Goal: Task Accomplishment & Management: Manage account settings

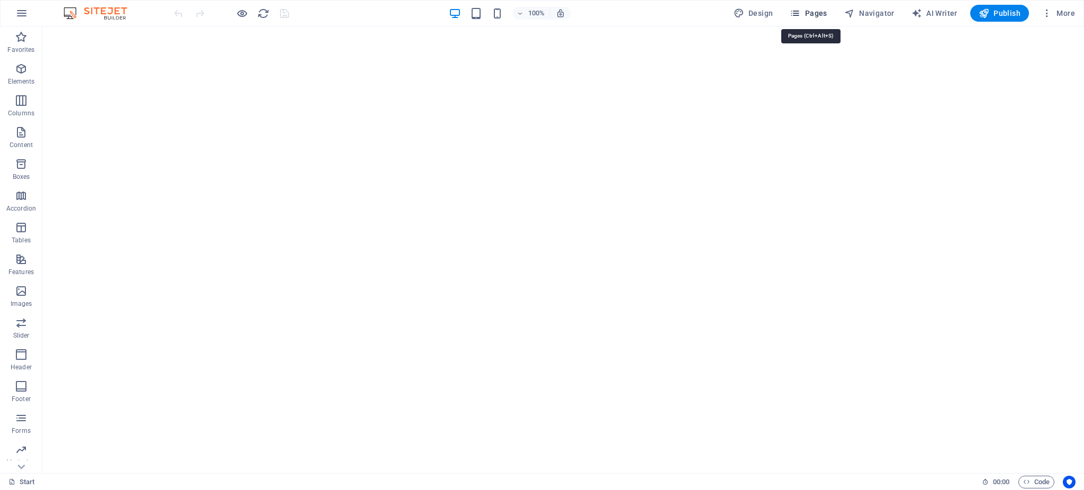
click at [811, 13] on span "Pages" at bounding box center [808, 13] width 37 height 11
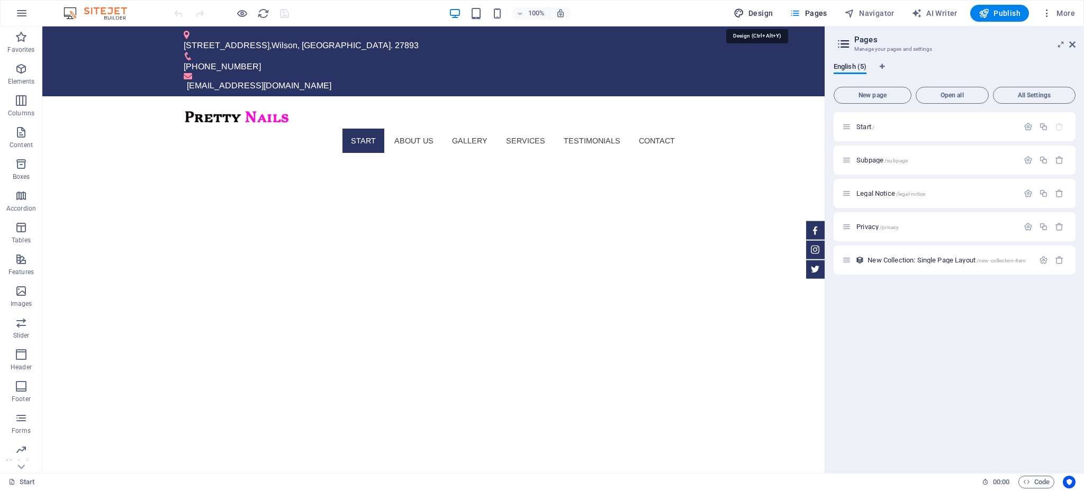
click at [772, 12] on span "Design" at bounding box center [754, 13] width 40 height 11
select select "px"
select select "300"
select select "px"
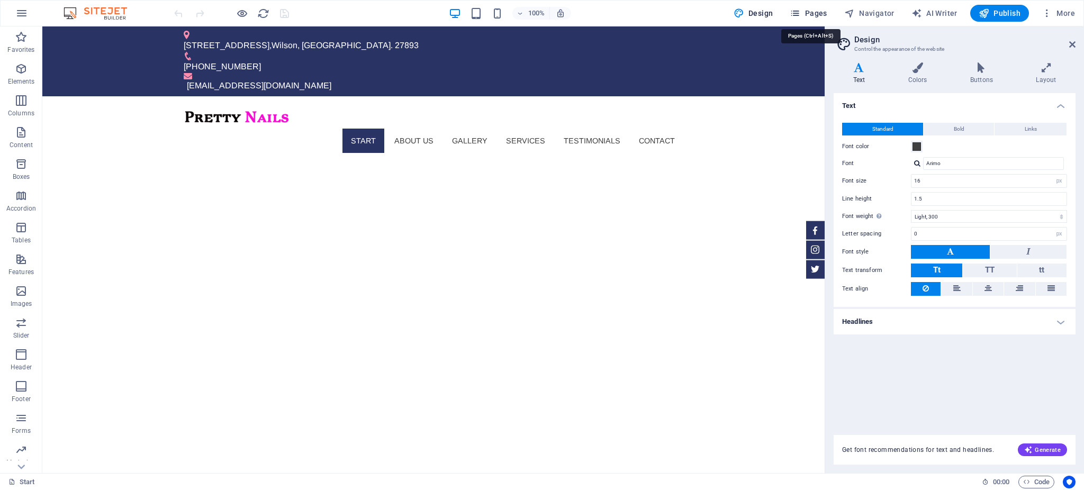
click at [800, 14] on icon "button" at bounding box center [795, 13] width 11 height 11
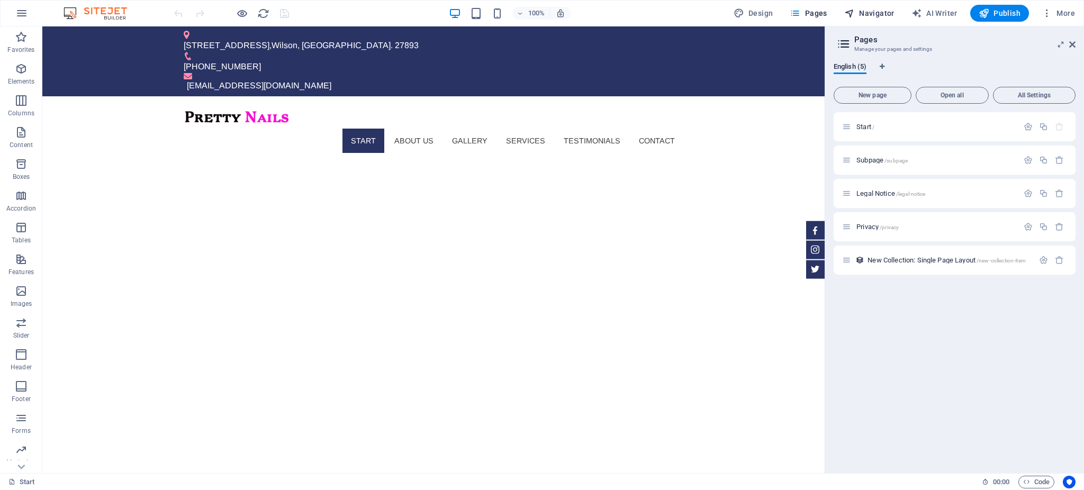
click at [859, 11] on span "Navigator" at bounding box center [869, 13] width 50 height 11
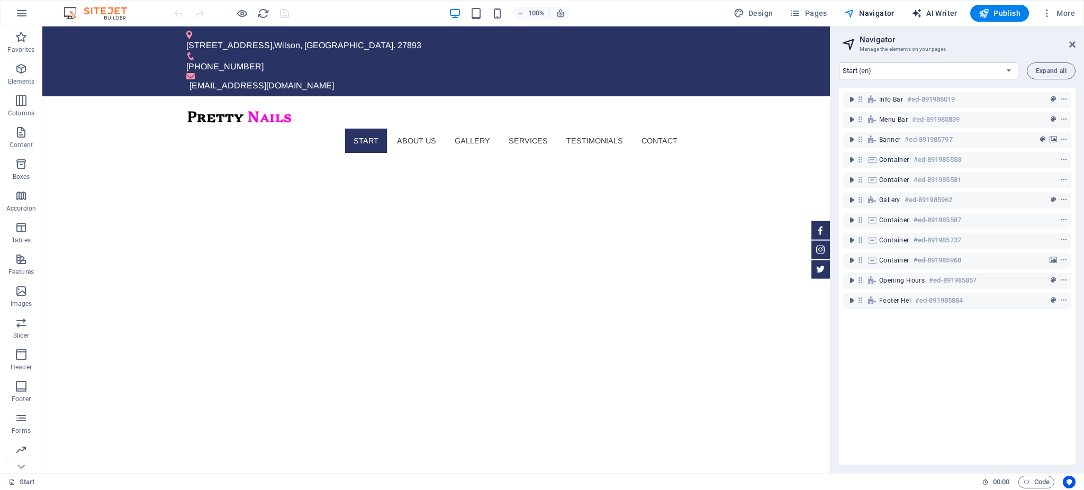
click at [945, 14] on span "AI Writer" at bounding box center [934, 13] width 46 height 11
select select "English"
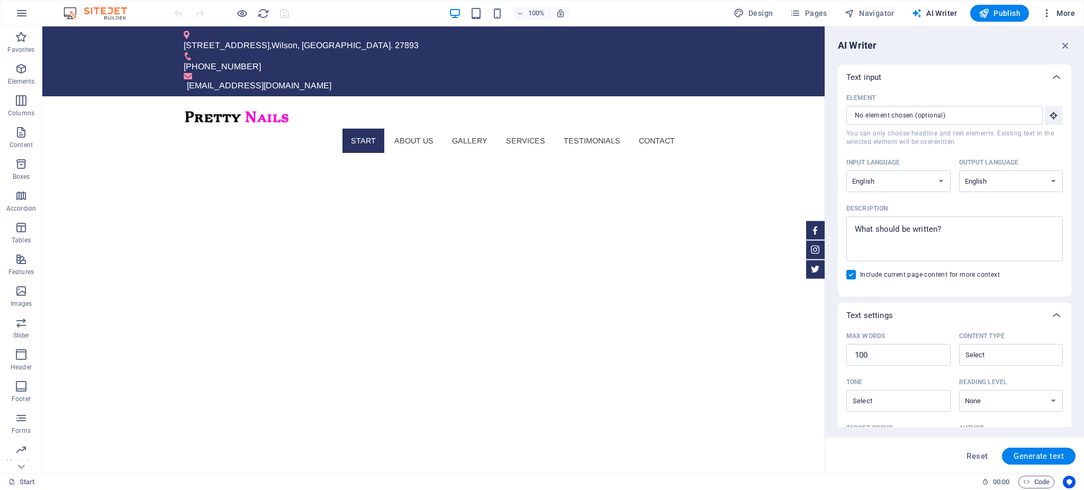
click at [1044, 14] on icon "button" at bounding box center [1047, 13] width 11 height 11
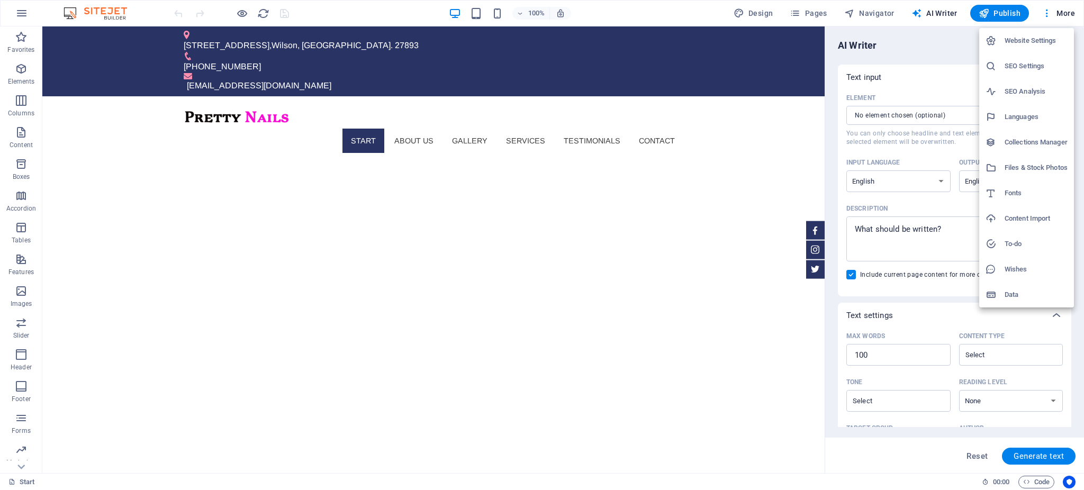
click at [320, 13] on div at bounding box center [542, 245] width 1084 height 490
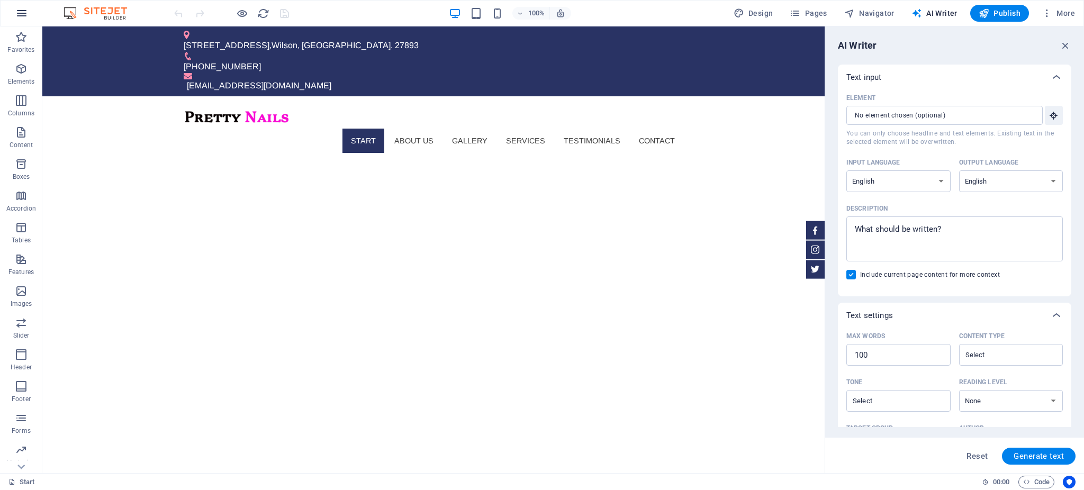
click at [16, 12] on icon "button" at bounding box center [21, 13] width 13 height 13
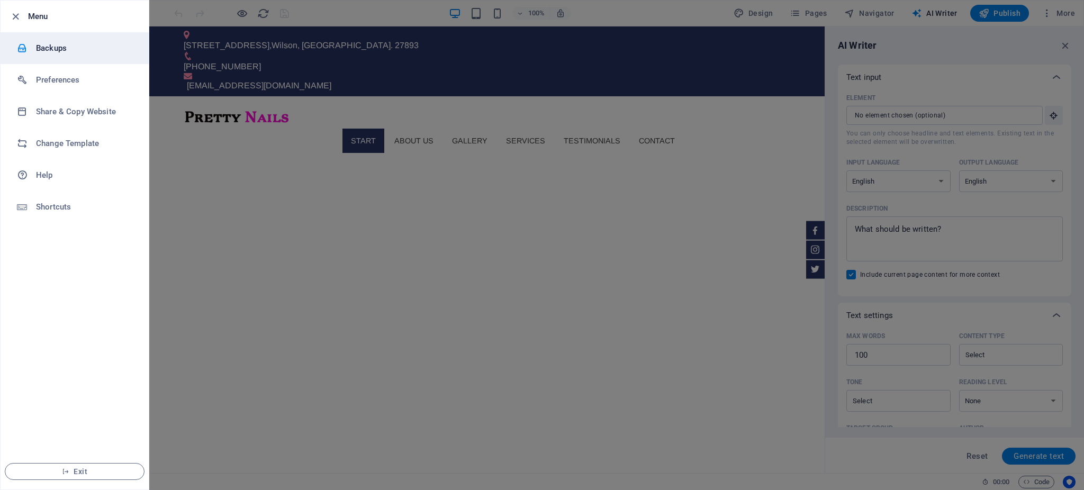
click at [52, 47] on h6 "Backups" at bounding box center [85, 48] width 98 height 13
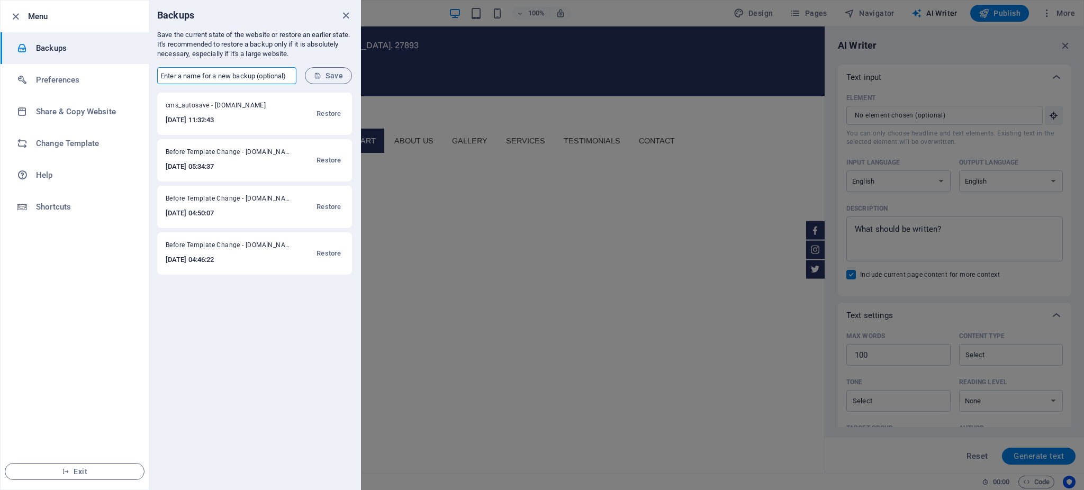
click at [229, 79] on input "text" at bounding box center [226, 75] width 139 height 17
click at [345, 20] on icon "close" at bounding box center [346, 16] width 12 height 12
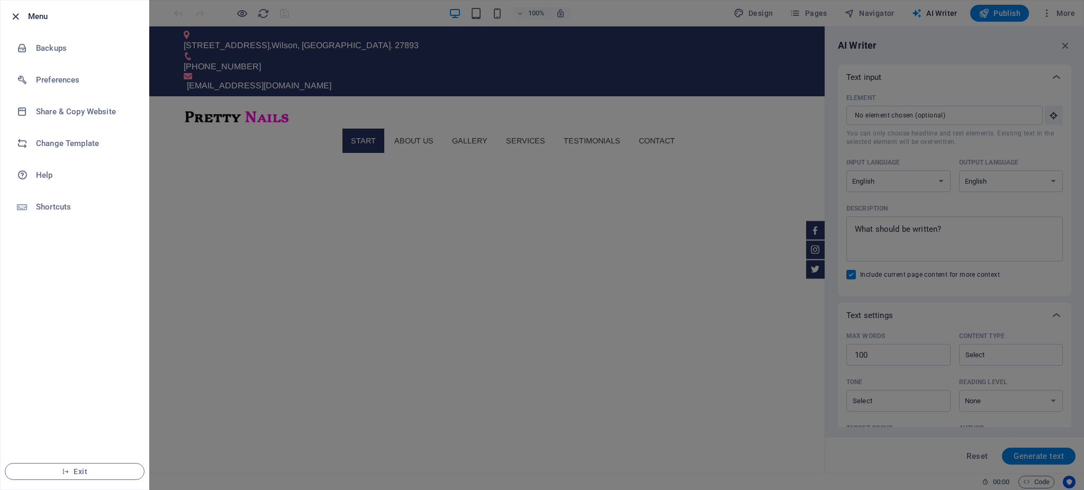
click at [11, 16] on icon "button" at bounding box center [16, 17] width 12 height 12
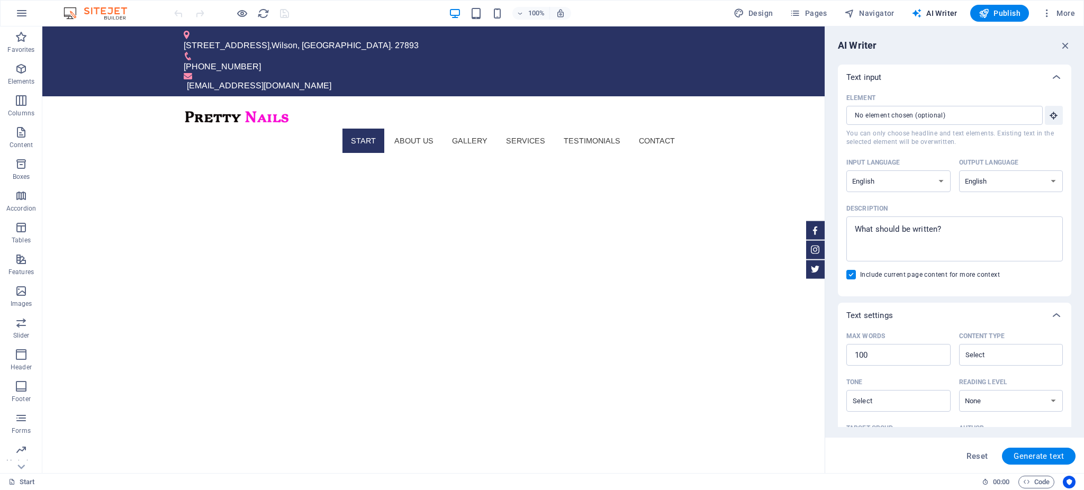
click at [88, 13] on img at bounding box center [100, 13] width 79 height 13
click at [18, 14] on icon "button" at bounding box center [21, 13] width 13 height 13
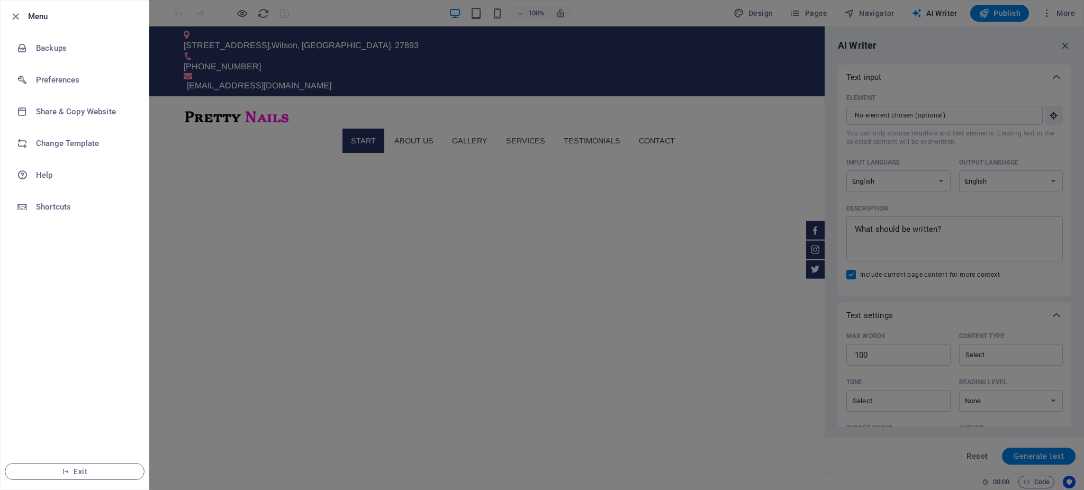
click at [18, 14] on icon "button" at bounding box center [16, 17] width 12 height 12
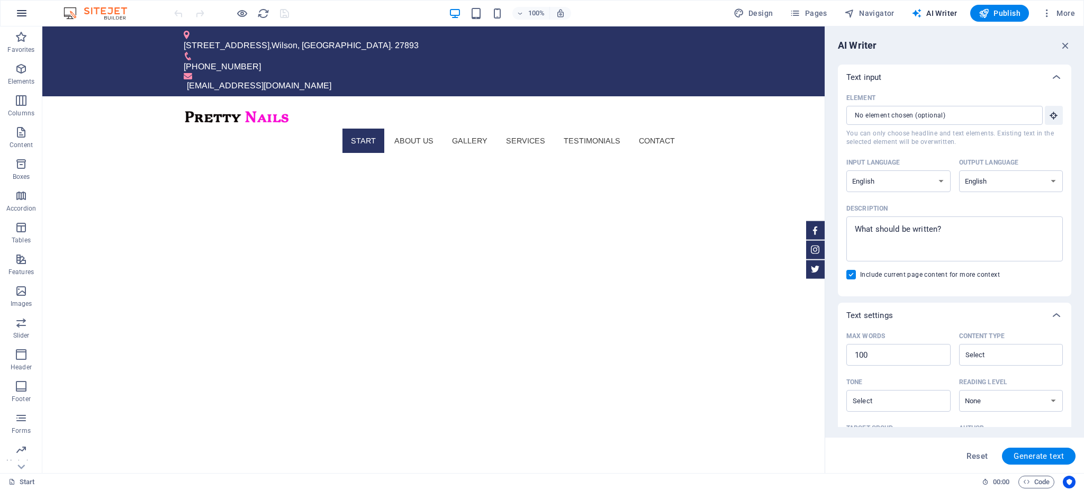
click at [1046, 482] on span "Code" at bounding box center [1036, 482] width 26 height 13
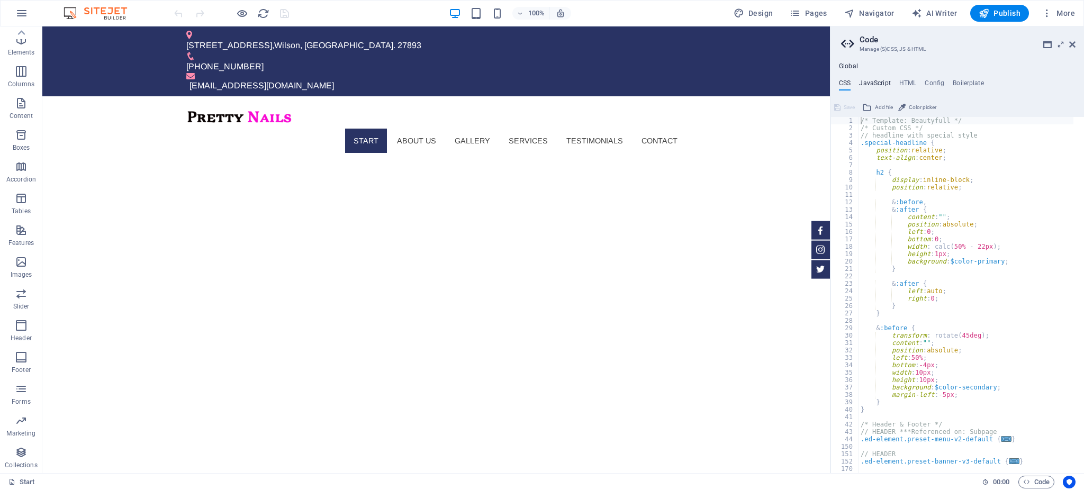
click at [873, 86] on h4 "JavaScript" at bounding box center [874, 85] width 31 height 12
type textarea "/* JS for preset "Menu V2" */"
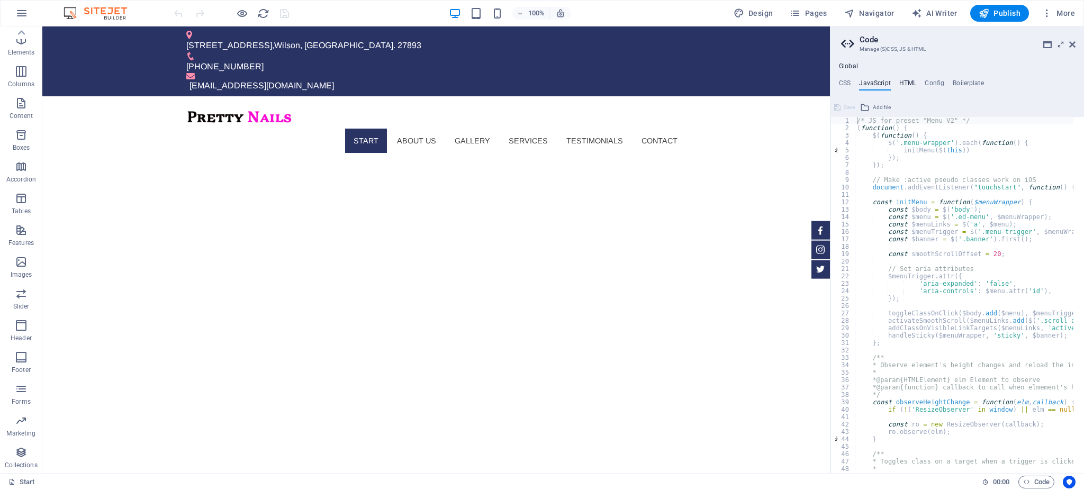
click at [910, 82] on h4 "HTML" at bounding box center [907, 85] width 17 height 12
type textarea "<a href="#main-content" class="wv-link-content button">Skip to main content</a>"
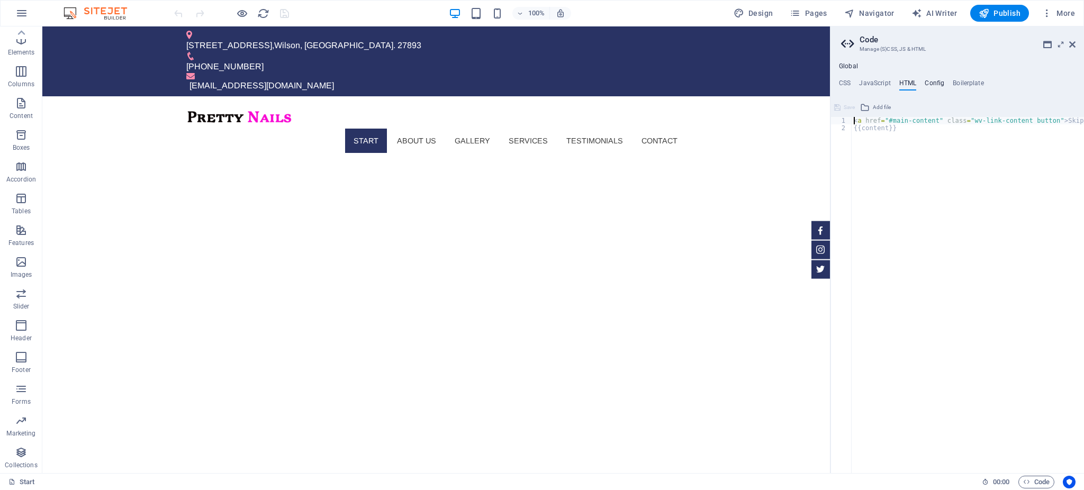
click at [929, 82] on h4 "Config" at bounding box center [935, 85] width 20 height 12
type textarea "$color-background: #fff;"
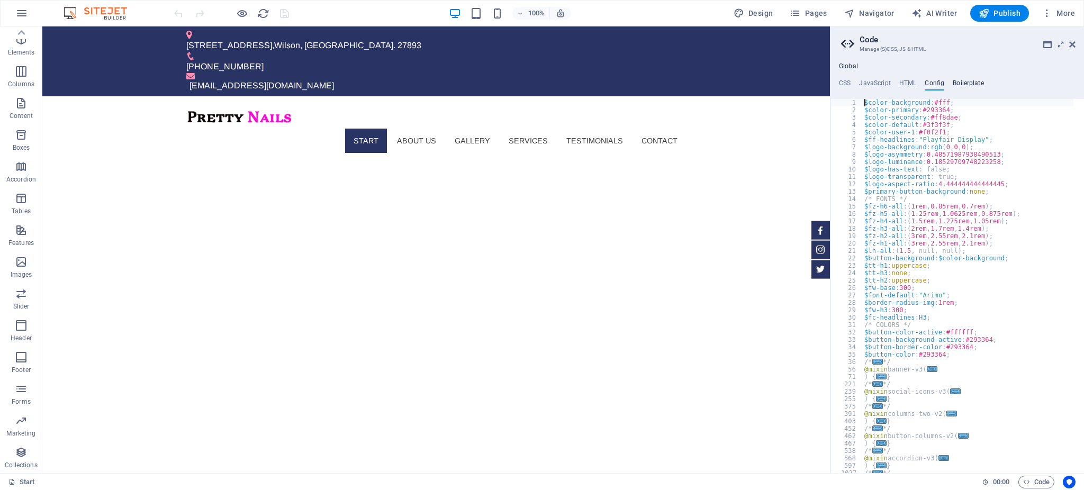
click at [963, 80] on h4 "Boilerplate" at bounding box center [968, 85] width 31 height 12
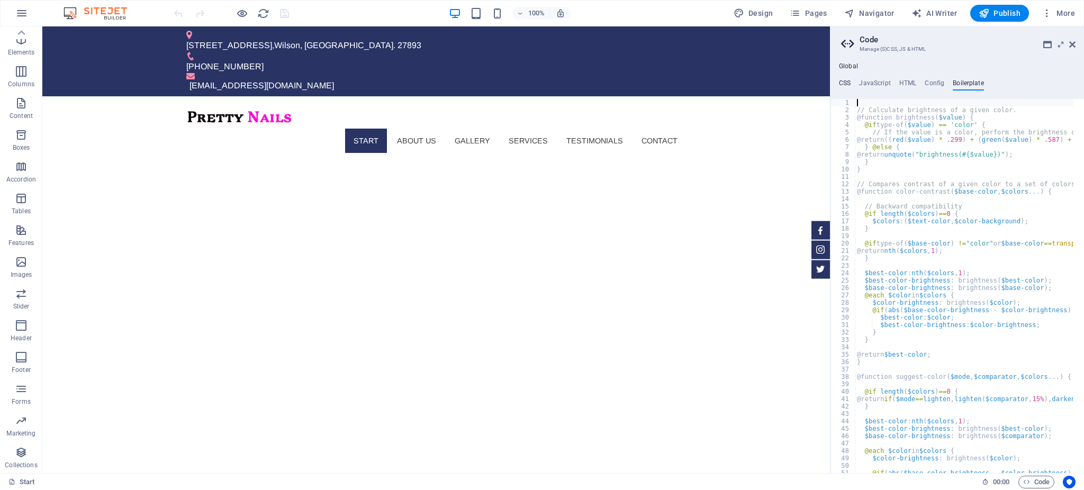
click at [847, 83] on h4 "CSS" at bounding box center [845, 85] width 12 height 12
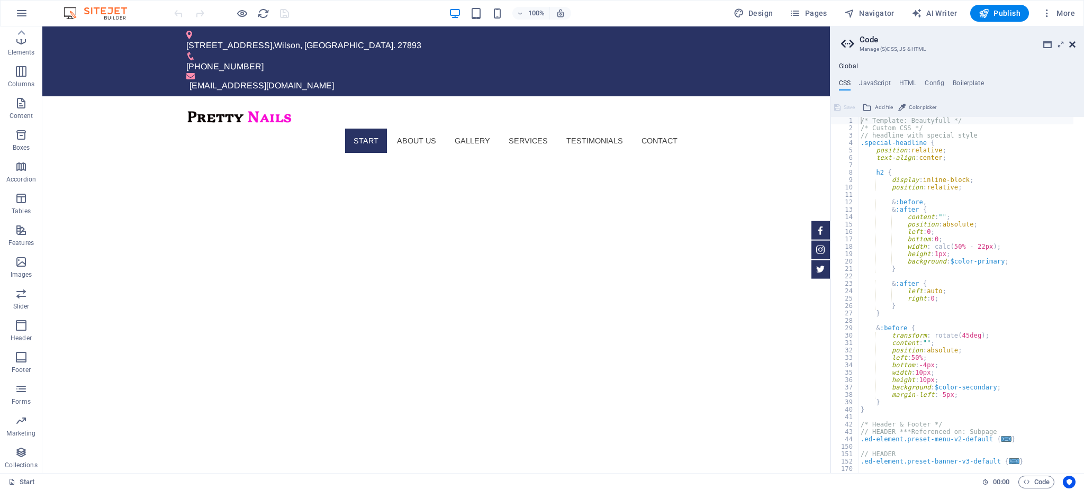
click at [1072, 45] on icon at bounding box center [1072, 44] width 6 height 8
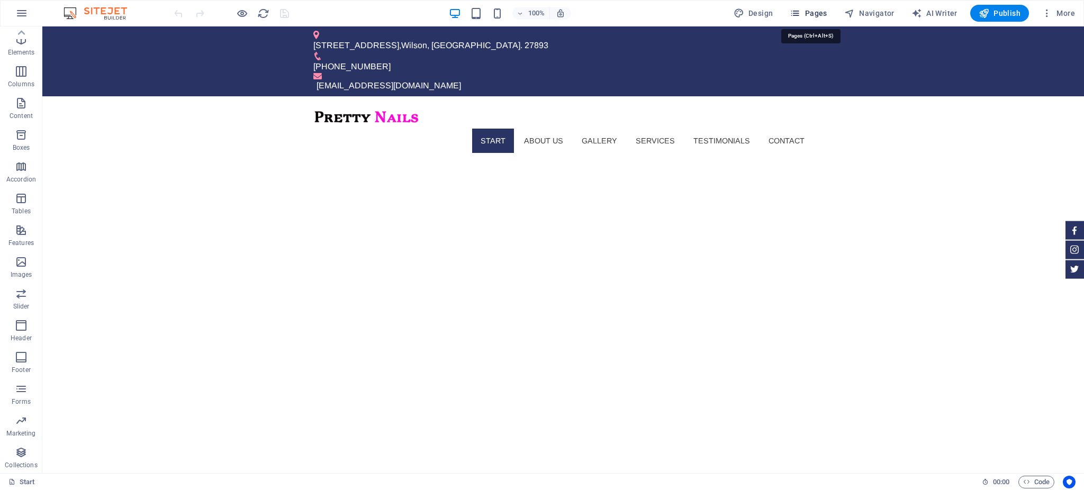
click at [807, 12] on span "Pages" at bounding box center [808, 13] width 37 height 11
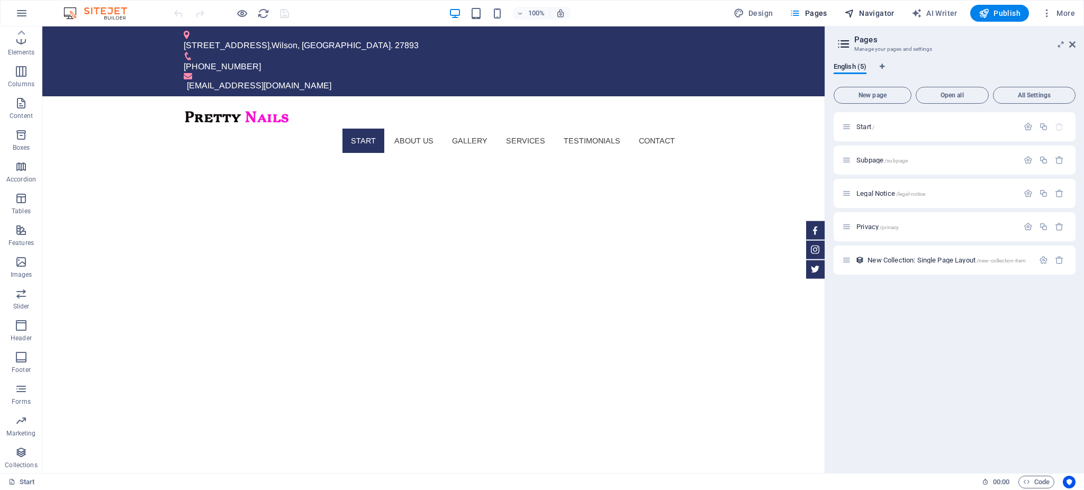
click at [860, 12] on span "Navigator" at bounding box center [869, 13] width 50 height 11
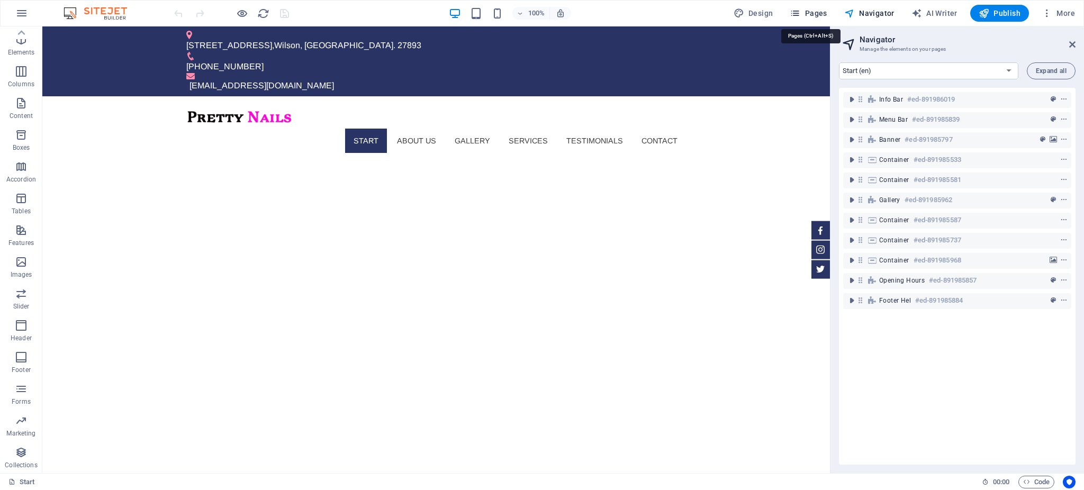
click at [809, 8] on span "Pages" at bounding box center [808, 13] width 37 height 11
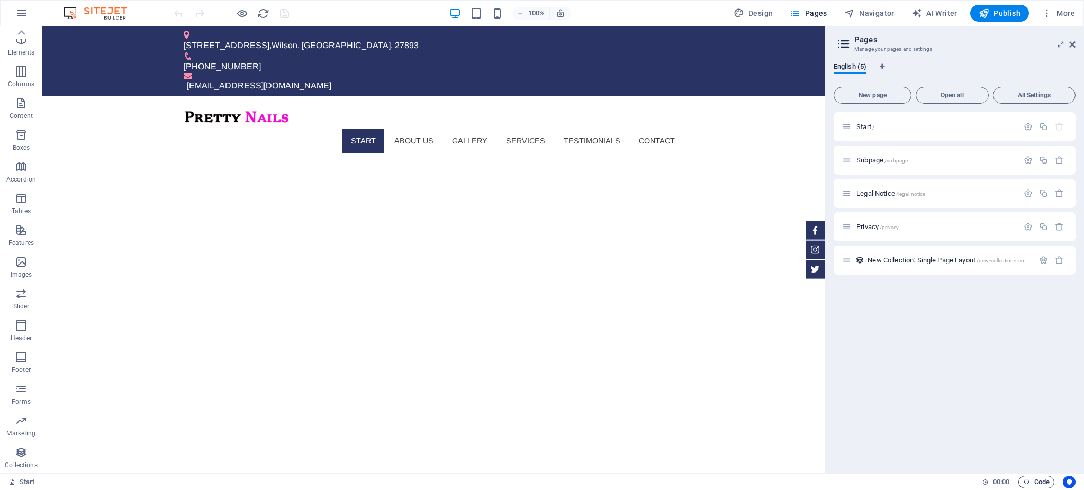
click at [1043, 478] on span "Code" at bounding box center [1036, 482] width 26 height 13
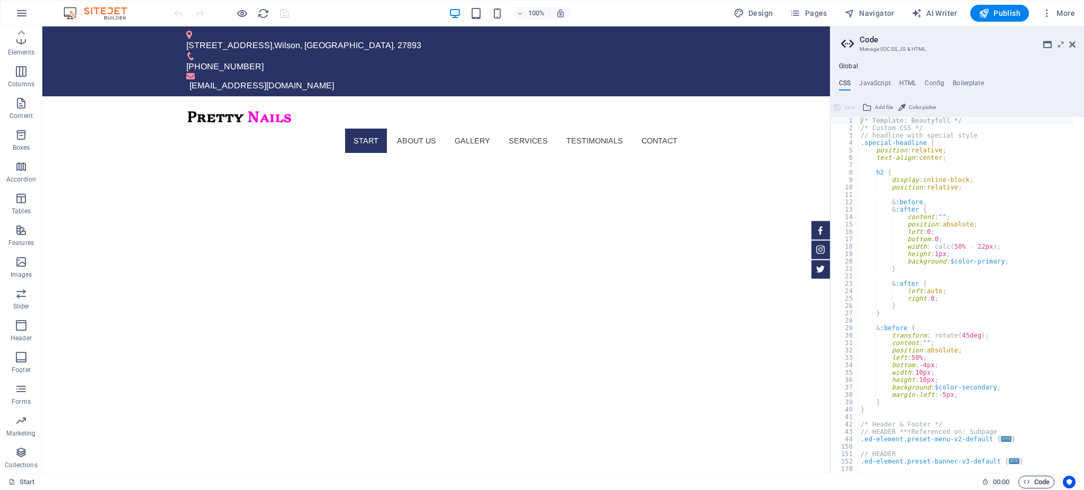
click at [1035, 483] on span "Code" at bounding box center [1036, 482] width 26 height 13
click at [1042, 483] on span "Code" at bounding box center [1036, 482] width 26 height 13
click at [1071, 45] on icon at bounding box center [1072, 44] width 6 height 8
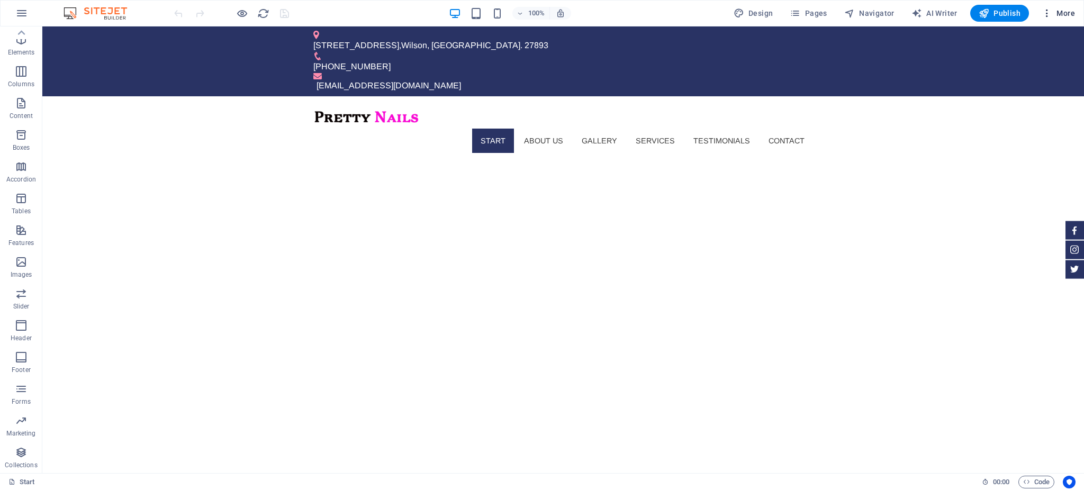
click at [1062, 8] on span "More" at bounding box center [1058, 13] width 33 height 11
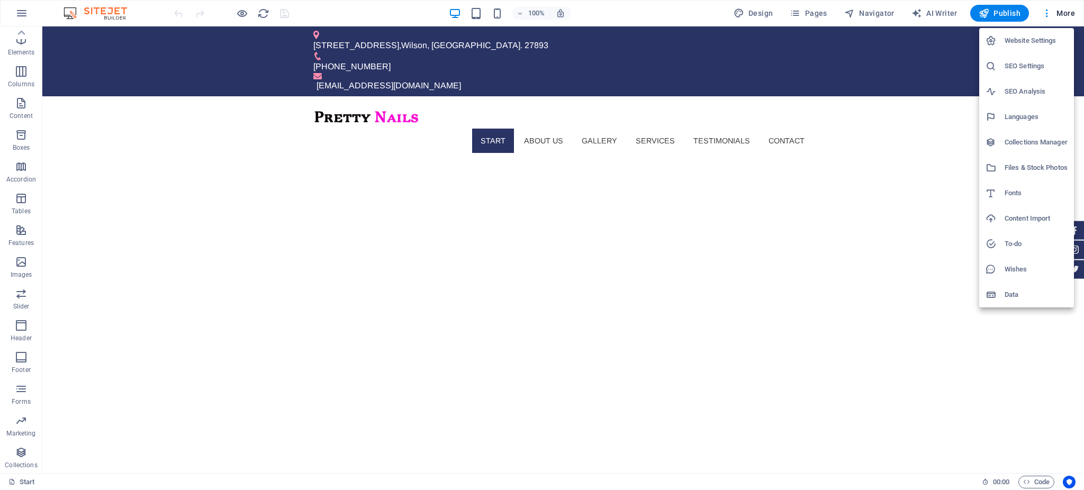
click at [20, 13] on div at bounding box center [542, 245] width 1084 height 490
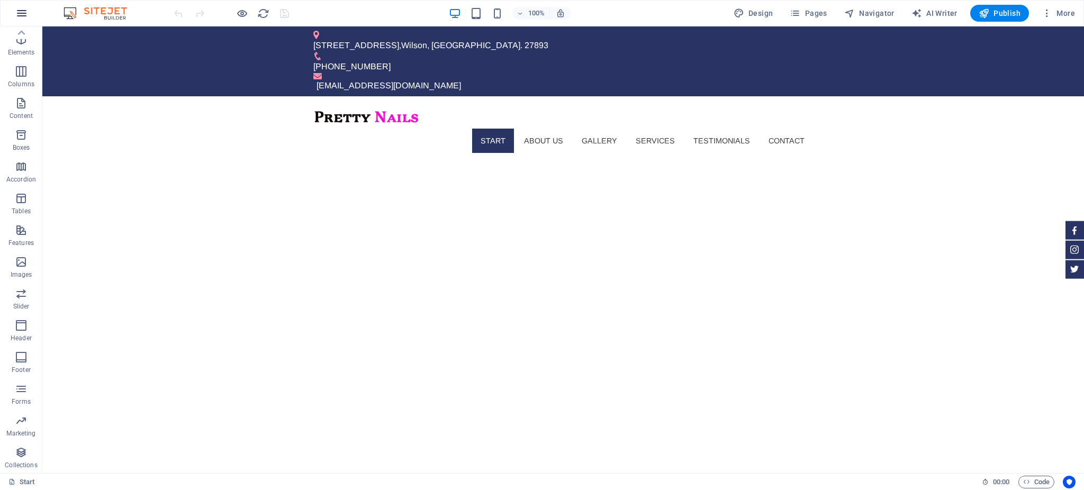
click at [26, 14] on icon "button" at bounding box center [21, 13] width 13 height 13
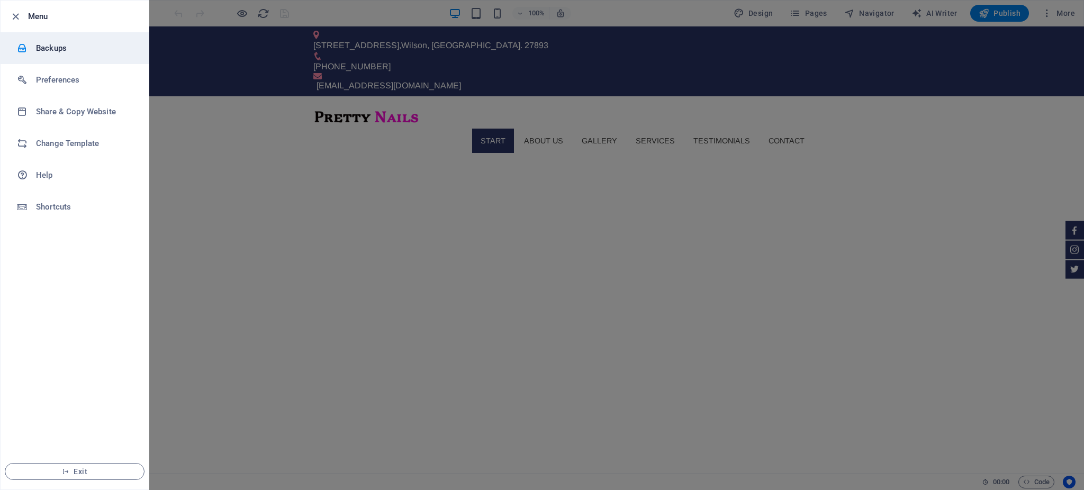
click at [48, 56] on li "Backups" at bounding box center [75, 48] width 148 height 32
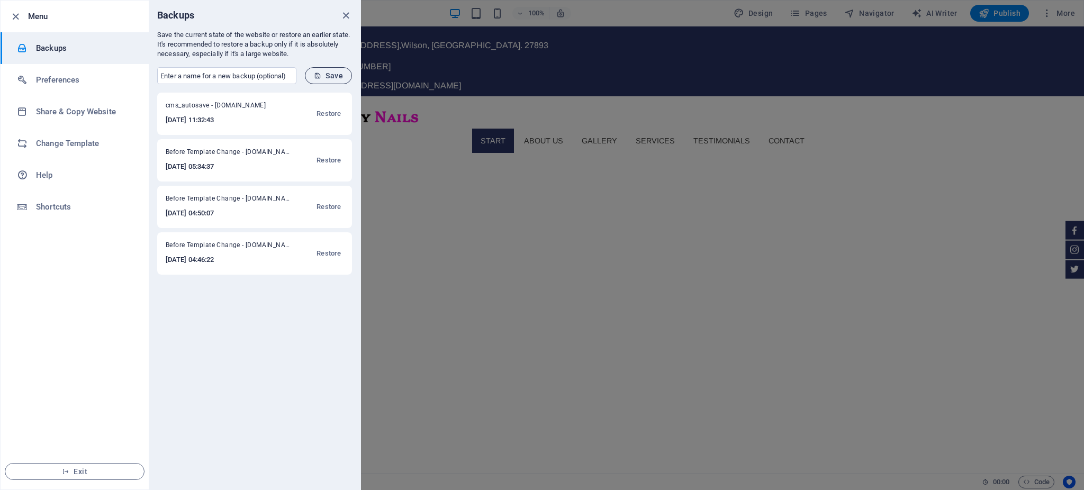
click at [331, 70] on button "Save" at bounding box center [328, 75] width 47 height 17
click at [243, 102] on span "manual - prettynails.onl.io.vn" at bounding box center [218, 107] width 104 height 13
click at [346, 12] on icon "close" at bounding box center [346, 16] width 12 height 12
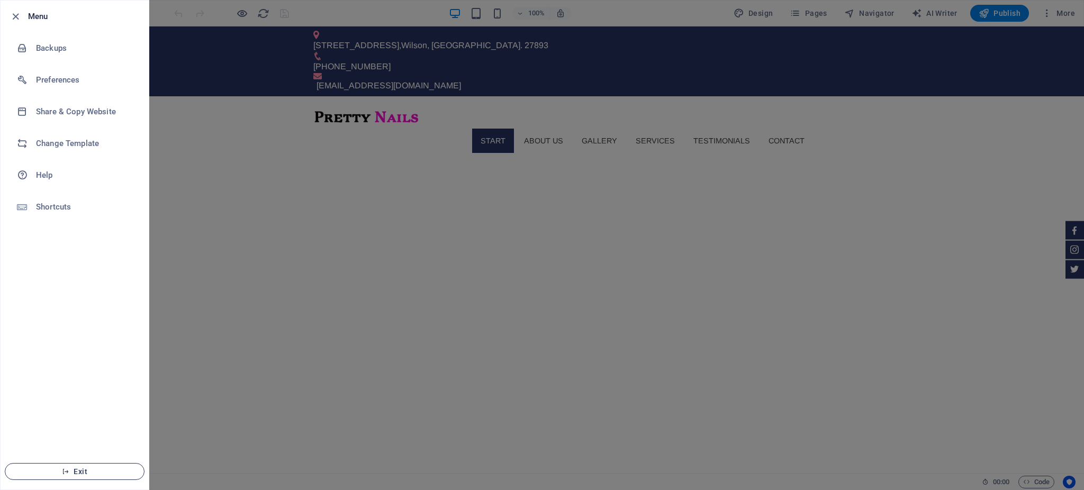
click at [83, 473] on span "Exit" at bounding box center [75, 471] width 122 height 8
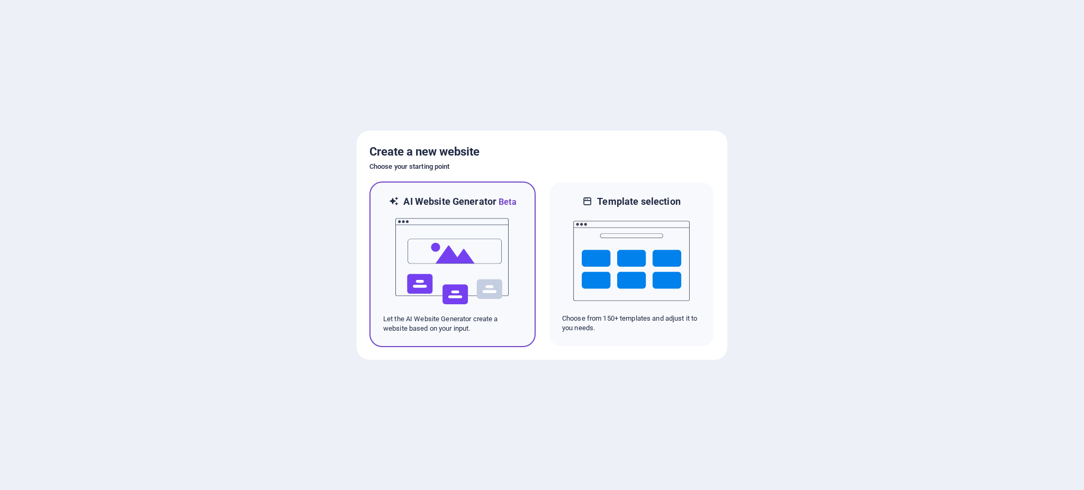
click at [462, 266] on img at bounding box center [452, 262] width 116 height 106
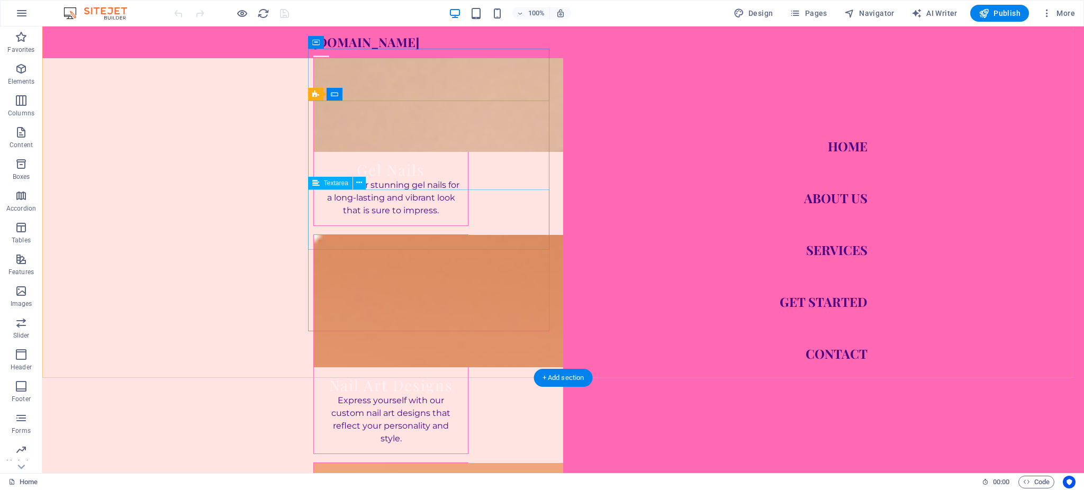
scroll to position [1503, 0]
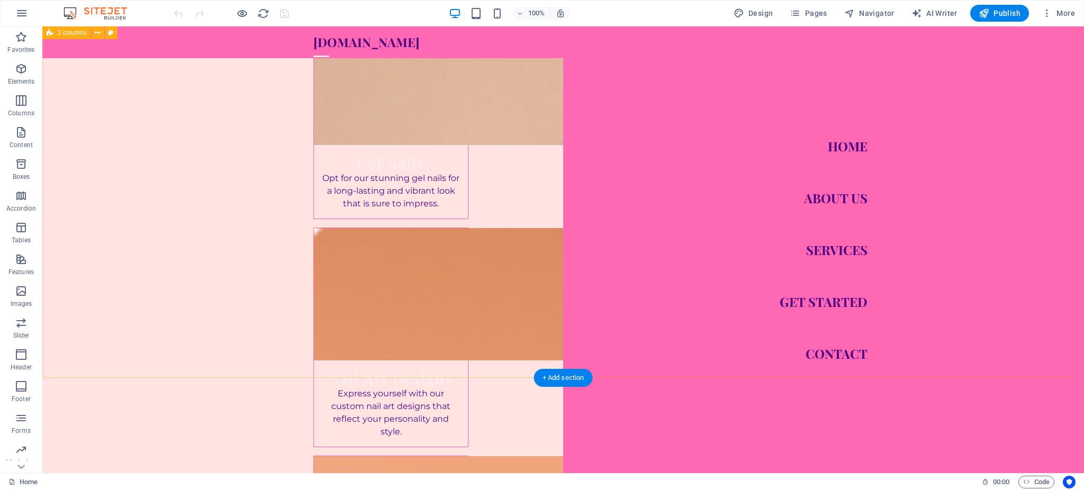
click at [830, 143] on nav "Home About Us Services Get Started Contact" at bounding box center [823, 249] width 521 height 447
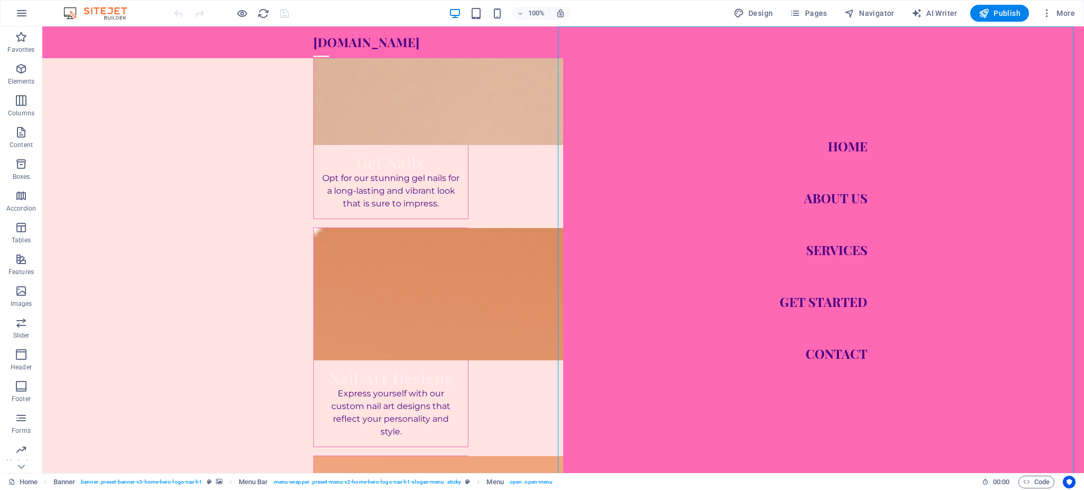
click at [817, 305] on nav "Home About Us Services Get Started Contact" at bounding box center [823, 249] width 521 height 447
click at [802, 250] on nav "Home About Us Services Get Started Contact" at bounding box center [823, 249] width 521 height 447
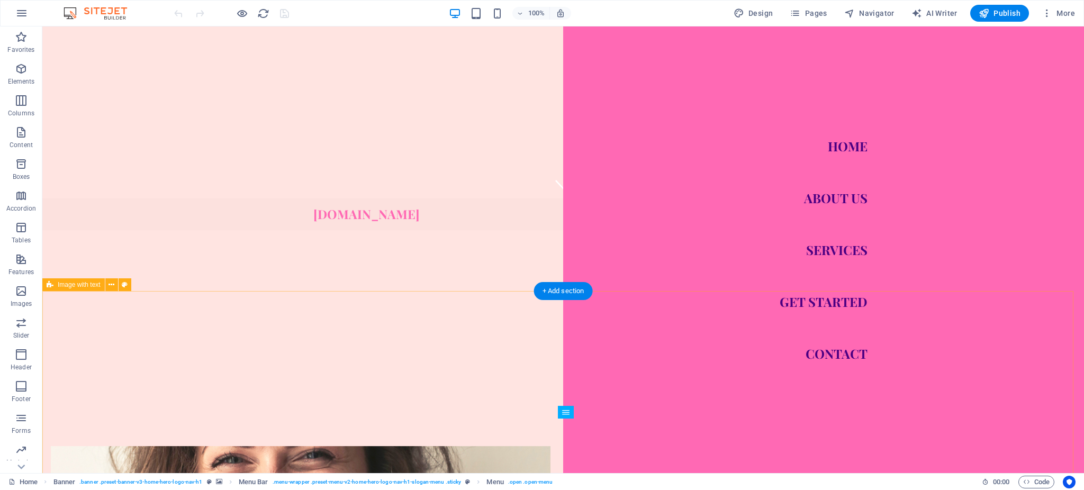
scroll to position [0, 0]
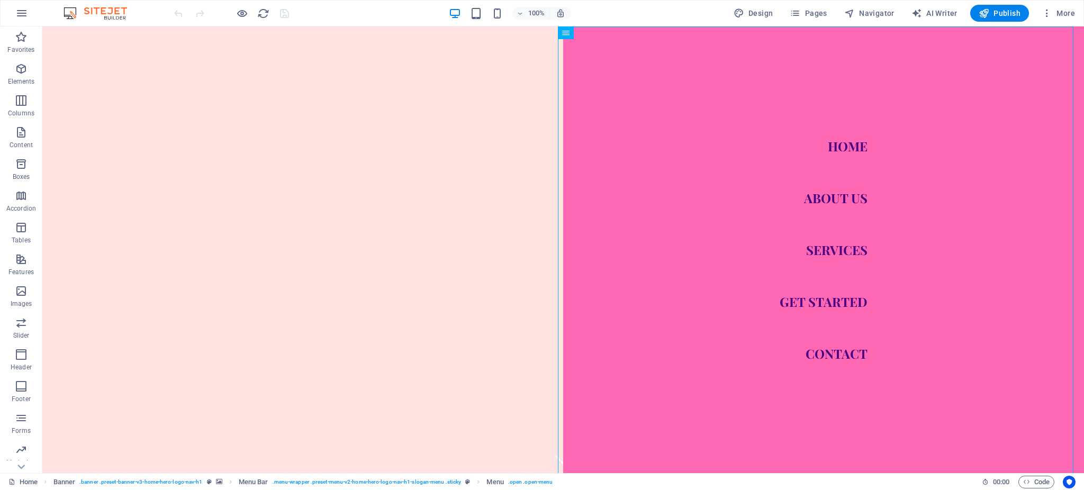
click at [78, 13] on img at bounding box center [100, 13] width 79 height 13
click at [26, 12] on icon "button" at bounding box center [21, 13] width 13 height 13
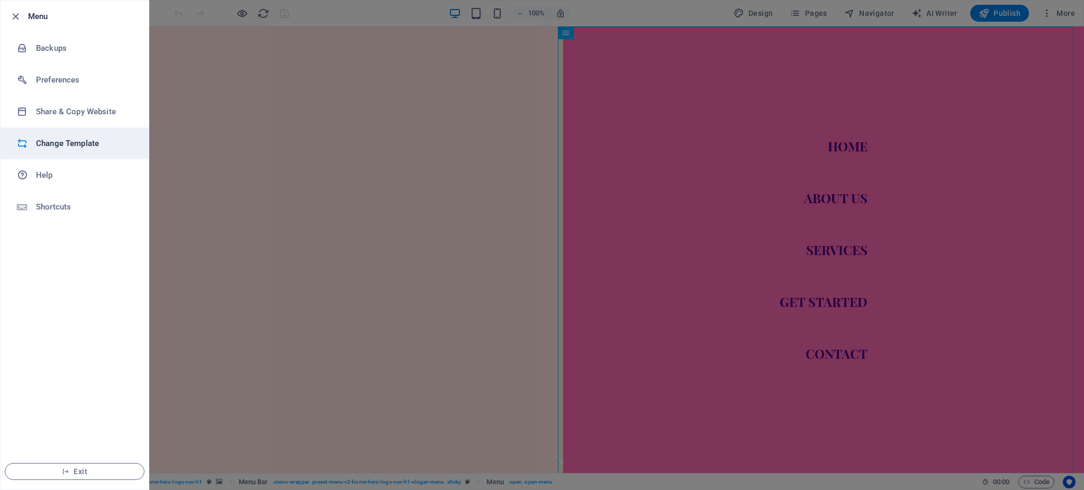
click at [70, 141] on h6 "Change Template" at bounding box center [85, 143] width 98 height 13
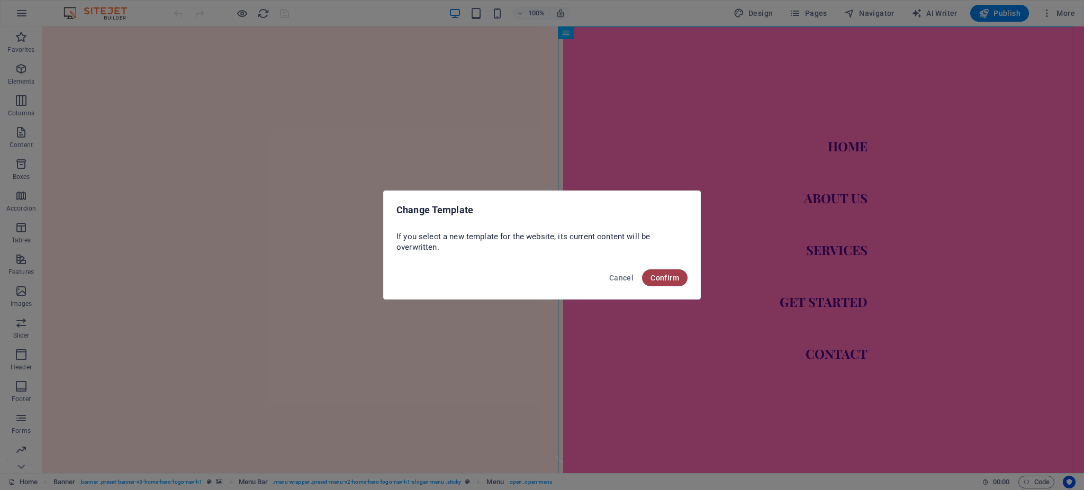
click at [672, 277] on span "Confirm" at bounding box center [665, 278] width 29 height 8
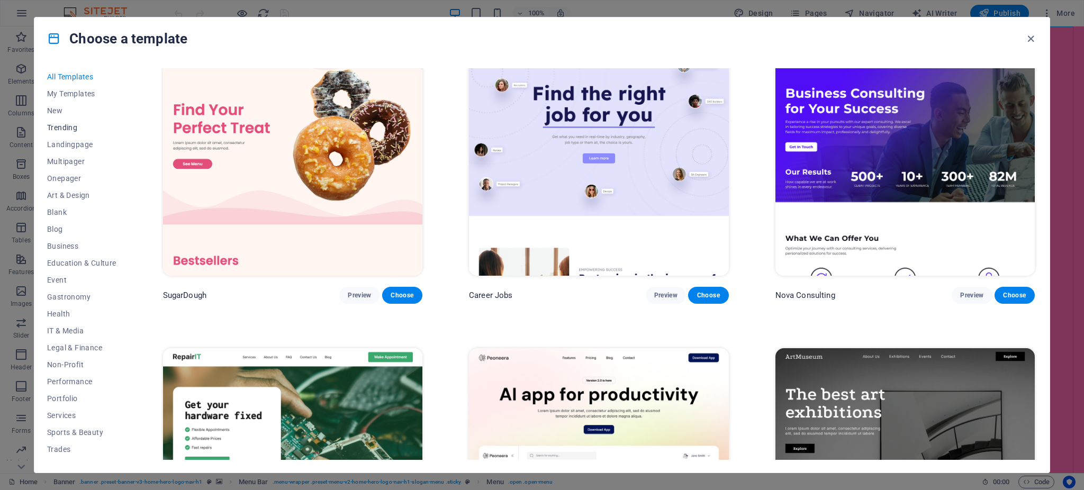
click at [60, 125] on span "Trending" at bounding box center [81, 127] width 69 height 8
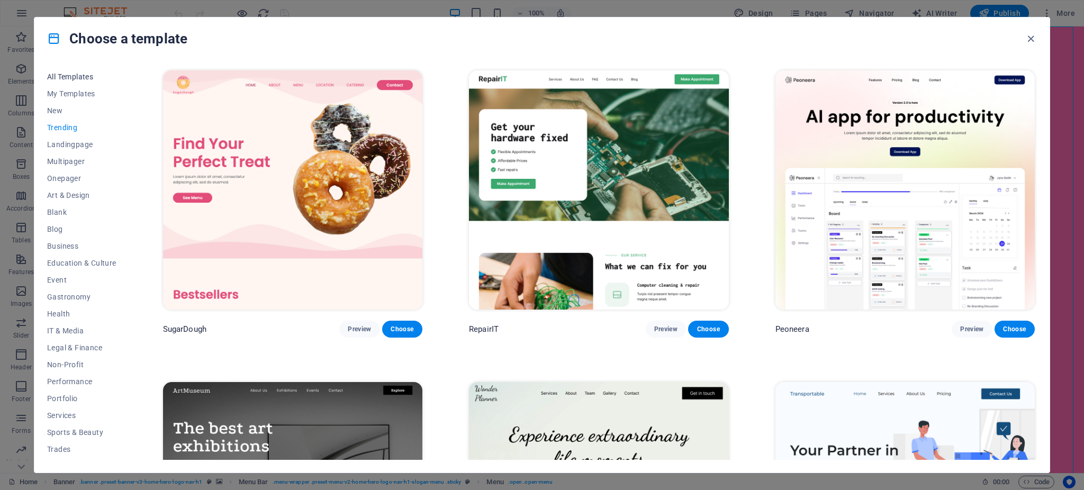
click at [78, 77] on span "All Templates" at bounding box center [81, 77] width 69 height 8
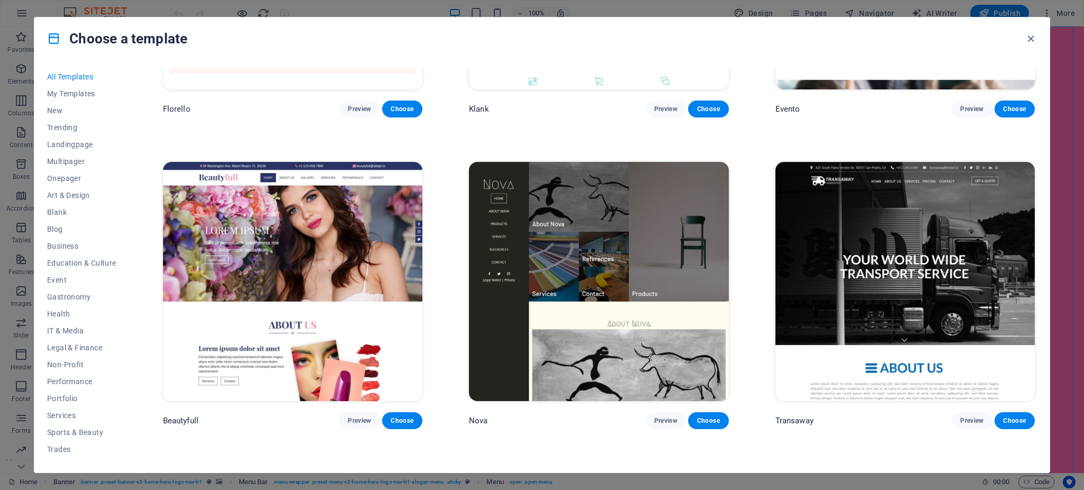
scroll to position [12064, 0]
click at [307, 259] on img at bounding box center [292, 281] width 259 height 239
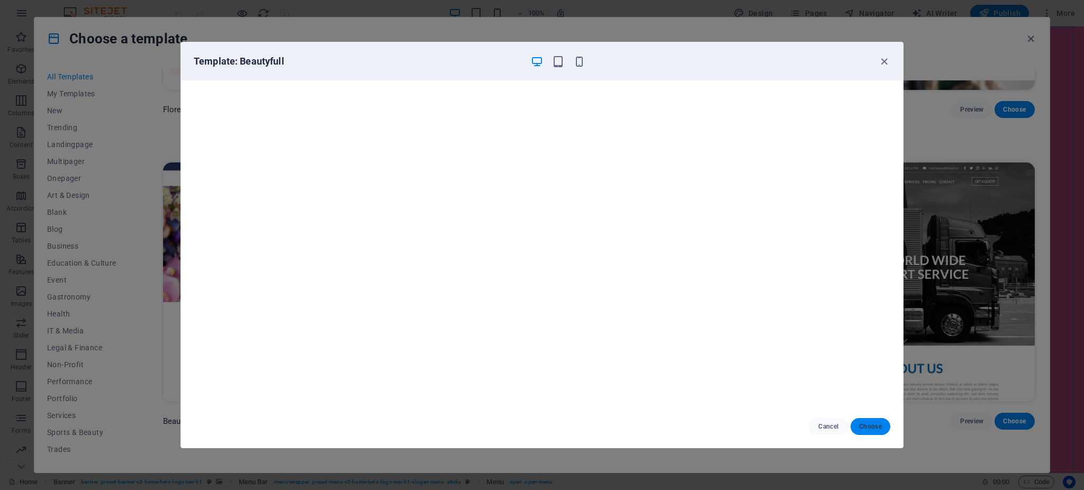
click at [871, 426] on span "Choose" at bounding box center [870, 426] width 23 height 8
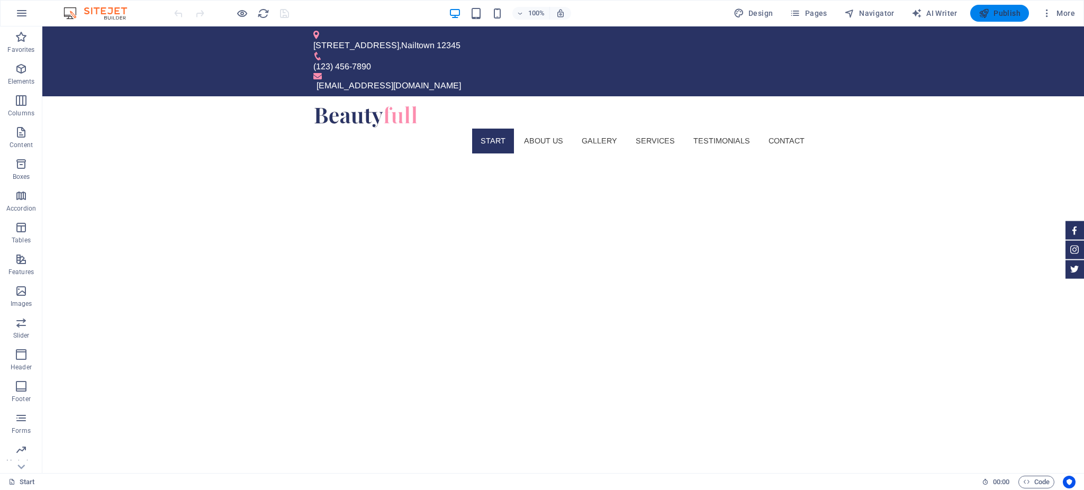
click at [985, 16] on icon "button" at bounding box center [984, 13] width 11 height 11
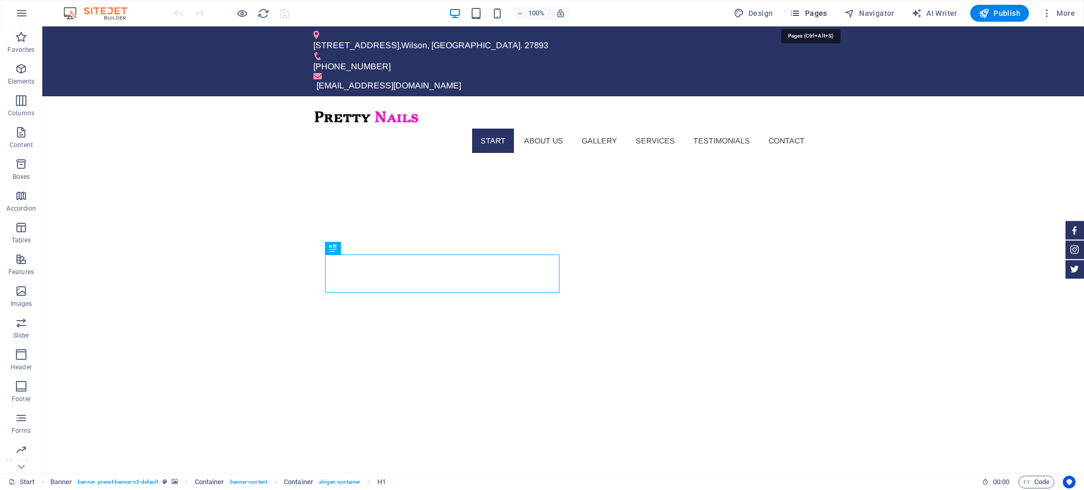
click at [820, 11] on span "Pages" at bounding box center [808, 13] width 37 height 11
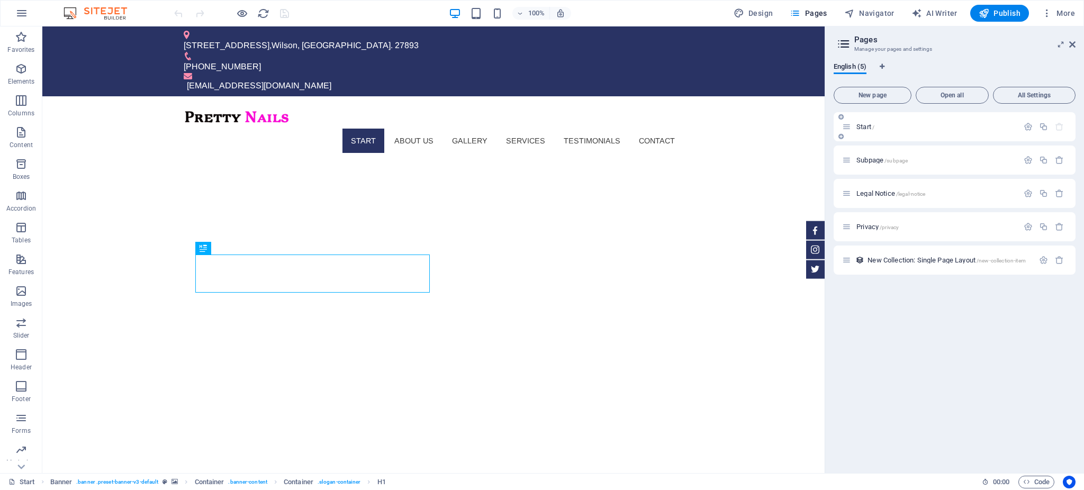
click at [908, 125] on p "Start /" at bounding box center [935, 126] width 159 height 7
click at [1072, 43] on icon at bounding box center [1072, 44] width 6 height 8
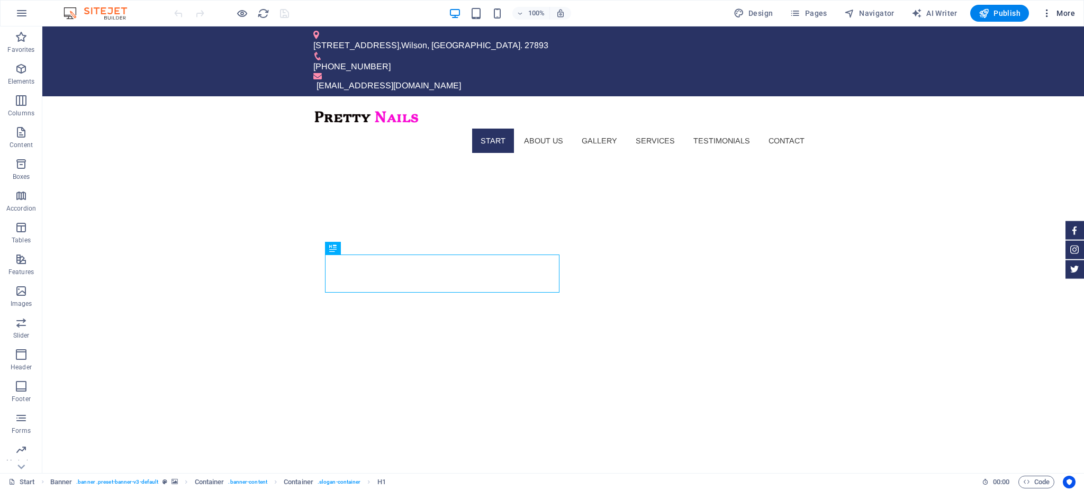
click at [1060, 12] on span "More" at bounding box center [1058, 13] width 33 height 11
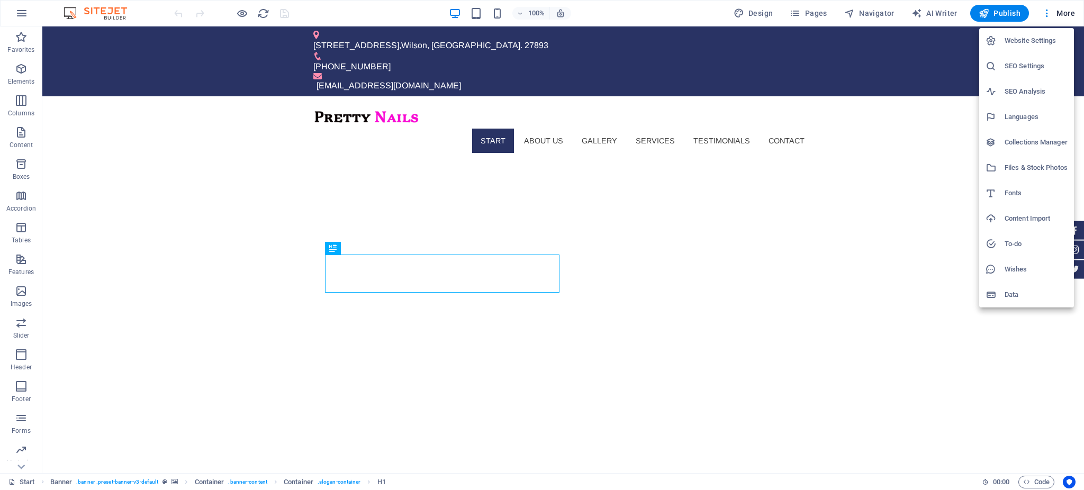
click at [1041, 479] on div at bounding box center [542, 245] width 1084 height 490
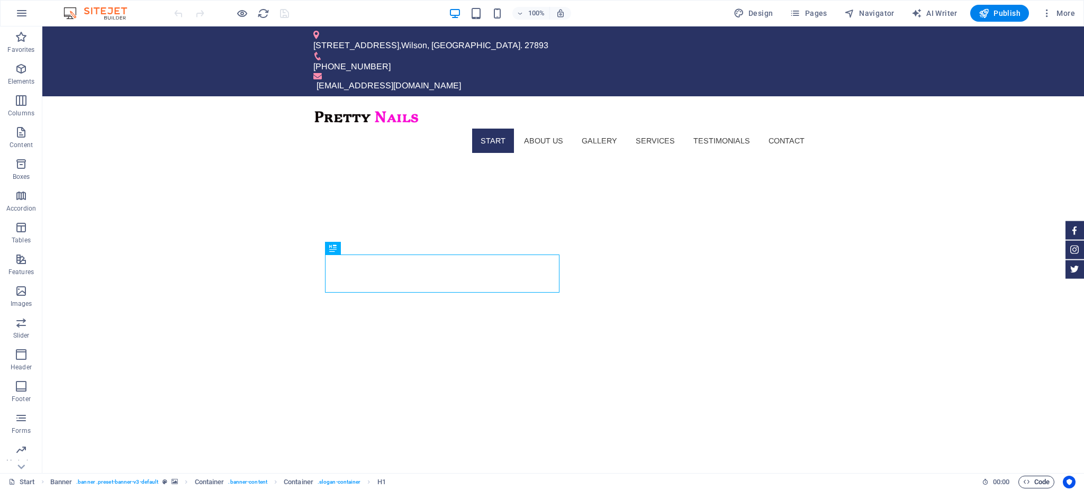
click at [1040, 481] on span "Code" at bounding box center [1036, 482] width 26 height 13
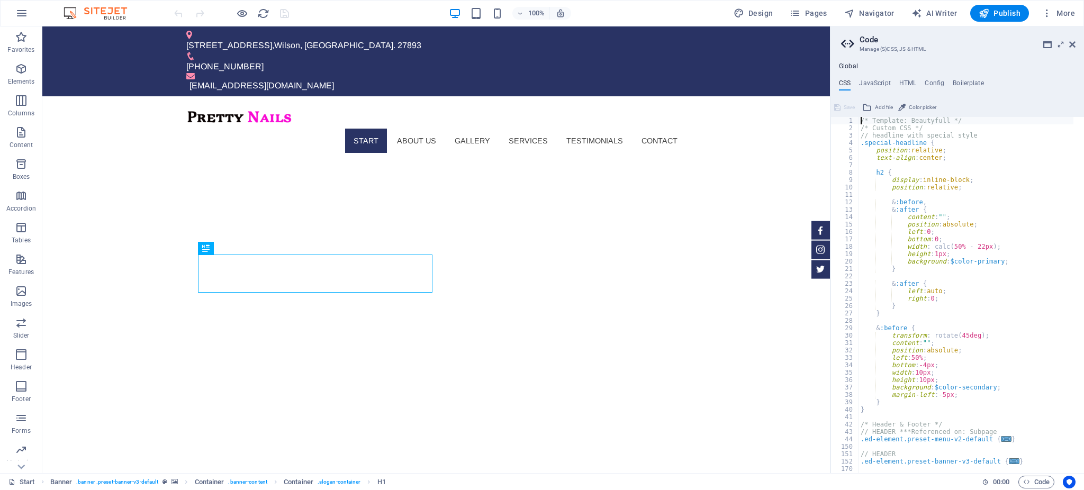
click at [976, 187] on div "/* Template: Beautyfull */ /* Custom CSS */ // headline with special style .spe…" at bounding box center [966, 303] width 215 height 372
type textarea "); }"
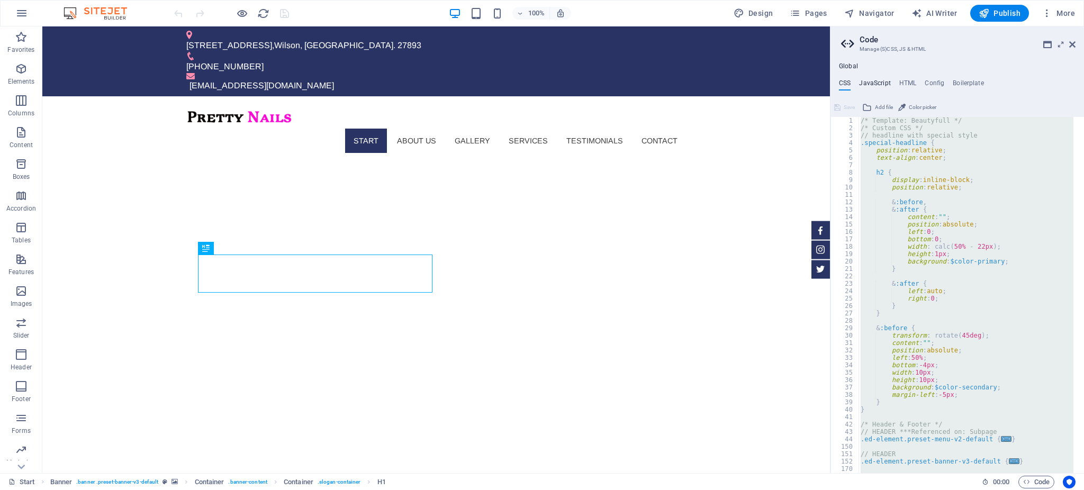
click at [866, 88] on h4 "JavaScript" at bounding box center [874, 85] width 31 height 12
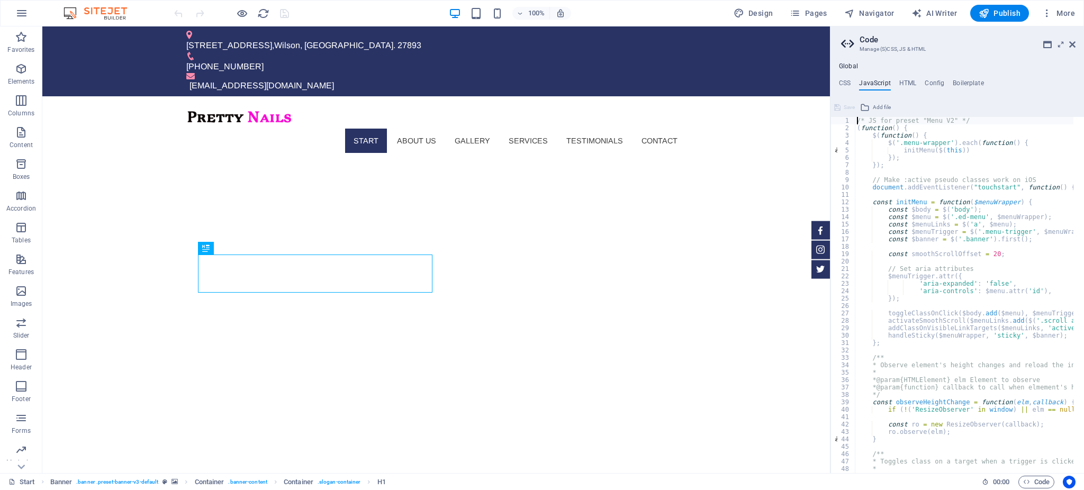
click at [968, 181] on div "/* JS for preset "Menu V2" */ ( function ( ) { $ ( function ( ) { $ ( '.menu-wr…" at bounding box center [1098, 298] width 486 height 362
type textarea "// Make :active pseudo classes work on iOS"
click at [905, 82] on h4 "HTML" at bounding box center [907, 85] width 17 height 12
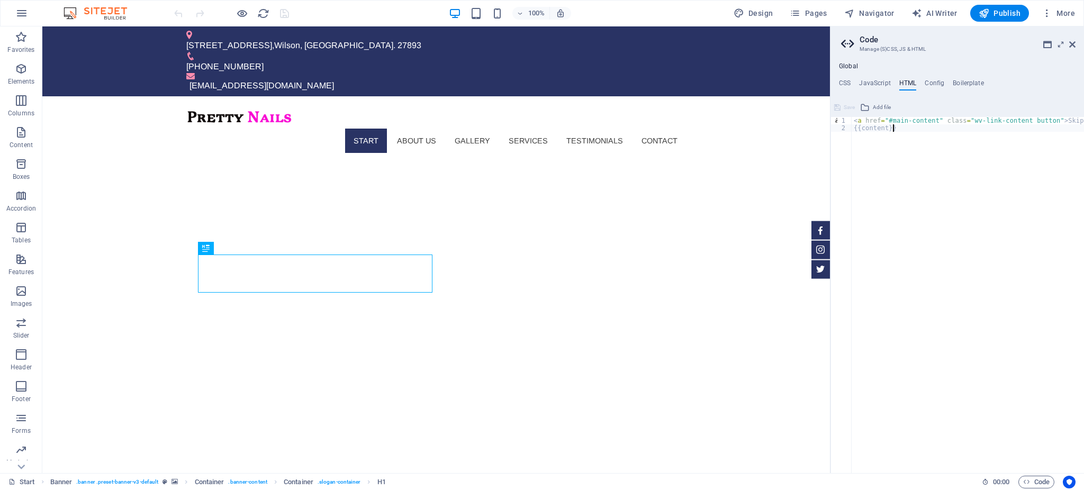
click at [958, 172] on div "< a href = "#main-content" class = "wv-link-content button" > Skip to main cont…" at bounding box center [995, 298] width 286 height 362
type textarea "<a href="#main-content" class="wv-link-content button">Skip to main content</a>…"
click at [936, 85] on h4 "Config" at bounding box center [935, 85] width 20 height 12
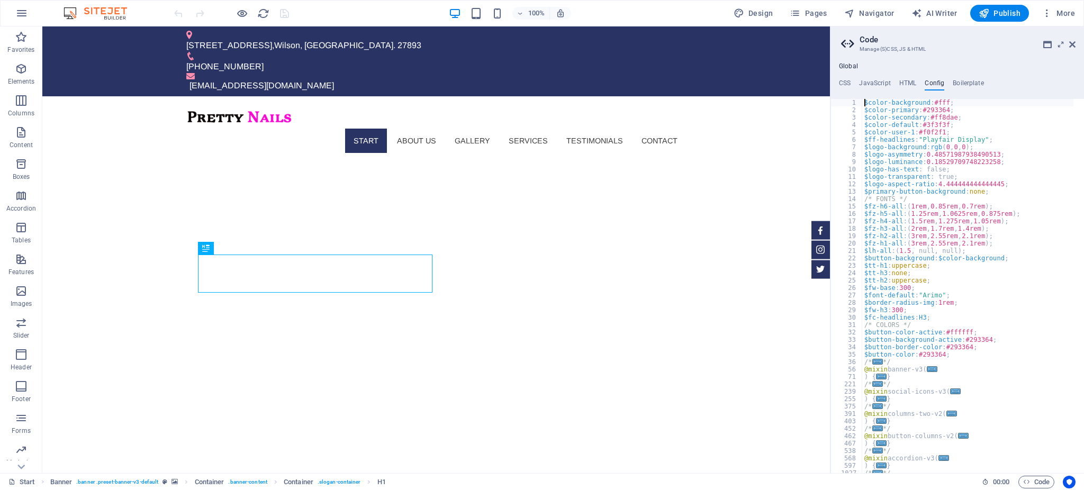
type textarea "} }"
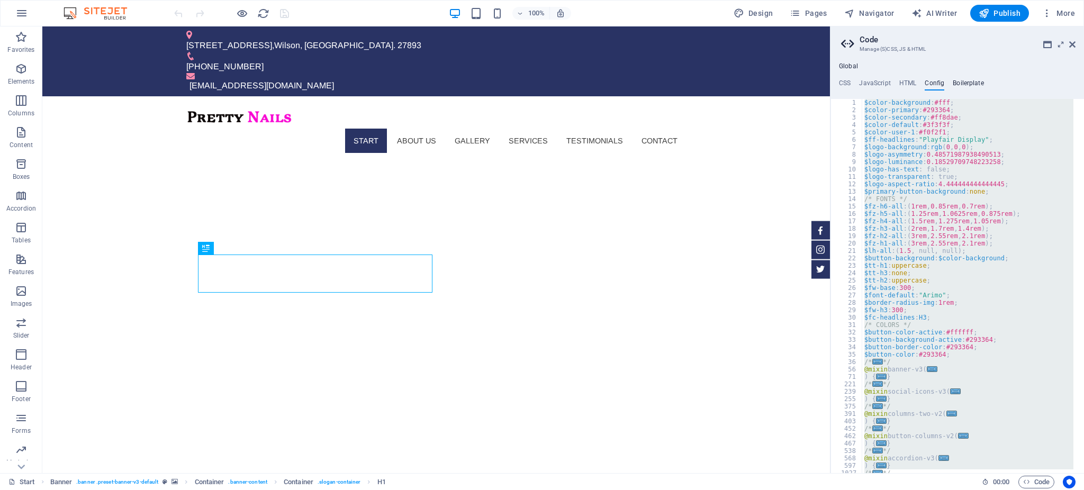
click at [968, 83] on h4 "Boilerplate" at bounding box center [968, 85] width 31 height 12
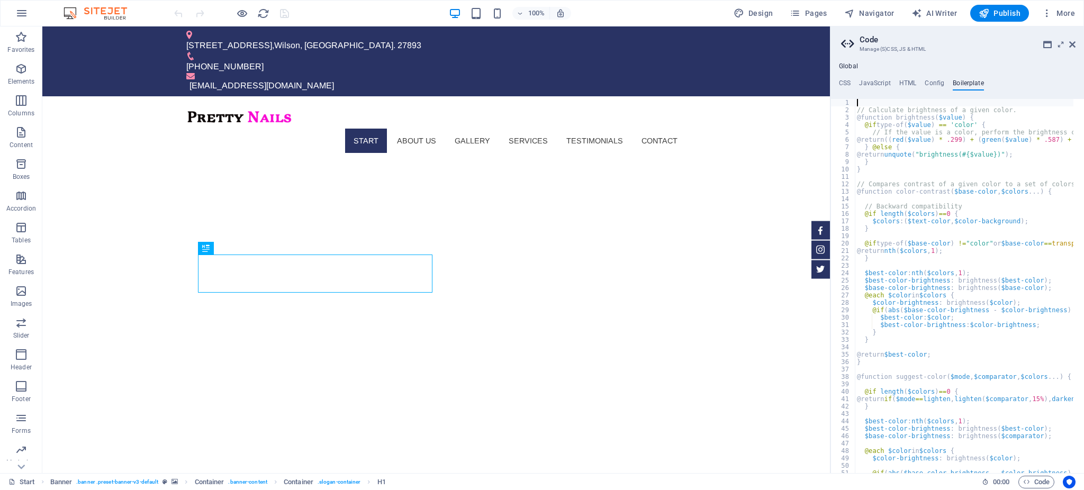
type textarea "}"
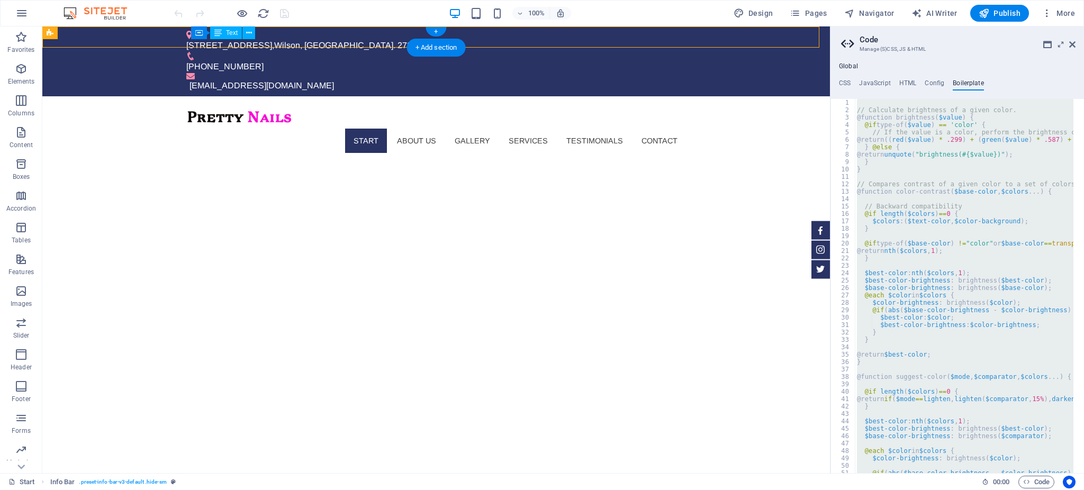
drag, startPoint x: 343, startPoint y: 37, endPoint x: 207, endPoint y: 40, distance: 136.1
click at [207, 40] on div "2101 Tarboro St SW , Wilson, NC. 27893 +1-252-206-5753 vvminh555@gmail.com" at bounding box center [436, 61] width 788 height 70
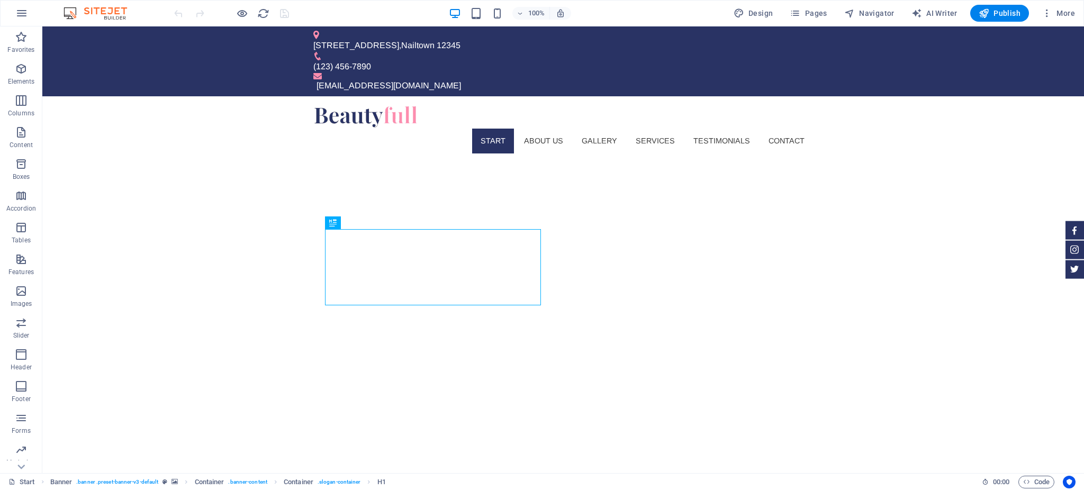
click at [812, 367] on div "Start Banner . banner .preset-banner-v3-default Container . banner-content Cont…" at bounding box center [542, 481] width 1084 height 17
click at [812, 367] on span "Code" at bounding box center [1036, 482] width 26 height 13
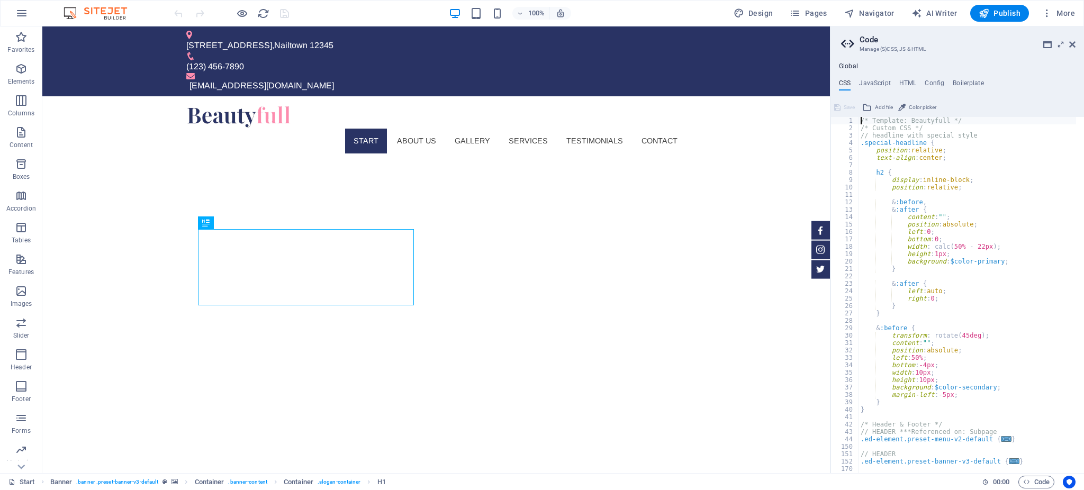
click at [812, 293] on div "/* Template: Beautyfull */ /* Custom CSS */ // headline with special style .spe…" at bounding box center [968, 303] width 218 height 372
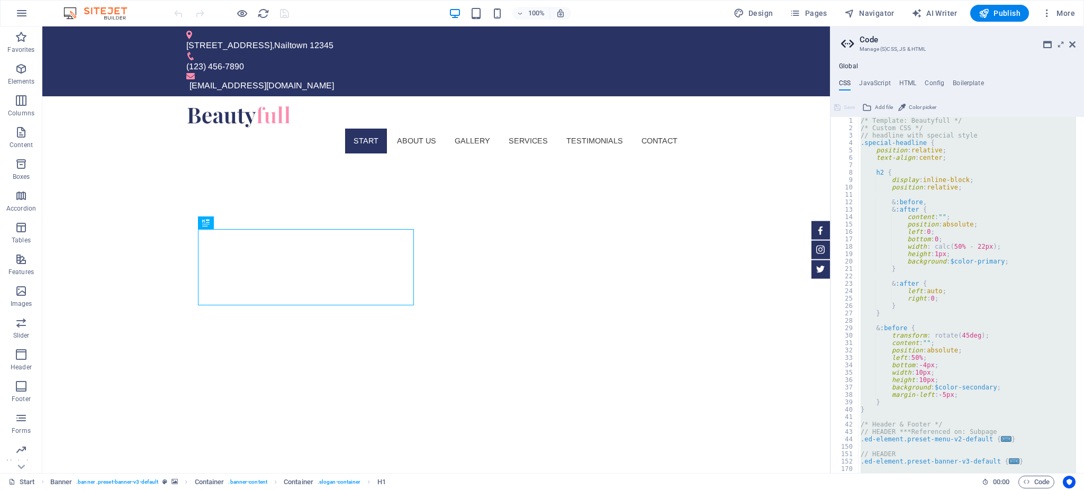
type textarea "}"
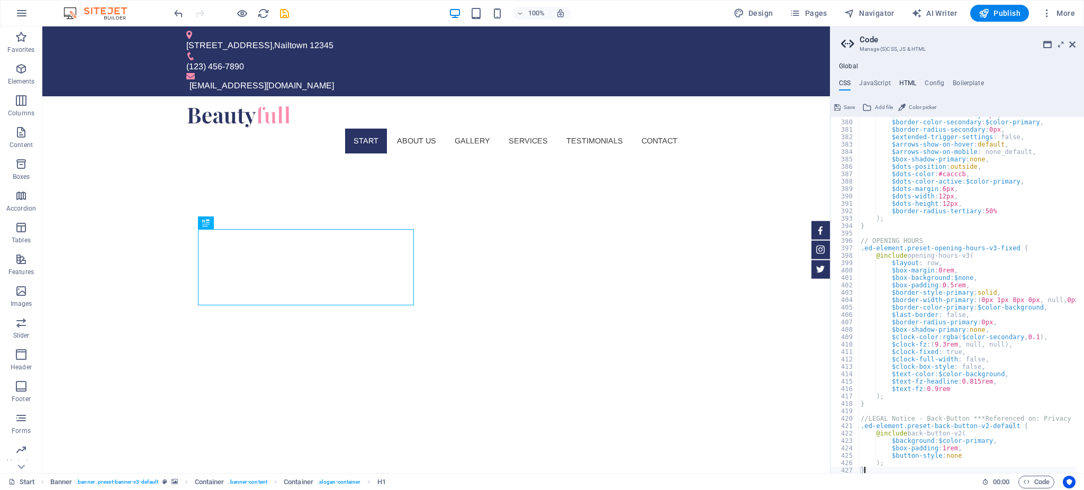
click at [812, 83] on h4 "HTML" at bounding box center [907, 85] width 17 height 12
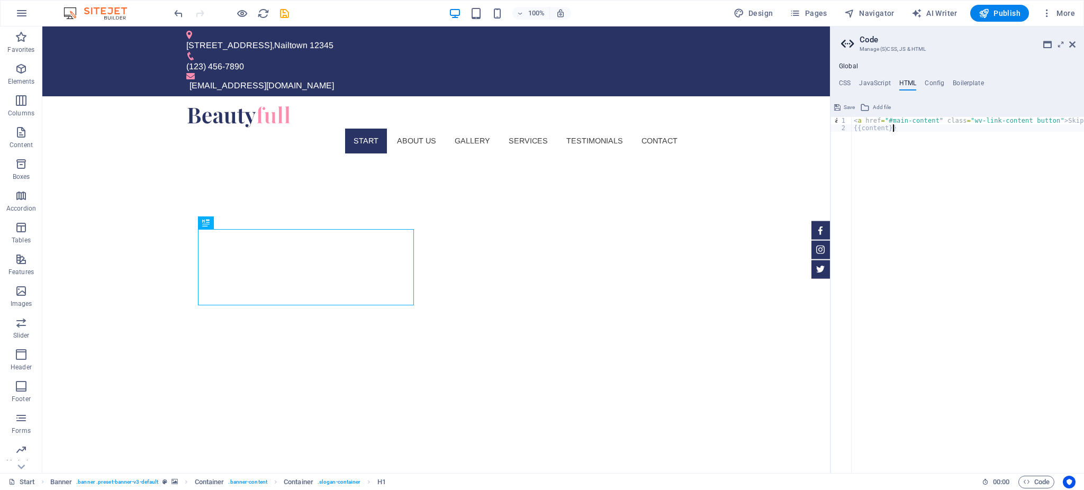
click at [812, 182] on div "< a href = "#main-content" class = "wv-link-content button" > Skip to main cont…" at bounding box center [995, 299] width 286 height 364
paste textarea
type textarea "{{content}}"
click at [812, 80] on h4 "Config" at bounding box center [935, 85] width 20 height 12
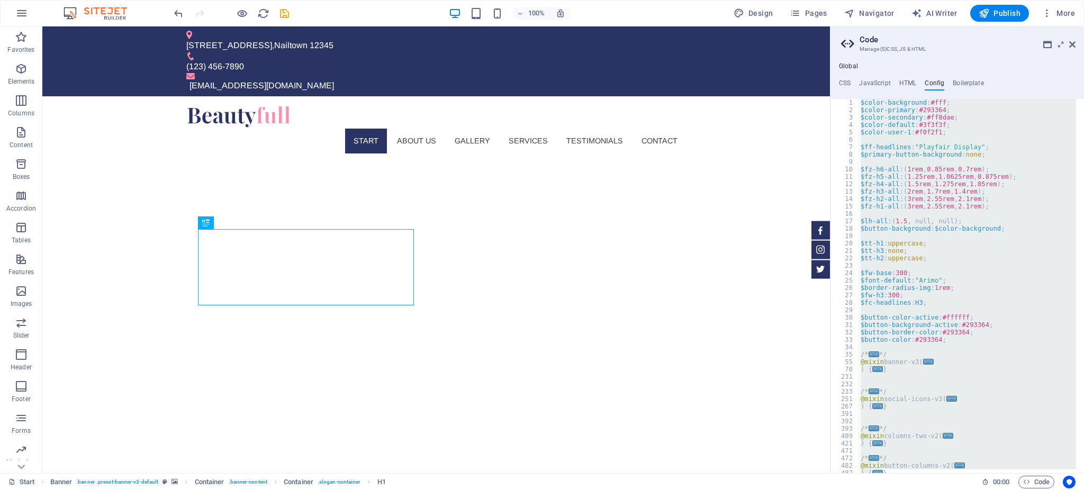
paste textarea
type textarea "}"
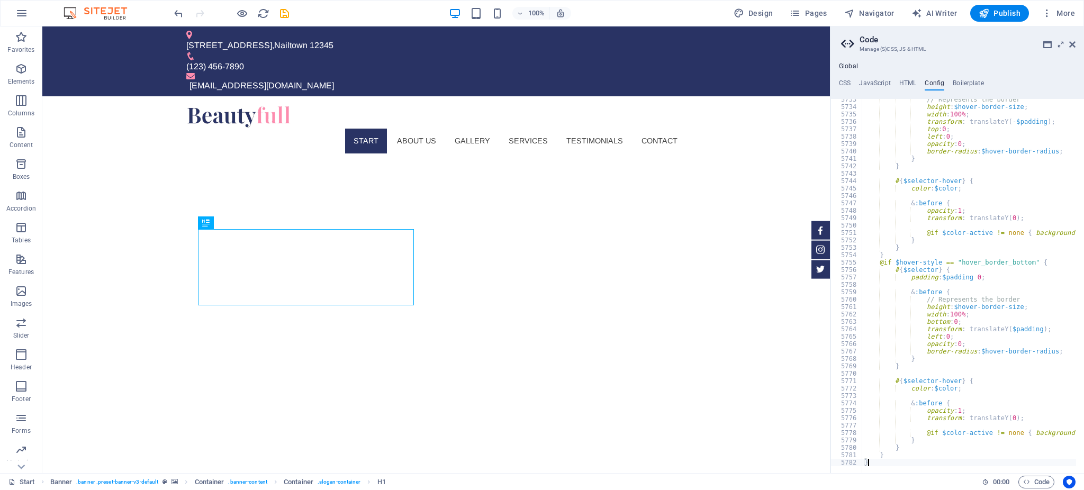
scroll to position [16977, 0]
click at [812, 80] on h4 "Boilerplate" at bounding box center [968, 85] width 31 height 12
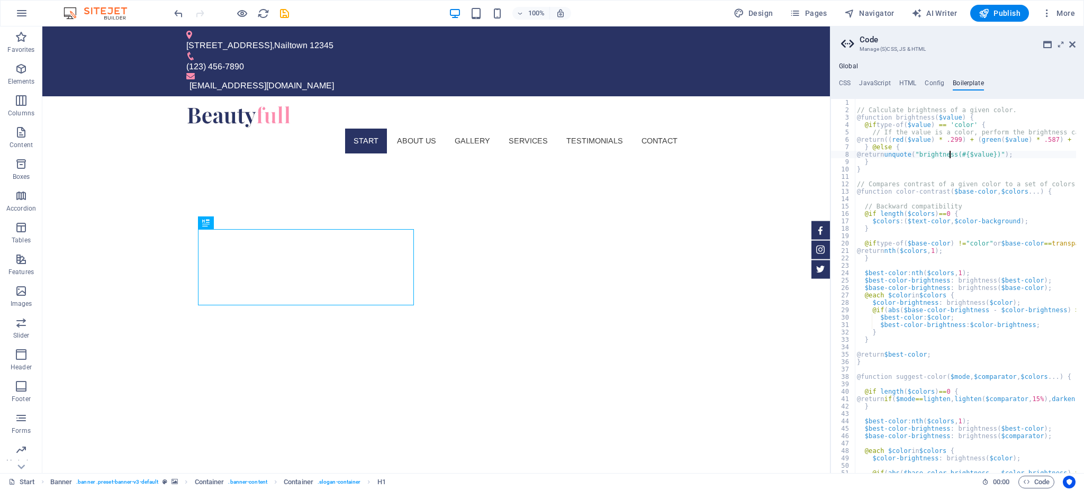
type textarea "}"
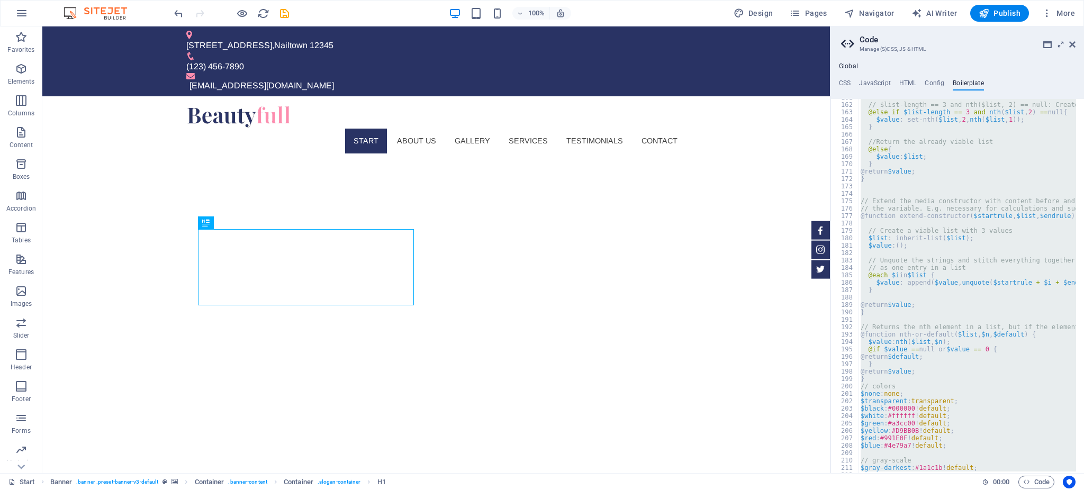
scroll to position [671, 0]
click at [812, 46] on icon at bounding box center [1061, 44] width 0 height 8
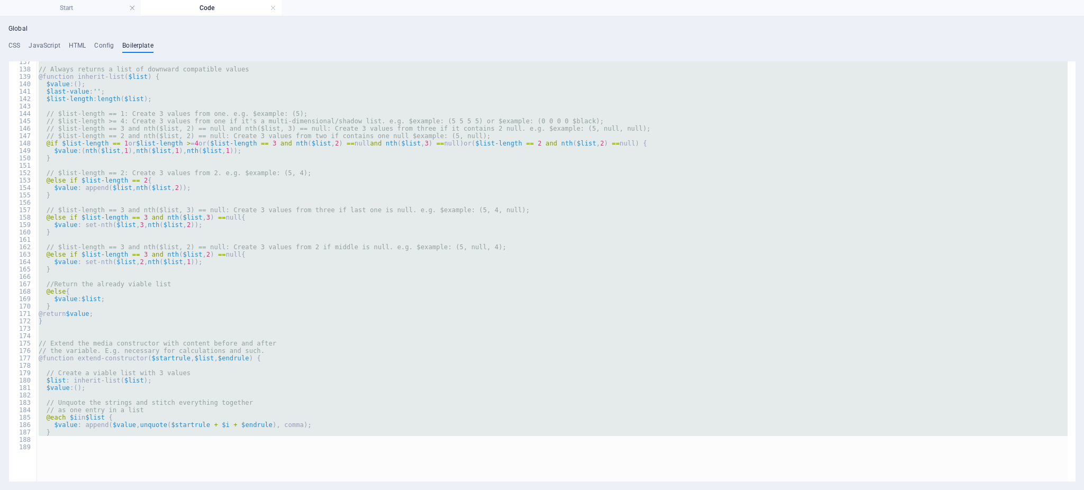
click at [314, 237] on div "// Always returns a list of downward compatible values @function inherit-list (…" at bounding box center [552, 271] width 1031 height 420
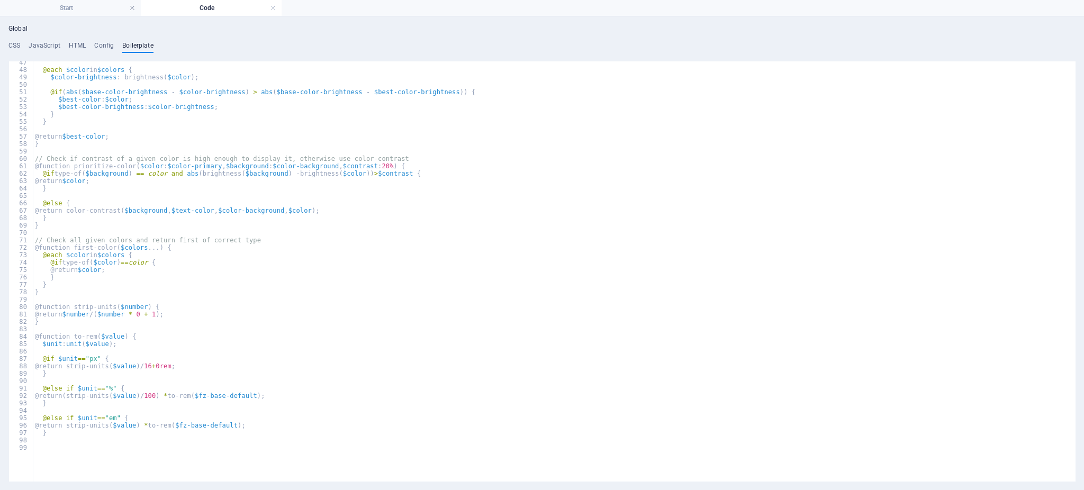
scroll to position [193, 0]
click at [272, 7] on link at bounding box center [273, 8] width 6 height 10
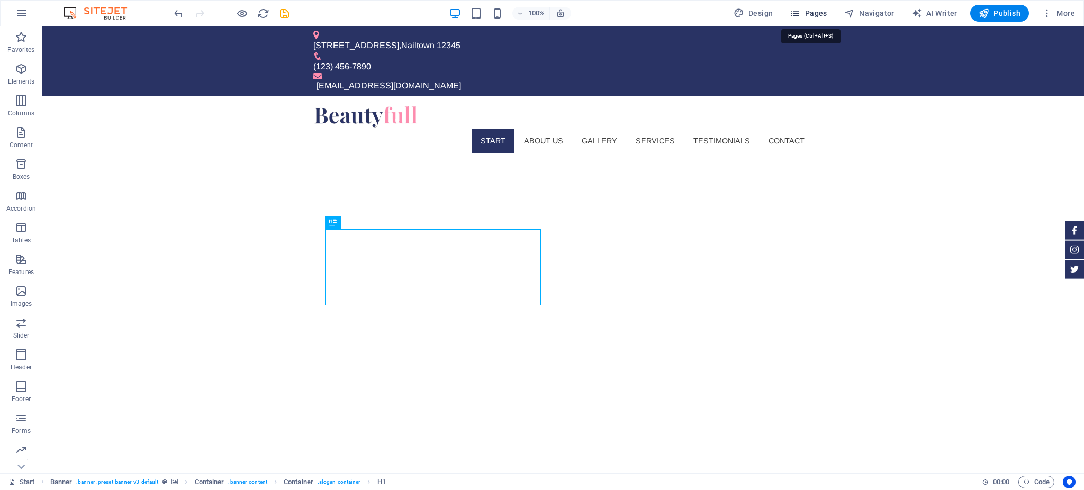
click at [812, 15] on span "Pages" at bounding box center [808, 13] width 37 height 11
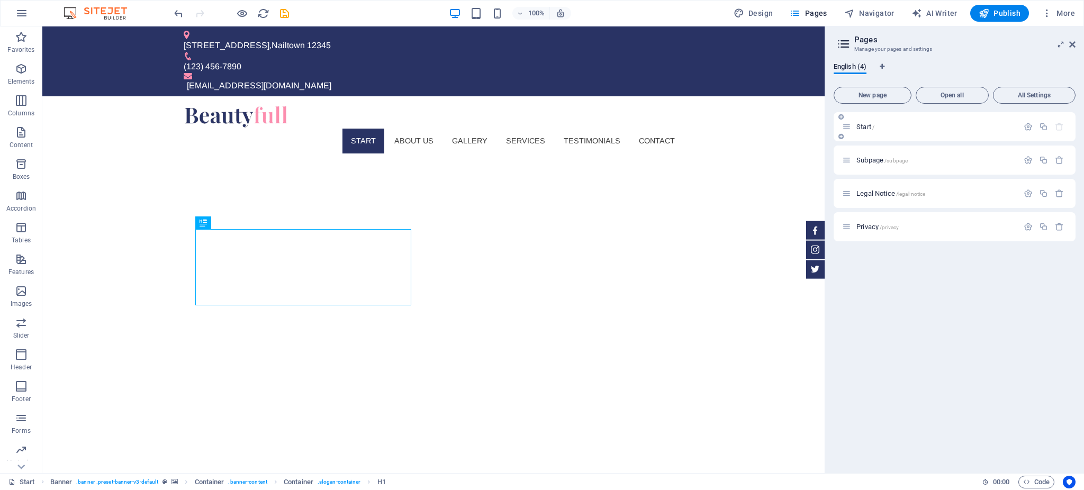
click at [812, 122] on div "Start /" at bounding box center [930, 127] width 176 height 12
click at [812, 123] on span "Start /" at bounding box center [865, 127] width 18 height 8
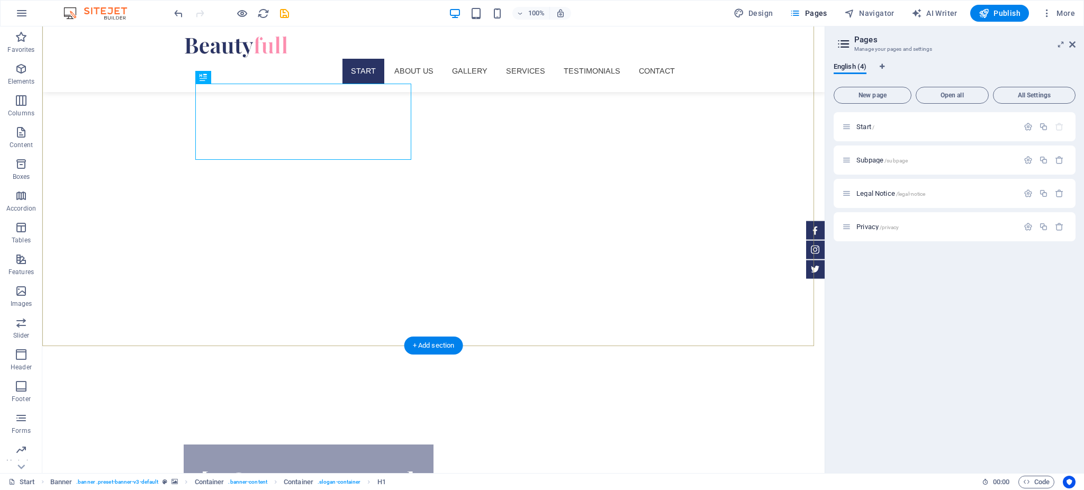
scroll to position [0, 0]
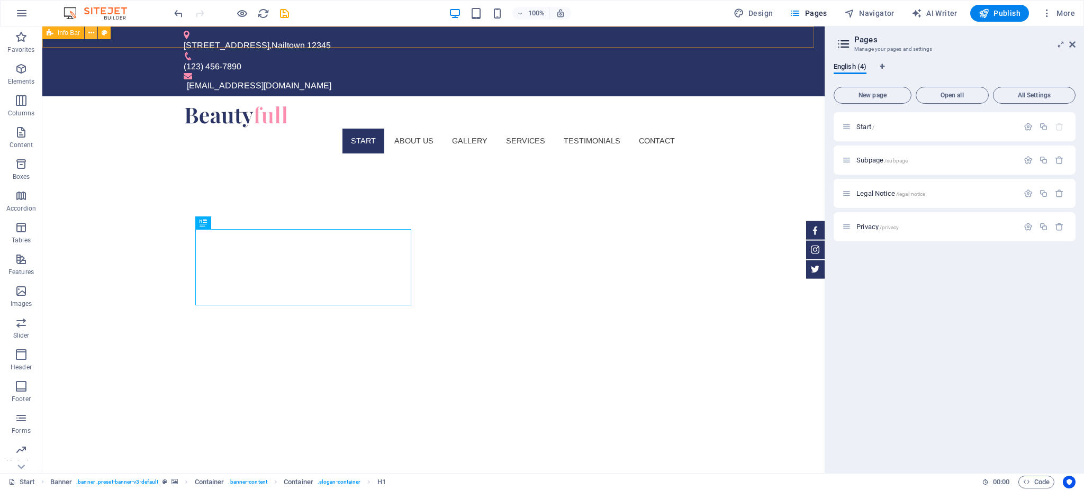
click at [91, 30] on icon at bounding box center [91, 33] width 6 height 11
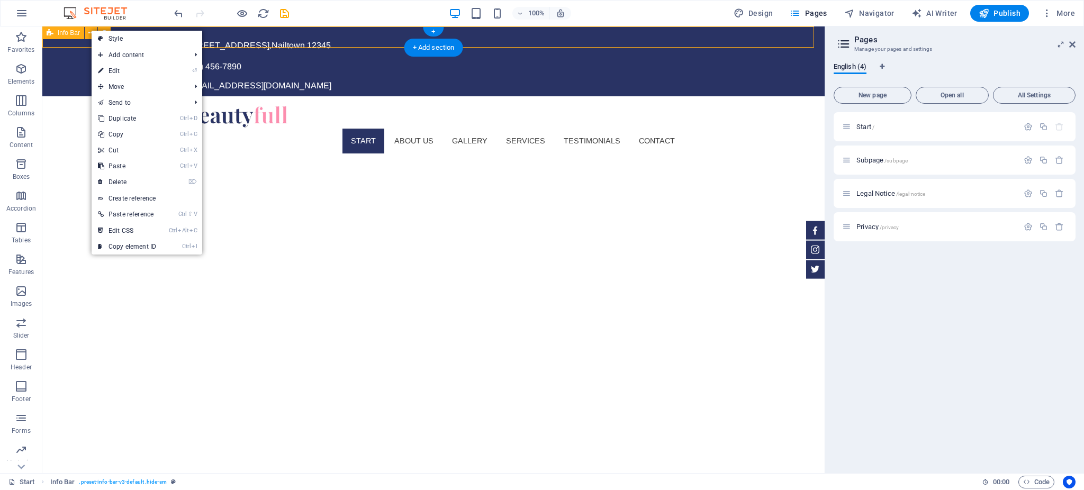
click at [317, 38] on div "123 Nail Lane , Nailtown 12345 (123) 456-7890 info@prettynails-nc.com" at bounding box center [433, 61] width 782 height 70
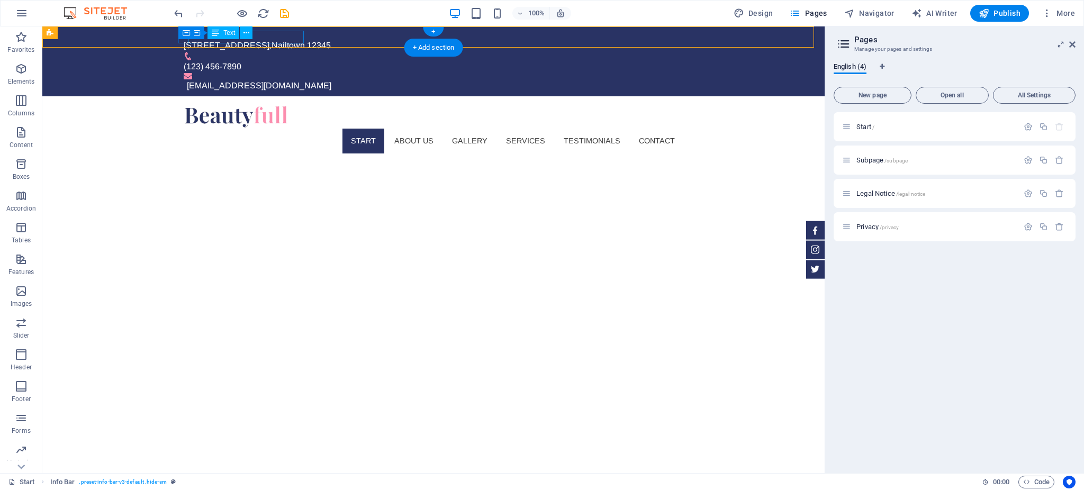
click at [270, 39] on div "[STREET_ADDRESS]" at bounding box center [429, 45] width 491 height 13
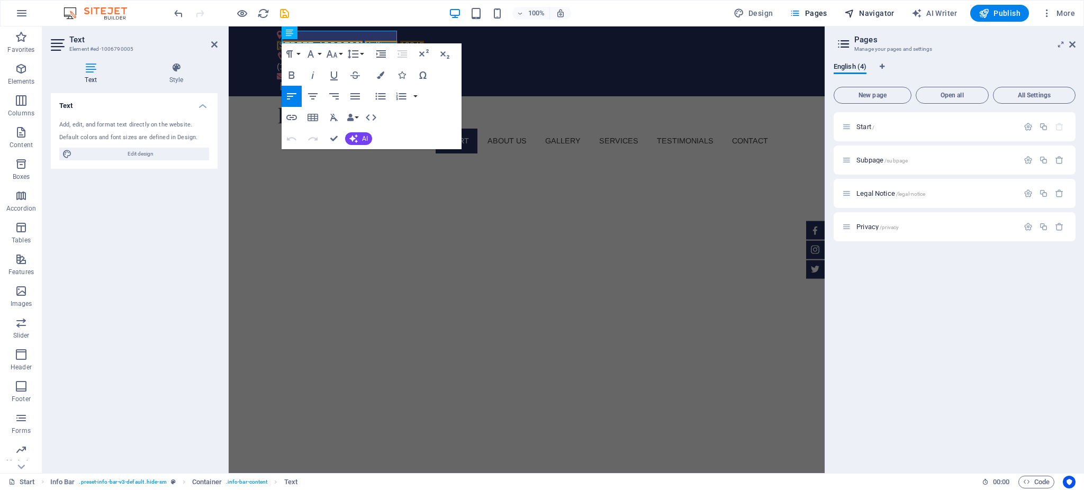
click at [812, 10] on span "Navigator" at bounding box center [869, 13] width 50 height 11
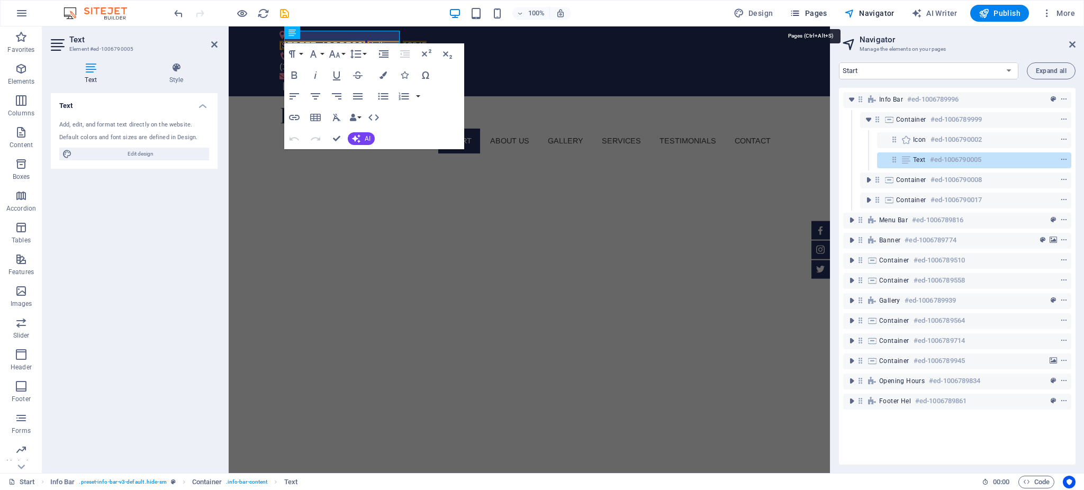
click at [812, 13] on span "Pages" at bounding box center [808, 13] width 37 height 11
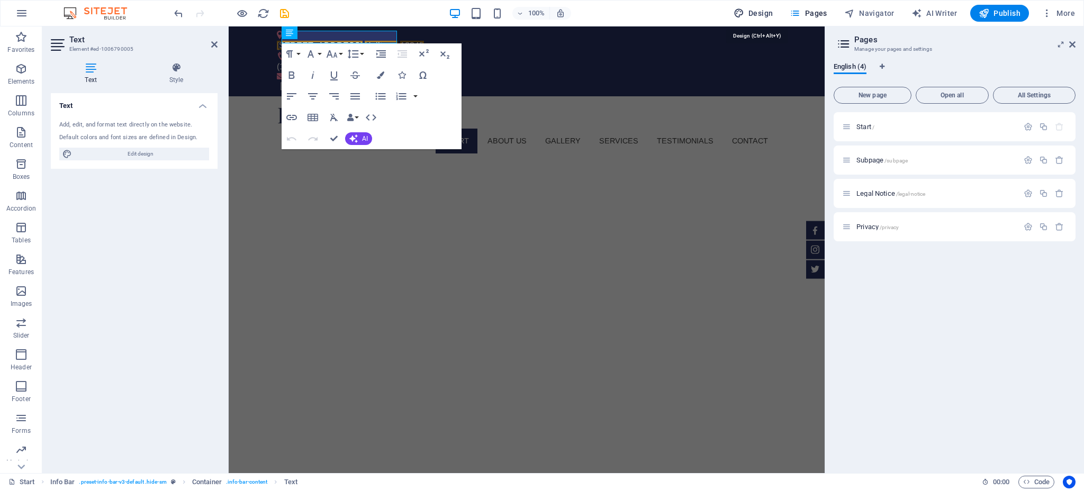
click at [776, 11] on button "Design" at bounding box center [753, 13] width 48 height 17
select select "px"
select select "300"
select select "px"
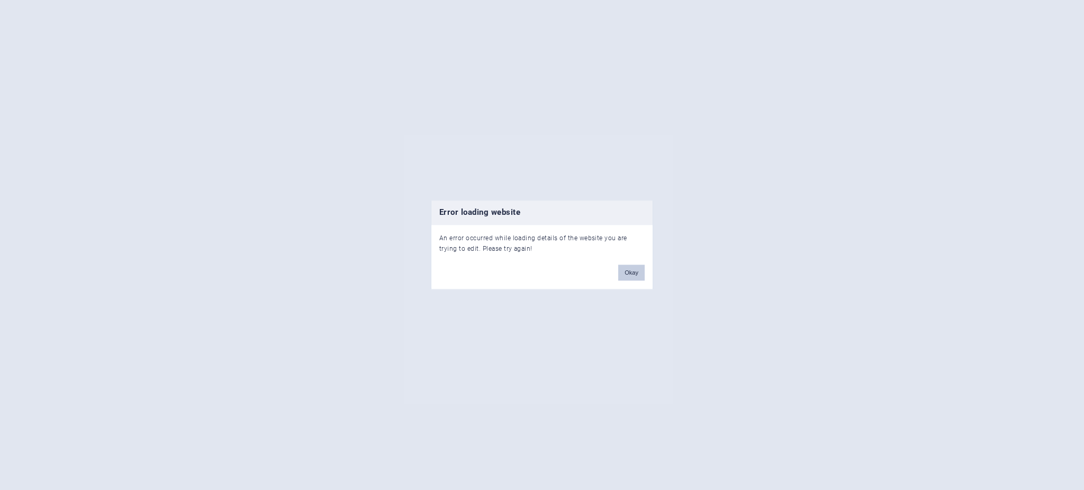
click at [636, 277] on button "Okay" at bounding box center [631, 273] width 26 height 16
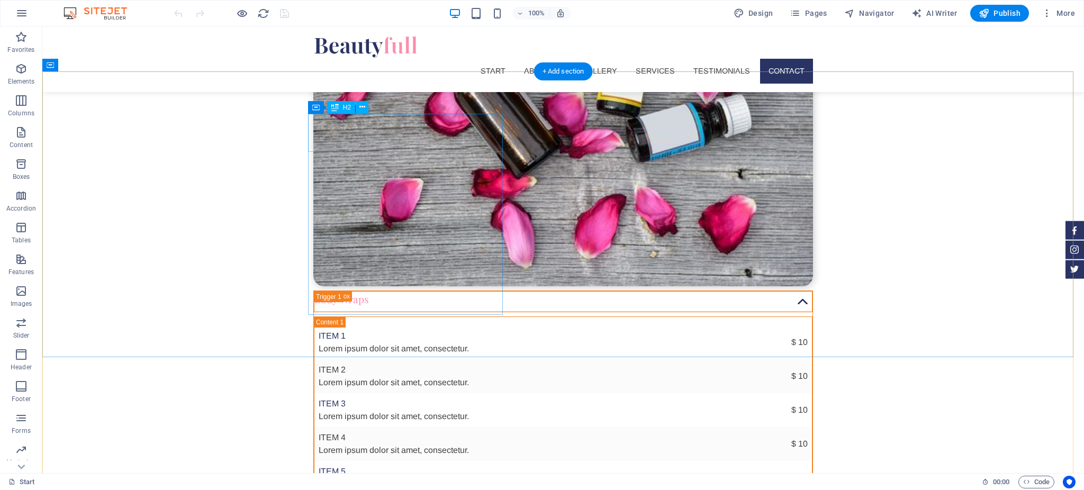
scroll to position [3838, 0]
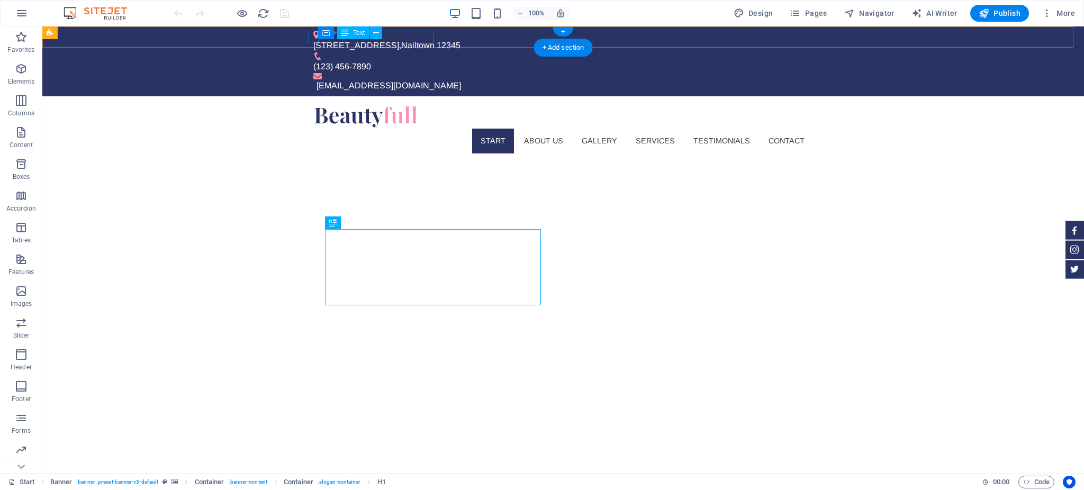
click at [419, 39] on div "[STREET_ADDRESS]" at bounding box center [558, 45] width 491 height 13
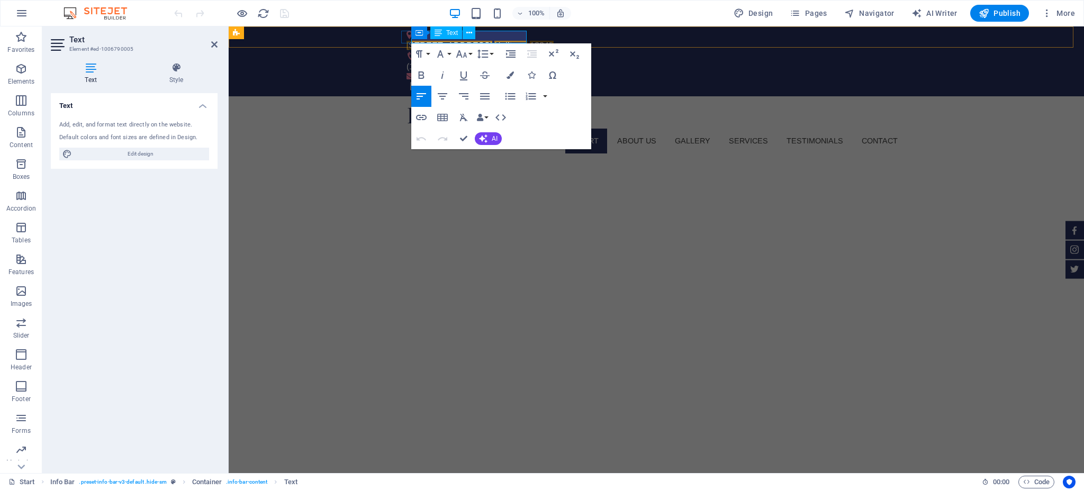
click at [530, 41] on span "12345" at bounding box center [542, 45] width 24 height 9
click at [517, 60] on div "(123) 456-7890" at bounding box center [652, 66] width 491 height 13
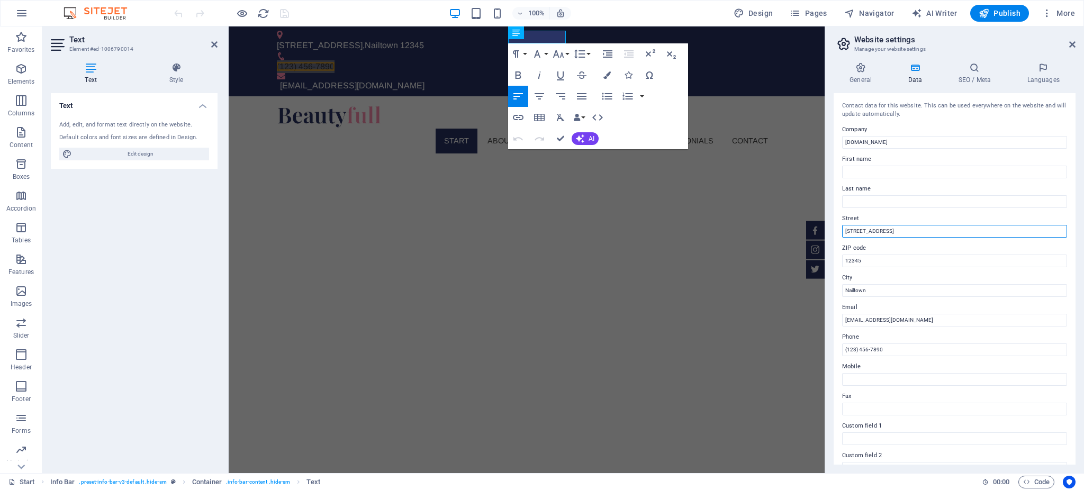
click at [866, 229] on input "[STREET_ADDRESS]" at bounding box center [954, 231] width 225 height 13
click at [866, 229] on input "123 Nail Lane" at bounding box center [954, 231] width 225 height 13
paste input "[STREET_ADDRESS]"
type input "[STREET_ADDRESS]"
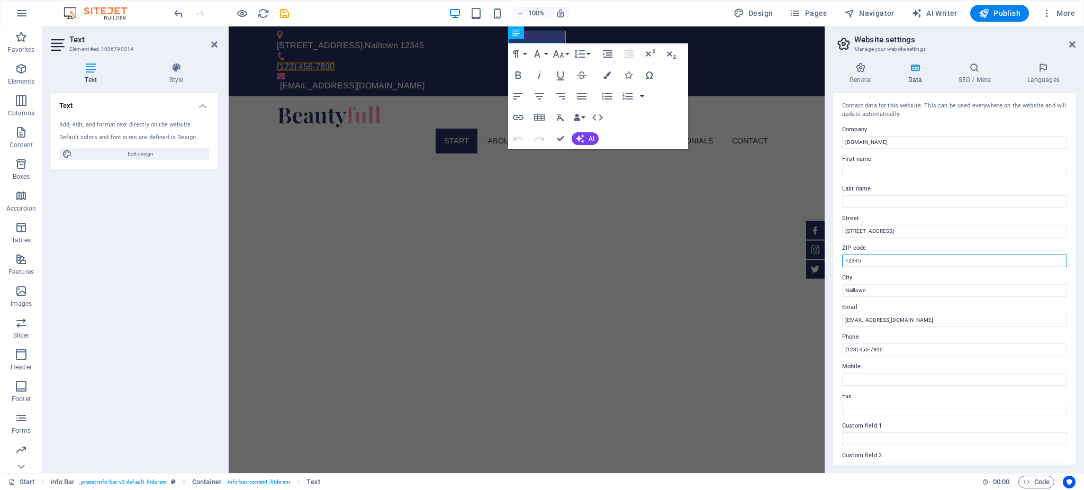
click at [883, 258] on input "12345" at bounding box center [954, 261] width 225 height 13
paste input "27893"
type input "27893"
click at [884, 290] on input "Nailtown" at bounding box center [954, 290] width 225 height 13
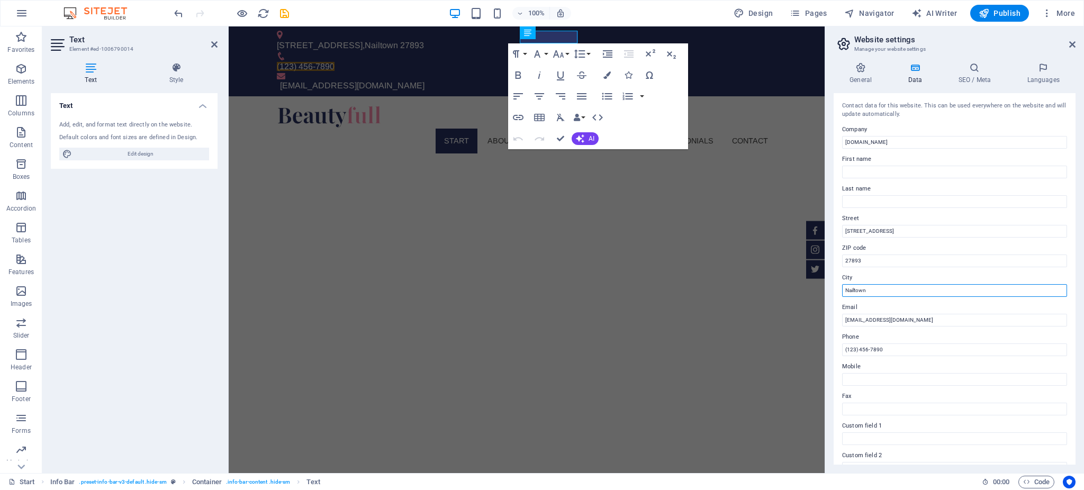
click at [884, 290] on input "Nailtown" at bounding box center [954, 290] width 225 height 13
paste input "Wilson, [GEOGRAPHIC_DATA]."
type input "Wilson, [GEOGRAPHIC_DATA]."
click at [899, 314] on input "info@prettynails-nc.com" at bounding box center [954, 320] width 225 height 13
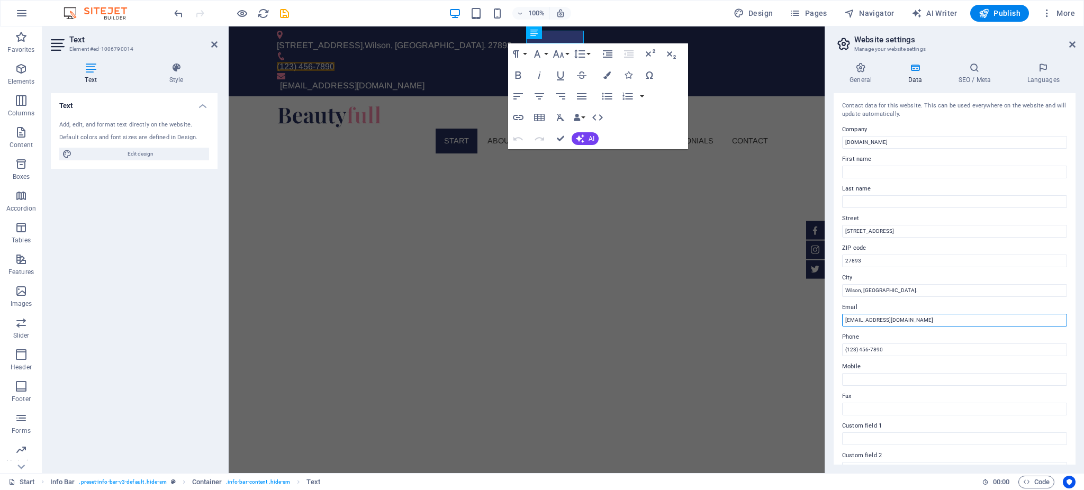
click at [899, 314] on input "info@prettynails-nc.com" at bounding box center [954, 320] width 225 height 13
paste input "vvminh555@gmail"
type input "[EMAIL_ADDRESS][DOMAIN_NAME]"
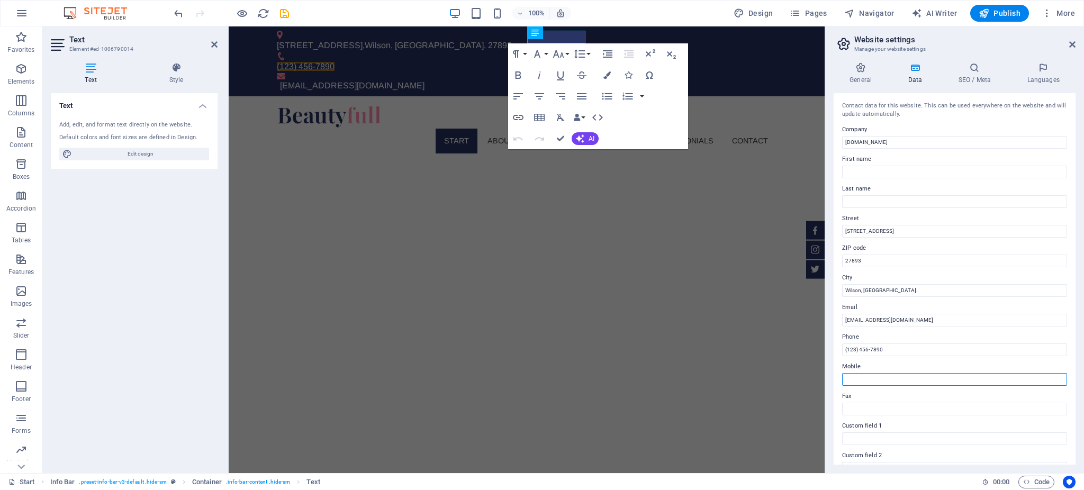
click at [891, 382] on input "Mobile" at bounding box center [954, 379] width 225 height 13
paste input "[PHONE_NUMBER]"
type input "[PHONE_NUMBER]"
click at [887, 350] on input "(123) 456-7890" at bounding box center [954, 350] width 225 height 13
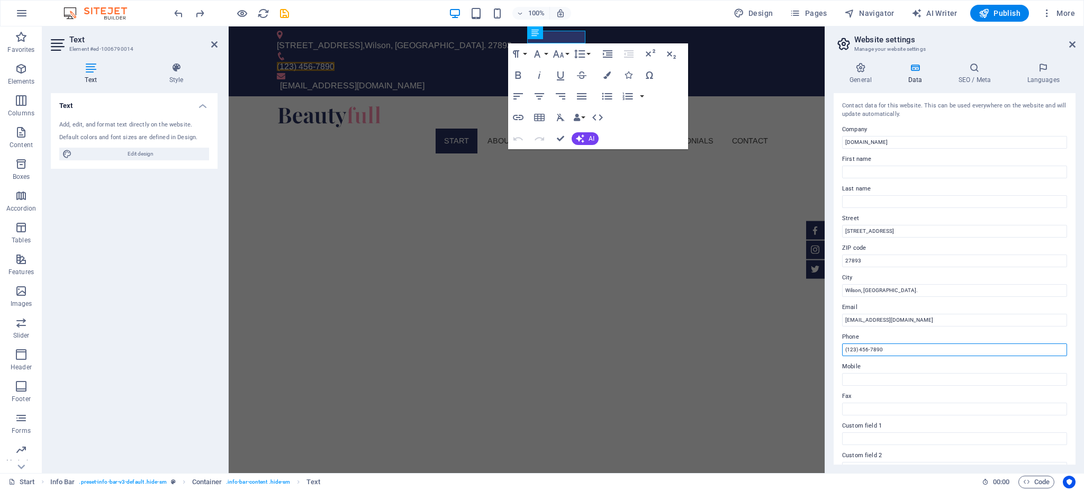
click at [887, 350] on input "(123) 456-7890" at bounding box center [954, 350] width 225 height 13
click at [889, 376] on input "Mobile" at bounding box center [954, 379] width 225 height 13
paste input "[PHONE_NUMBER]"
type input "[PHONE_NUMBER]"
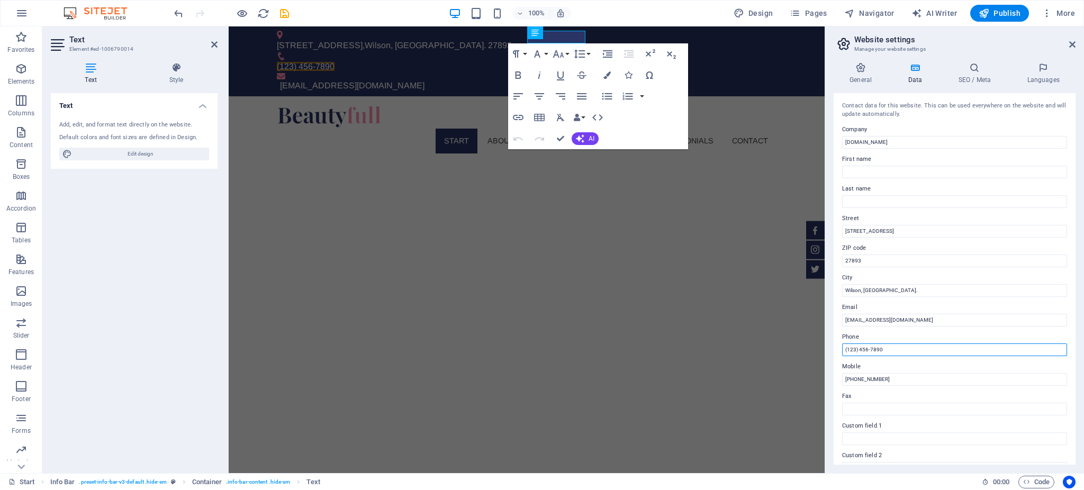
drag, startPoint x: 1124, startPoint y: 377, endPoint x: 756, endPoint y: 374, distance: 367.4
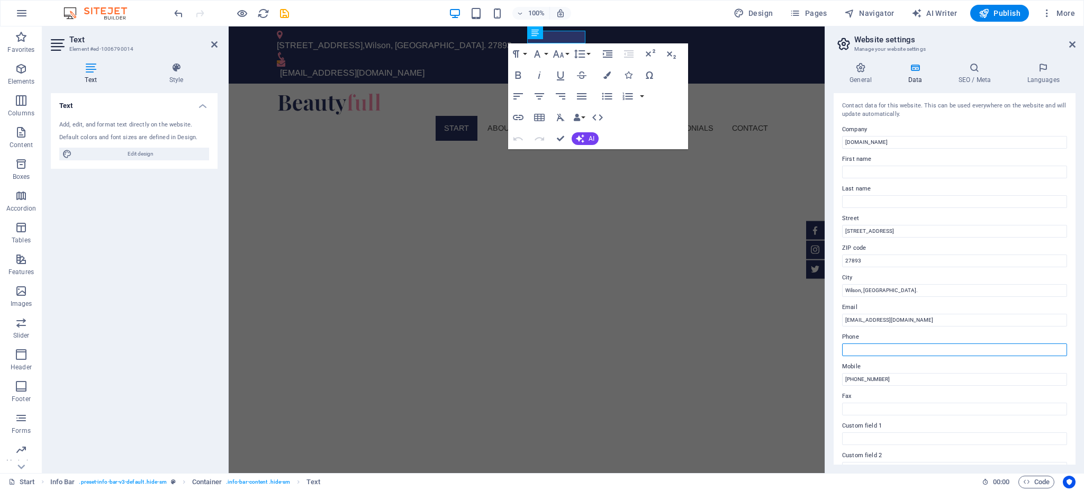
scroll to position [137, 0]
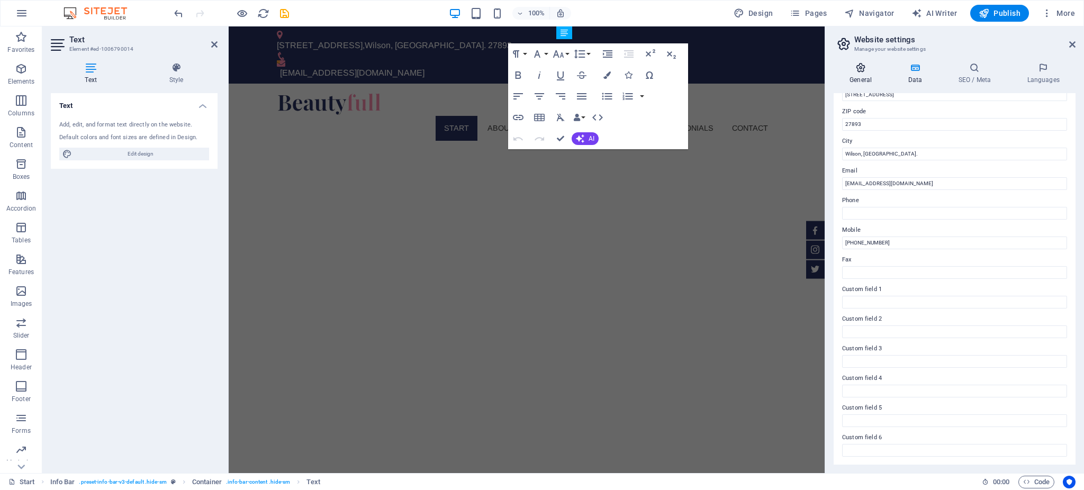
click at [866, 66] on icon at bounding box center [861, 67] width 54 height 11
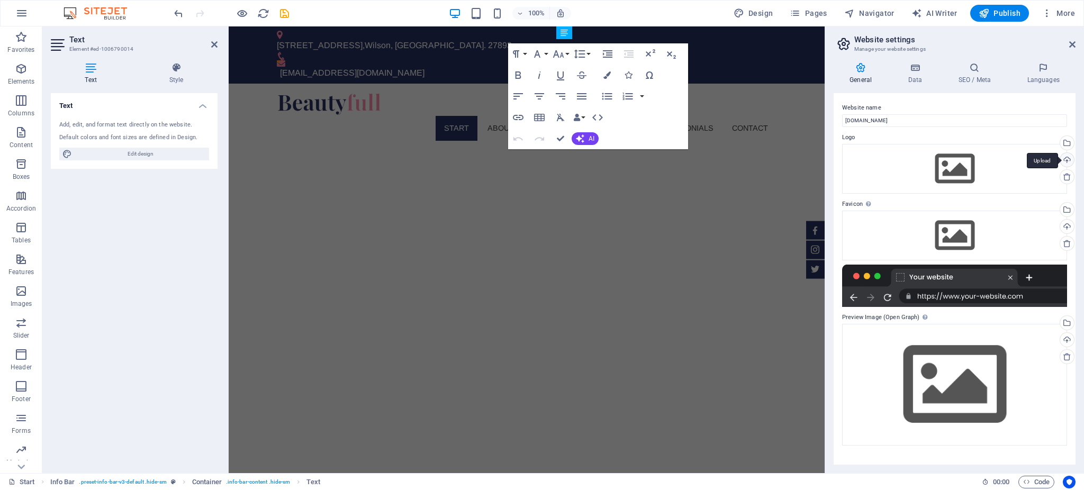
click at [1069, 160] on div "Upload" at bounding box center [1066, 161] width 16 height 16
click at [913, 72] on icon at bounding box center [915, 67] width 46 height 11
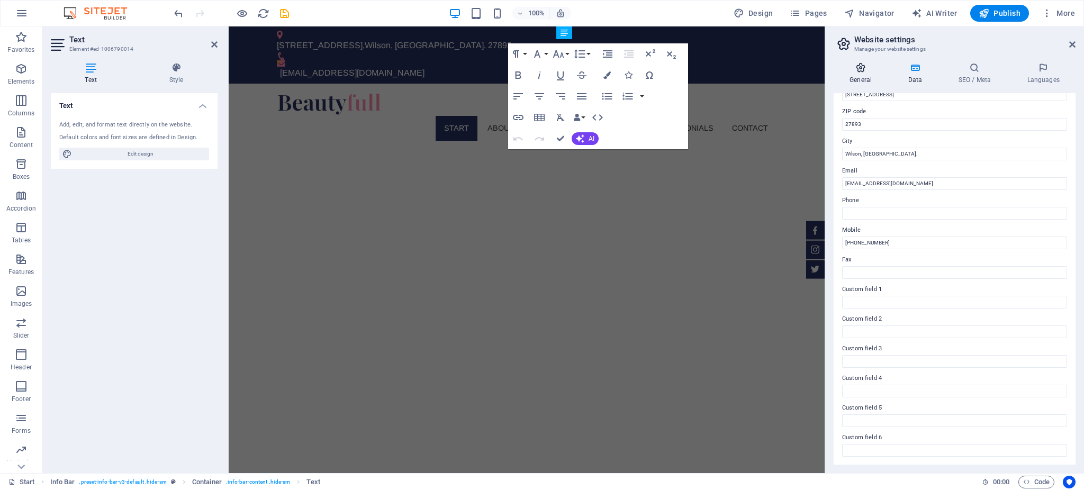
click at [858, 71] on icon at bounding box center [861, 67] width 54 height 11
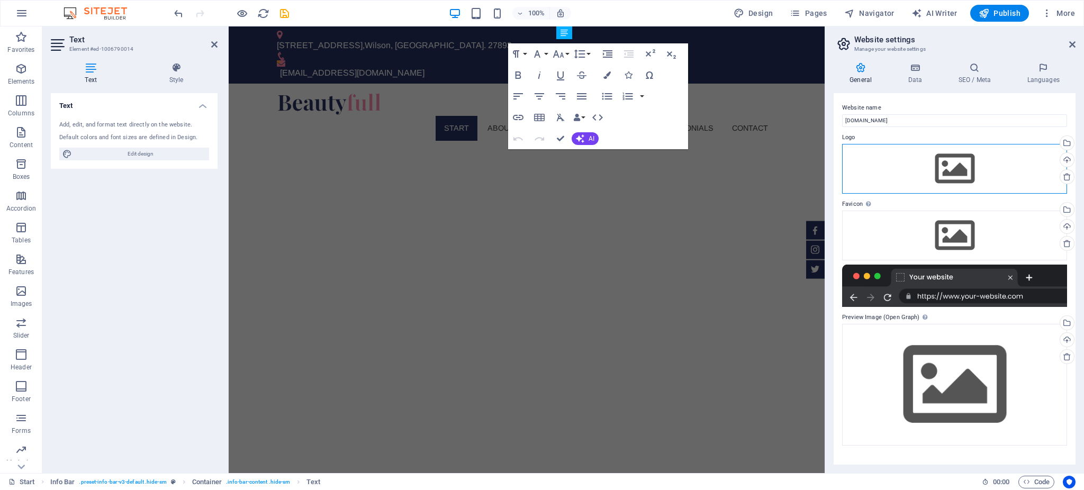
click at [952, 176] on div "Drag files here, click to choose files or select files from Files or our free s…" at bounding box center [954, 169] width 225 height 50
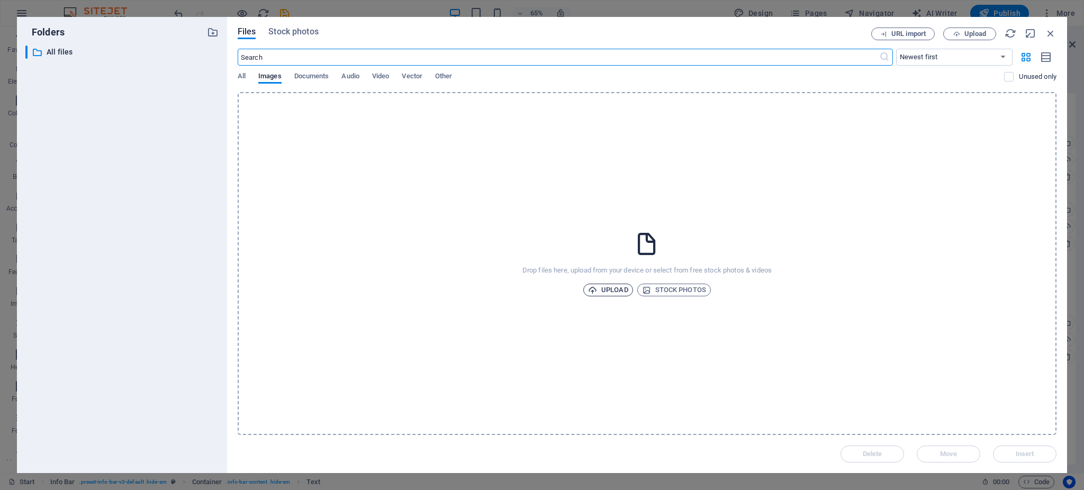
click at [609, 292] on span "Upload" at bounding box center [608, 290] width 40 height 13
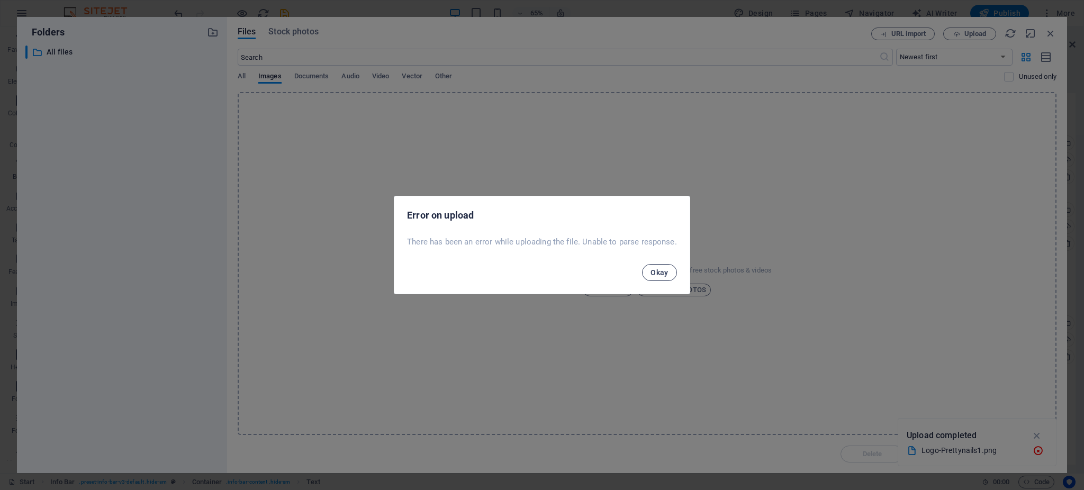
click at [662, 270] on span "Okay" at bounding box center [660, 272] width 18 height 8
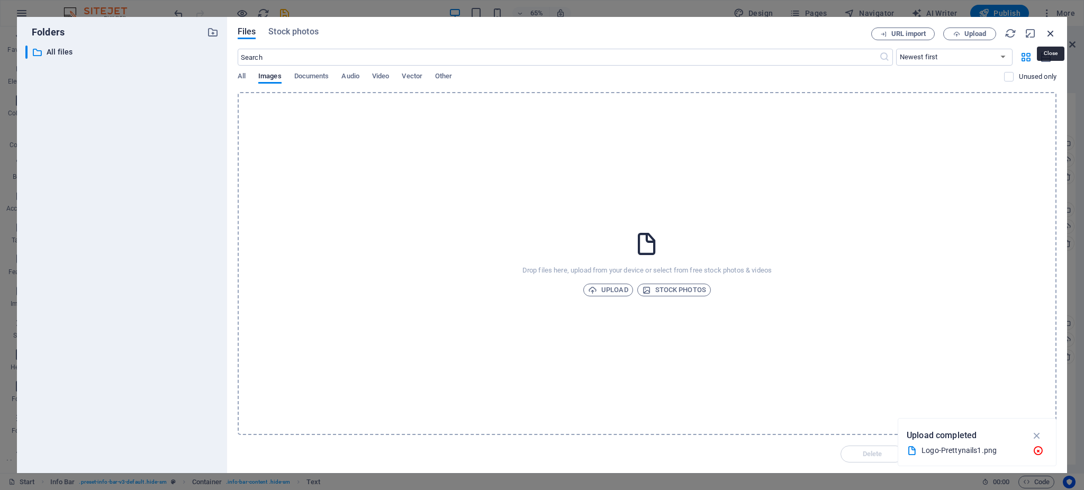
click at [1051, 34] on icon "button" at bounding box center [1051, 34] width 12 height 12
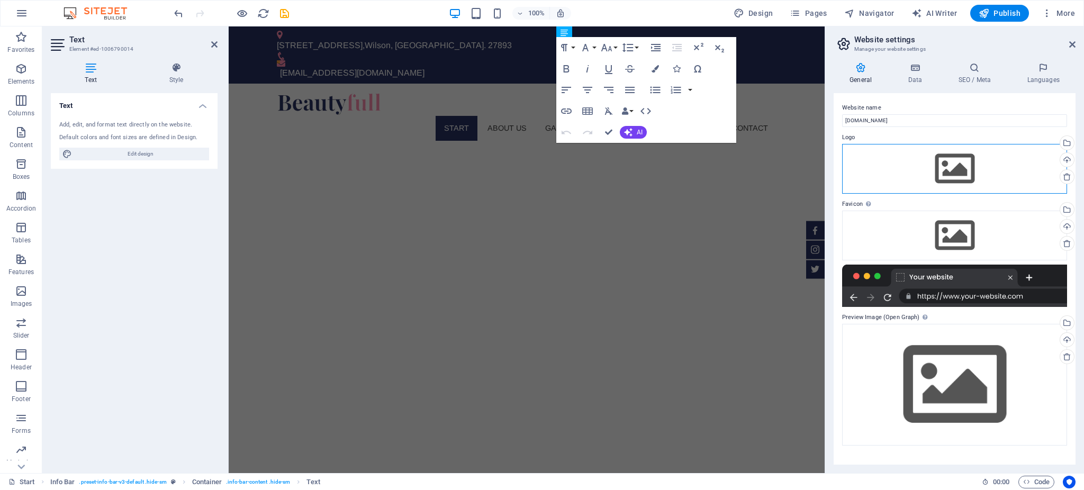
click at [939, 153] on div "Drag files here, click to choose files or select files from Files or our free s…" at bounding box center [954, 169] width 225 height 50
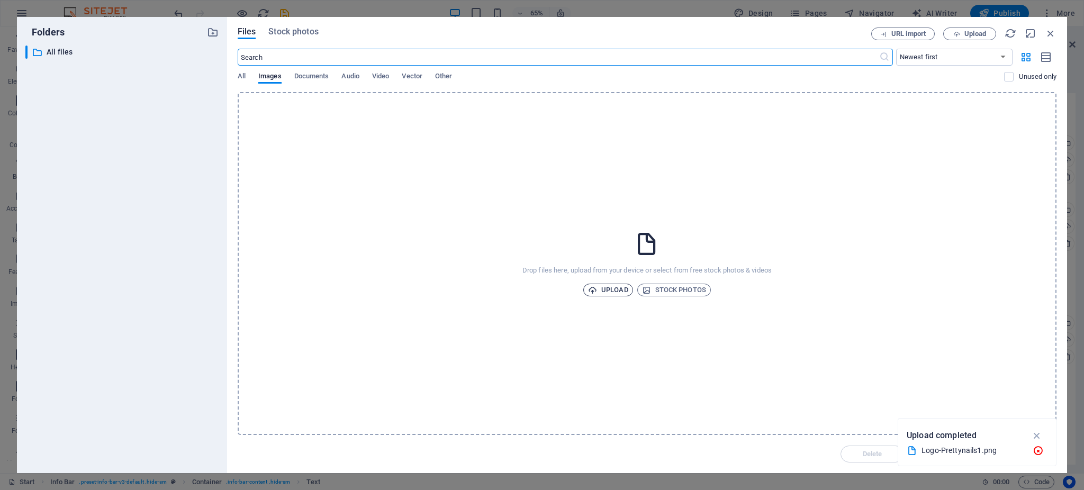
click at [611, 287] on span "Upload" at bounding box center [608, 290] width 40 height 13
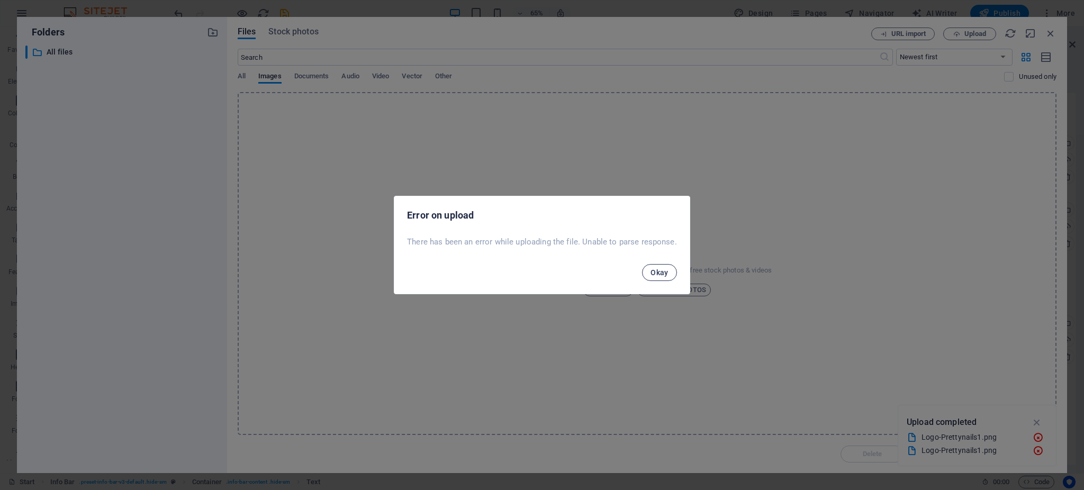
click at [654, 273] on span "Okay" at bounding box center [660, 272] width 18 height 8
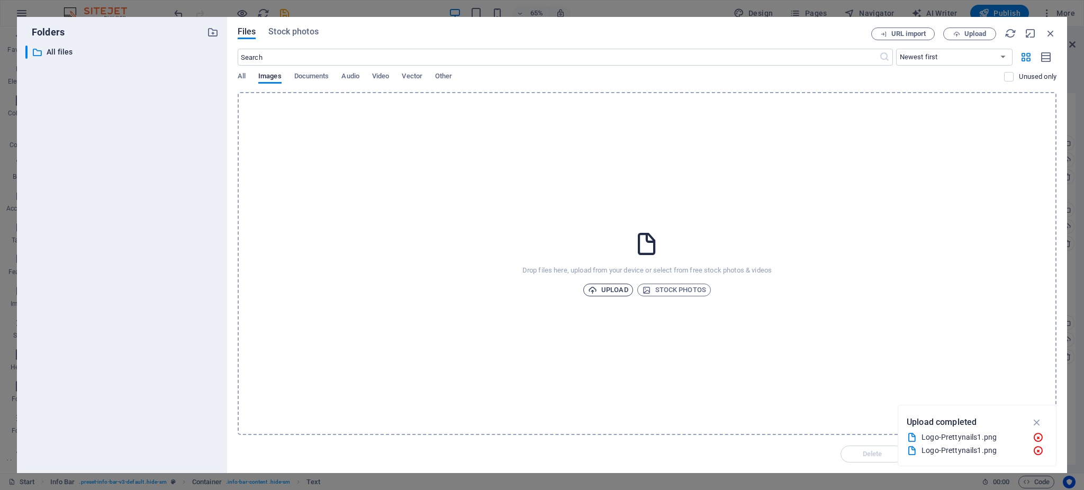
click at [606, 289] on span "Upload" at bounding box center [608, 290] width 40 height 13
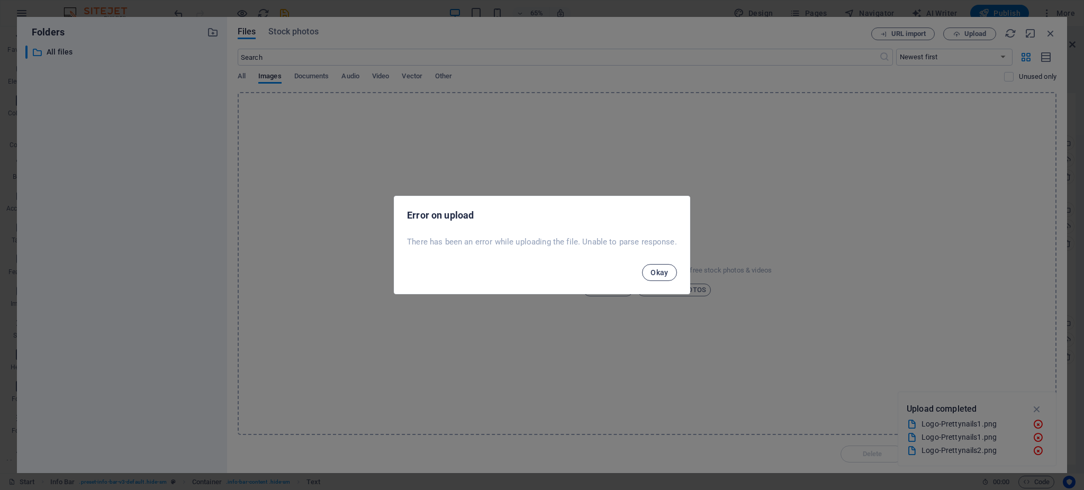
click at [661, 270] on span "Okay" at bounding box center [660, 272] width 18 height 8
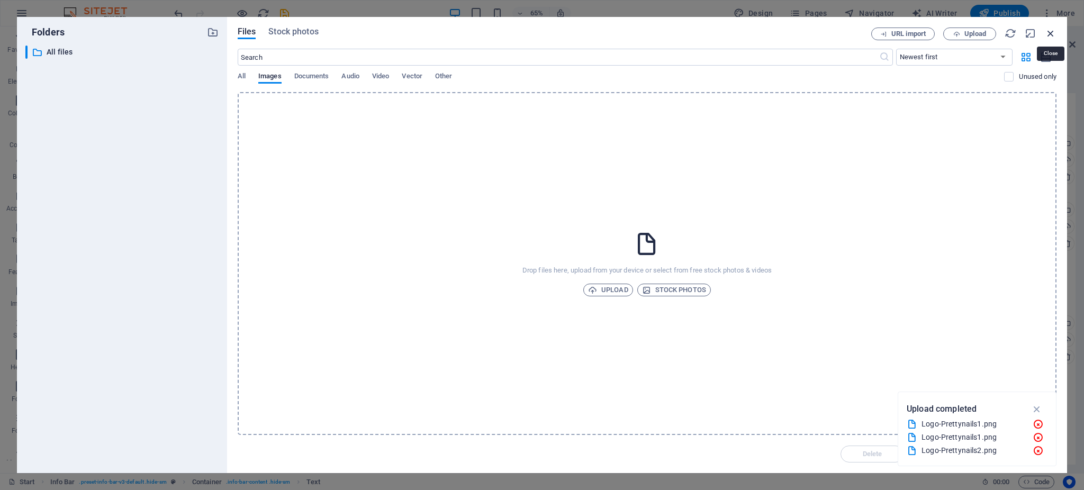
click at [1048, 31] on icon "button" at bounding box center [1051, 34] width 12 height 12
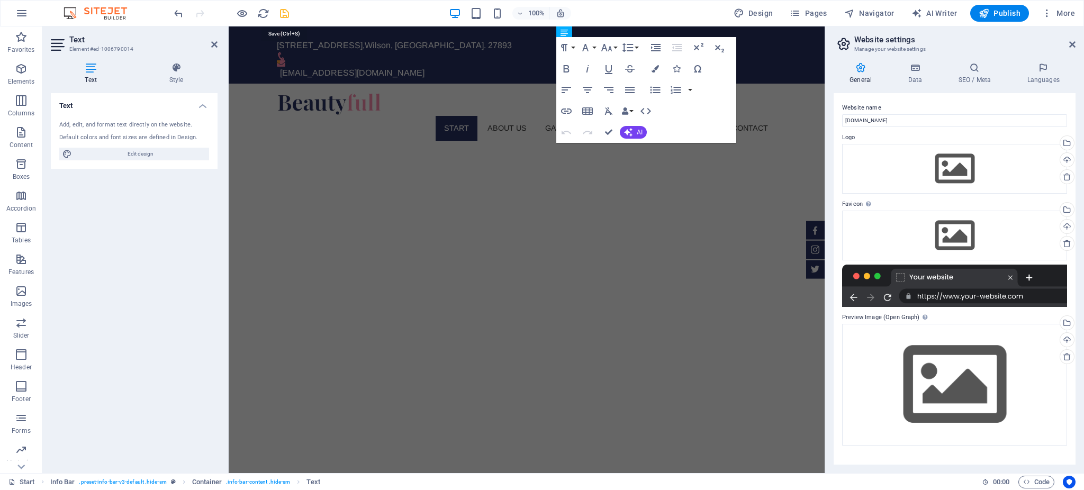
click at [286, 11] on icon "save" at bounding box center [284, 13] width 12 height 12
checkbox input "false"
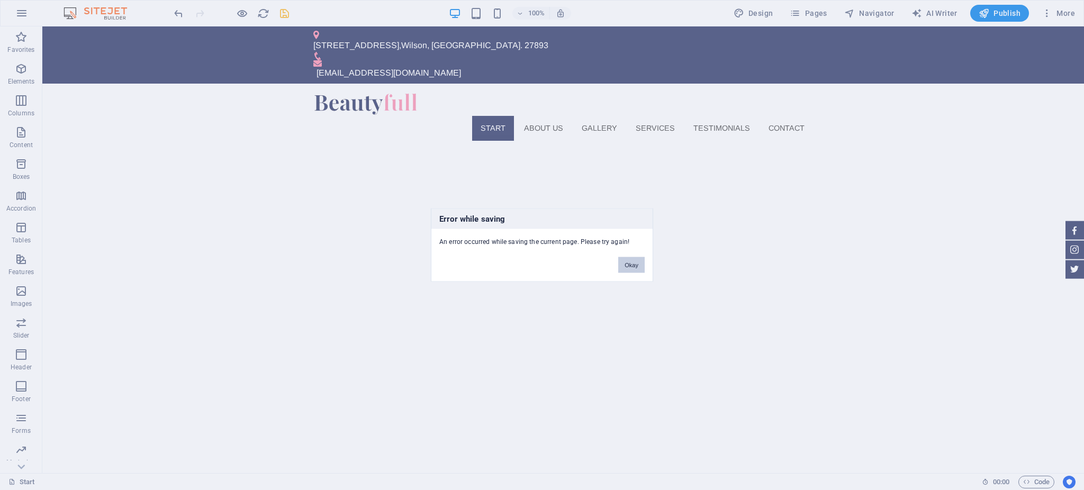
click at [631, 258] on button "Okay" at bounding box center [631, 265] width 26 height 16
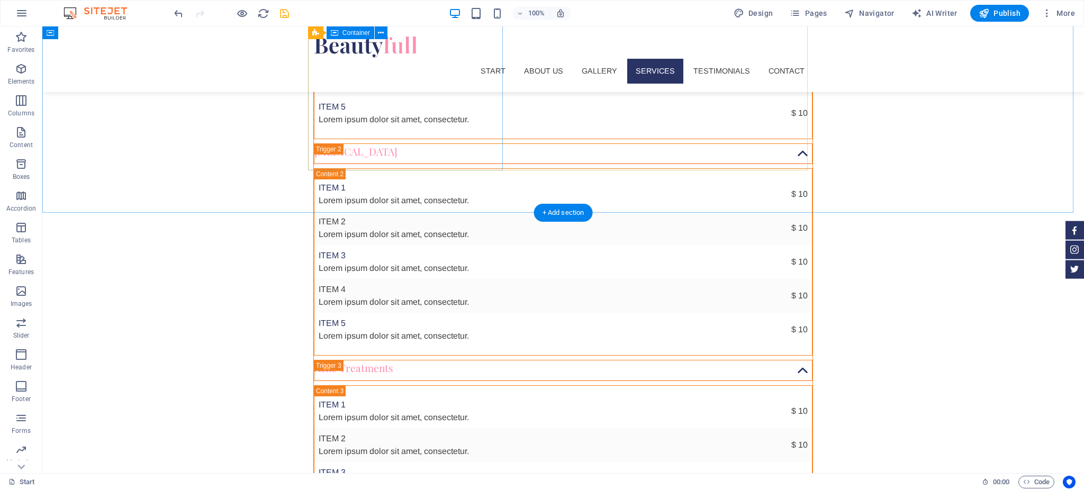
scroll to position [2429, 0]
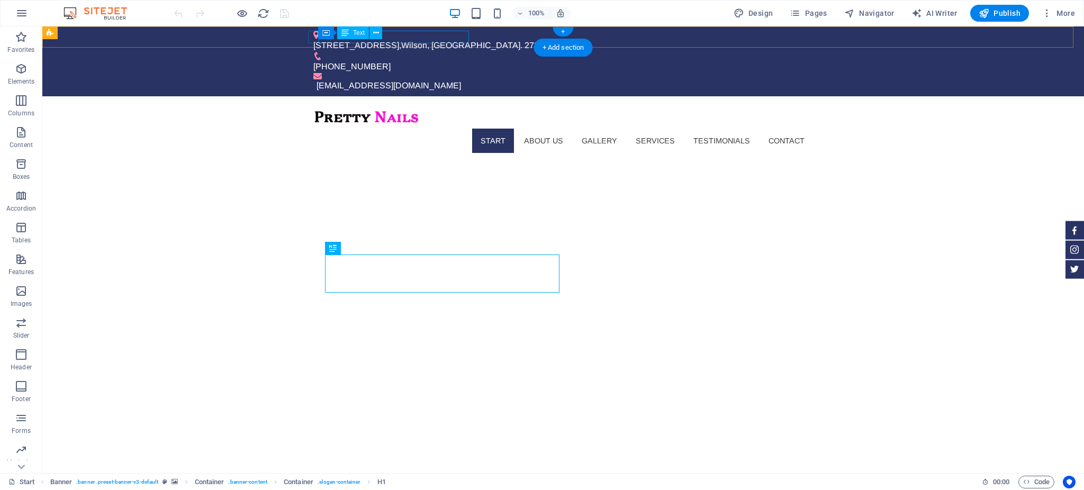
click at [340, 42] on div "[STREET_ADDRESS]" at bounding box center [558, 45] width 491 height 13
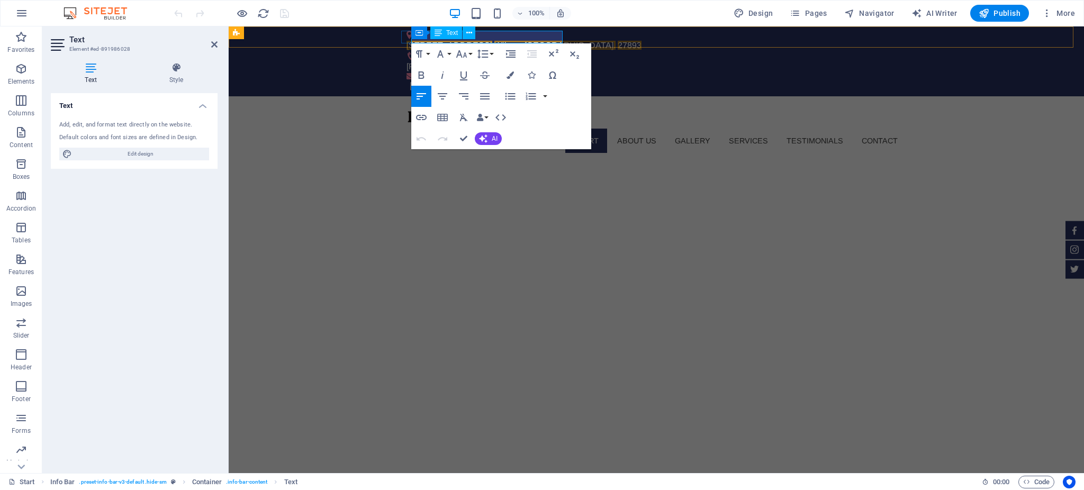
click at [618, 41] on span "27893" at bounding box center [630, 45] width 24 height 9
click at [543, 60] on div "[PHONE_NUMBER]" at bounding box center [652, 66] width 491 height 13
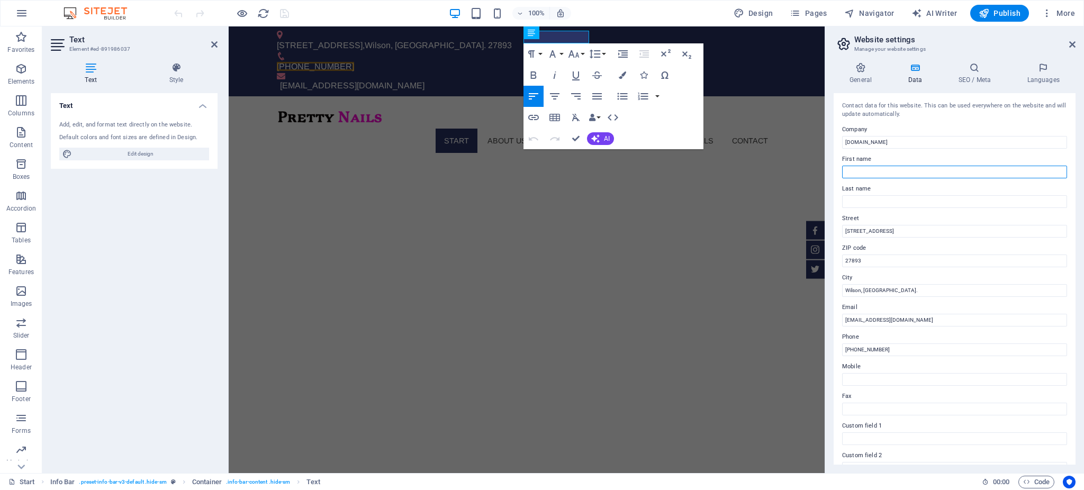
click at [812, 173] on input "First name" at bounding box center [954, 172] width 225 height 13
type input "V"
drag, startPoint x: 1086, startPoint y: 194, endPoint x: 776, endPoint y: 196, distance: 310.2
type input "Minh"
click at [812, 168] on input "Minh" at bounding box center [954, 172] width 225 height 13
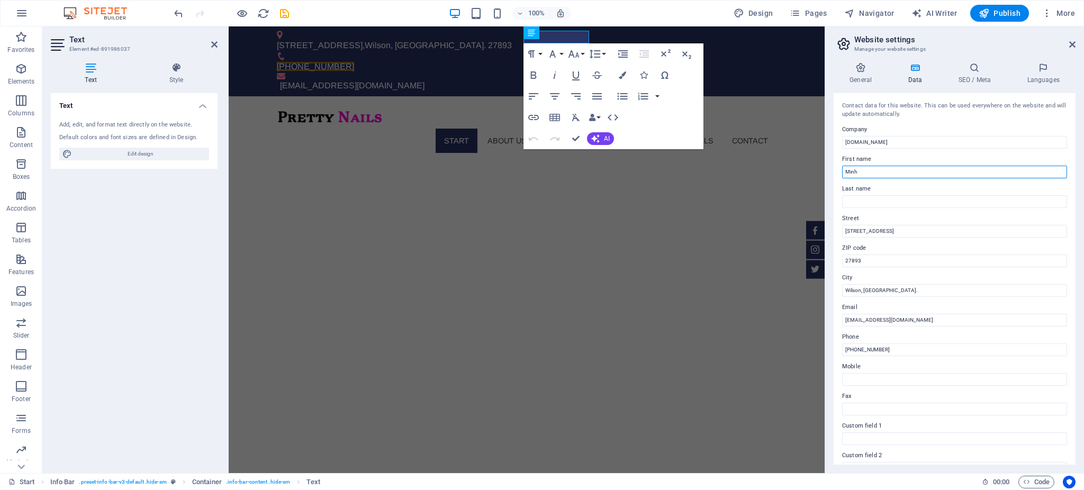
click at [812, 168] on input "Minh" at bounding box center [954, 172] width 225 height 13
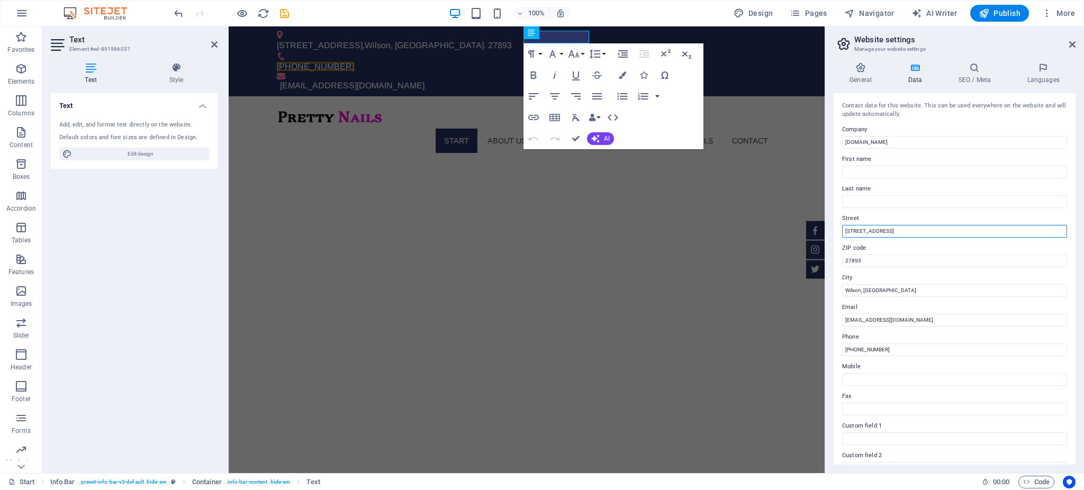
click at [812, 229] on input "[STREET_ADDRESS]" at bounding box center [954, 231] width 225 height 13
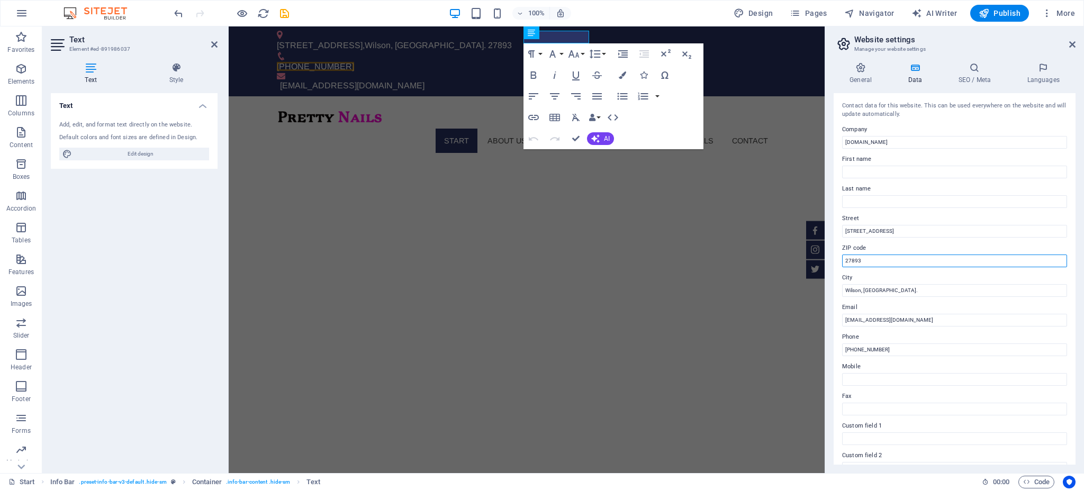
click at [812, 257] on input "27893" at bounding box center [954, 261] width 225 height 13
click at [812, 291] on input "Wilson, NC." at bounding box center [954, 290] width 225 height 13
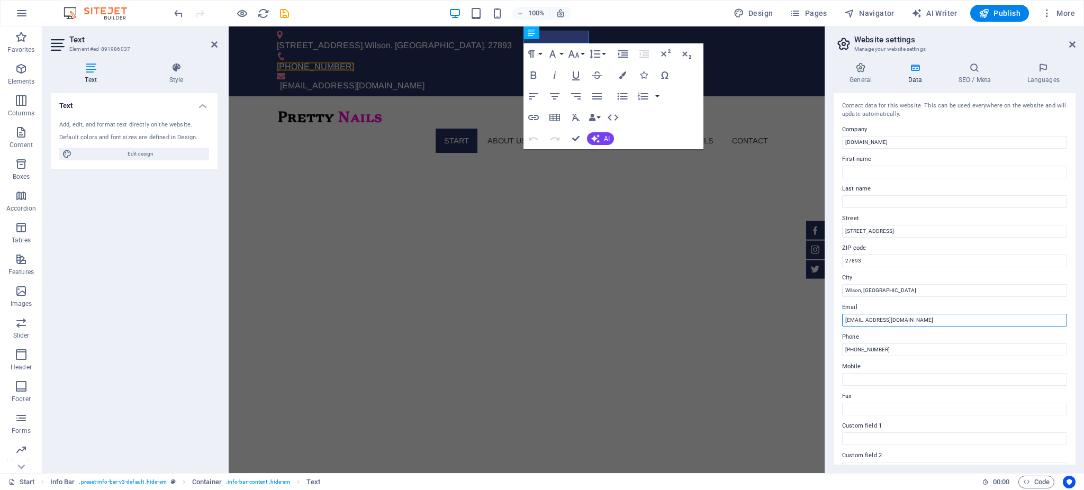
click at [812, 322] on input "vvminh555@gmail.com" at bounding box center [954, 320] width 225 height 13
click at [812, 355] on input "[PHONE_NUMBER]" at bounding box center [954, 350] width 225 height 13
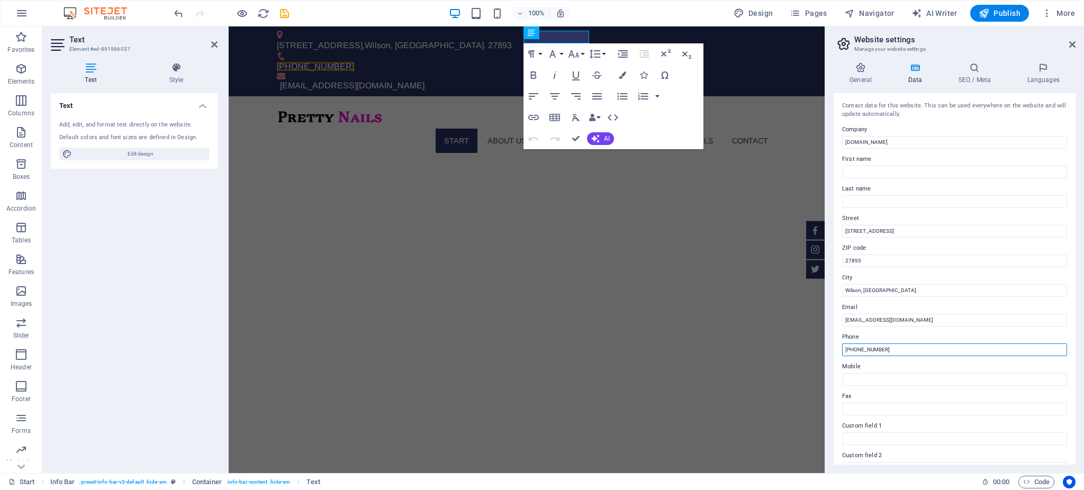
click at [812, 355] on input "[PHONE_NUMBER]" at bounding box center [954, 350] width 225 height 13
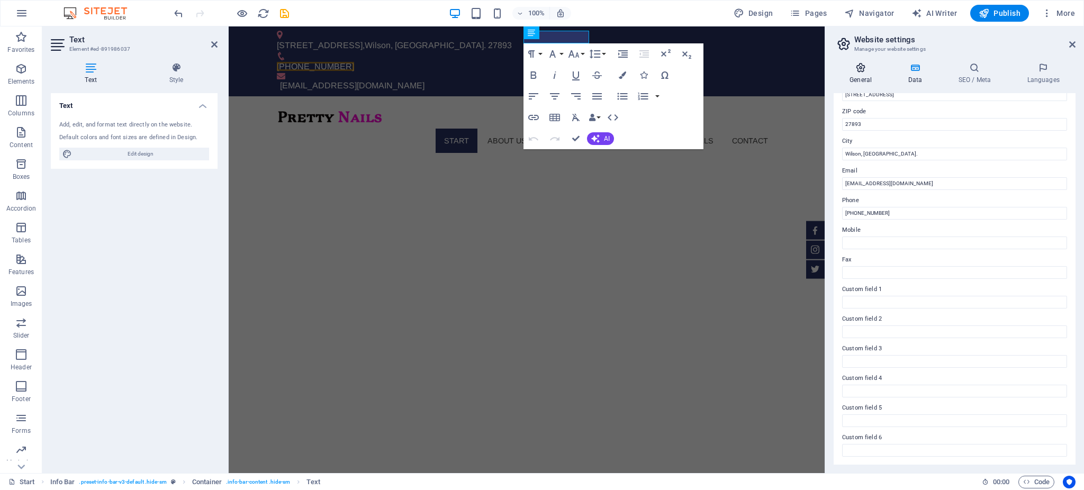
click at [812, 66] on icon at bounding box center [861, 67] width 54 height 11
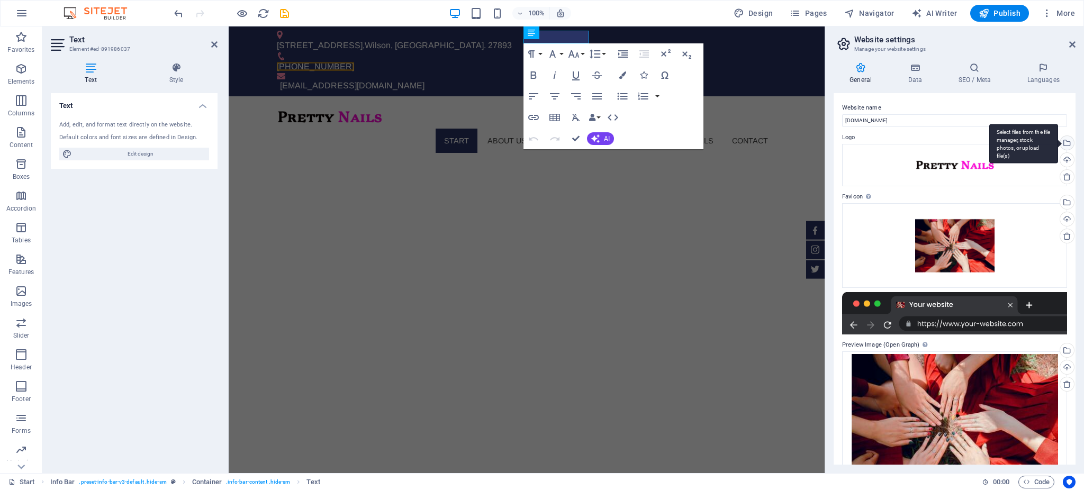
drag, startPoint x: 945, startPoint y: 161, endPoint x: 1065, endPoint y: 142, distance: 121.7
click at [812, 142] on div "Select files from the file manager, stock photos, or upload file(s)" at bounding box center [1066, 144] width 16 height 16
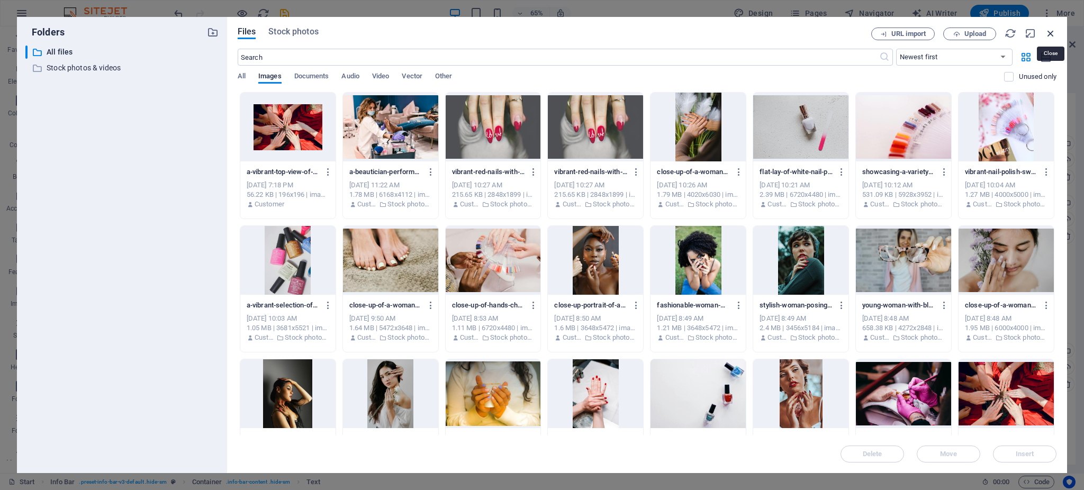
click at [812, 31] on icon "button" at bounding box center [1051, 34] width 12 height 12
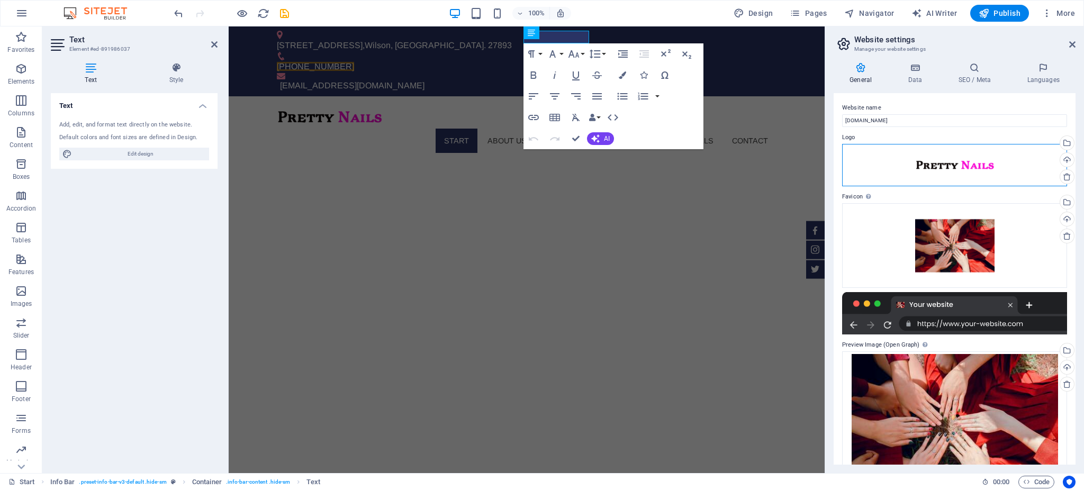
click at [812, 173] on div "Drag files here, click to choose files or select files from Files or our free s…" at bounding box center [954, 165] width 225 height 42
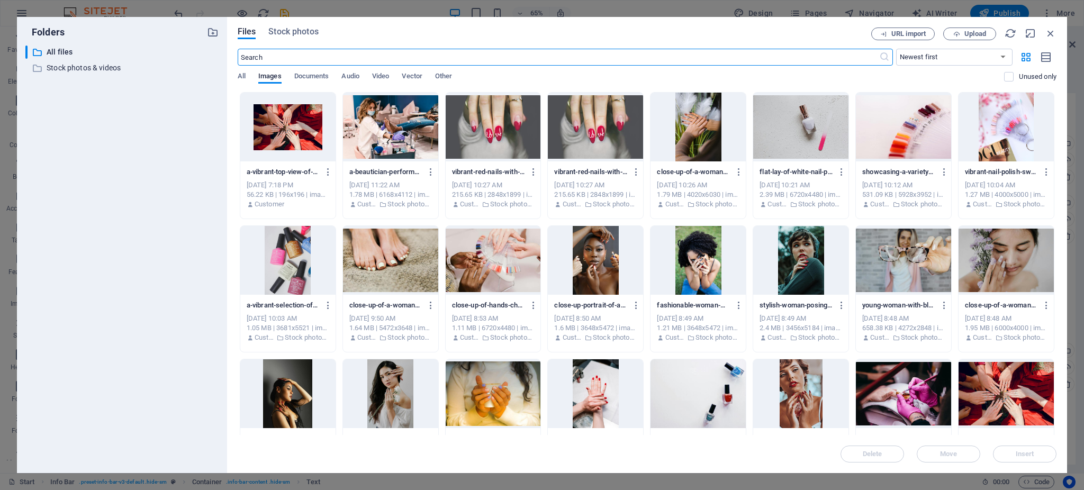
scroll to position [183, 0]
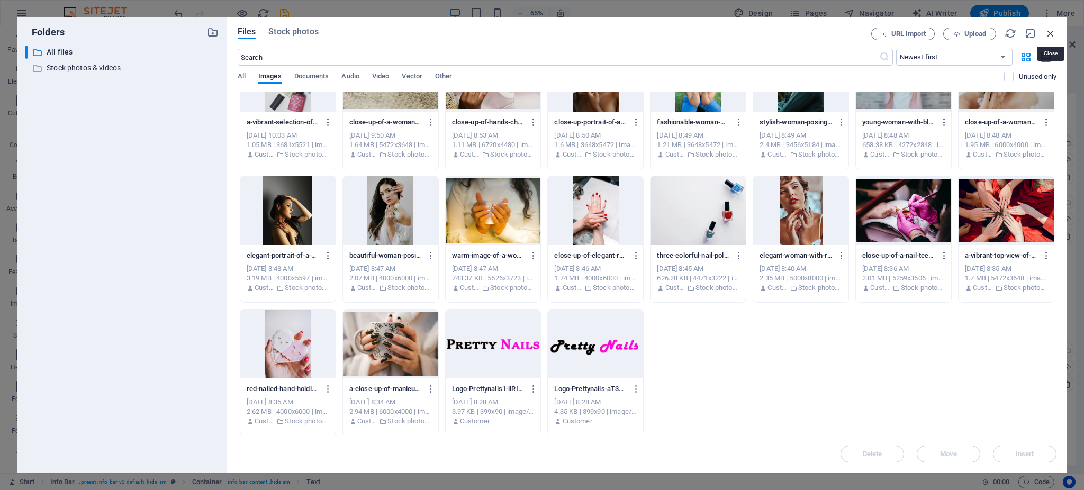
click at [812, 32] on icon "button" at bounding box center [1051, 34] width 12 height 12
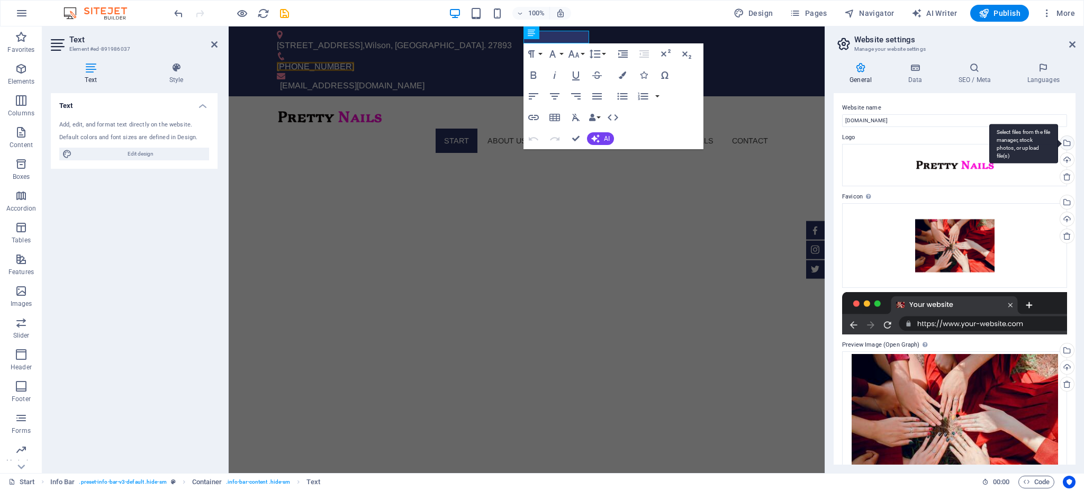
click at [812, 139] on div "Select files from the file manager, stock photos, or upload file(s)" at bounding box center [1066, 144] width 16 height 16
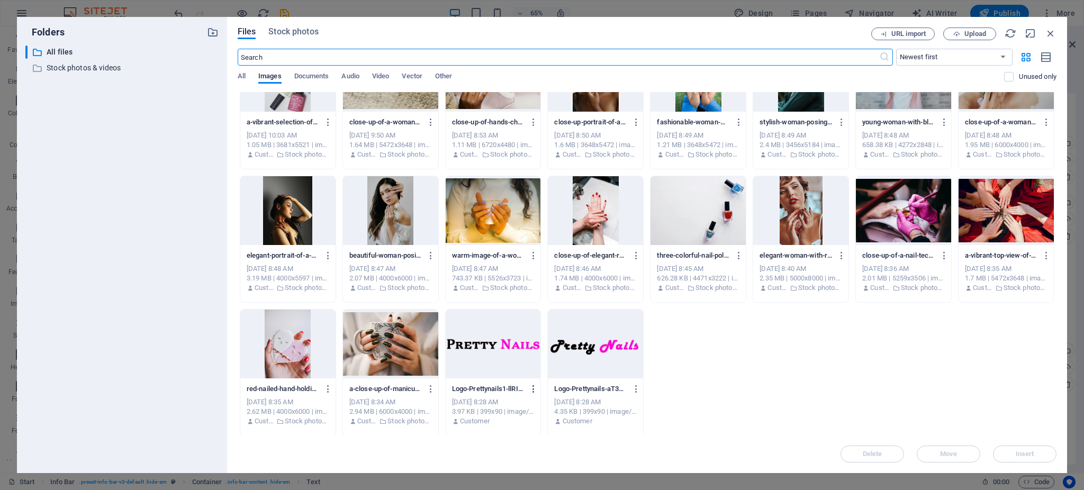
click at [530, 367] on icon "button" at bounding box center [534, 389] width 10 height 10
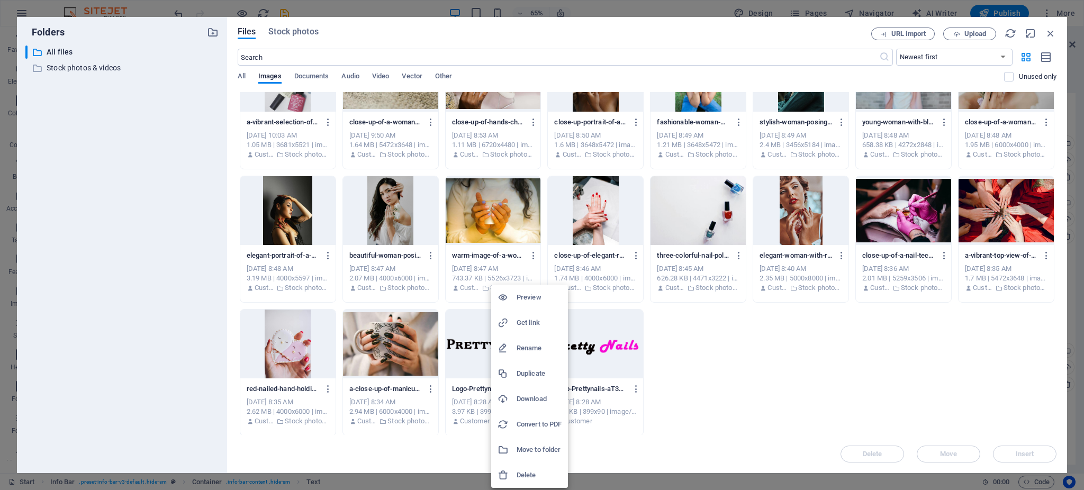
click at [534, 367] on h6 "Download" at bounding box center [539, 399] width 45 height 13
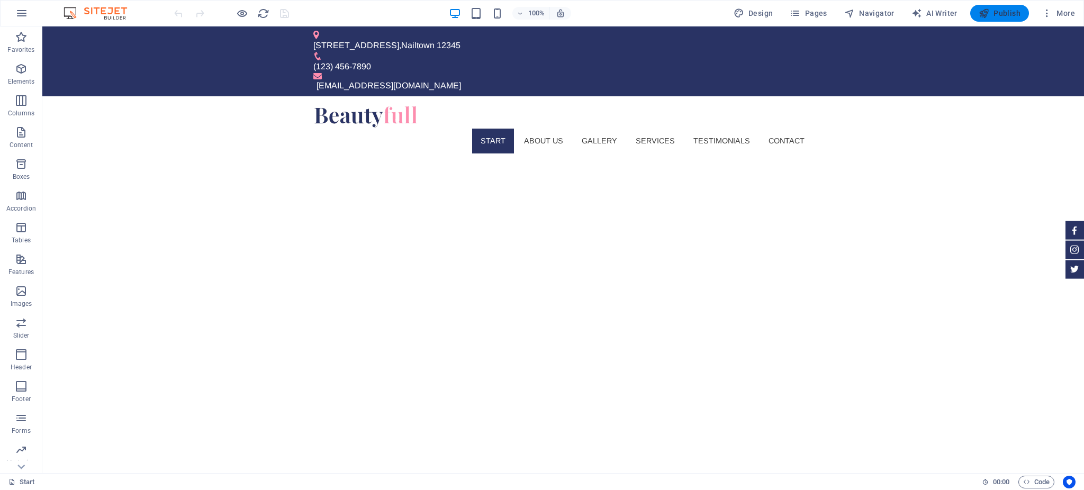
click at [980, 10] on icon "button" at bounding box center [984, 13] width 11 height 11
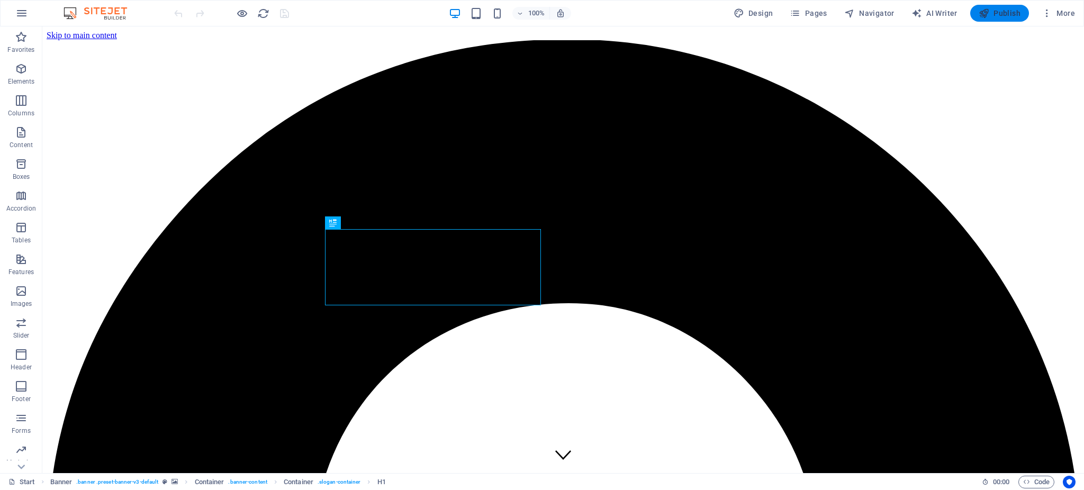
click at [977, 13] on button "Publish" at bounding box center [999, 13] width 59 height 17
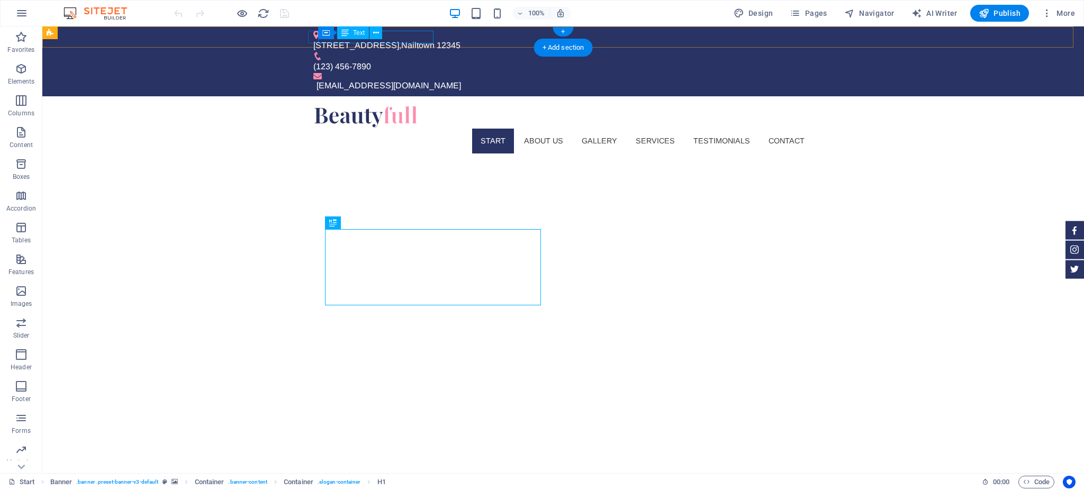
click at [422, 39] on div "[STREET_ADDRESS]" at bounding box center [558, 45] width 491 height 13
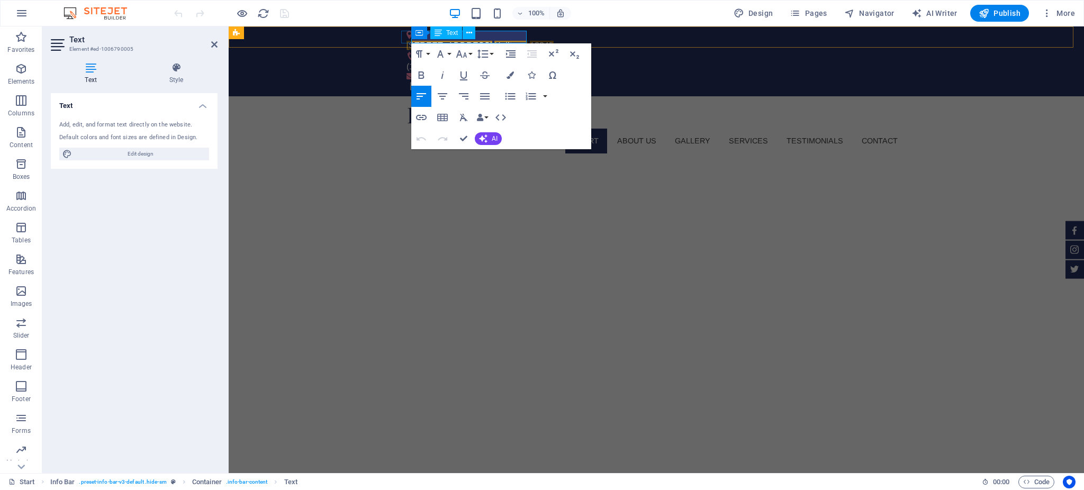
click at [530, 41] on span "12345" at bounding box center [542, 45] width 24 height 9
click at [518, 60] on div "(123) 456-7890" at bounding box center [652, 66] width 491 height 13
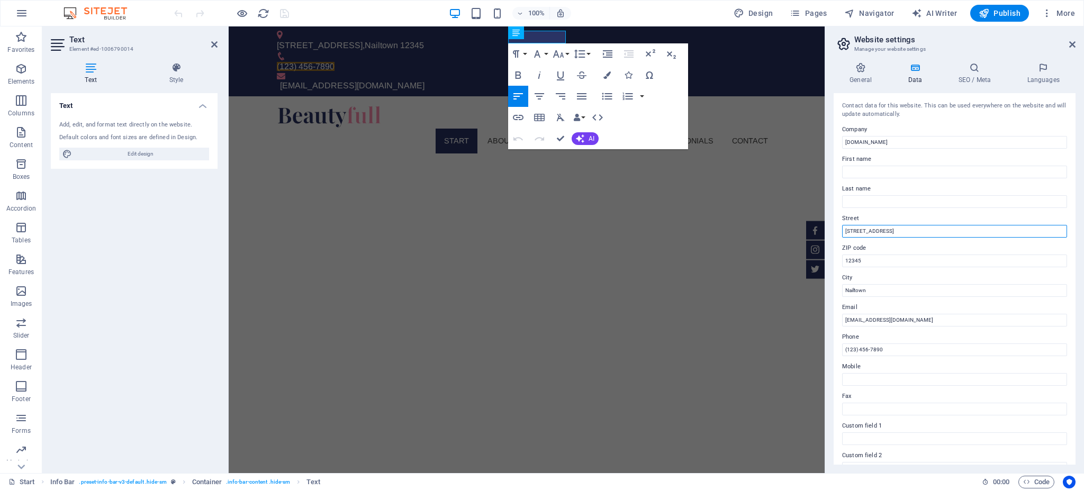
click at [812, 229] on input "[STREET_ADDRESS]" at bounding box center [954, 231] width 225 height 13
type input "[STREET_ADDRESS]"
click at [812, 228] on input "[STREET_ADDRESS]" at bounding box center [954, 231] width 225 height 13
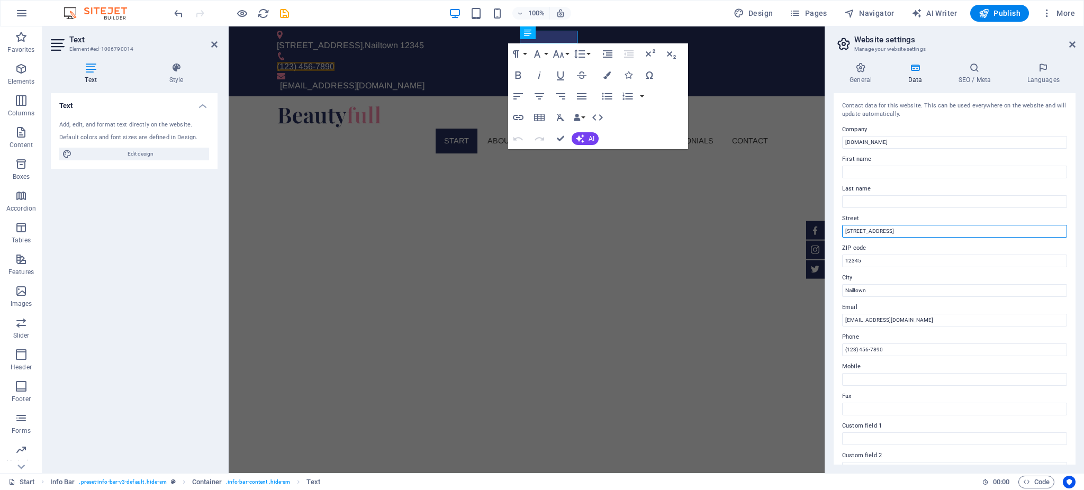
click at [812, 228] on input "[STREET_ADDRESS]" at bounding box center [954, 231] width 225 height 13
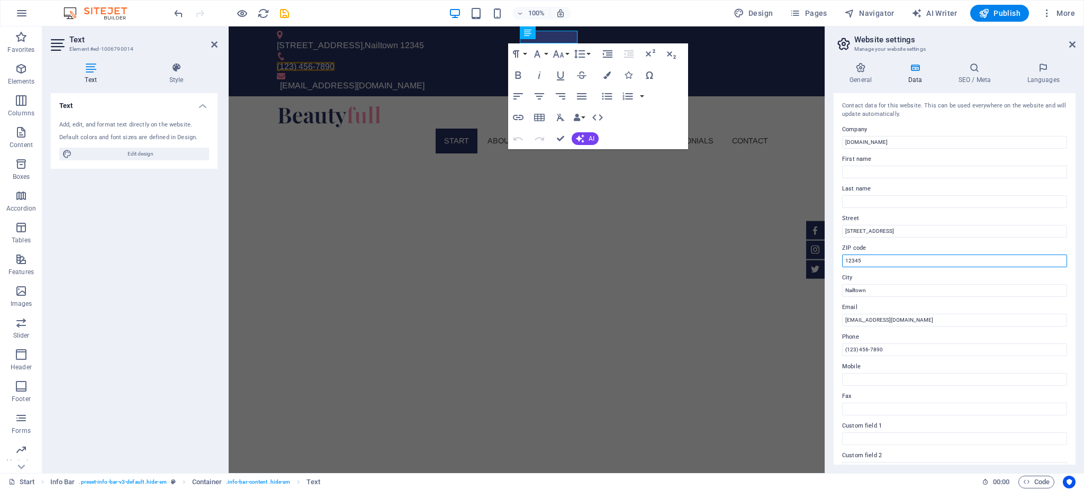
click at [812, 259] on input "12345" at bounding box center [954, 261] width 225 height 13
paste input "27893"
type input "27893"
click at [812, 291] on input "Nailtown" at bounding box center [954, 290] width 225 height 13
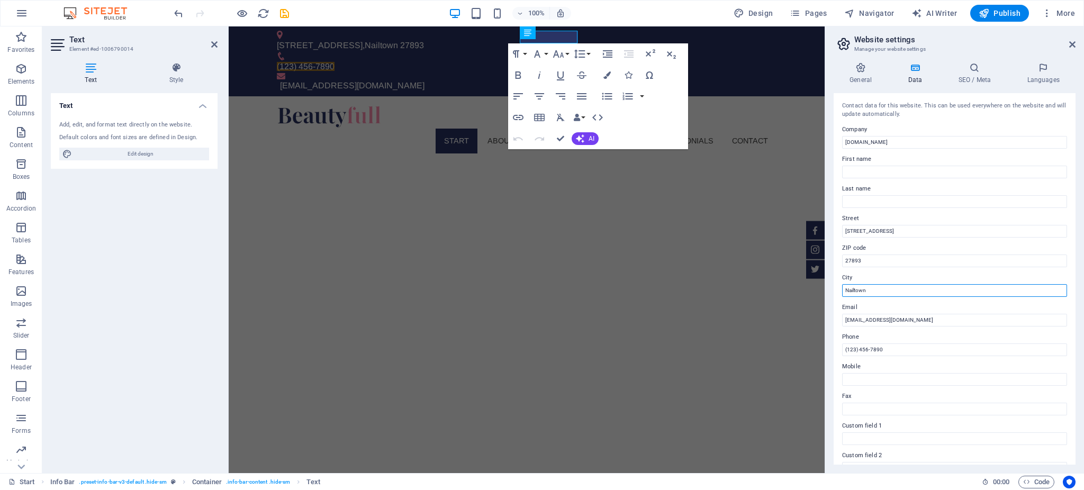
click at [812, 291] on input "Nailtown" at bounding box center [954, 290] width 225 height 13
paste input "Wilson, [GEOGRAPHIC_DATA]."
type input "Wilson, [GEOGRAPHIC_DATA]."
click at [812, 319] on input "info@prettynails-nc.com" at bounding box center [954, 320] width 225 height 13
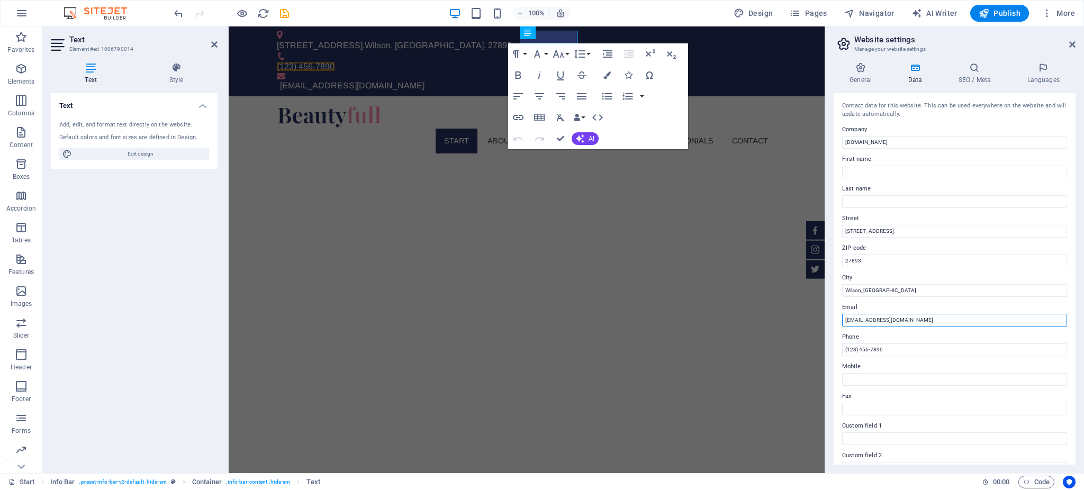
click at [812, 319] on input "info@prettynails-nc.com" at bounding box center [954, 320] width 225 height 13
paste input "vvminh555@gmail"
type input "[EMAIL_ADDRESS][DOMAIN_NAME]"
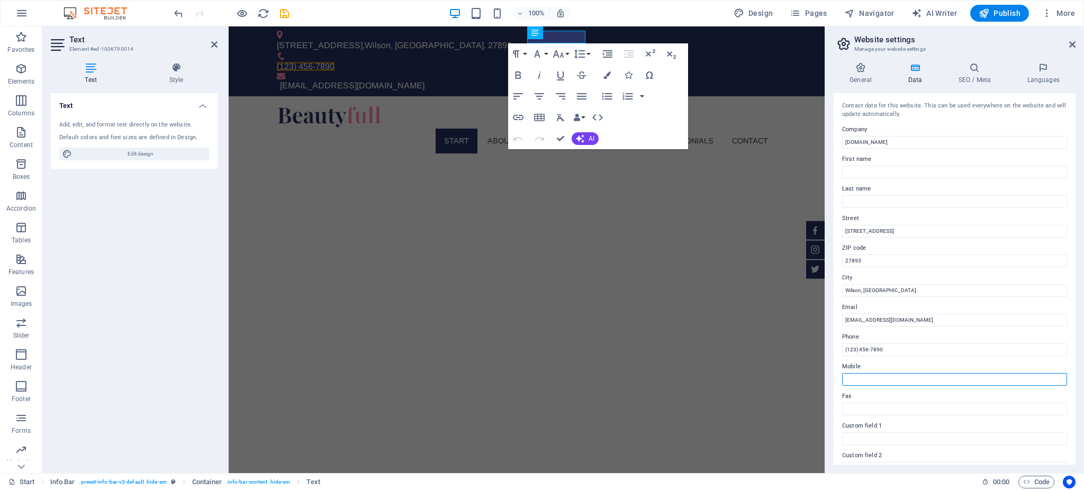
click at [812, 367] on input "Mobile" at bounding box center [954, 379] width 225 height 13
paste input "[PHONE_NUMBER]"
type input "[PHONE_NUMBER]"
click at [812, 353] on input "(123) 456-7890" at bounding box center [954, 350] width 225 height 13
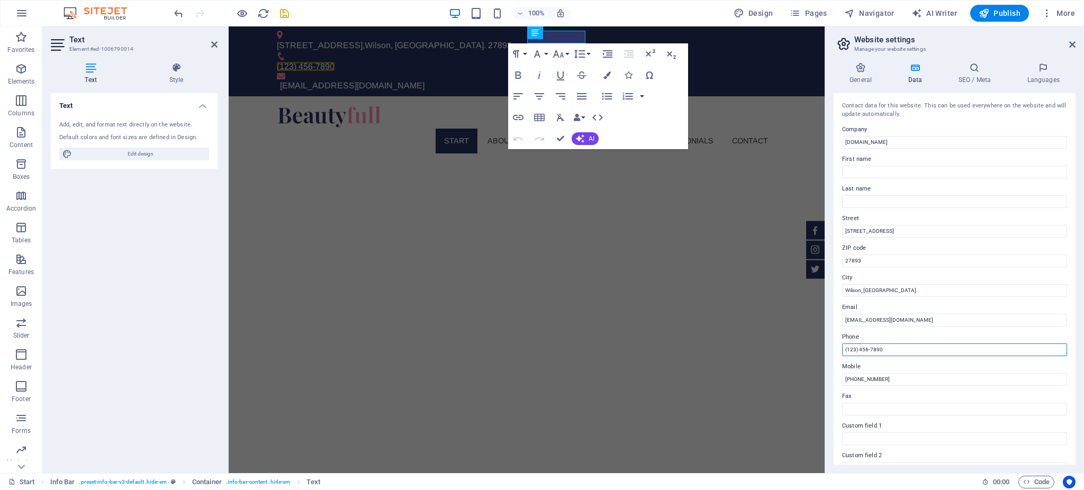
click at [812, 353] on input "(123) 456-7890" at bounding box center [954, 350] width 225 height 13
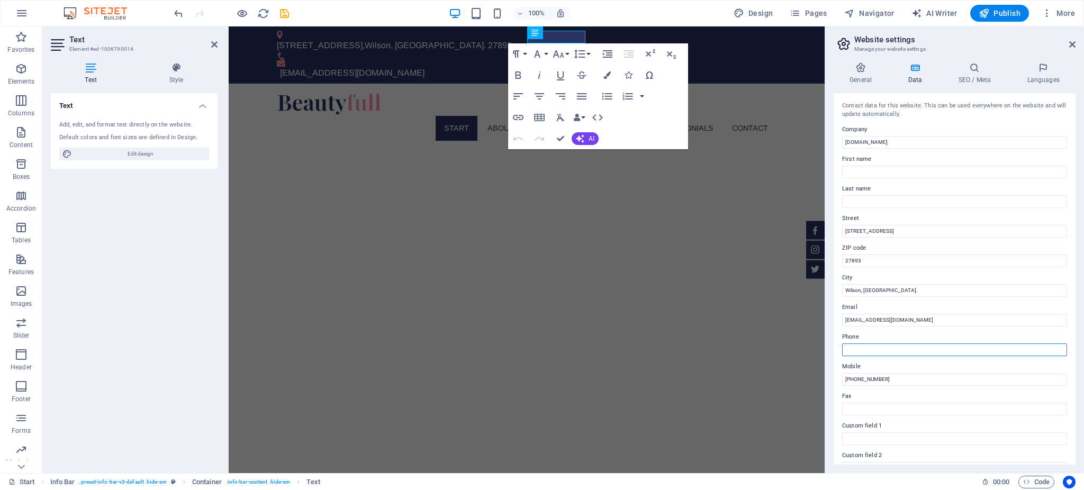
scroll to position [137, 0]
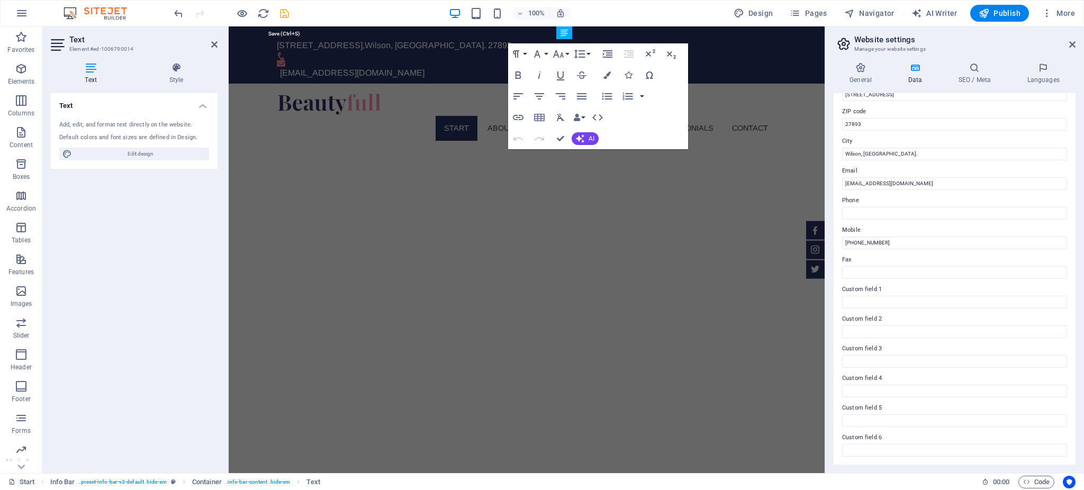
click at [282, 15] on icon "save" at bounding box center [284, 13] width 12 height 12
checkbox input "false"
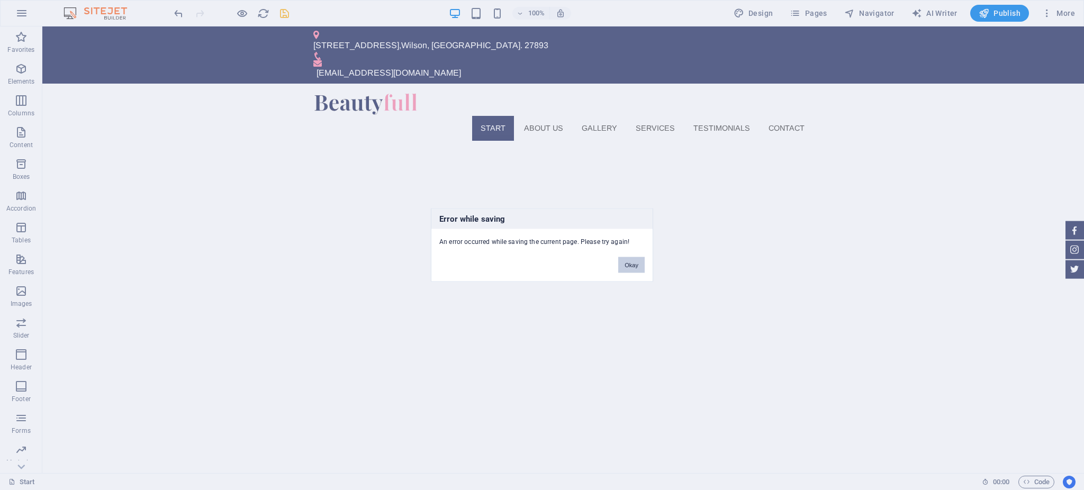
click at [635, 272] on button "Okay" at bounding box center [631, 265] width 26 height 16
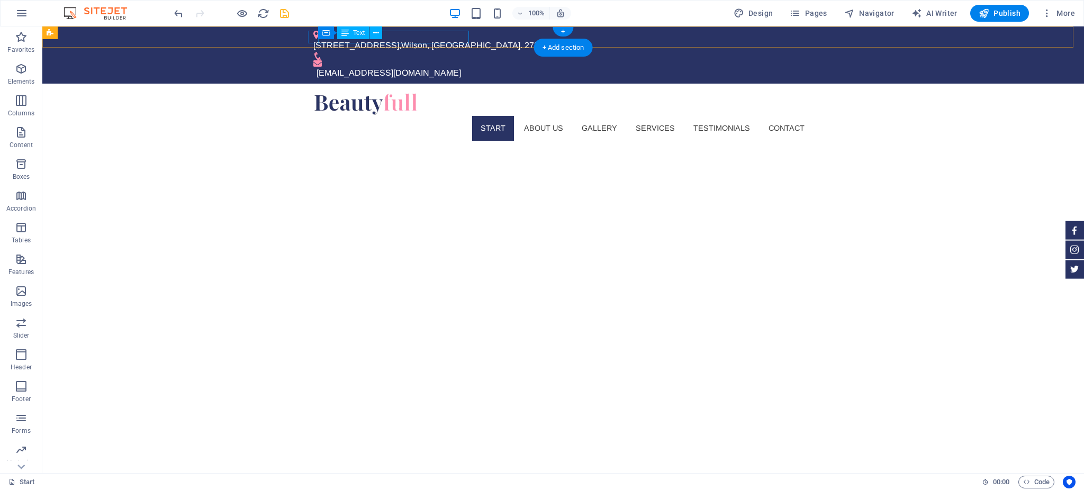
click at [458, 39] on div "2101 Tarboro St SW , Wilson, NC. 27893" at bounding box center [558, 45] width 491 height 13
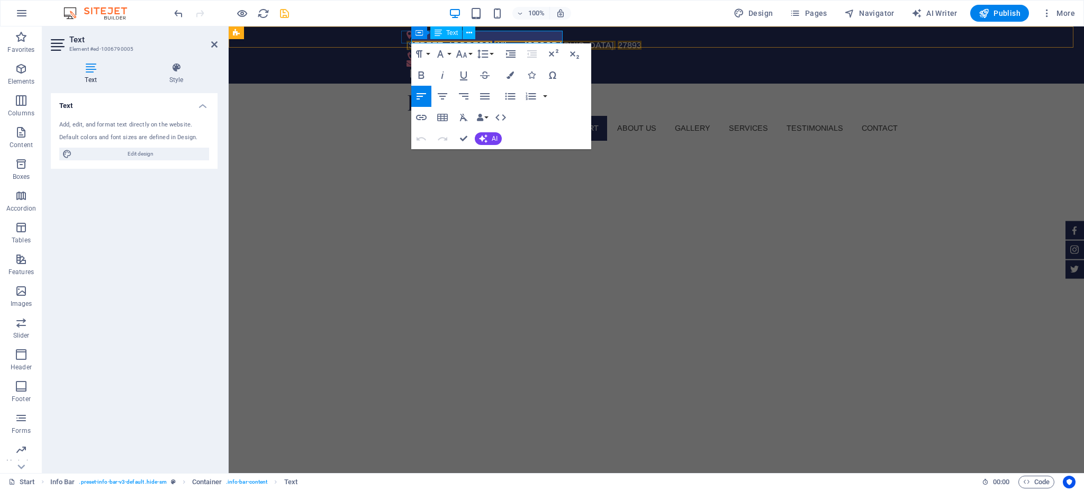
click at [618, 41] on span "27893" at bounding box center [630, 45] width 24 height 9
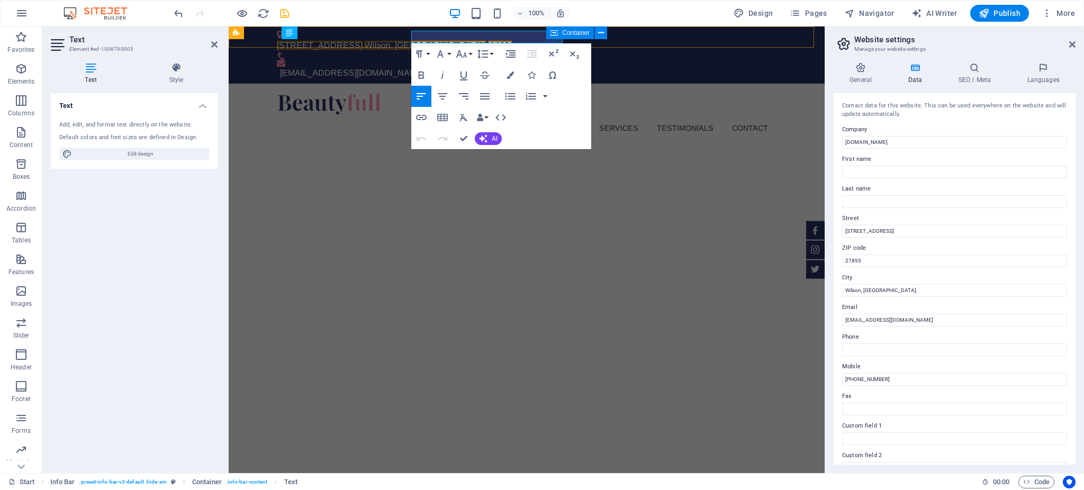
click at [548, 34] on div "Container" at bounding box center [570, 32] width 48 height 13
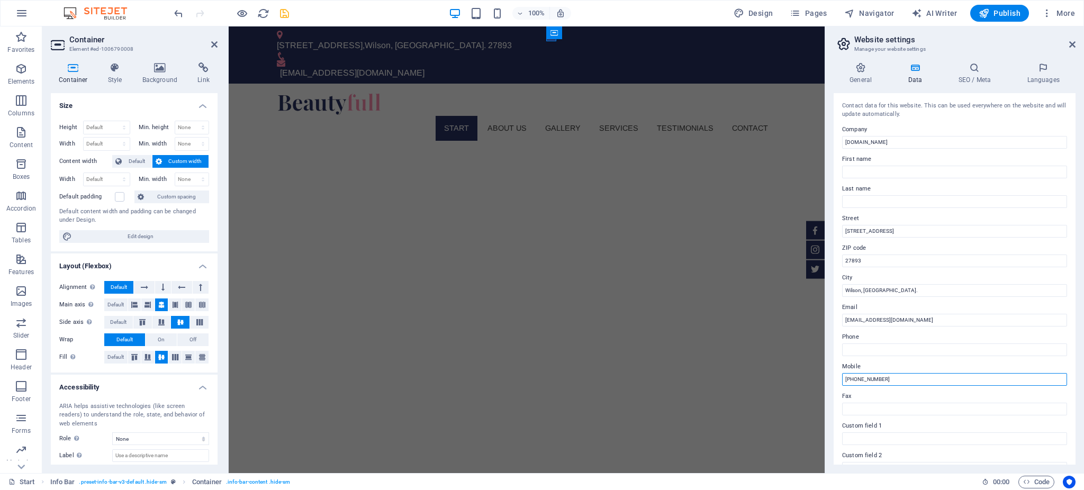
click at [812, 367] on input "[PHONE_NUMBER]" at bounding box center [954, 379] width 225 height 13
click at [812, 348] on input "Phone" at bounding box center [954, 350] width 225 height 13
paste input "[PHONE_NUMBER]"
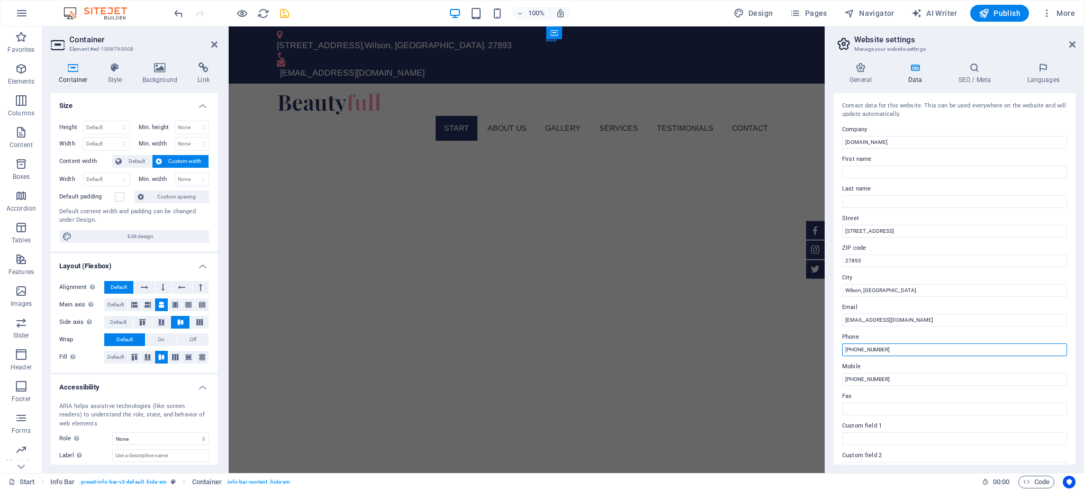
type input "[PHONE_NUMBER]"
click at [812, 60] on div "General Data SEO / Meta Languages Website name prettynails-nc.com Logo Drag fil…" at bounding box center [954, 263] width 259 height 419
click at [812, 70] on icon at bounding box center [861, 67] width 54 height 11
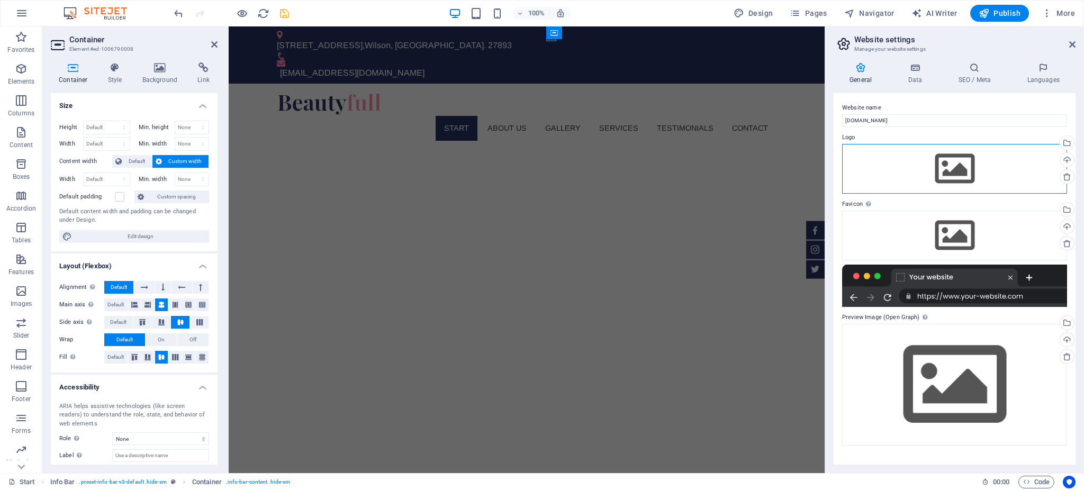
click at [812, 168] on div "Drag files here, click to choose files or select files from Files or our free s…" at bounding box center [954, 169] width 225 height 50
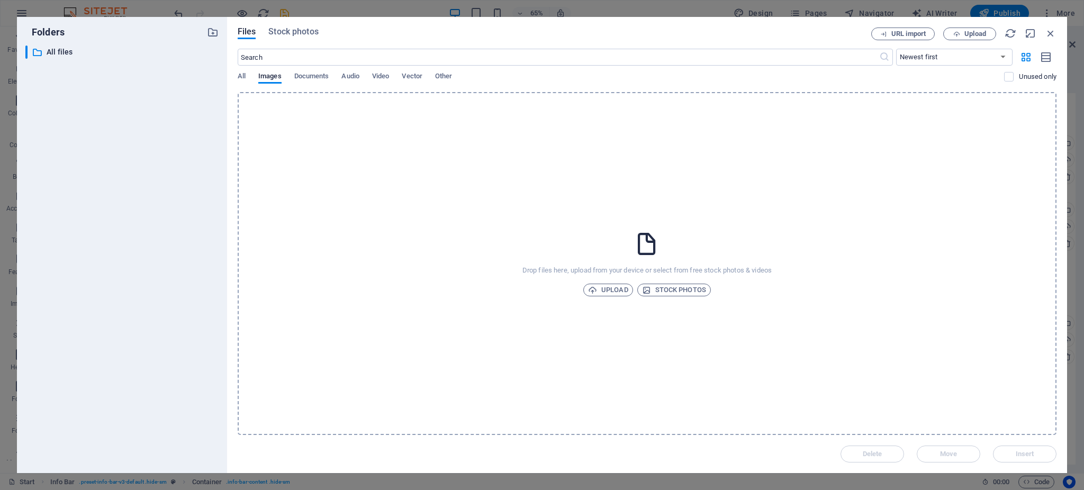
click at [599, 283] on div "Drop files here, upload from your device or select from free stock photos & vid…" at bounding box center [647, 263] width 819 height 343
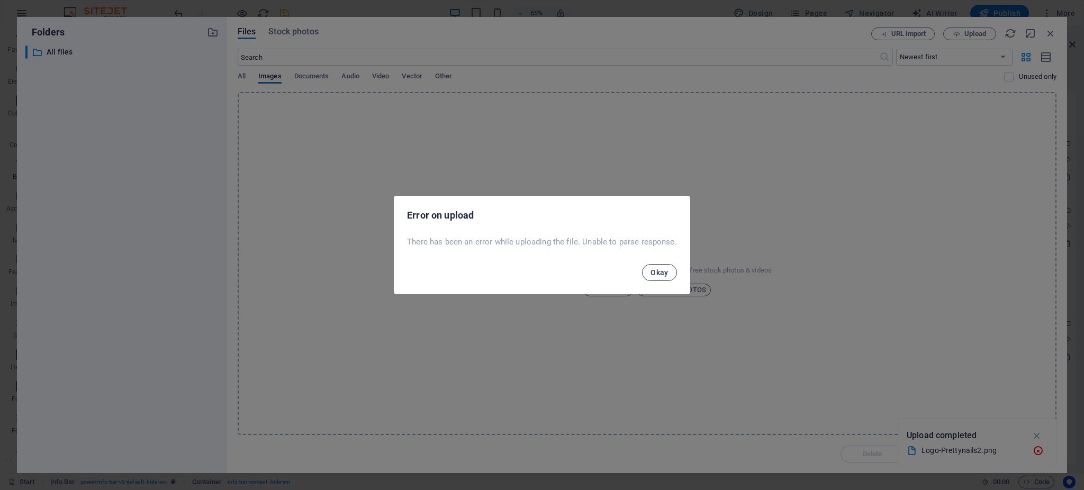
click at [658, 270] on span "Okay" at bounding box center [660, 272] width 18 height 8
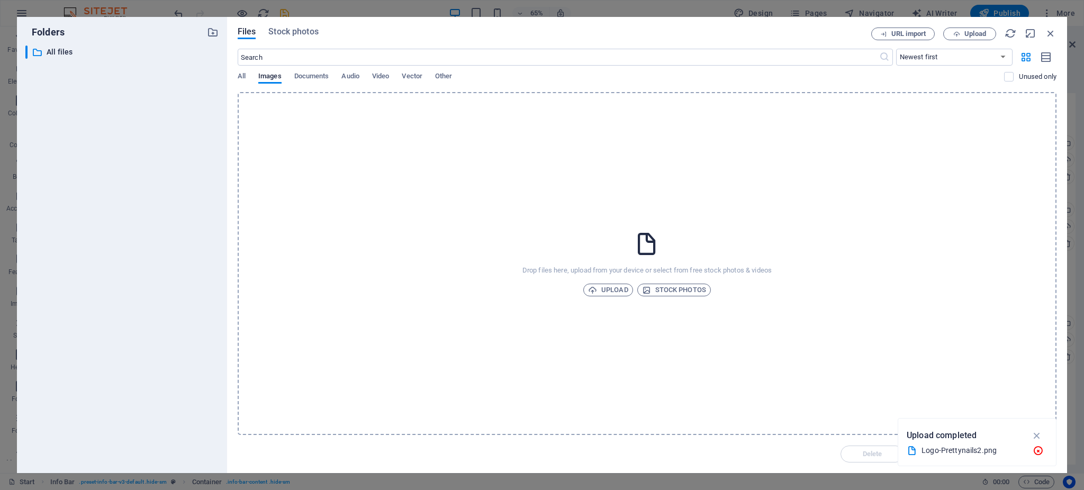
click at [285, 24] on div "Files Stock photos URL import Upload ​ Newest first Oldest first Name (A-Z) Nam…" at bounding box center [647, 245] width 840 height 456
click at [812, 34] on span "Upload" at bounding box center [975, 34] width 22 height 6
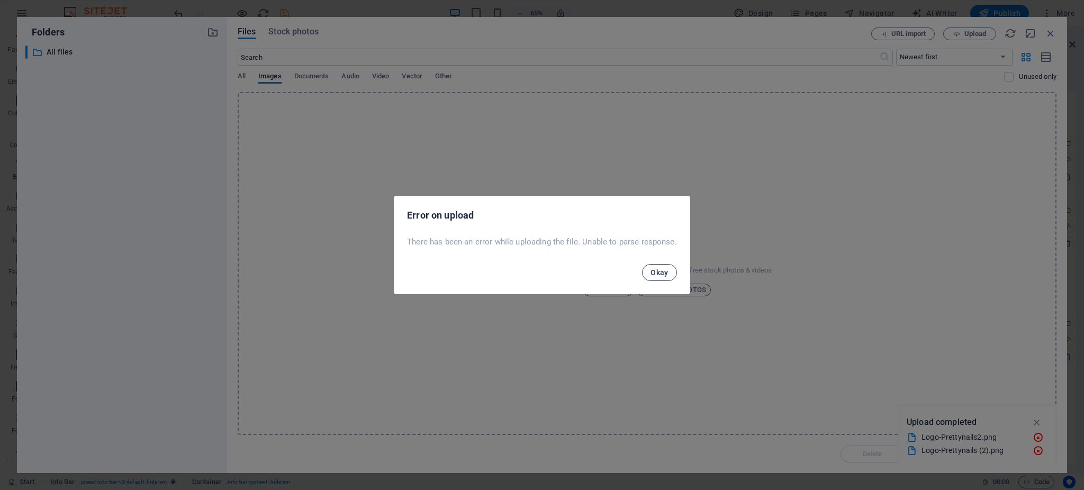
click at [665, 278] on button "Okay" at bounding box center [659, 272] width 35 height 17
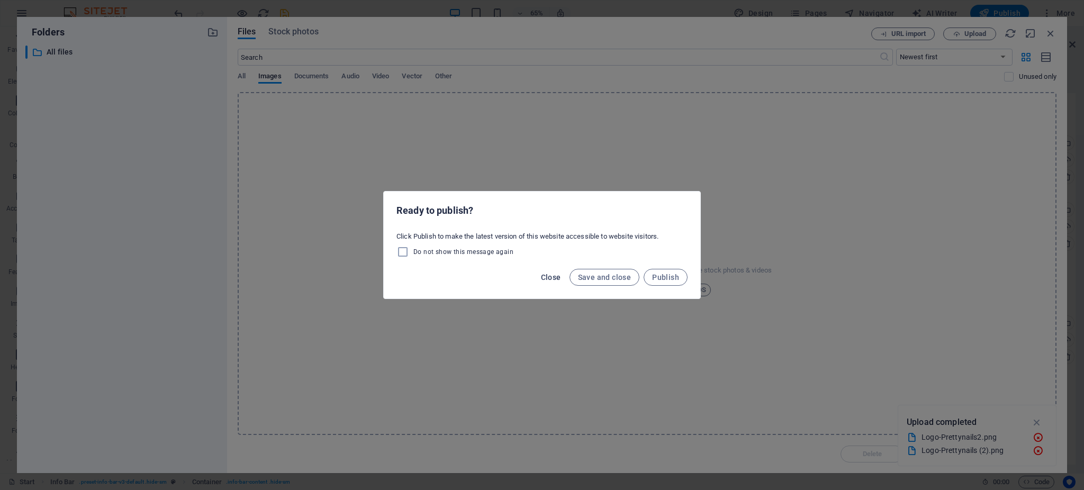
click at [552, 278] on span "Close" at bounding box center [551, 277] width 20 height 8
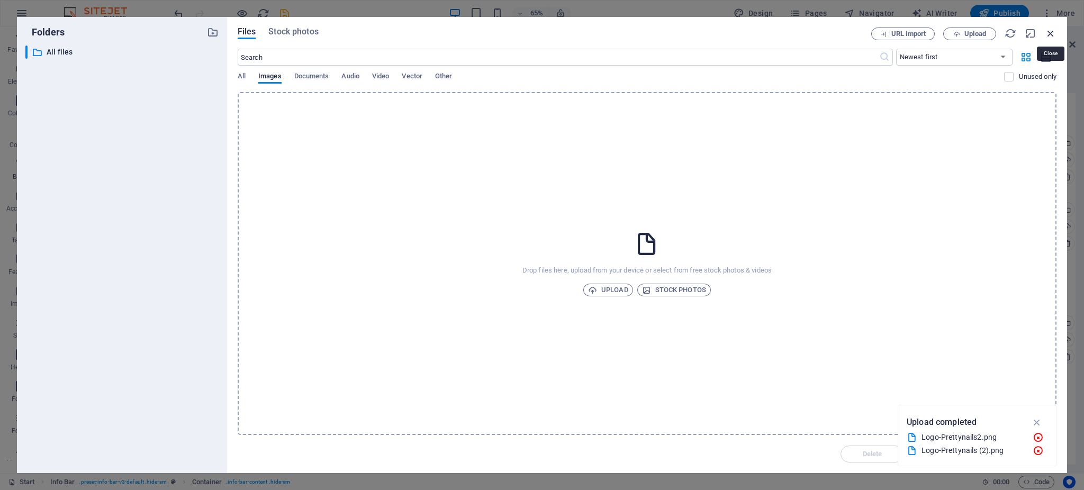
click at [812, 35] on icon "button" at bounding box center [1051, 34] width 12 height 12
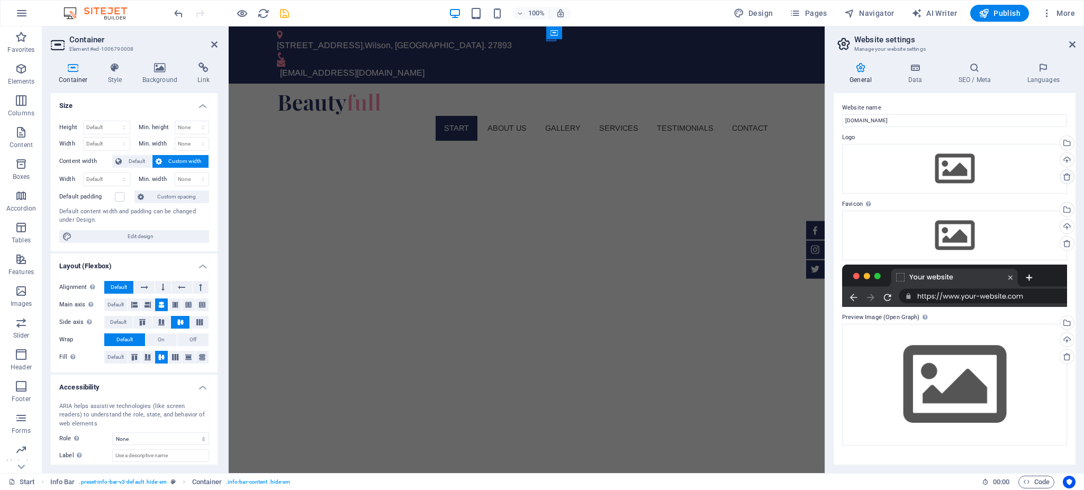
click at [812, 177] on icon at bounding box center [1067, 177] width 8 height 8
click at [812, 160] on div "Upload" at bounding box center [1066, 161] width 16 height 16
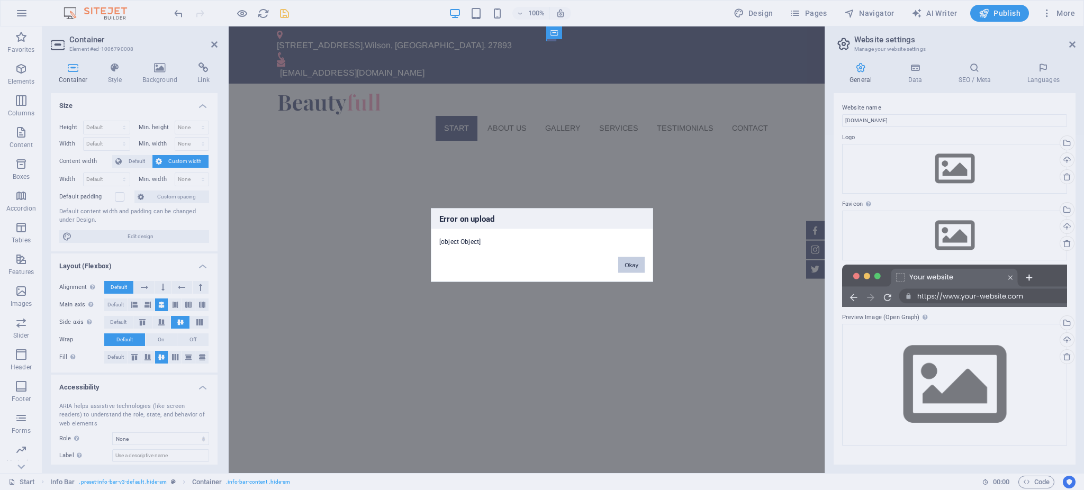
click at [629, 258] on button "Okay" at bounding box center [631, 265] width 26 height 16
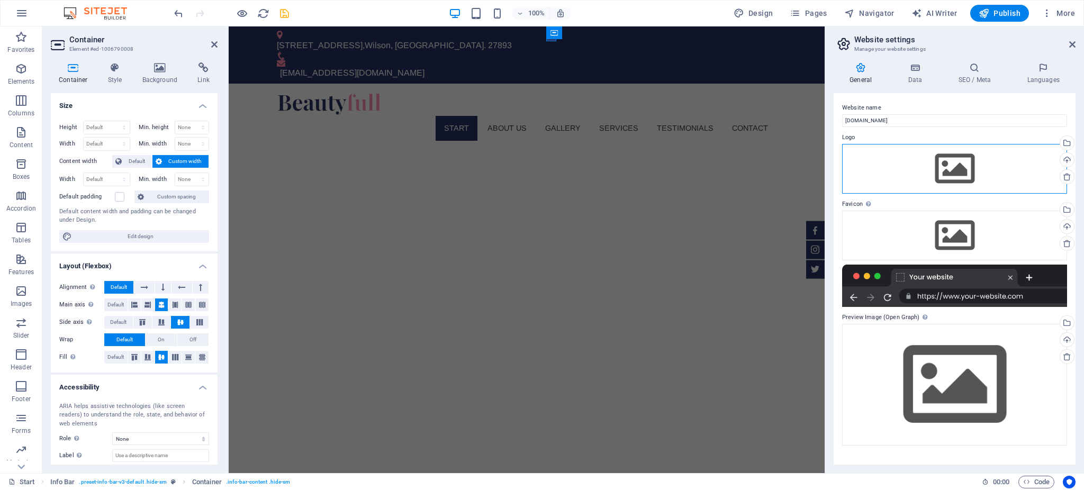
click at [812, 163] on div "Drag files here, click to choose files or select files from Files or our free s…" at bounding box center [954, 169] width 225 height 50
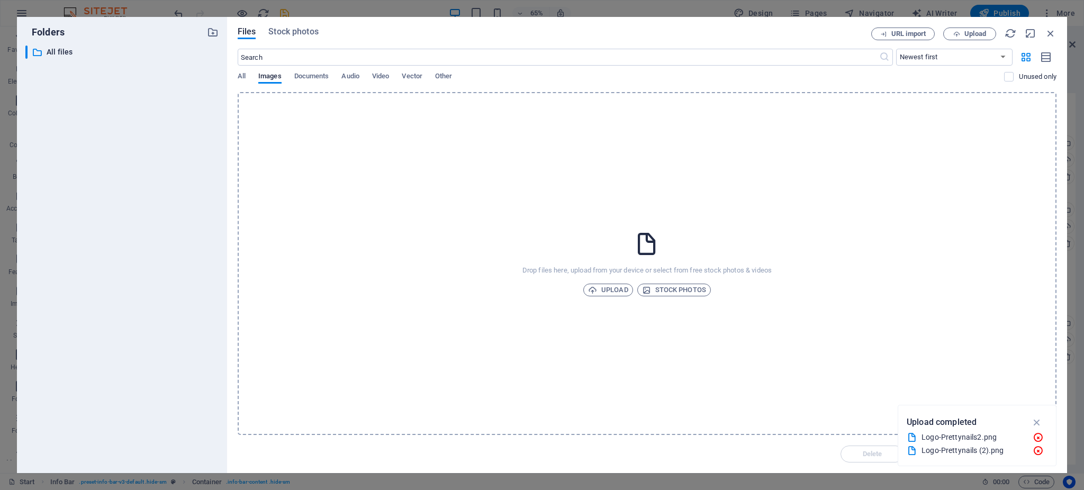
click at [812, 23] on div "Files Stock photos URL import Upload ​ Newest first Oldest first Name (A-Z) Nam…" at bounding box center [647, 245] width 840 height 456
click at [812, 35] on icon "button" at bounding box center [1051, 34] width 12 height 12
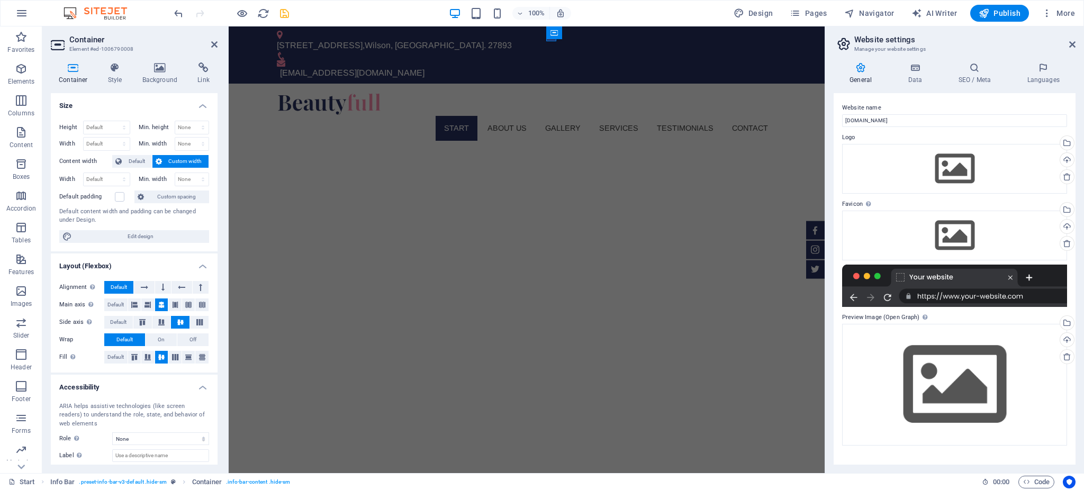
click at [812, 42] on aside "Website settings Manage your website settings General Data SEO / Meta Languages…" at bounding box center [954, 249] width 259 height 447
click at [812, 43] on icon at bounding box center [1072, 44] width 6 height 8
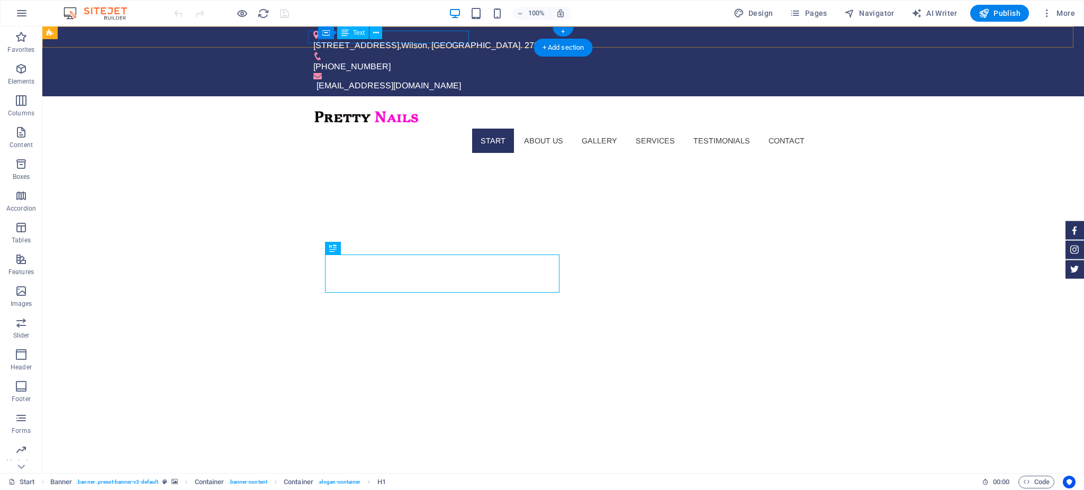
click at [455, 39] on div "[STREET_ADDRESS]" at bounding box center [558, 45] width 491 height 13
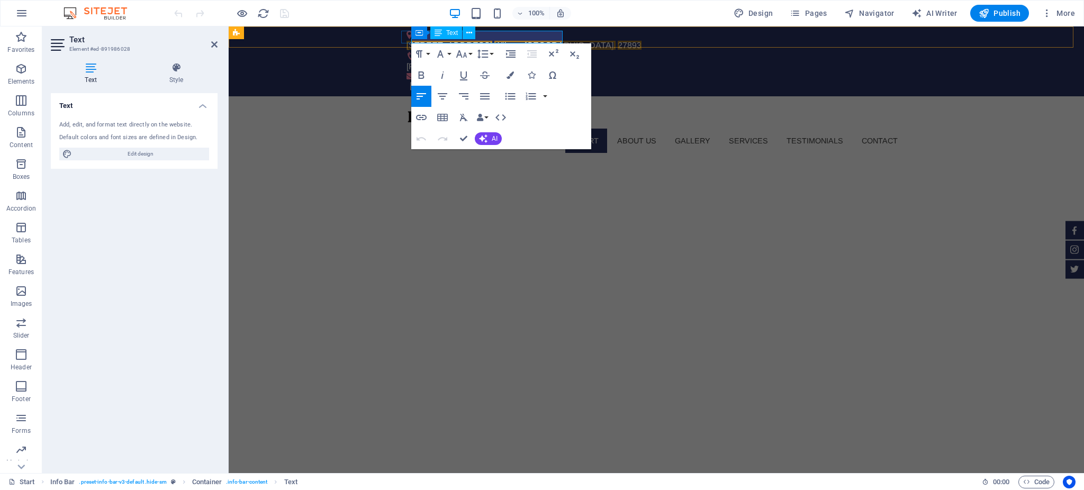
click at [618, 41] on span "27893" at bounding box center [630, 45] width 24 height 9
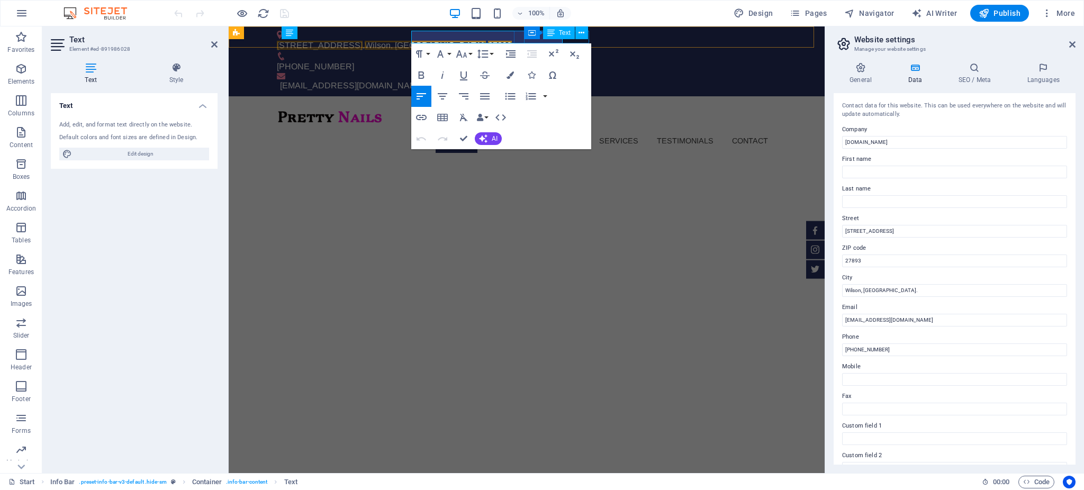
click at [546, 35] on div "Text" at bounding box center [559, 32] width 32 height 13
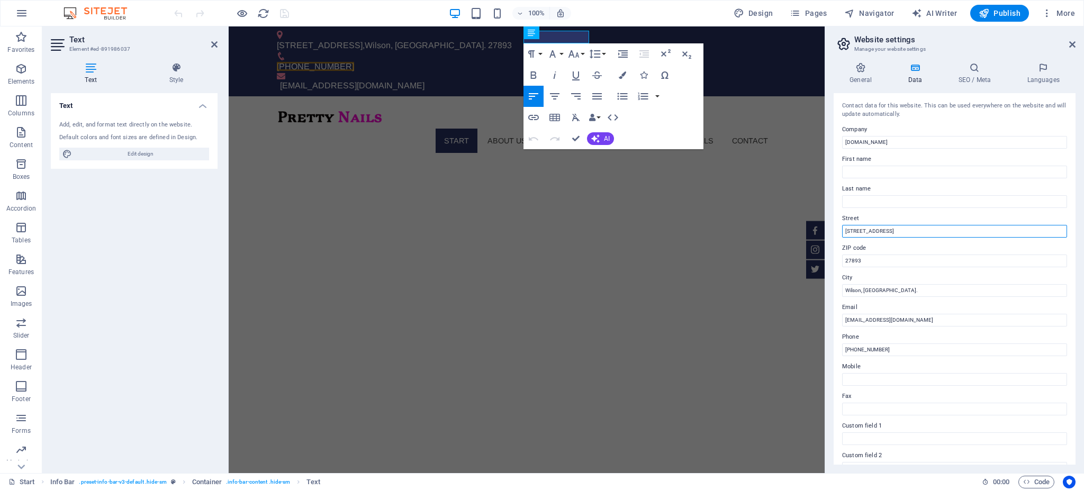
click at [884, 227] on input "[STREET_ADDRESS]" at bounding box center [954, 231] width 225 height 13
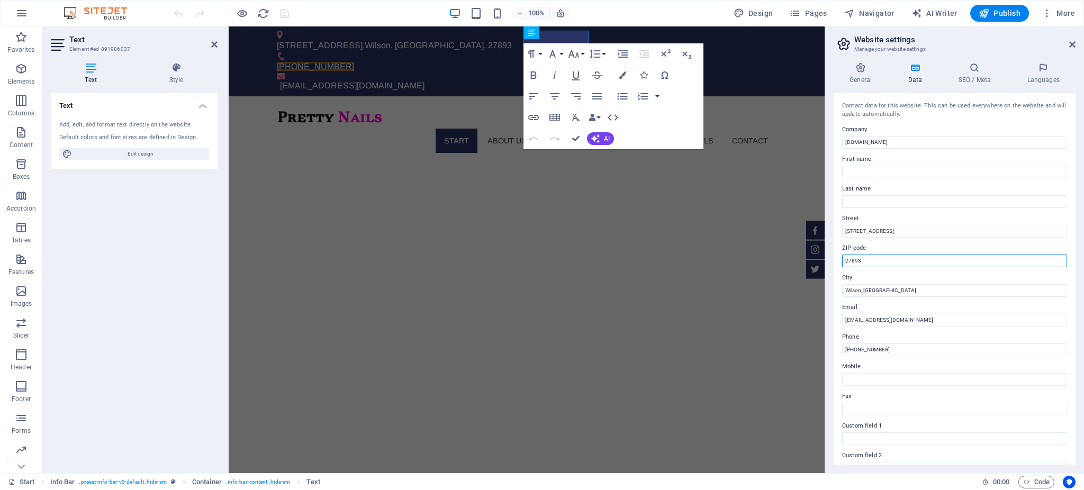
click at [857, 259] on input "27893" at bounding box center [954, 261] width 225 height 13
click at [868, 284] on input "Wilson, [GEOGRAPHIC_DATA]." at bounding box center [954, 290] width 225 height 13
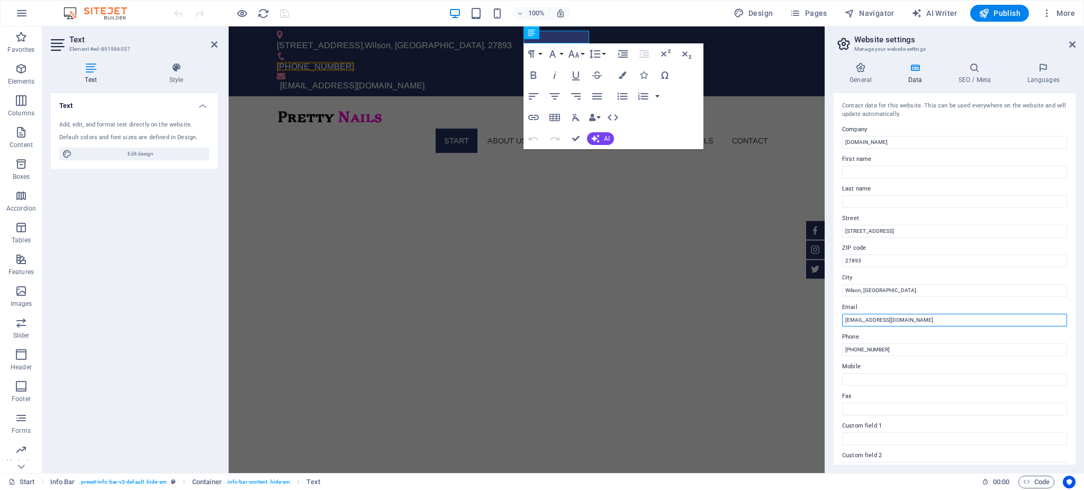
click at [884, 319] on input "[EMAIL_ADDRESS][DOMAIN_NAME]" at bounding box center [954, 320] width 225 height 13
click at [892, 351] on input "[PHONE_NUMBER]" at bounding box center [954, 350] width 225 height 13
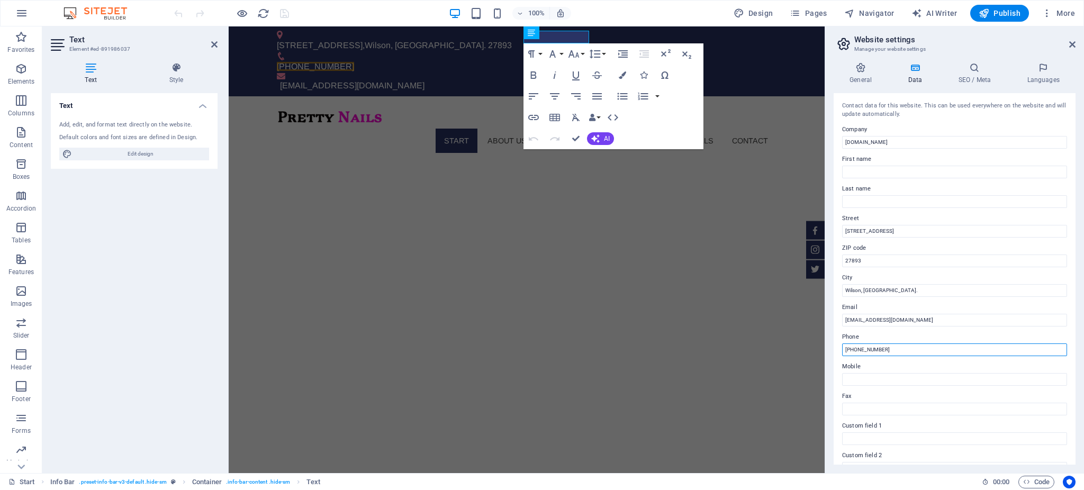
click at [892, 351] on input "[PHONE_NUMBER]" at bounding box center [954, 350] width 225 height 13
click at [868, 138] on input "prettynails.onl" at bounding box center [954, 142] width 225 height 13
click at [871, 220] on label "Street" at bounding box center [954, 218] width 225 height 13
click at [871, 225] on input "[STREET_ADDRESS]" at bounding box center [954, 231] width 225 height 13
click at [877, 260] on input "27893" at bounding box center [954, 261] width 225 height 13
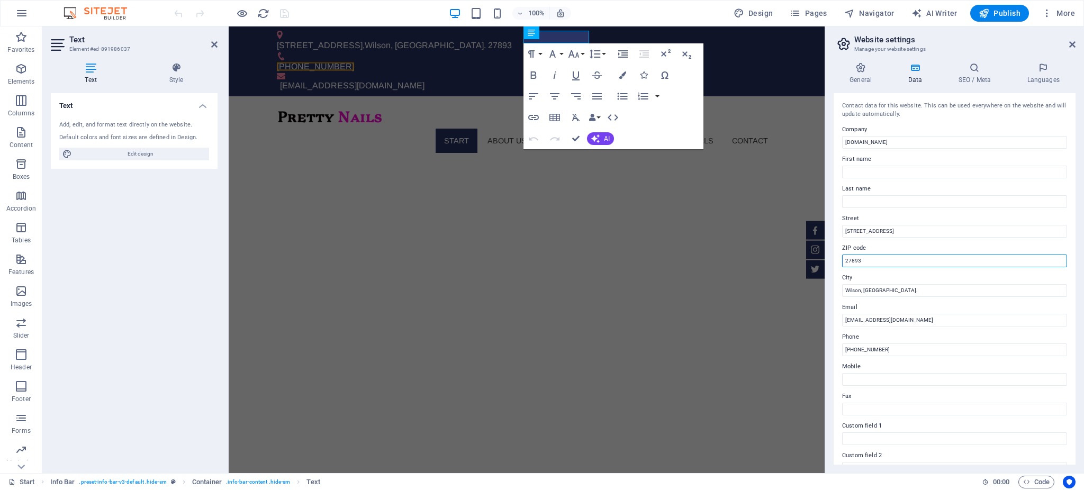
click at [877, 260] on input "27893" at bounding box center [954, 261] width 225 height 13
click at [875, 284] on input "Wilson, NC." at bounding box center [954, 290] width 225 height 13
click at [875, 284] on input "Wilson, [GEOGRAPHIC_DATA]." at bounding box center [954, 290] width 225 height 13
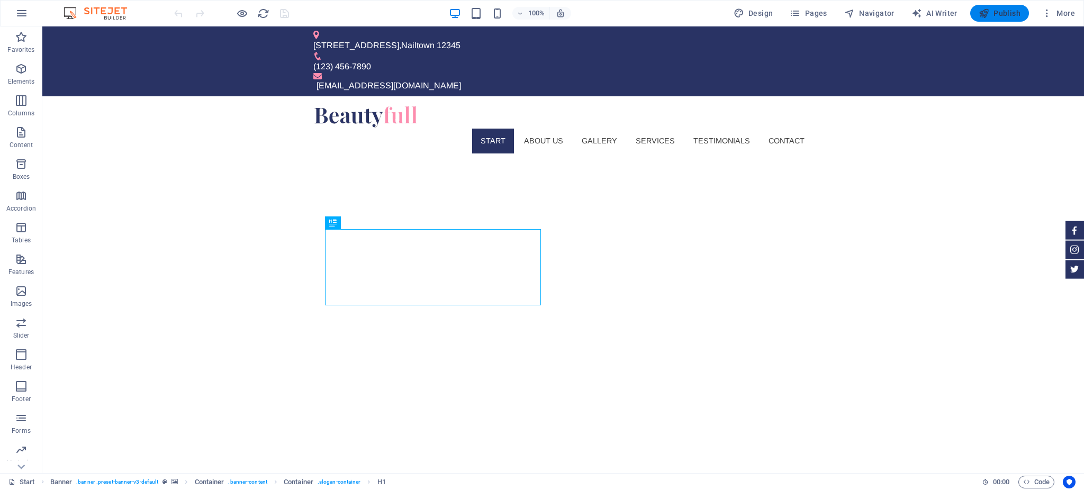
click at [995, 15] on span "Publish" at bounding box center [1000, 13] width 42 height 11
click at [433, 40] on div "[STREET_ADDRESS]" at bounding box center [558, 45] width 491 height 13
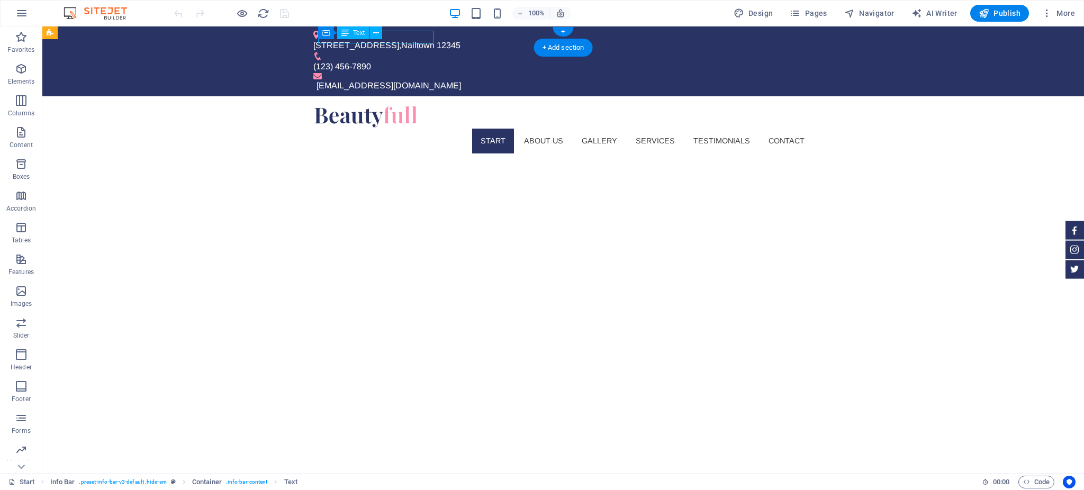
click at [433, 40] on div "[STREET_ADDRESS]" at bounding box center [558, 45] width 491 height 13
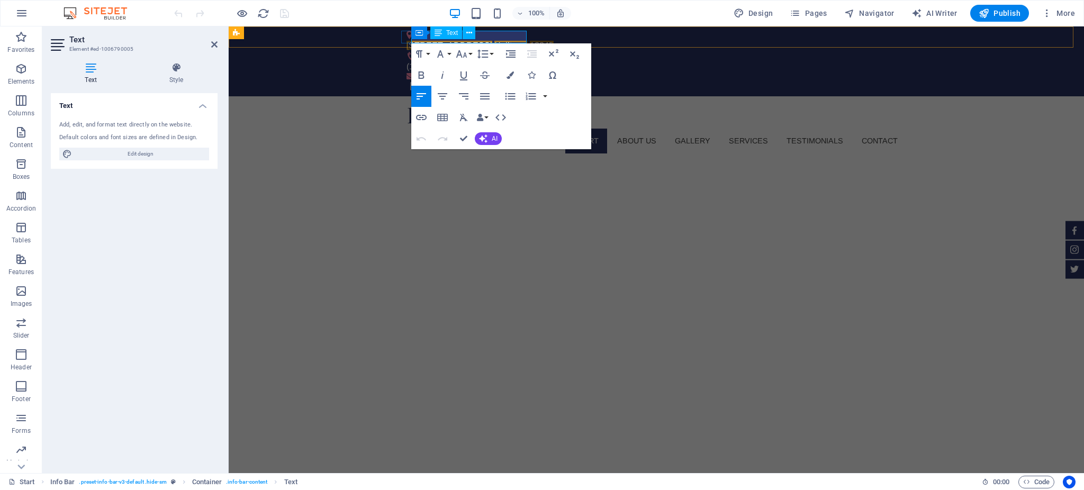
click at [530, 41] on span "12345" at bounding box center [542, 45] width 24 height 9
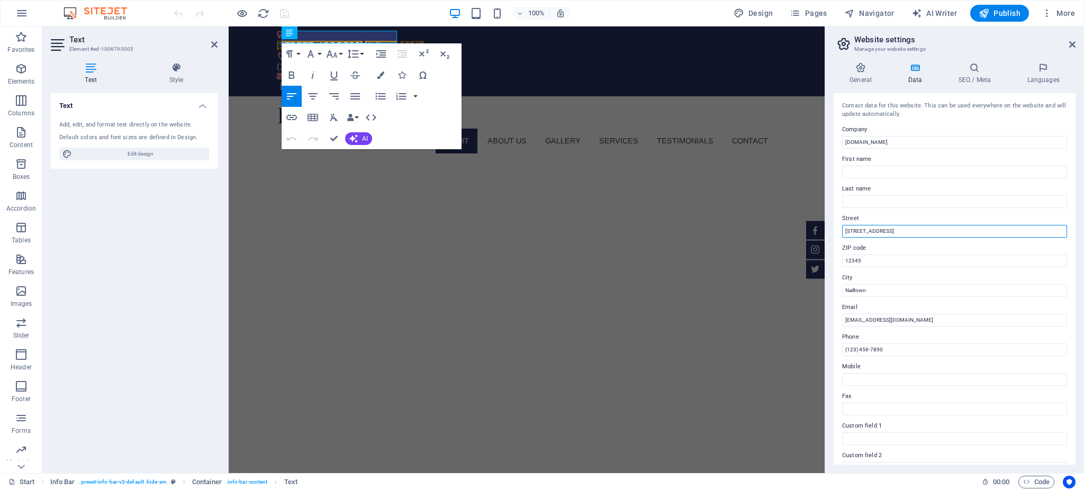
click at [879, 230] on input "[STREET_ADDRESS]" at bounding box center [954, 231] width 225 height 13
type input "[STREET_ADDRESS]"
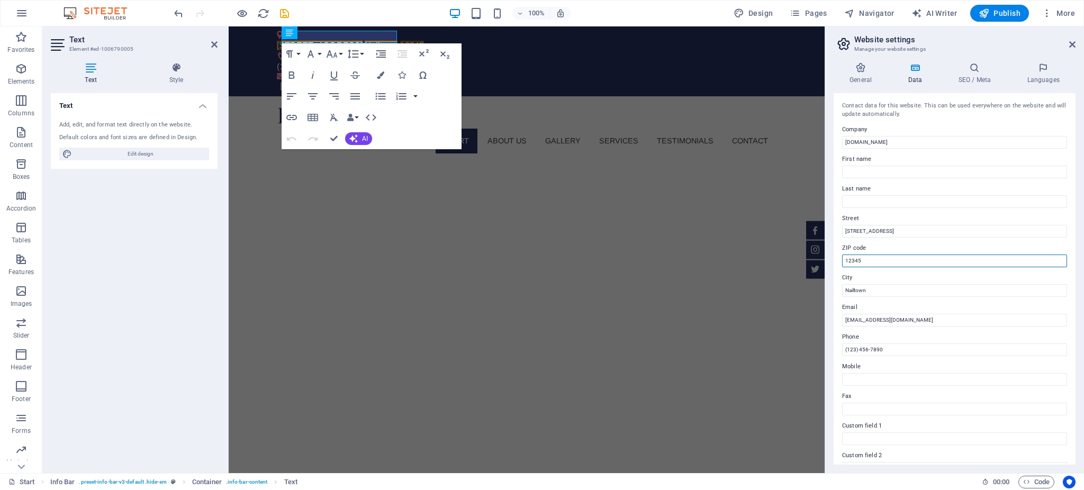
click at [871, 258] on input "12345" at bounding box center [954, 261] width 225 height 13
paste input "27893"
type input "27893"
click at [874, 287] on input "Nailtown" at bounding box center [954, 290] width 225 height 13
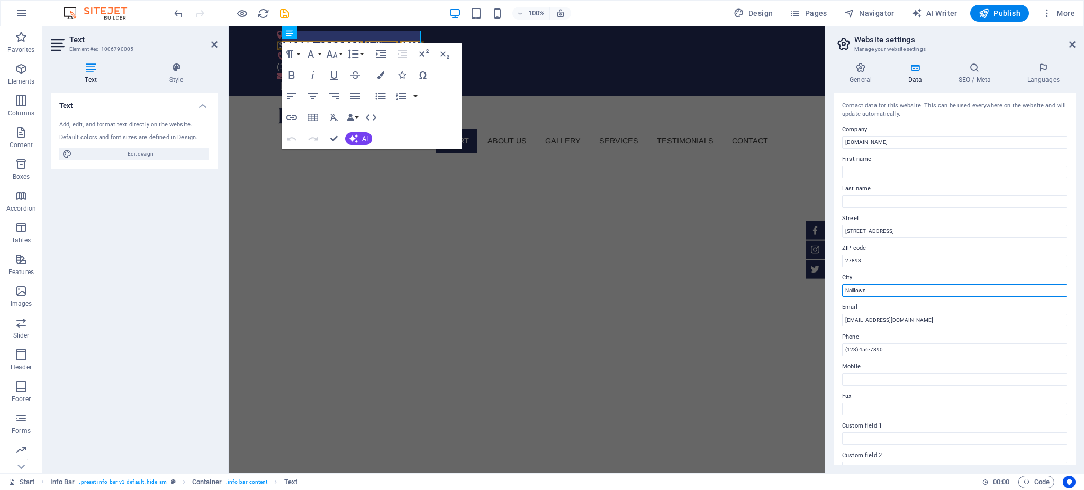
click at [874, 287] on input "Nailtown" at bounding box center [954, 290] width 225 height 13
paste input "Wilson, [GEOGRAPHIC_DATA]."
type input "Wilson, [GEOGRAPHIC_DATA]."
click at [898, 319] on input "[EMAIL_ADDRESS][DOMAIN_NAME]" at bounding box center [954, 320] width 225 height 13
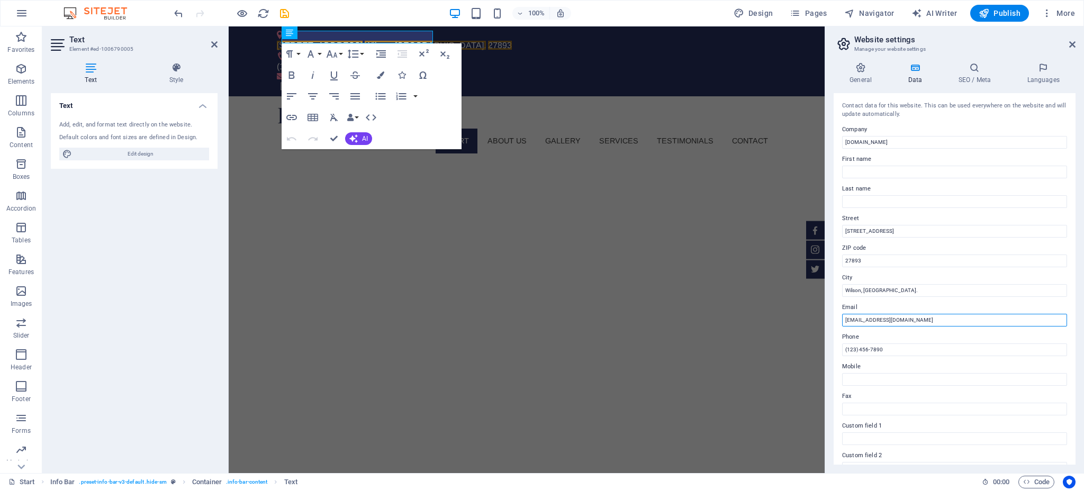
click at [898, 319] on input "[EMAIL_ADDRESS][DOMAIN_NAME]" at bounding box center [954, 320] width 225 height 13
paste input "[EMAIL_ADDRESS]"
type input "[EMAIL_ADDRESS][DOMAIN_NAME]"
click at [901, 350] on input "(123) 456-7890" at bounding box center [954, 350] width 225 height 13
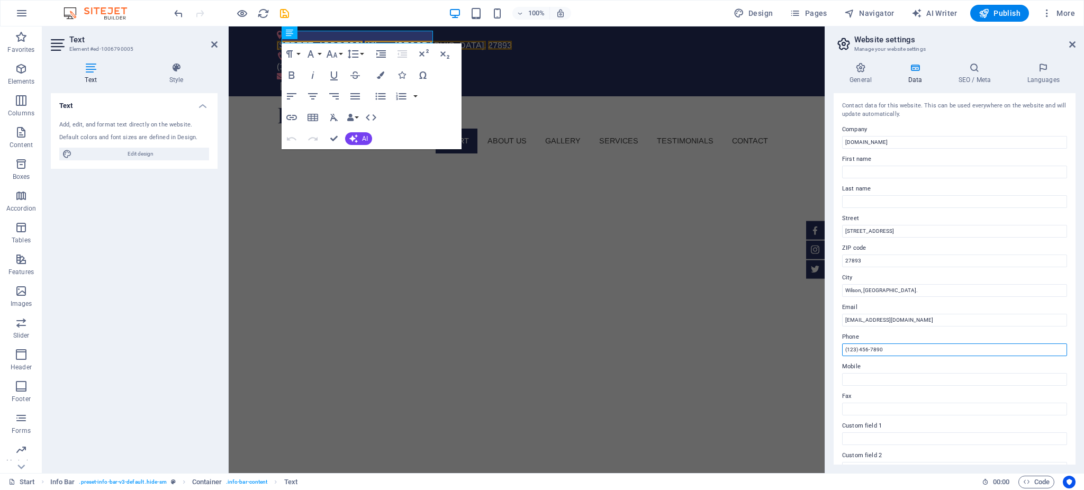
click at [901, 350] on input "(123) 456-7890" at bounding box center [954, 350] width 225 height 13
paste input "[PHONE_NUMBER]"
type input "[PHONE_NUMBER]"
click at [286, 13] on icon "save" at bounding box center [284, 13] width 12 height 12
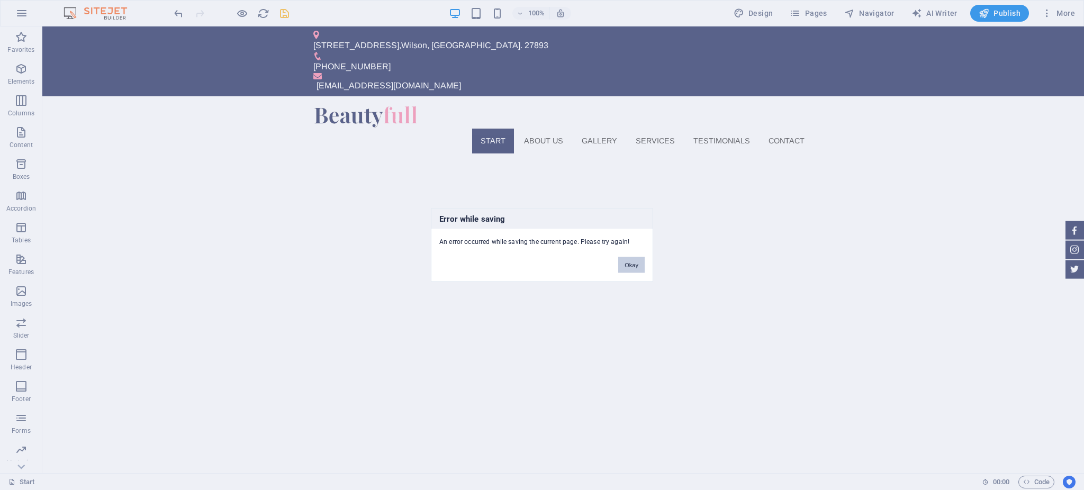
click at [628, 263] on button "Okay" at bounding box center [631, 265] width 26 height 16
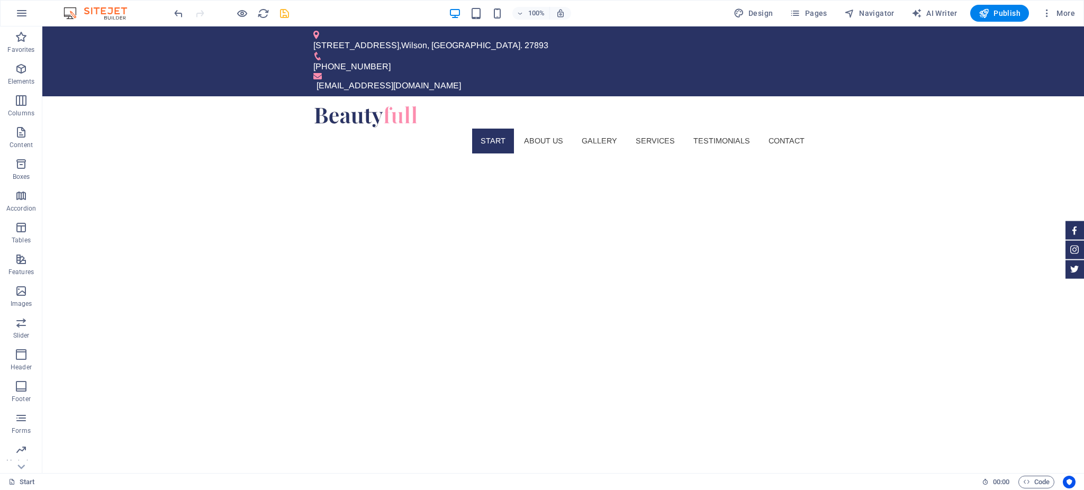
click at [274, 15] on div at bounding box center [231, 13] width 119 height 17
click at [284, 13] on icon "save" at bounding box center [284, 13] width 12 height 12
checkbox input "false"
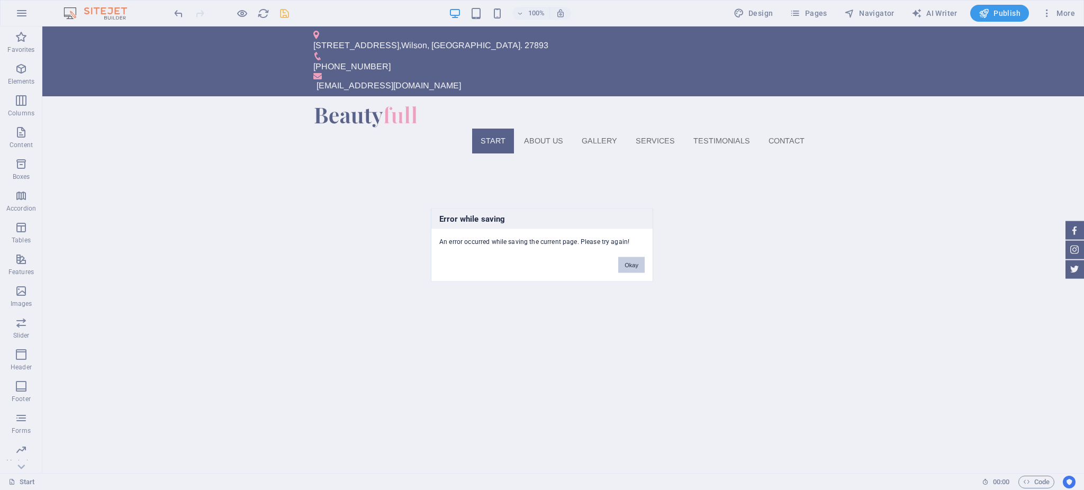
click at [628, 266] on button "Okay" at bounding box center [631, 265] width 26 height 16
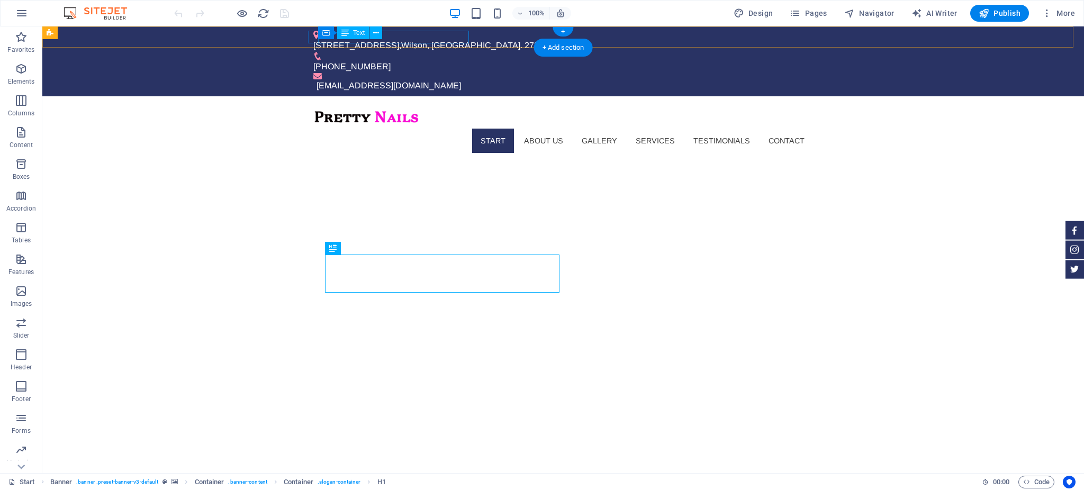
click at [465, 39] on div "[STREET_ADDRESS]" at bounding box center [558, 45] width 491 height 13
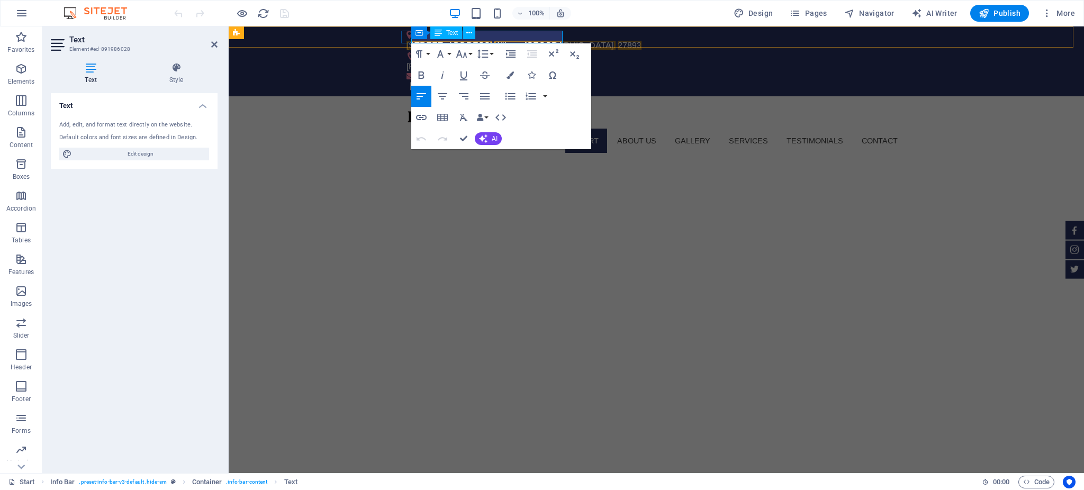
click at [618, 41] on span "27893" at bounding box center [630, 45] width 24 height 9
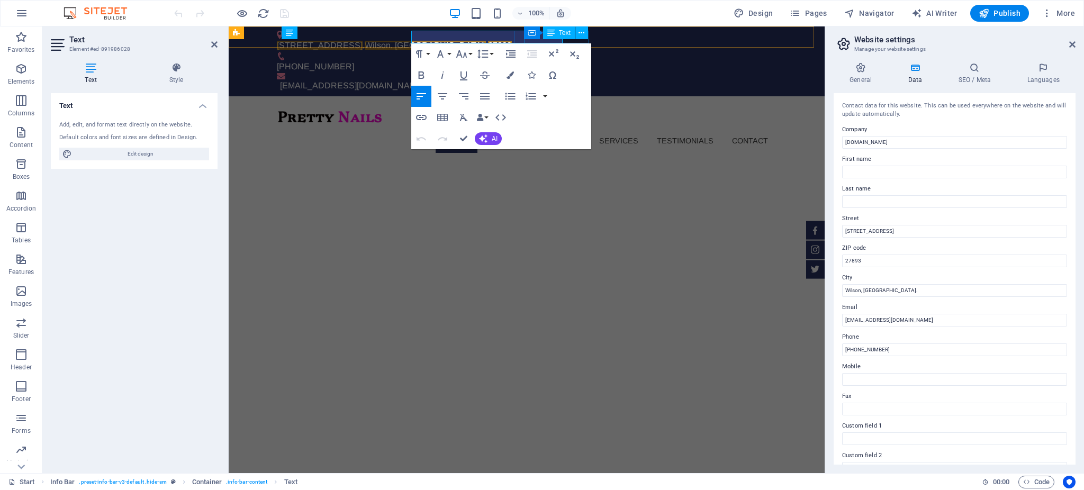
click at [557, 60] on div "[PHONE_NUMBER]" at bounding box center [522, 66] width 491 height 13
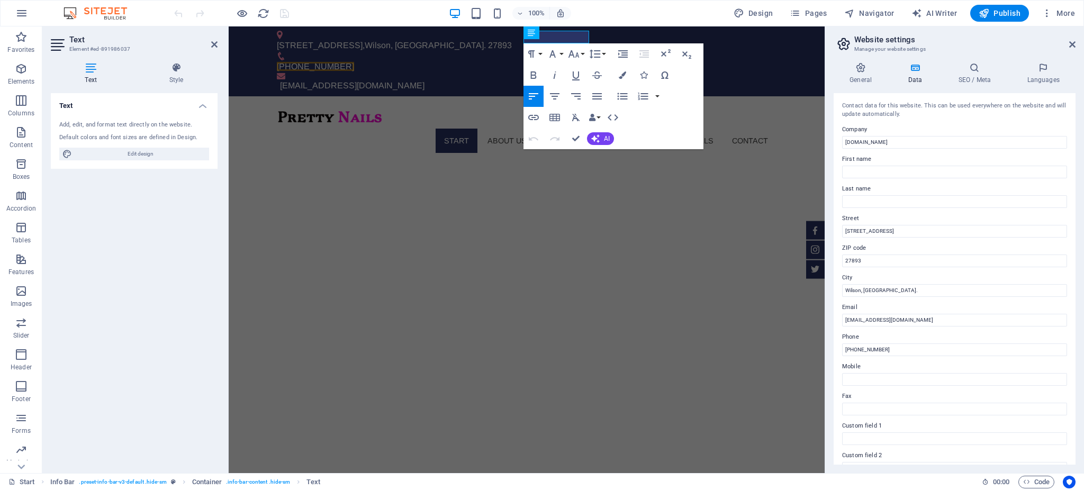
click at [812, 338] on label "Phone" at bounding box center [954, 337] width 225 height 13
click at [812, 344] on input "[PHONE_NUMBER]" at bounding box center [954, 350] width 225 height 13
click at [812, 325] on input "[EMAIL_ADDRESS][DOMAIN_NAME]" at bounding box center [954, 320] width 225 height 13
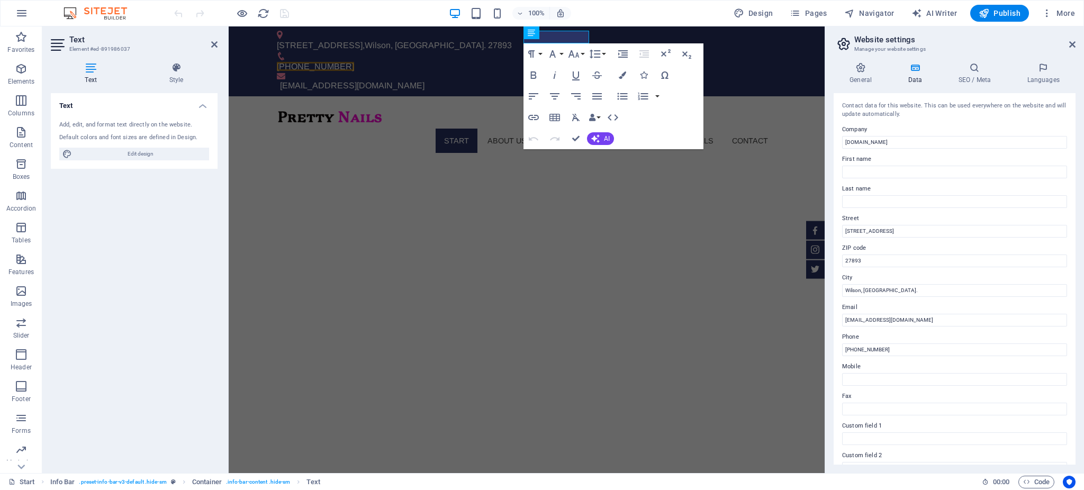
click at [812, 338] on label "Phone" at bounding box center [954, 337] width 225 height 13
click at [812, 344] on input "[PHONE_NUMBER]" at bounding box center [954, 350] width 225 height 13
click at [812, 350] on input "[PHONE_NUMBER]" at bounding box center [954, 350] width 225 height 13
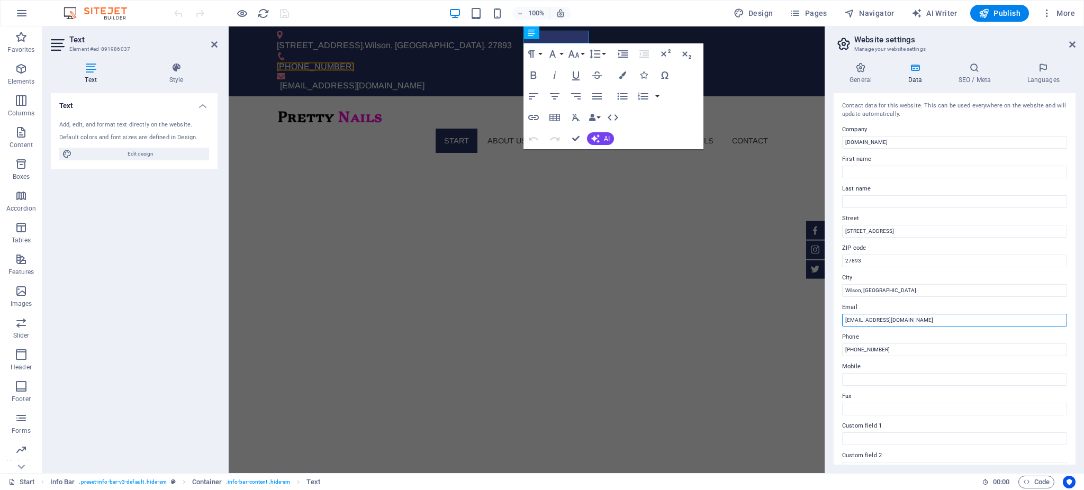
click at [812, 317] on input "[EMAIL_ADDRESS][DOMAIN_NAME]" at bounding box center [954, 320] width 225 height 13
click at [812, 290] on input "Wilson, NC." at bounding box center [954, 290] width 225 height 13
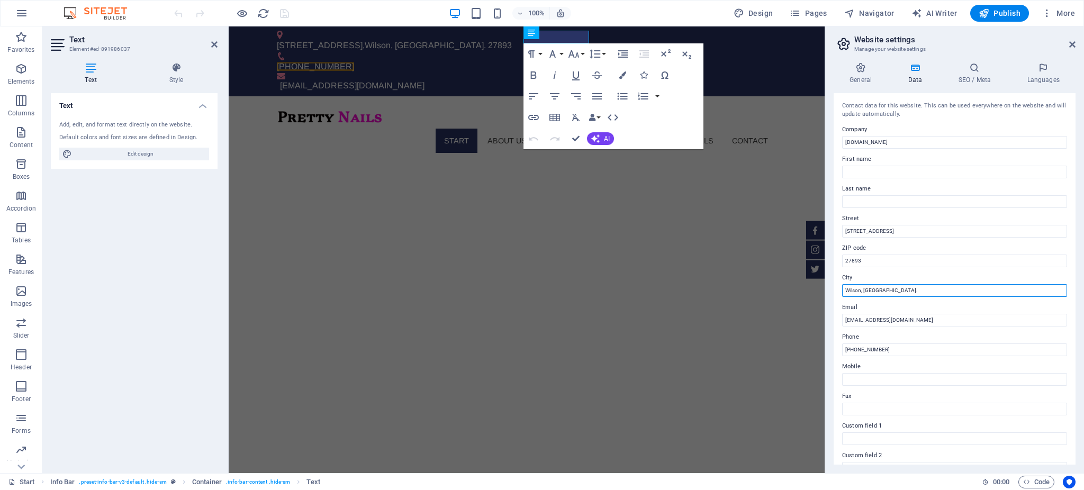
click at [812, 290] on input "Wilson, NC." at bounding box center [954, 290] width 225 height 13
click at [812, 255] on input "27893" at bounding box center [954, 261] width 225 height 13
click at [812, 225] on input "2101 Tarboro St SW" at bounding box center [954, 231] width 225 height 13
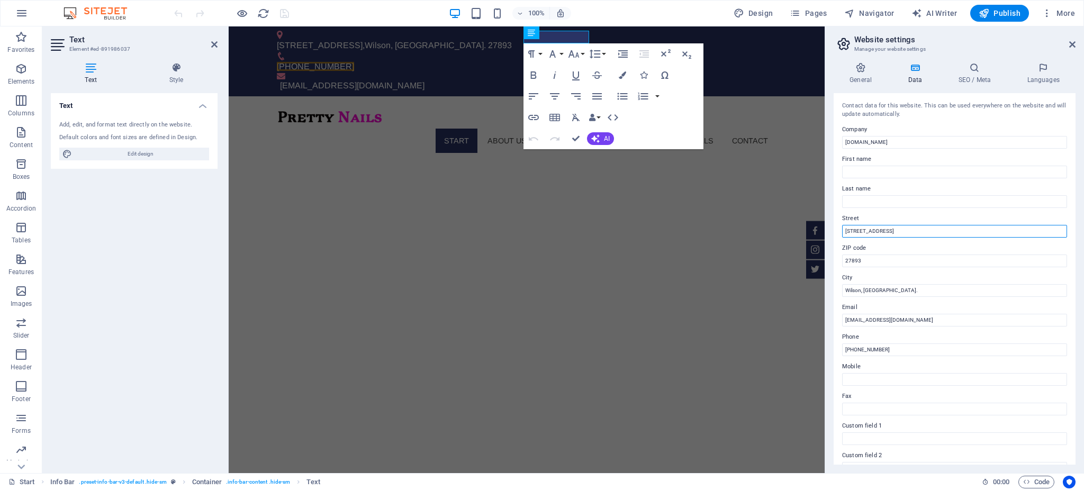
click at [812, 225] on input "2101 Tarboro St SW" at bounding box center [954, 231] width 225 height 13
click at [812, 75] on h4 "General" at bounding box center [863, 73] width 58 height 22
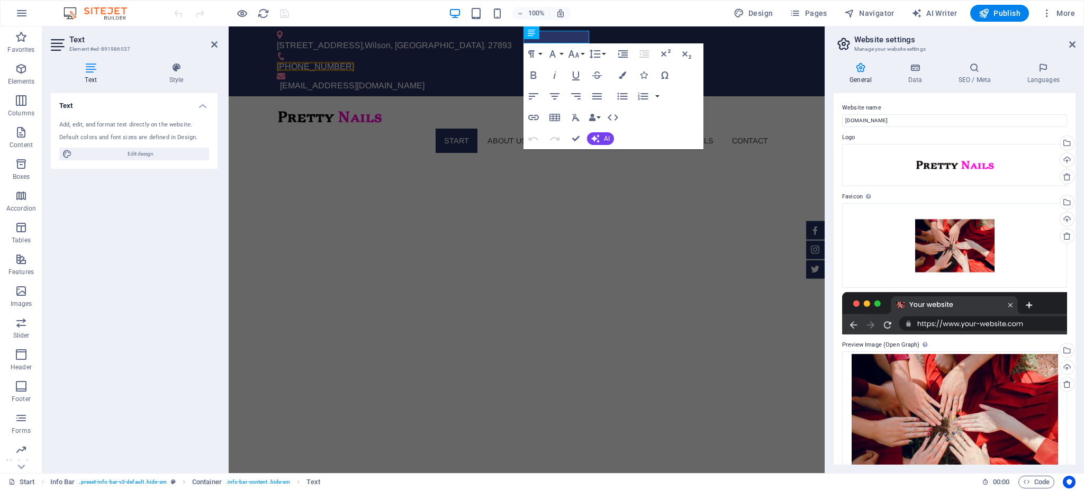
click at [812, 86] on div "General Data SEO / Meta Languages Website name prettynails.onl.io.vn Logo Drag …" at bounding box center [955, 263] width 242 height 402
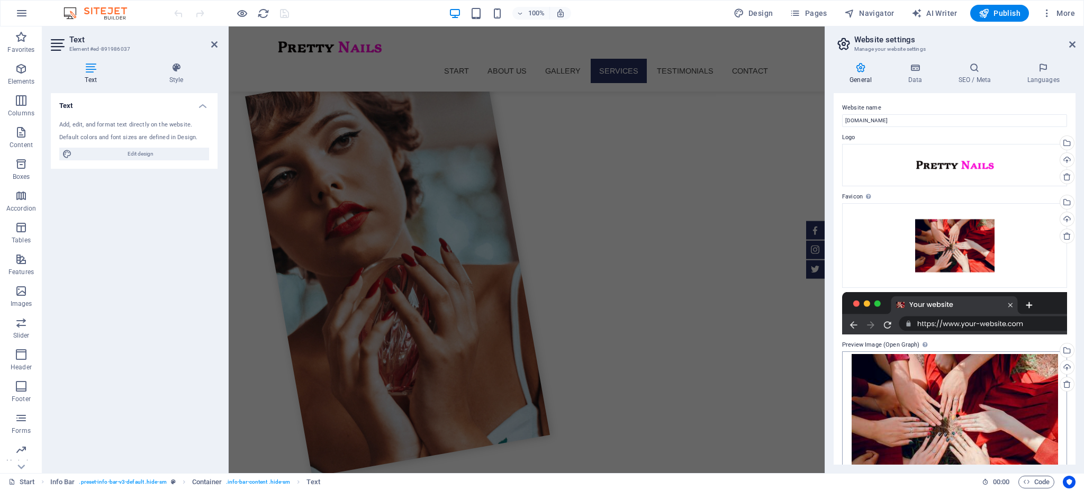
scroll to position [38, 0]
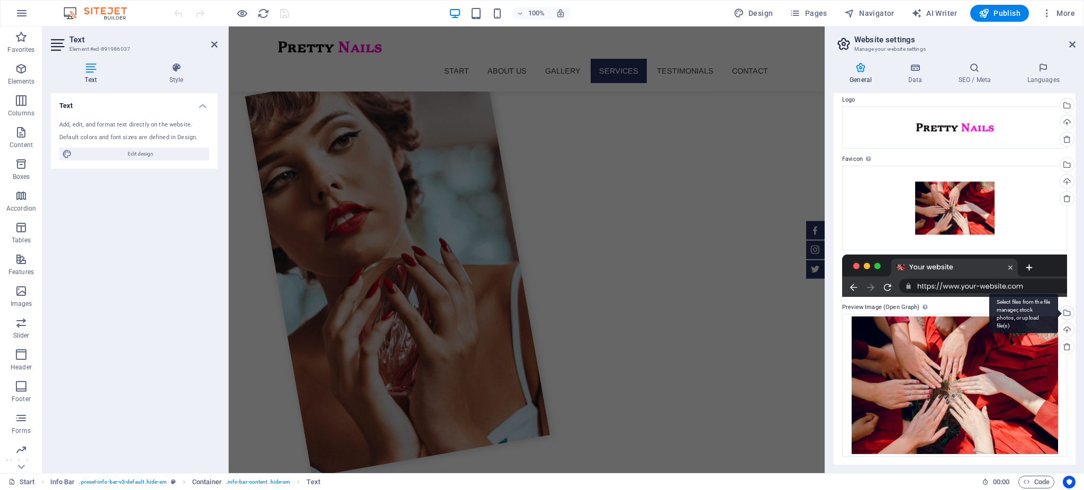
drag, startPoint x: 978, startPoint y: 360, endPoint x: 1063, endPoint y: 315, distance: 96.1
click at [812, 315] on div "Select files from the file manager, stock photos, or upload file(s)" at bounding box center [1066, 314] width 16 height 16
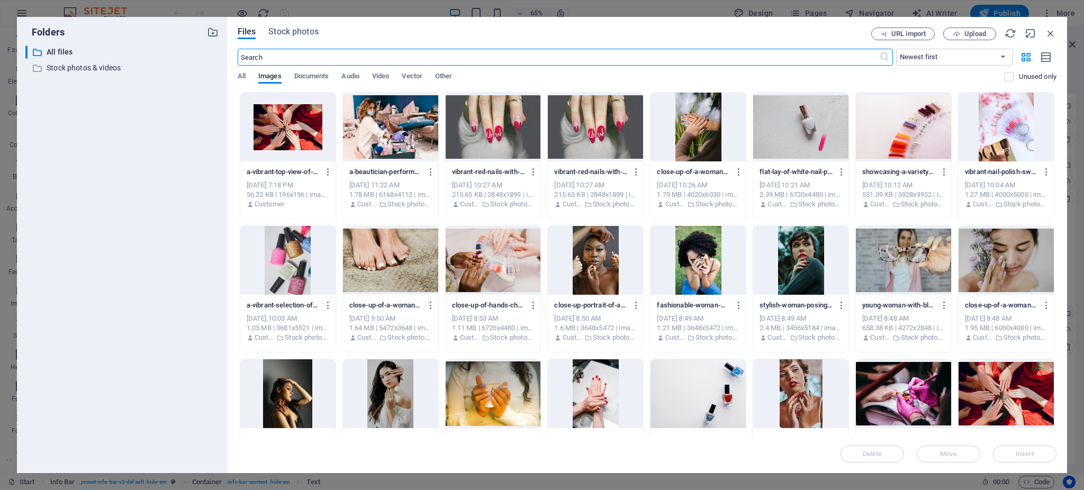
scroll to position [0, 0]
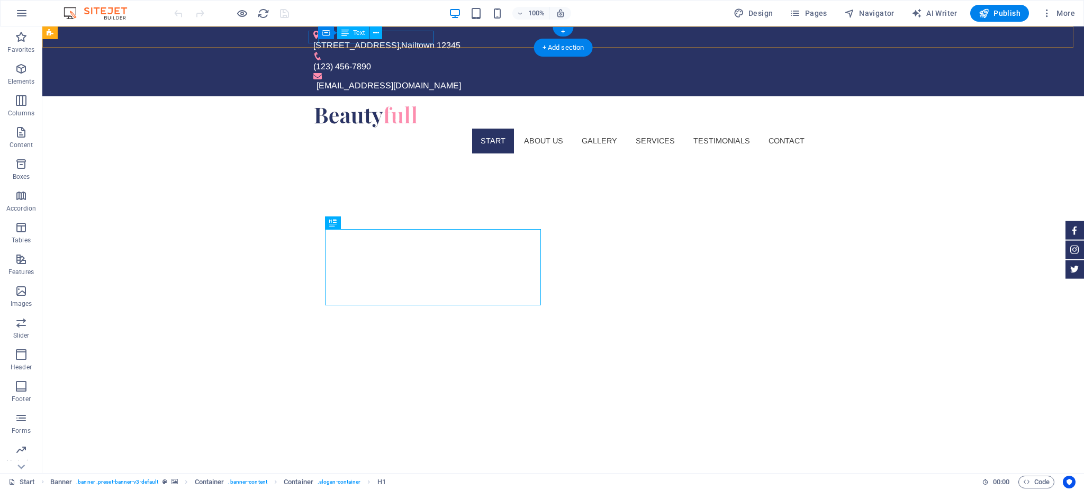
click at [426, 39] on div "[STREET_ADDRESS]" at bounding box center [558, 45] width 491 height 13
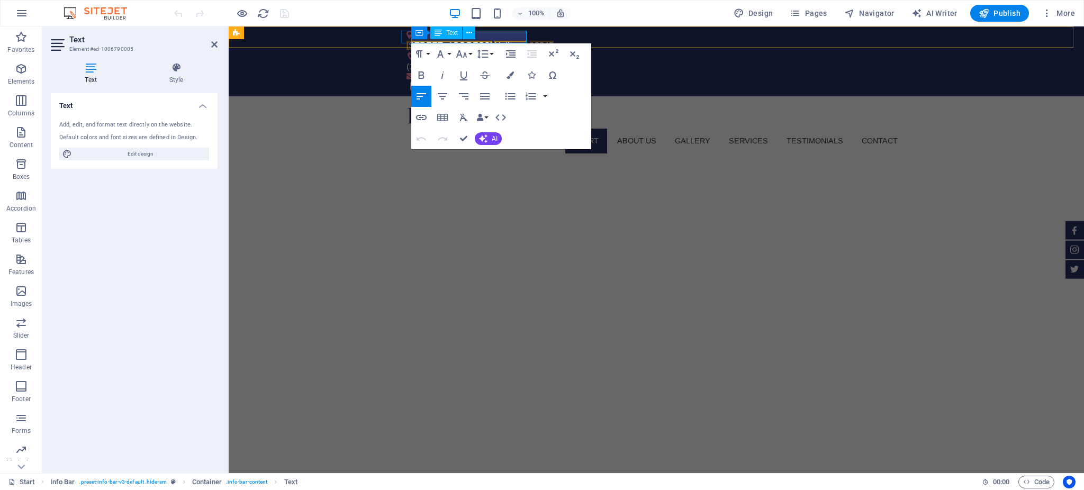
click at [530, 41] on span "12345" at bounding box center [542, 45] width 24 height 9
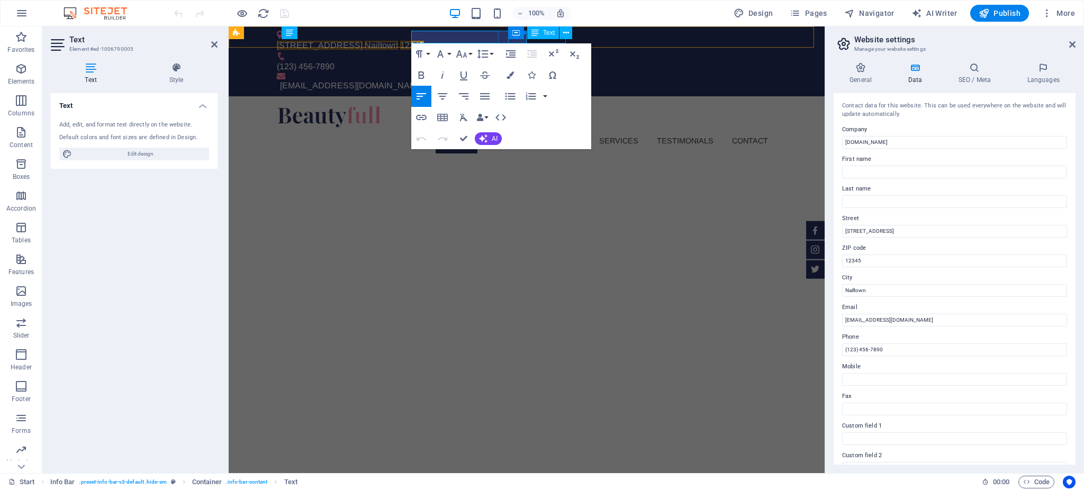
click at [517, 60] on div "(123) 456-7890" at bounding box center [522, 66] width 491 height 13
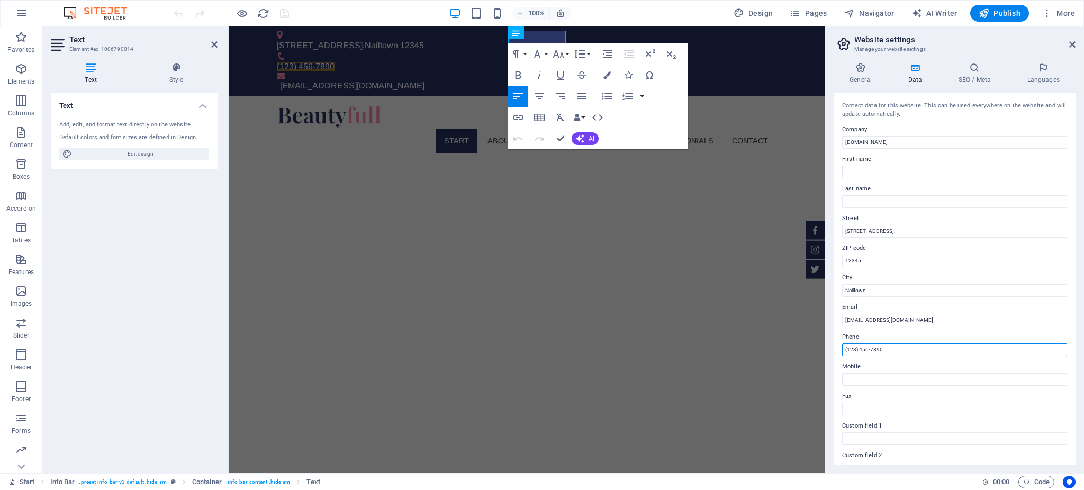
click at [886, 347] on input "(123) 456-7890" at bounding box center [954, 350] width 225 height 13
type input "[PHONE_NUMBER]"
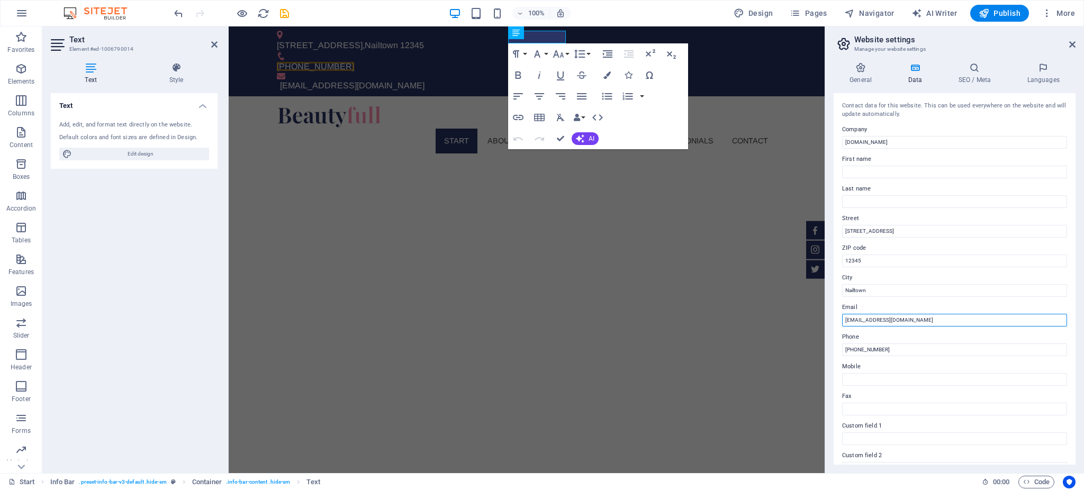
click at [887, 324] on input "info@prettynails-nc.com" at bounding box center [954, 320] width 225 height 13
paste input "vvminh555@gmail"
type input "[EMAIL_ADDRESS][DOMAIN_NAME]"
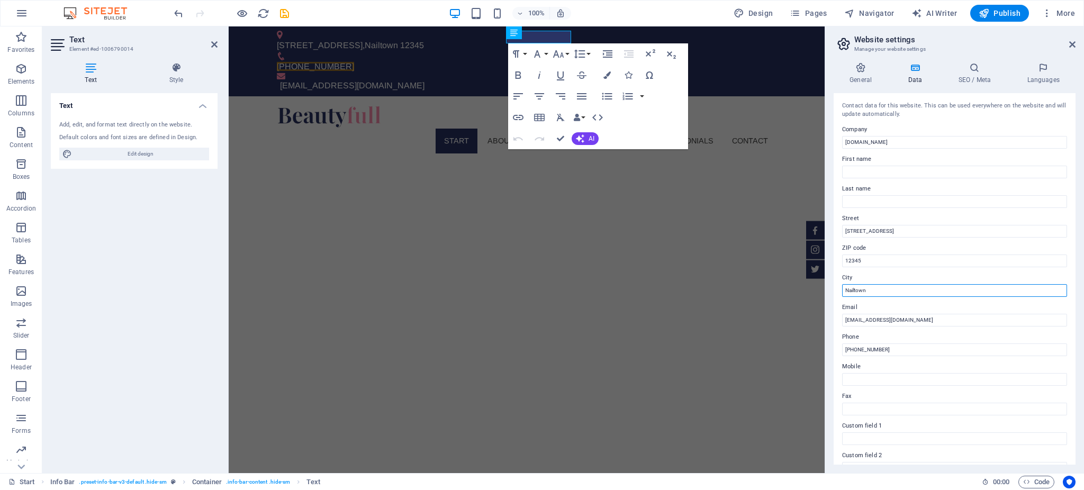
click at [893, 292] on input "Nailtown" at bounding box center [954, 290] width 225 height 13
paste input "Wilson, [GEOGRAPHIC_DATA]."
type input "Wilson, [GEOGRAPHIC_DATA]."
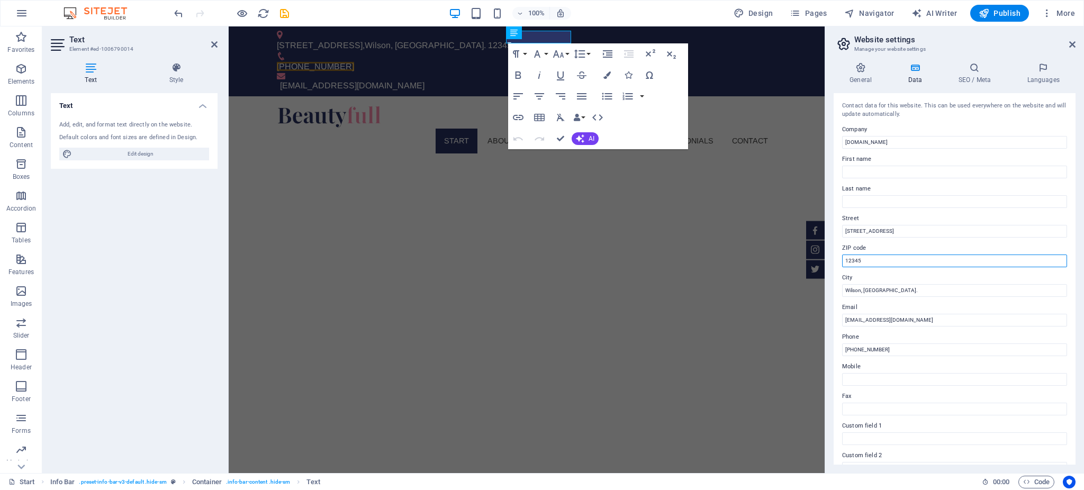
click at [874, 259] on input "12345" at bounding box center [954, 261] width 225 height 13
paste input "27893"
type input "27893"
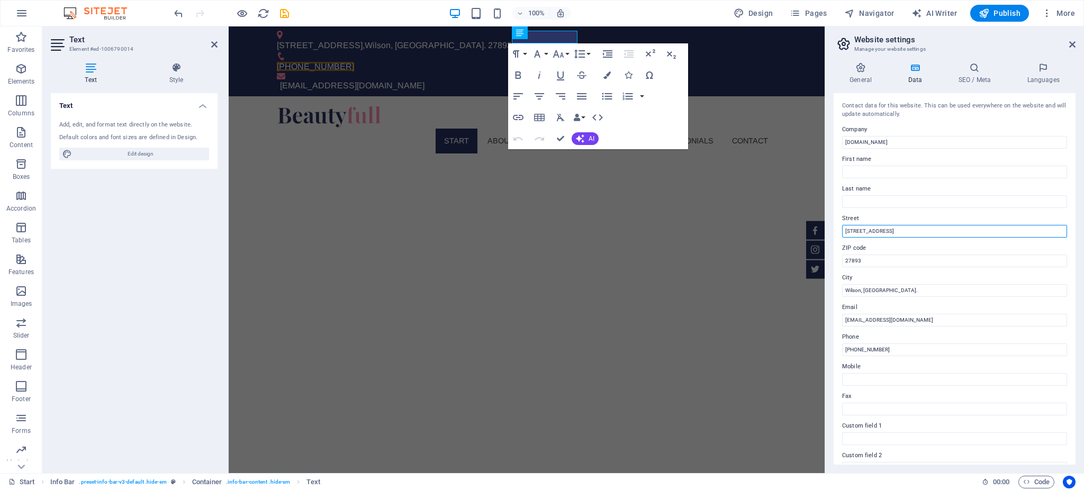
click at [894, 228] on input "123 Nail Lane" at bounding box center [954, 231] width 225 height 13
paste input "[STREET_ADDRESS]"
type input "[STREET_ADDRESS]"
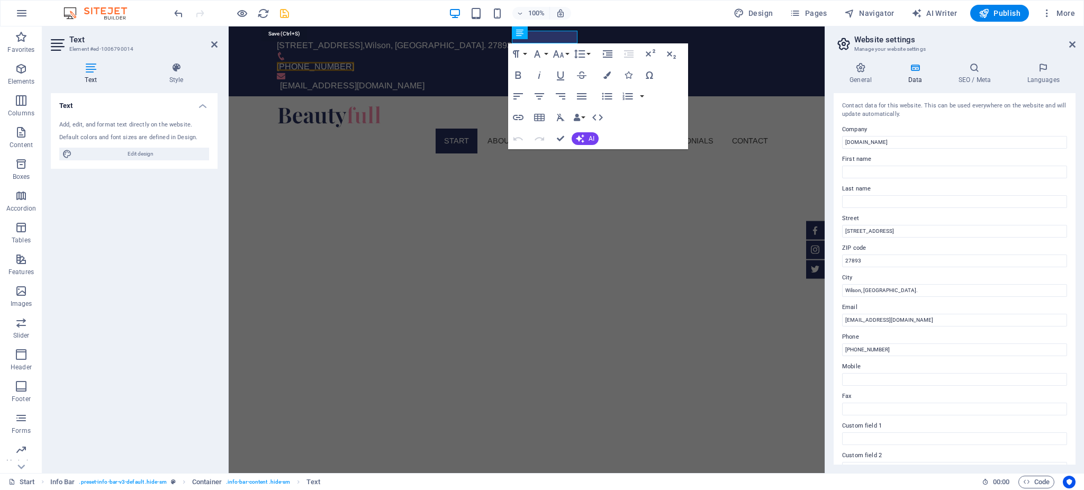
click at [281, 11] on icon "save" at bounding box center [284, 13] width 12 height 12
checkbox input "false"
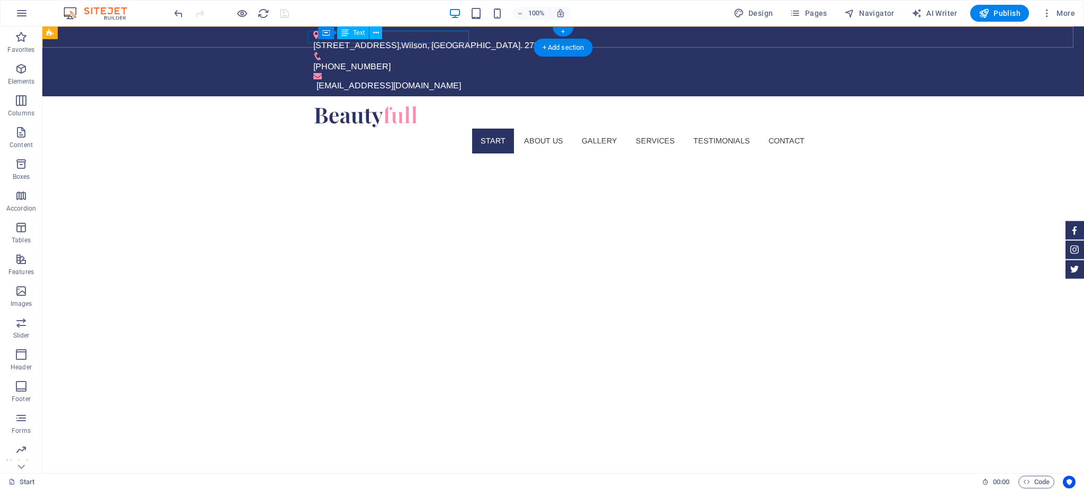
click at [463, 39] on div "[STREET_ADDRESS]" at bounding box center [558, 45] width 491 height 13
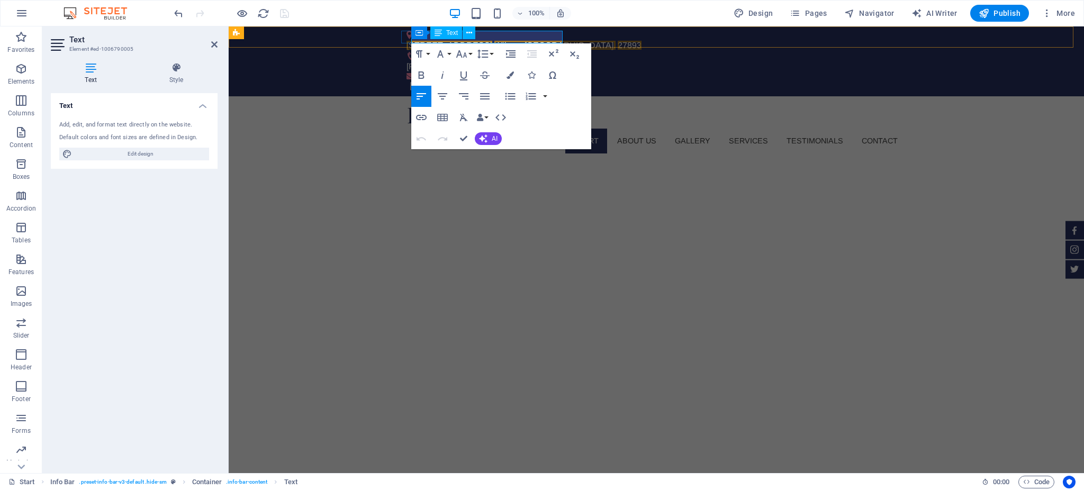
click at [618, 41] on span "27893" at bounding box center [630, 45] width 24 height 9
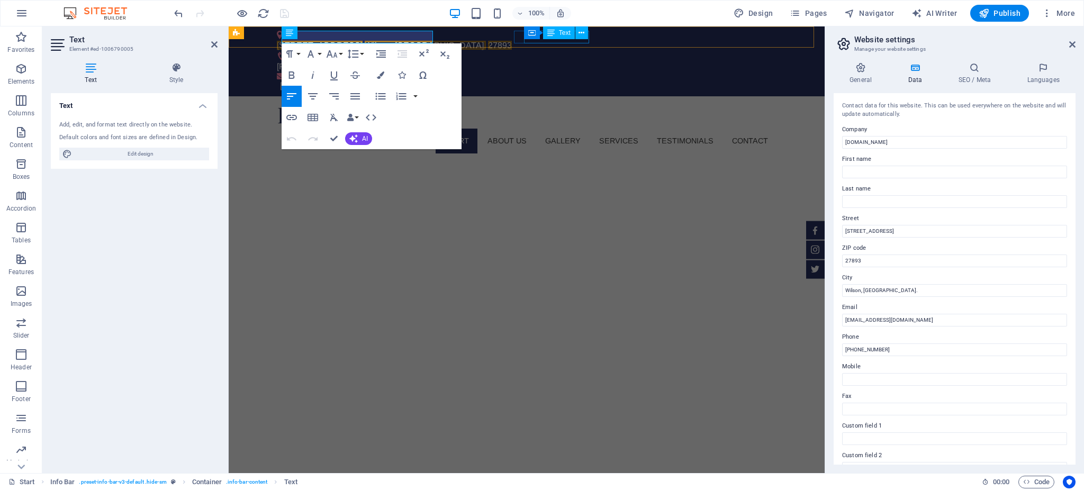
click at [557, 38] on div "Text" at bounding box center [559, 32] width 32 height 13
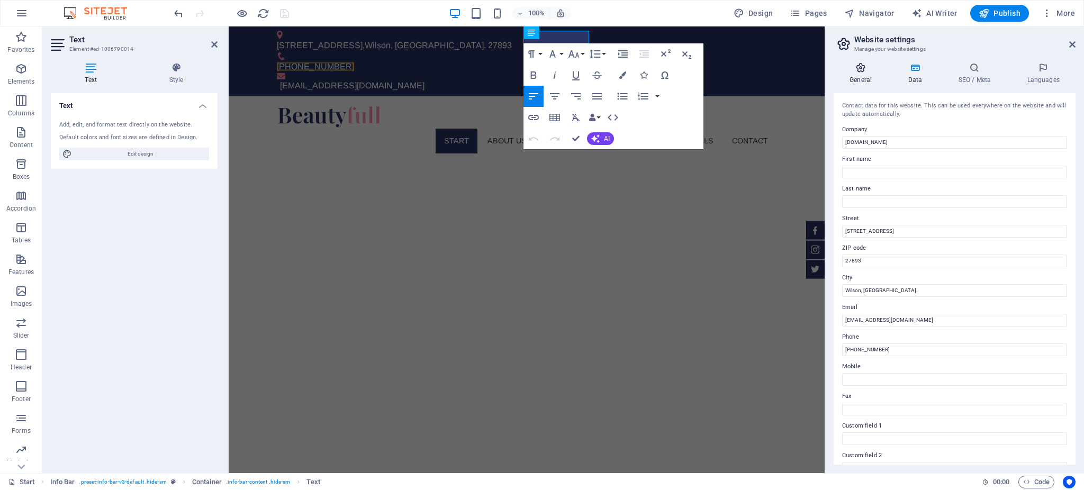
click at [855, 69] on icon at bounding box center [861, 67] width 54 height 11
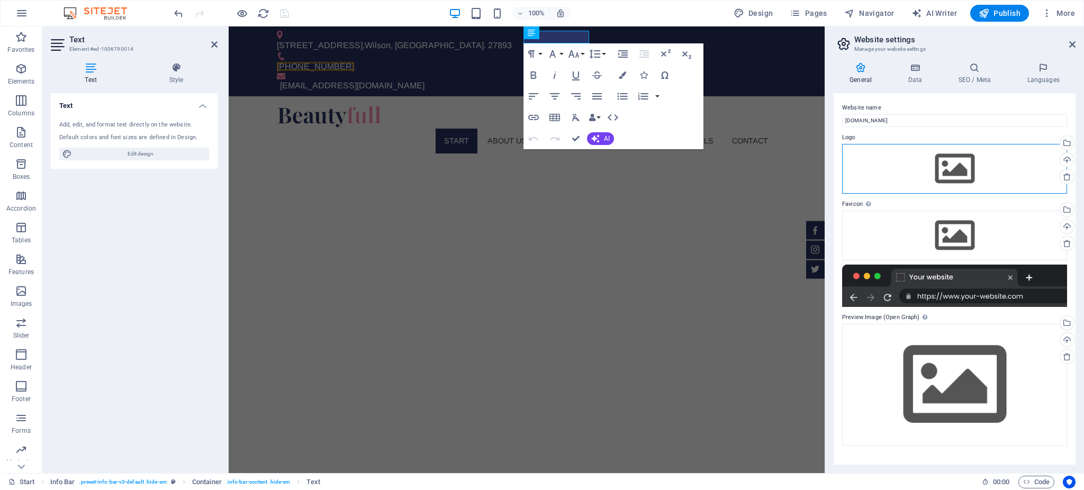
click at [964, 178] on div "Drag files here, click to choose files or select files from Files or our free s…" at bounding box center [954, 169] width 225 height 50
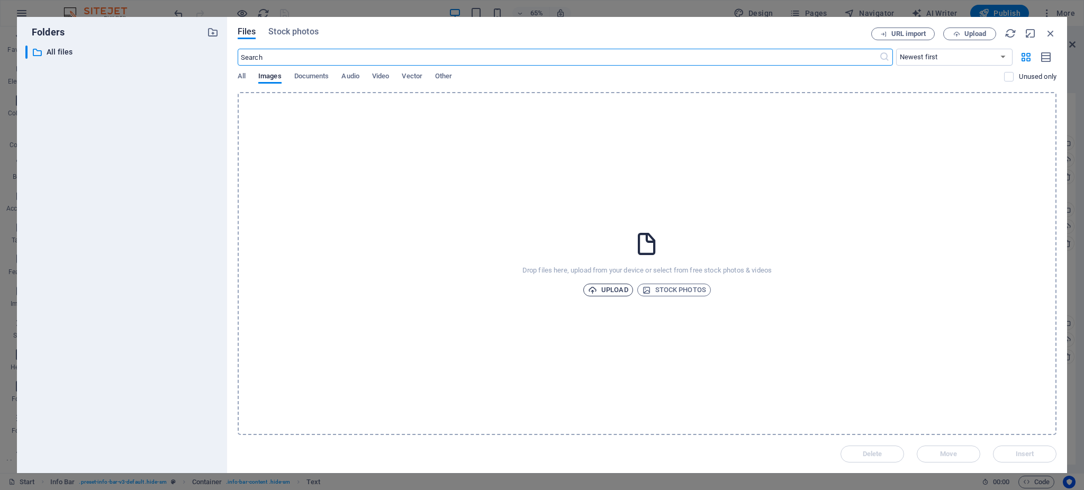
click at [620, 288] on span "Upload" at bounding box center [608, 290] width 40 height 13
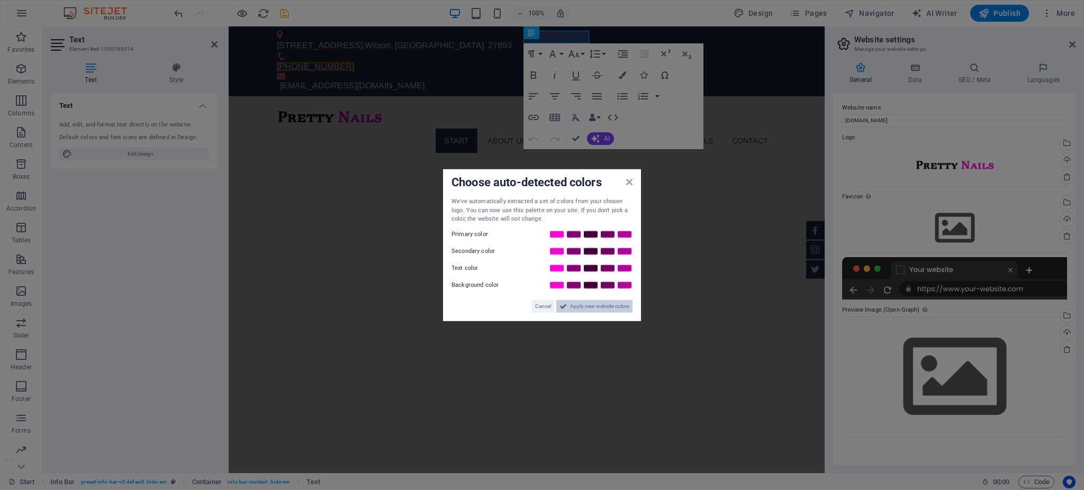
click at [572, 310] on span "Apply new website colors" at bounding box center [599, 306] width 59 height 13
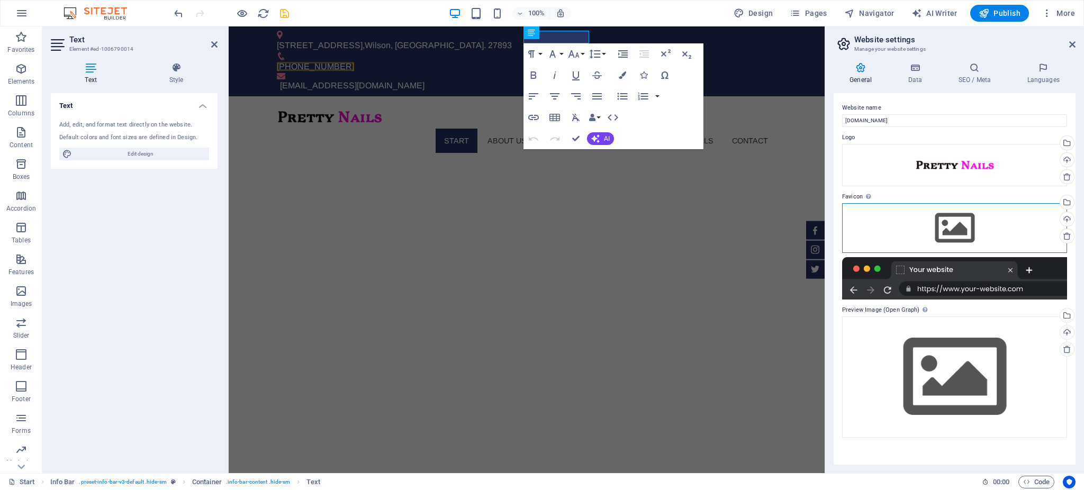
click at [954, 218] on div "Drag files here, click to choose files or select files from Files or our free s…" at bounding box center [954, 228] width 225 height 50
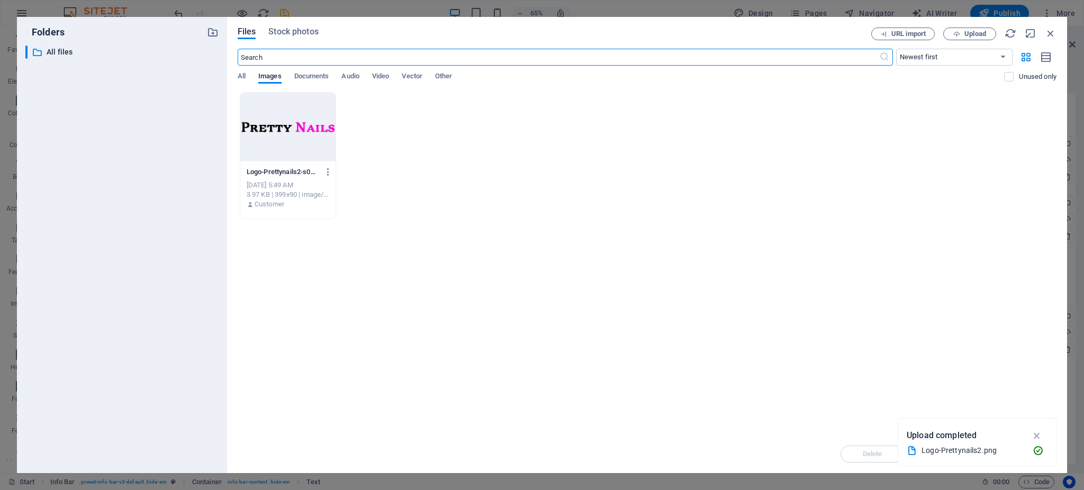
click at [610, 246] on div "Drop files here to upload them instantly Logo-Prettynails2-s0DiZK_CqLCRVh3XaEL6…" at bounding box center [647, 263] width 819 height 343
click at [1040, 435] on icon "button" at bounding box center [1037, 436] width 12 height 12
drag, startPoint x: 504, startPoint y: 168, endPoint x: 977, endPoint y: 33, distance: 492.1
click at [977, 33] on span "Upload" at bounding box center [975, 34] width 22 height 6
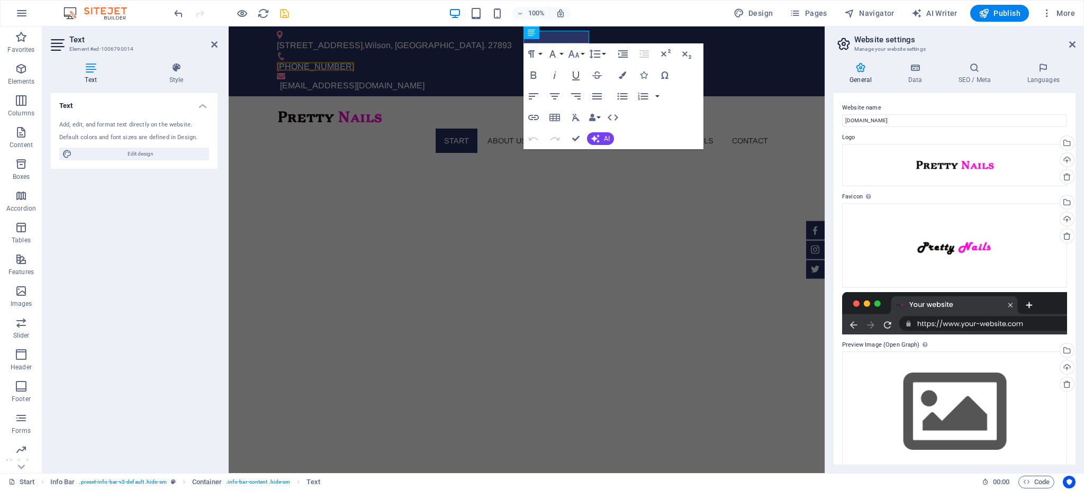
scroll to position [15, 0]
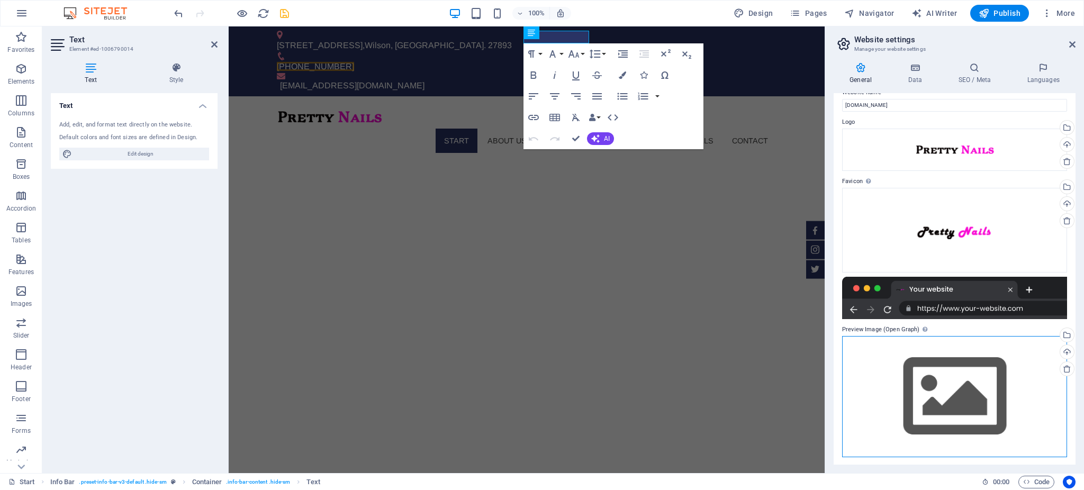
click at [935, 369] on div "Drag files here, click to choose files or select files from Files or our free s…" at bounding box center [954, 396] width 225 height 121
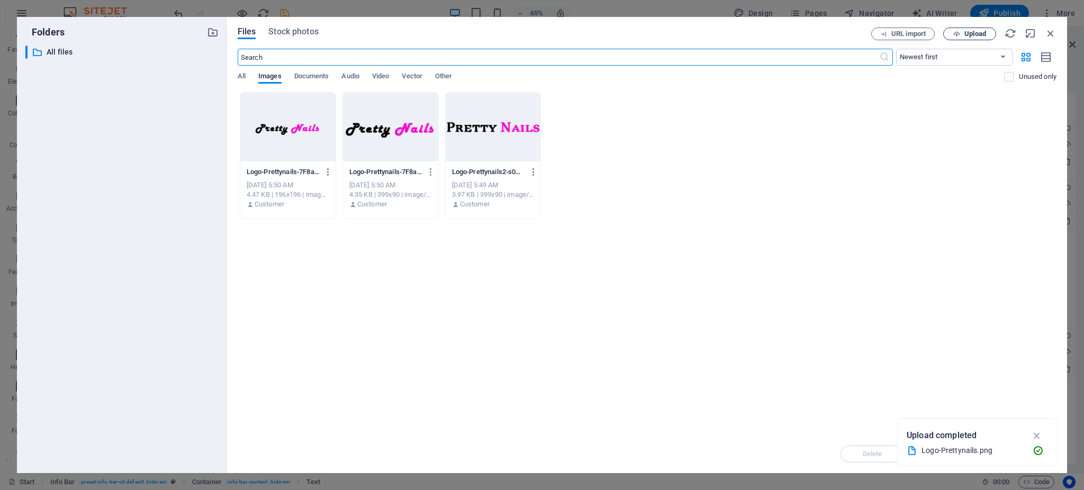
click at [959, 34] on icon "button" at bounding box center [956, 34] width 7 height 7
click at [1052, 30] on icon "button" at bounding box center [1051, 34] width 12 height 12
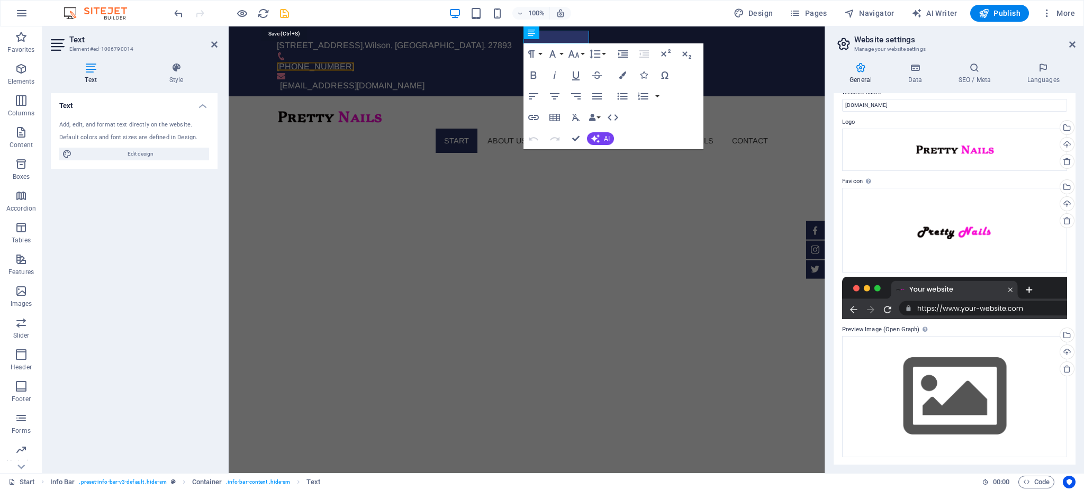
click at [285, 14] on icon "save" at bounding box center [284, 13] width 12 height 12
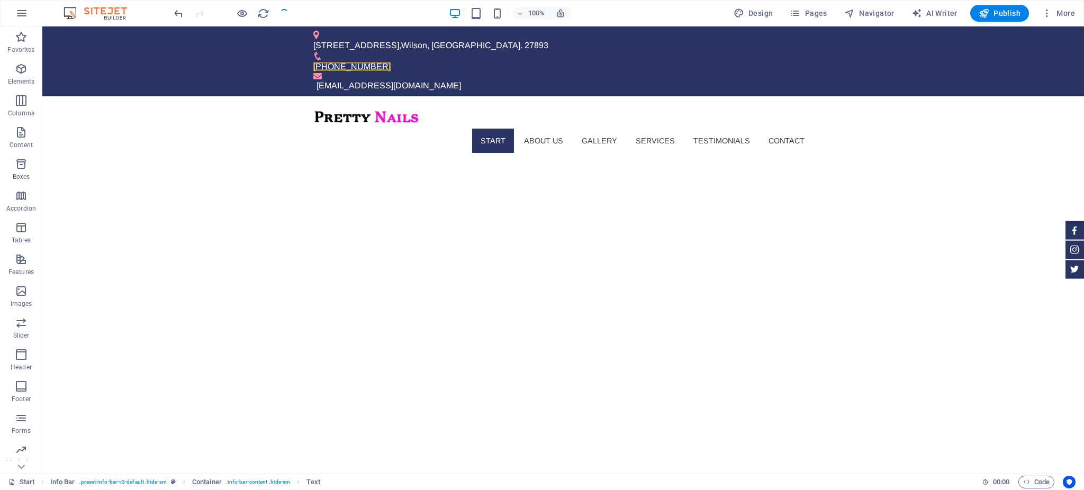
checkbox input "false"
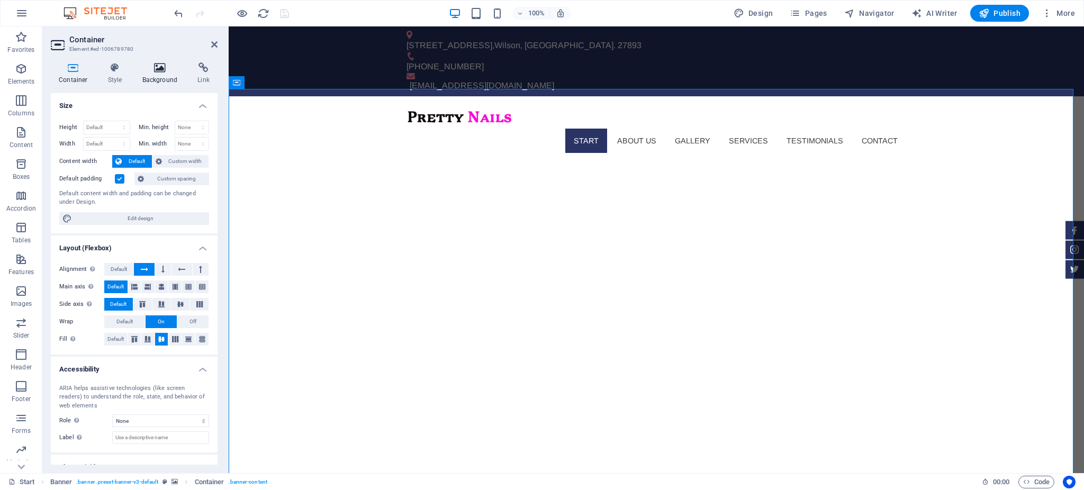
click at [168, 68] on icon at bounding box center [159, 67] width 51 height 11
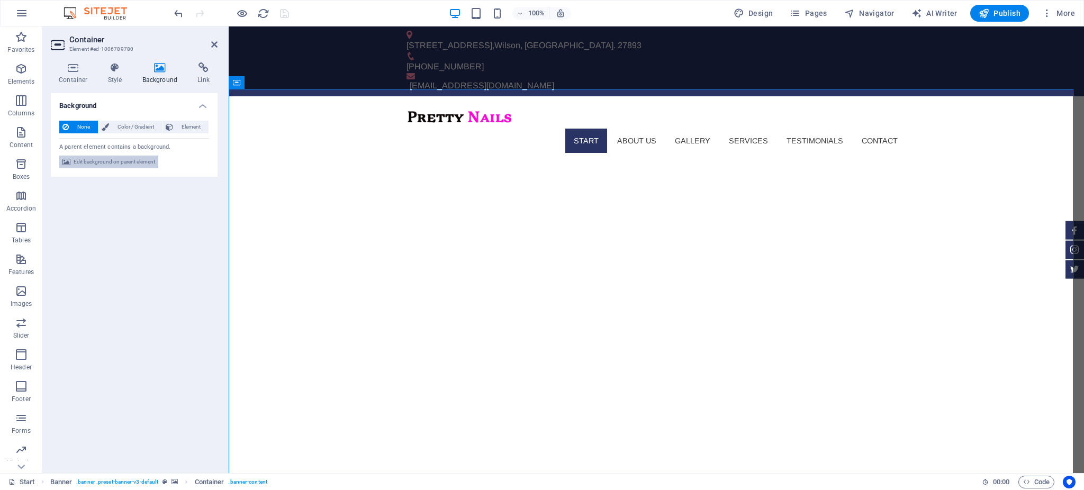
click at [115, 162] on span "Edit background on parent element" at bounding box center [115, 162] width 82 height 13
select select "fade"
select select "ms"
select select "s"
select select "ondemand"
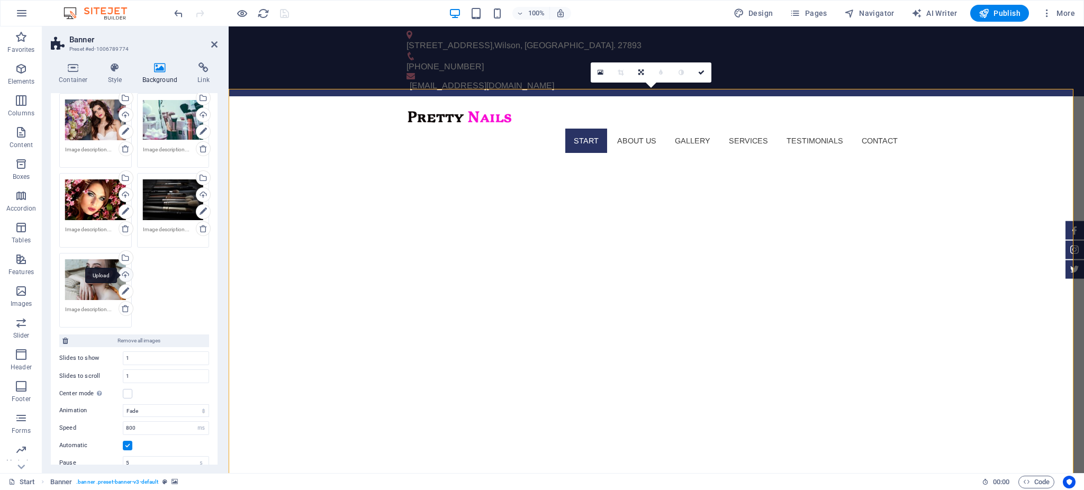
scroll to position [40, 0]
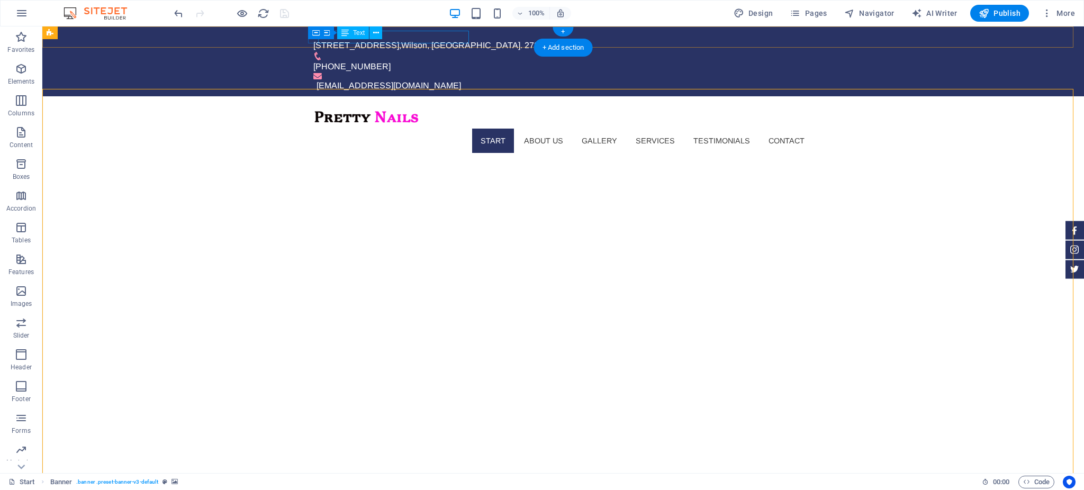
click at [463, 39] on div "[STREET_ADDRESS]" at bounding box center [558, 45] width 491 height 13
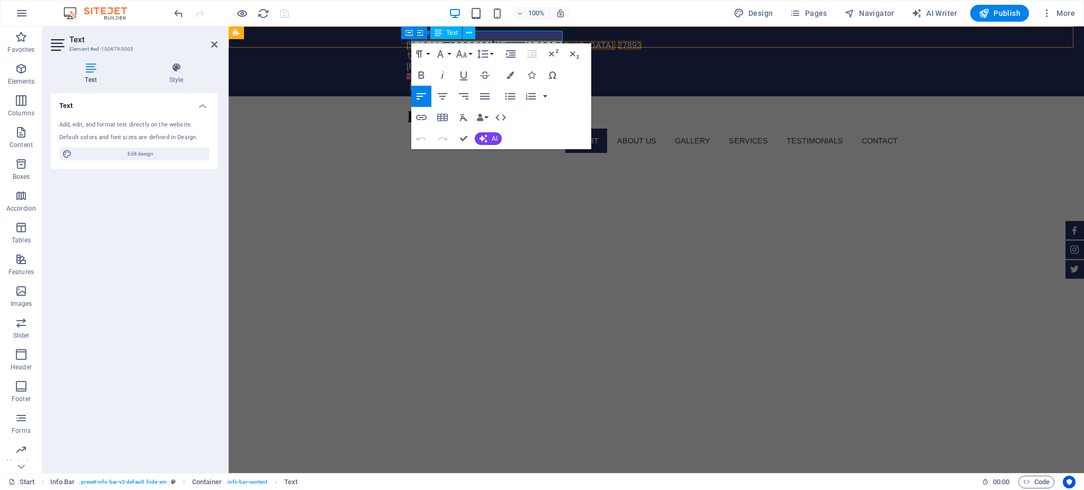
click at [618, 41] on span "27893" at bounding box center [630, 45] width 24 height 9
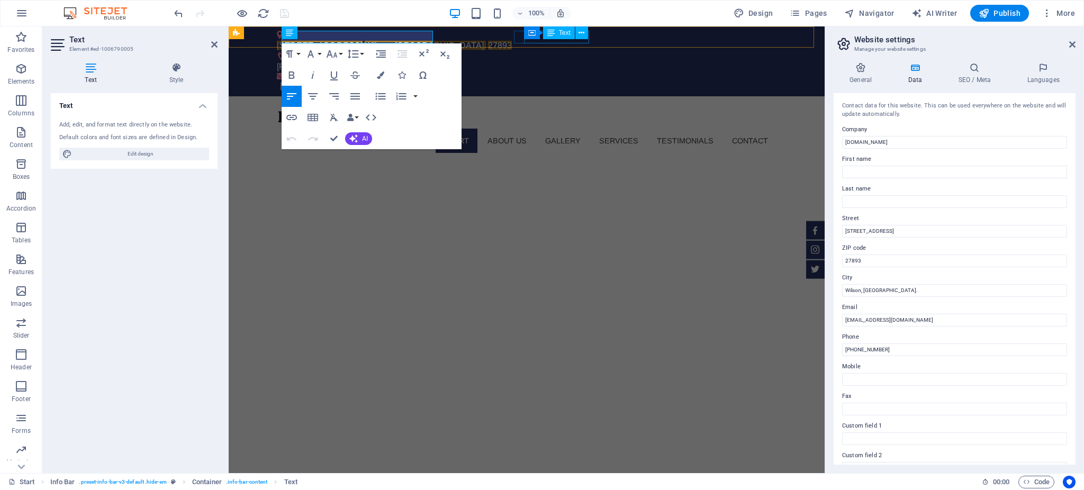
click at [552, 35] on icon at bounding box center [550, 32] width 7 height 13
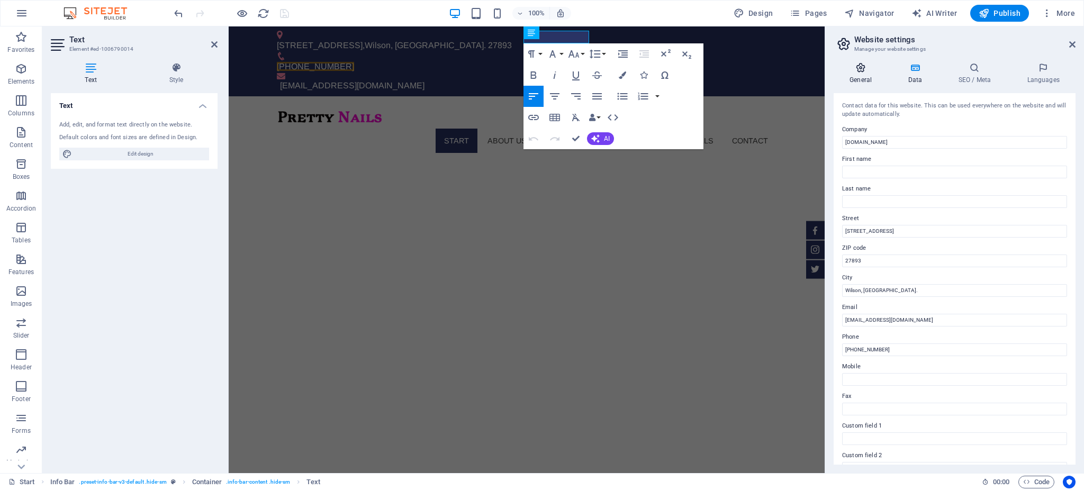
click at [868, 73] on h4 "General" at bounding box center [863, 73] width 58 height 22
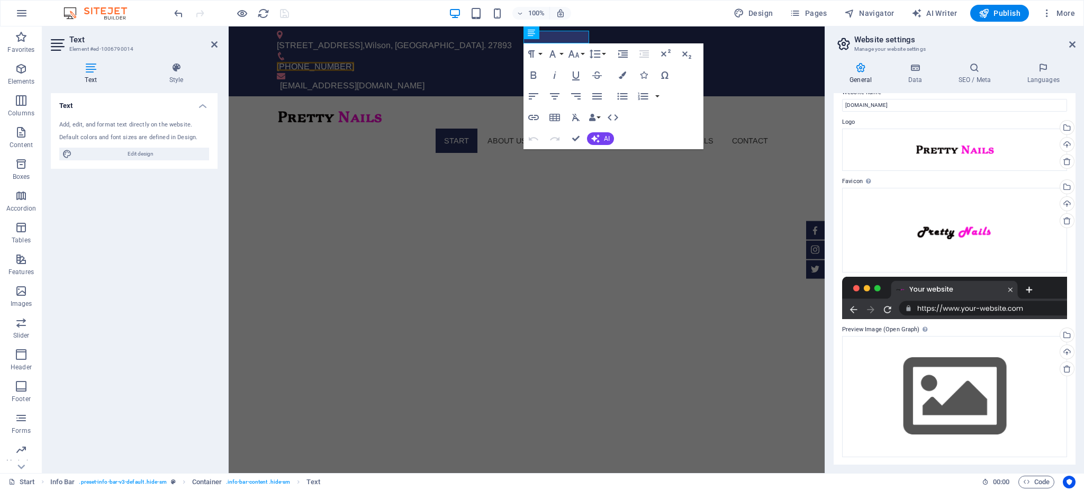
scroll to position [15, 0]
click at [969, 392] on div "Drag files here, click to choose files or select files from Files or our free s…" at bounding box center [954, 397] width 225 height 121
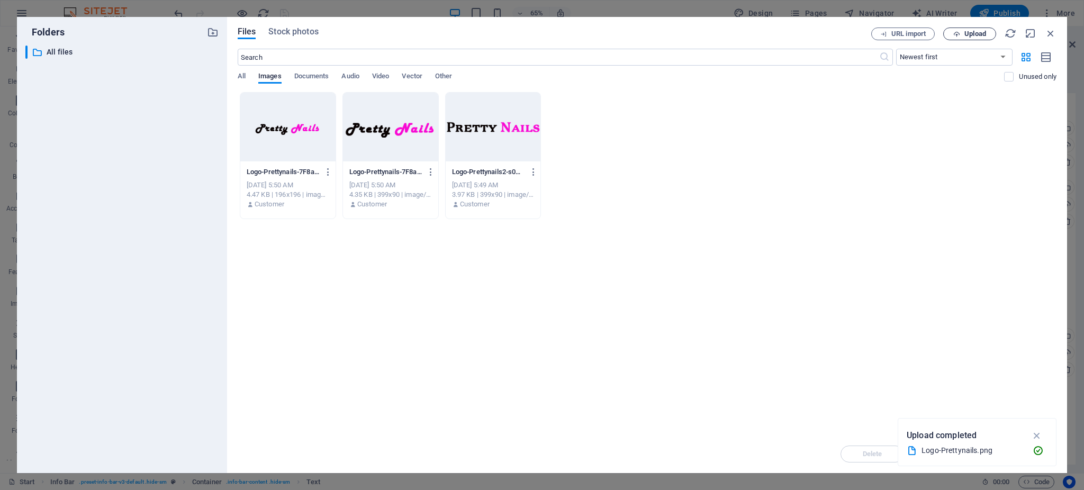
click at [966, 29] on button "Upload" at bounding box center [969, 34] width 53 height 13
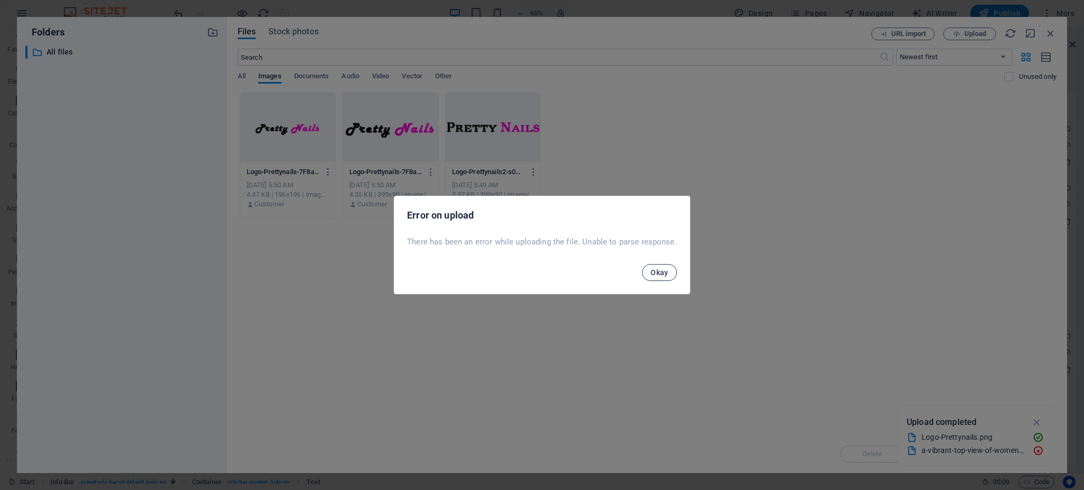
click at [670, 273] on button "Okay" at bounding box center [659, 272] width 35 height 17
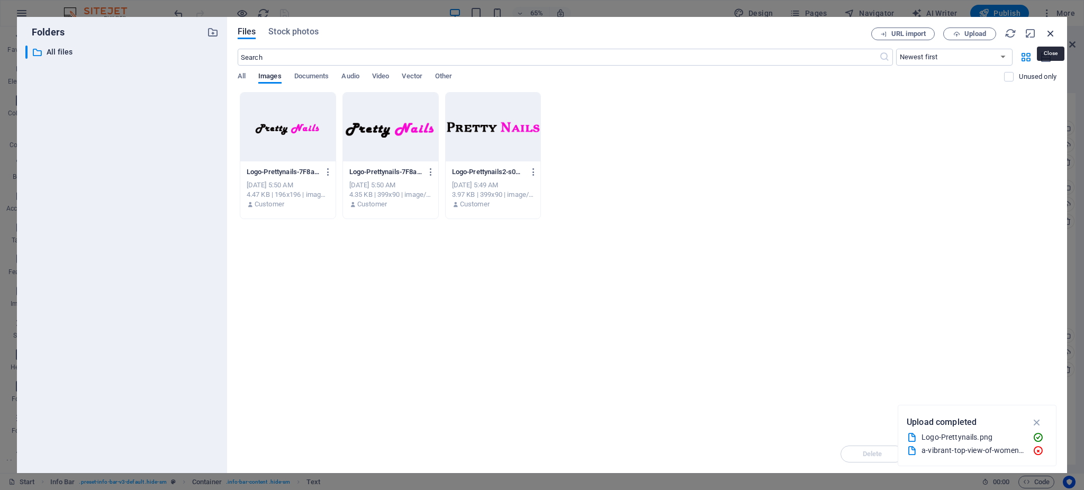
click at [1053, 32] on icon "button" at bounding box center [1051, 34] width 12 height 12
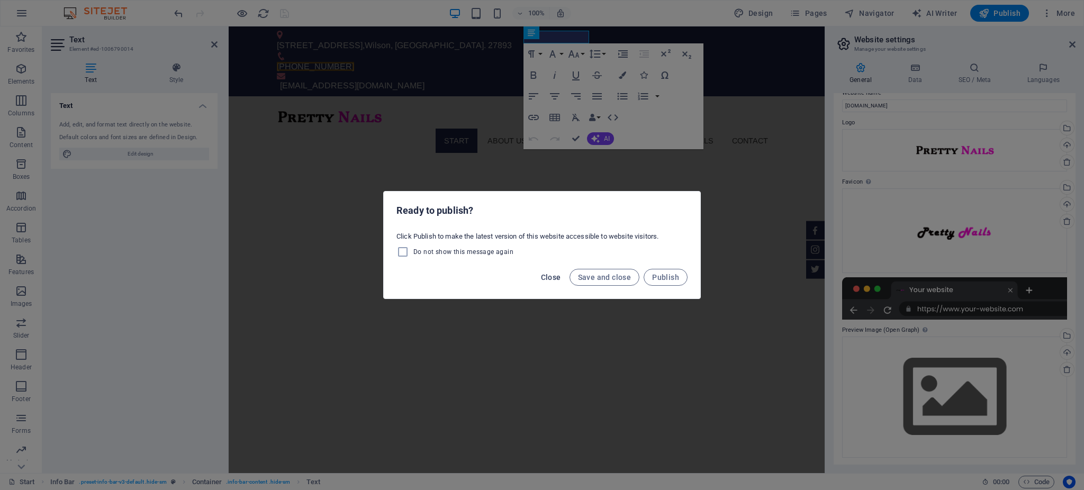
click at [565, 277] on button "Close" at bounding box center [551, 277] width 29 height 17
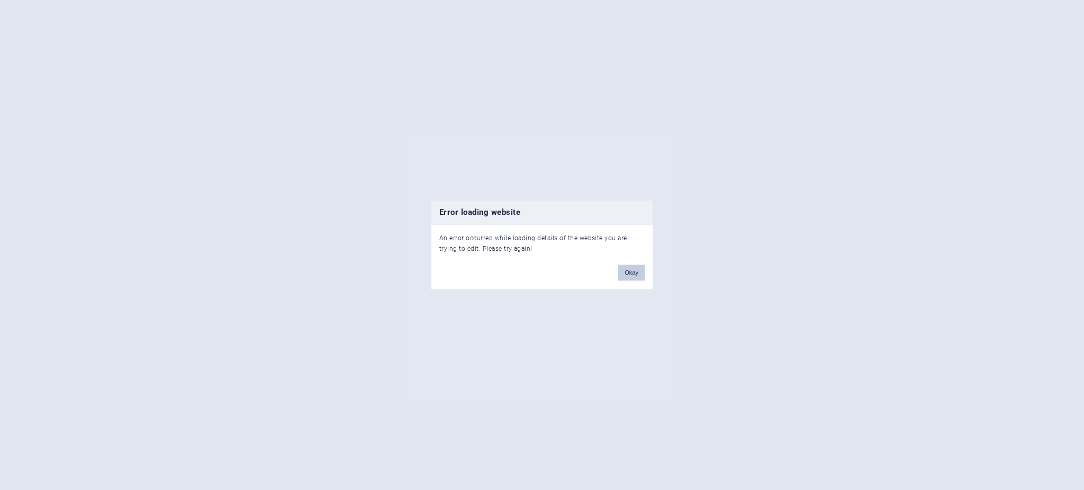
click at [629, 267] on button "Okay" at bounding box center [631, 273] width 26 height 16
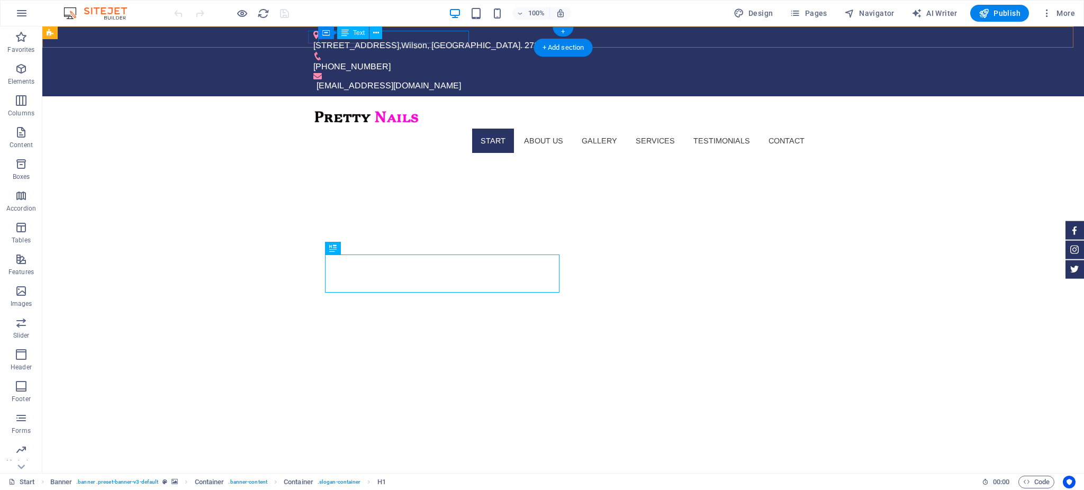
click at [453, 39] on div "[STREET_ADDRESS]" at bounding box center [558, 45] width 491 height 13
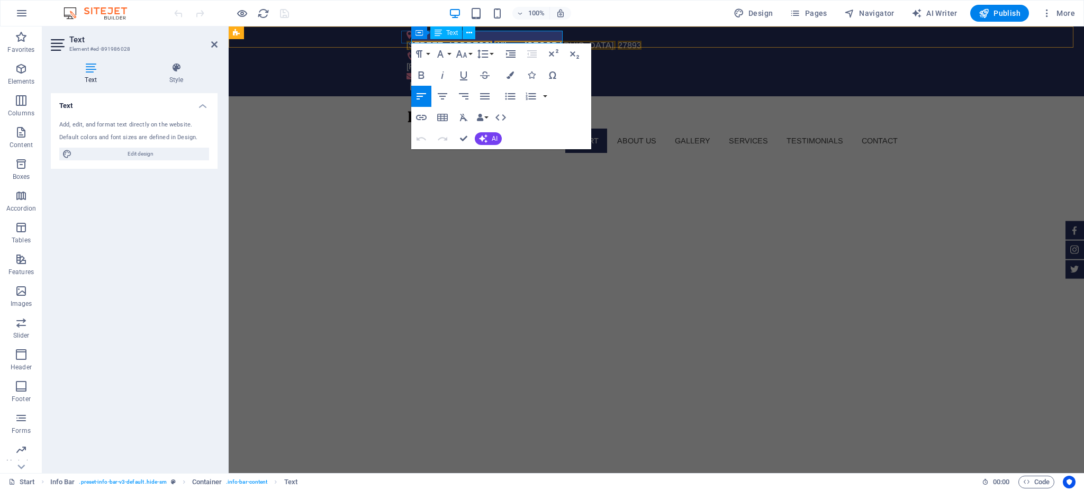
click at [618, 41] on span "27893" at bounding box center [630, 45] width 24 height 9
click at [549, 60] on div "[PHONE_NUMBER]" at bounding box center [652, 66] width 491 height 13
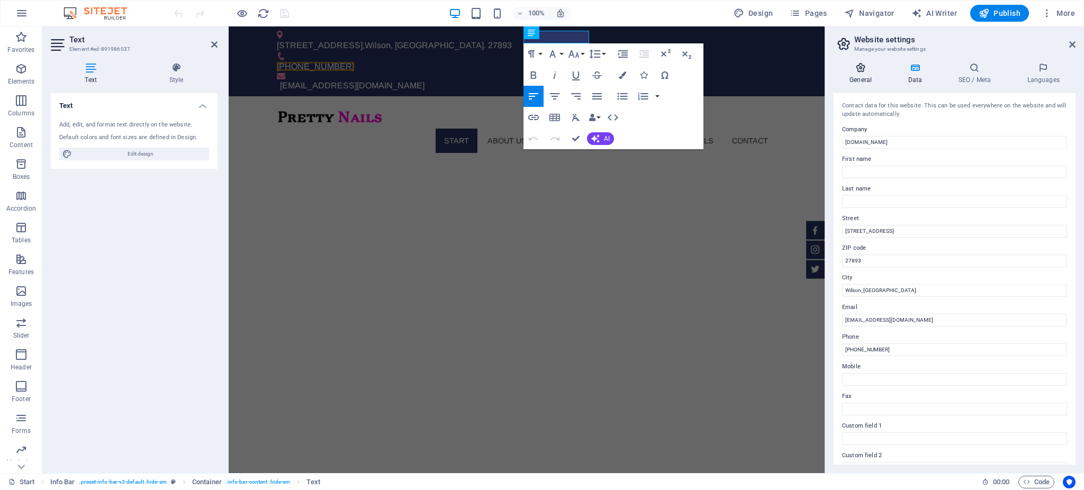
click at [869, 80] on h4 "General" at bounding box center [863, 73] width 58 height 22
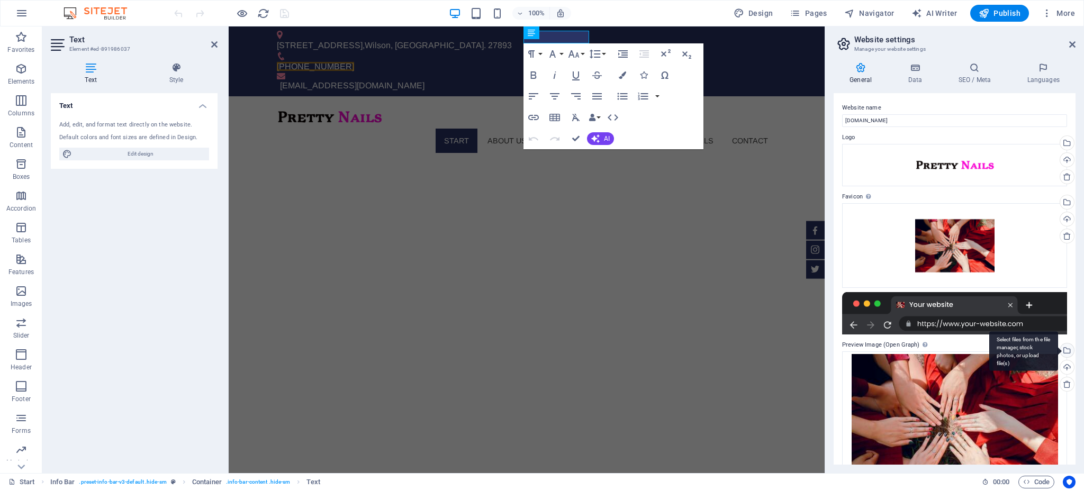
click at [1063, 350] on div "Select files from the file manager, stock photos, or upload file(s)" at bounding box center [1066, 352] width 16 height 16
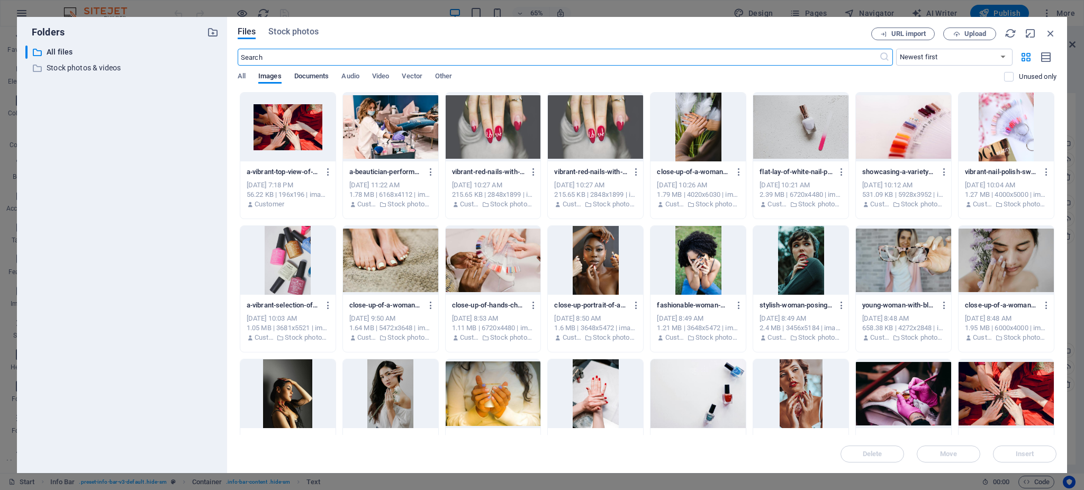
click at [304, 76] on span "Documents" at bounding box center [311, 77] width 35 height 15
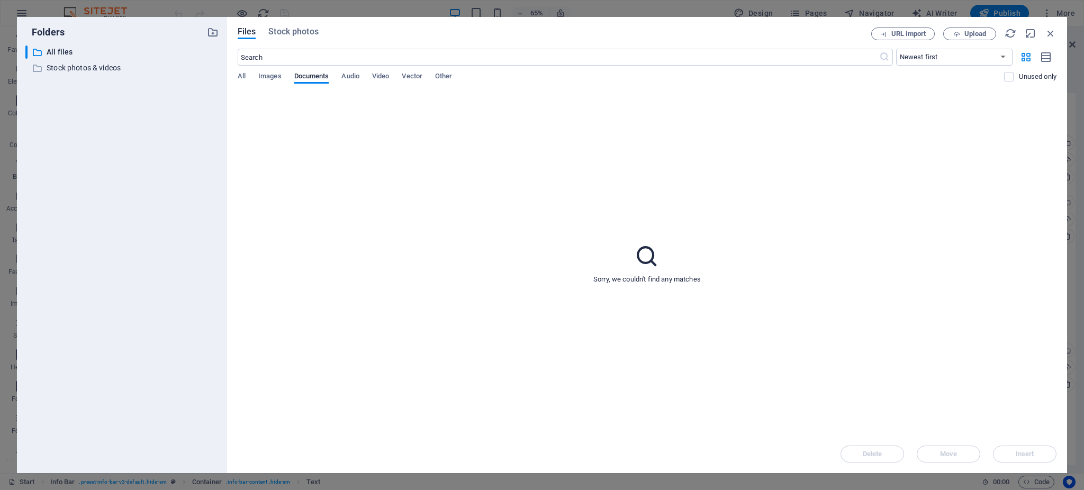
click at [332, 75] on div "All Images Documents Audio Video Vector Other" at bounding box center [621, 82] width 767 height 20
click at [353, 74] on span "Audio" at bounding box center [349, 77] width 17 height 15
click at [375, 72] on span "Video" at bounding box center [380, 77] width 17 height 15
click at [405, 73] on span "Vector" at bounding box center [412, 77] width 21 height 15
click at [455, 71] on div "​ Newest first Oldest first Name (A-Z) Name (Z-A) Size (0-9) Size (9-0) Resolut…" at bounding box center [647, 70] width 819 height 43
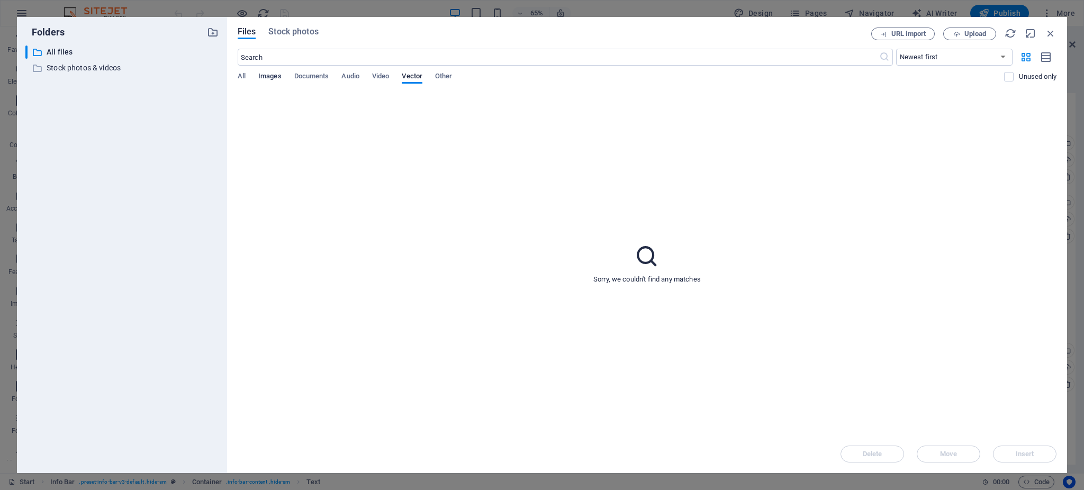
click at [274, 77] on span "Images" at bounding box center [269, 77] width 23 height 15
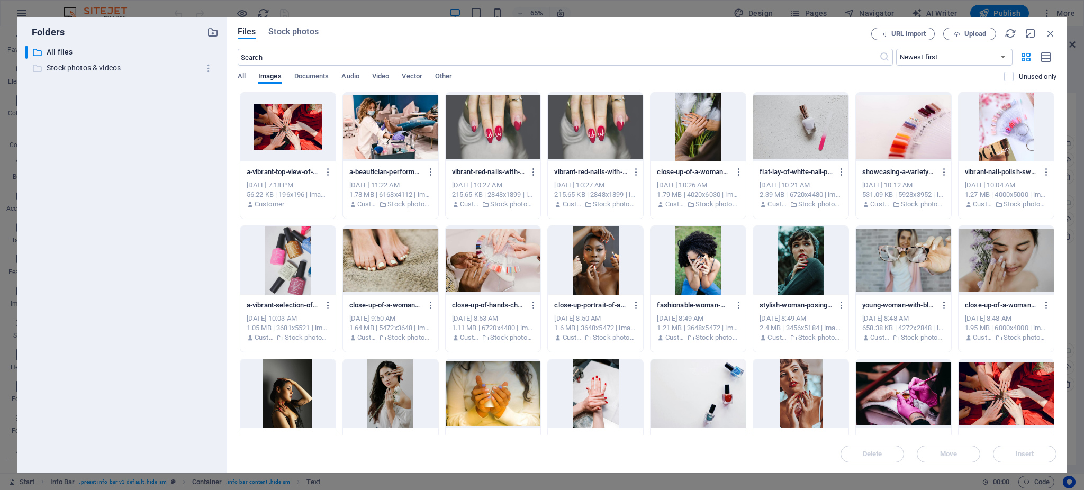
click at [92, 67] on p "Stock photos & videos" at bounding box center [123, 68] width 152 height 12
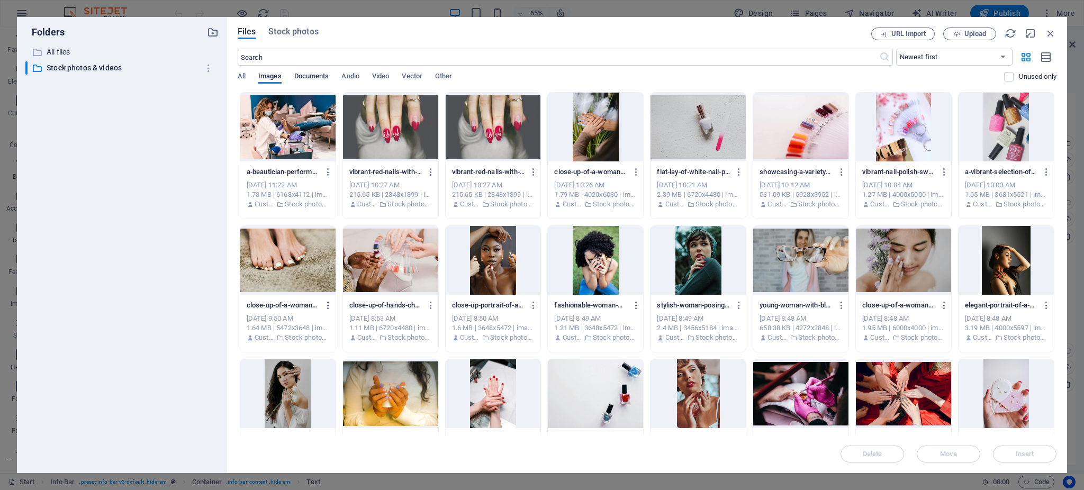
click at [305, 73] on span "Documents" at bounding box center [311, 77] width 35 height 15
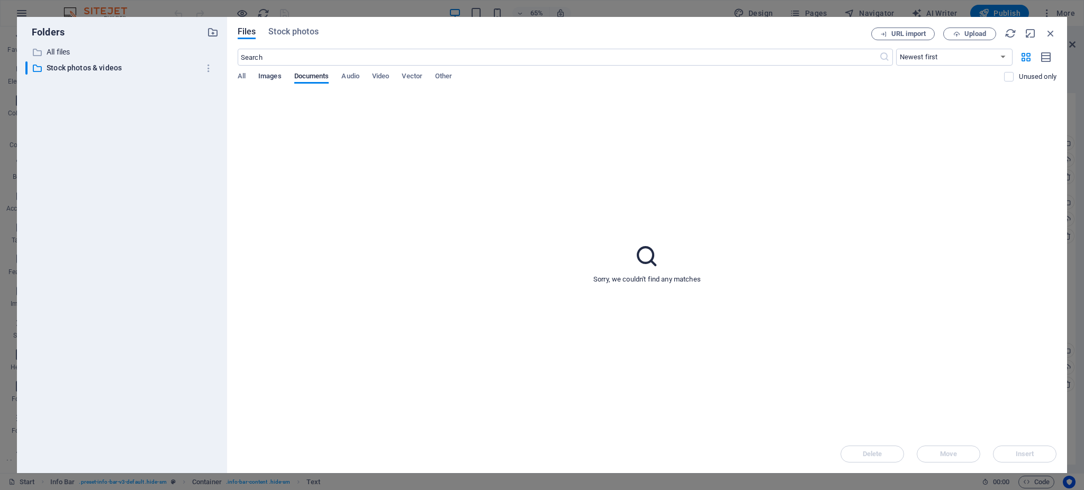
click at [270, 75] on span "Images" at bounding box center [269, 77] width 23 height 15
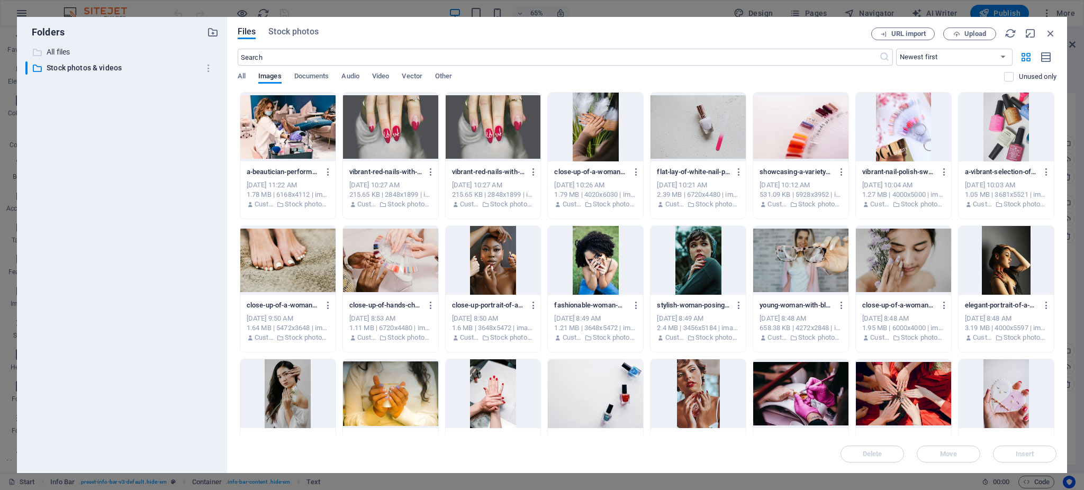
click at [61, 54] on p "All files" at bounding box center [123, 52] width 152 height 12
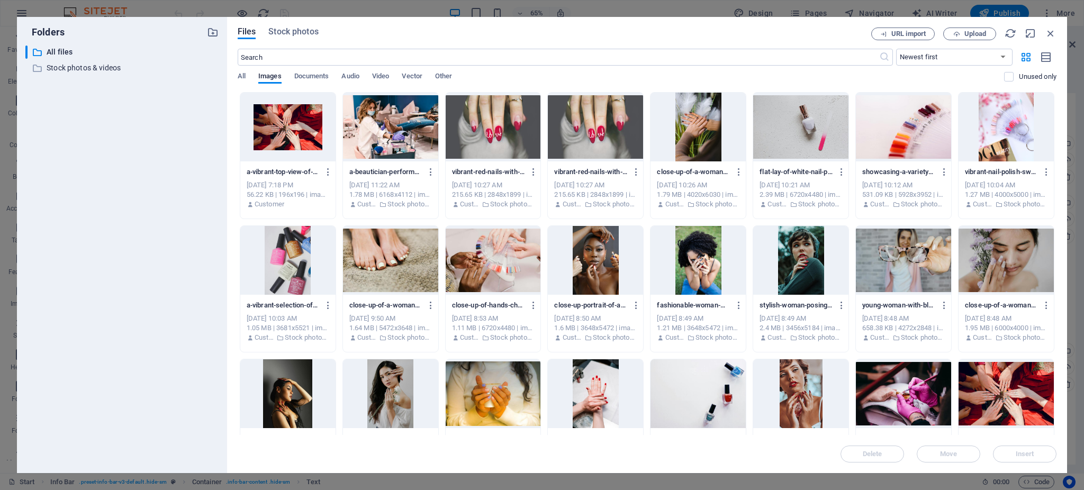
click at [307, 159] on div at bounding box center [287, 127] width 95 height 69
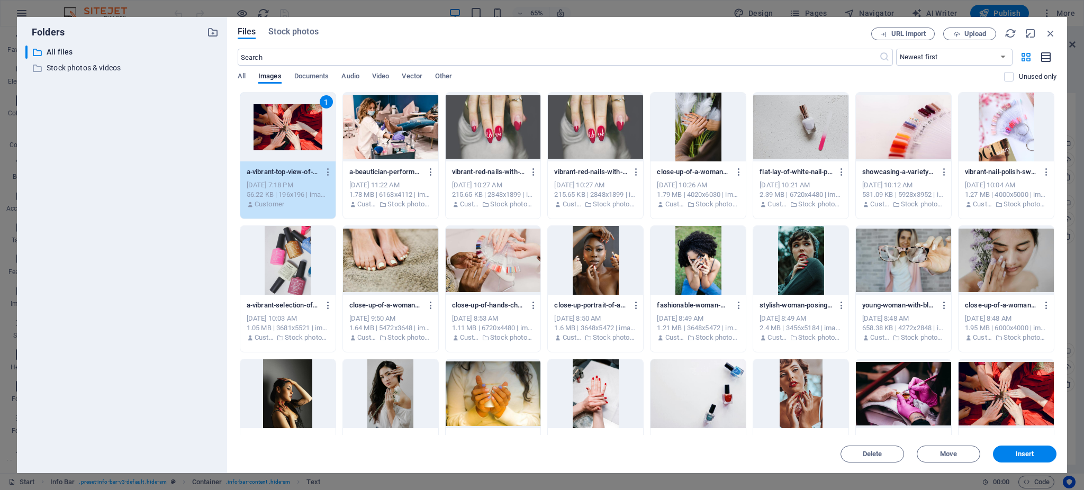
click at [1041, 57] on icon "button" at bounding box center [1047, 57] width 12 height 12
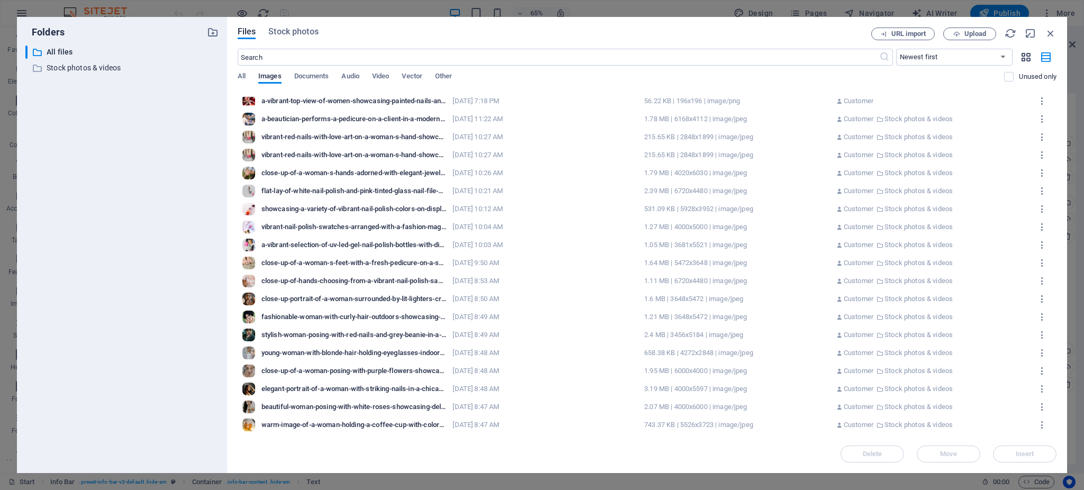
click at [1027, 56] on icon "button" at bounding box center [1026, 57] width 12 height 12
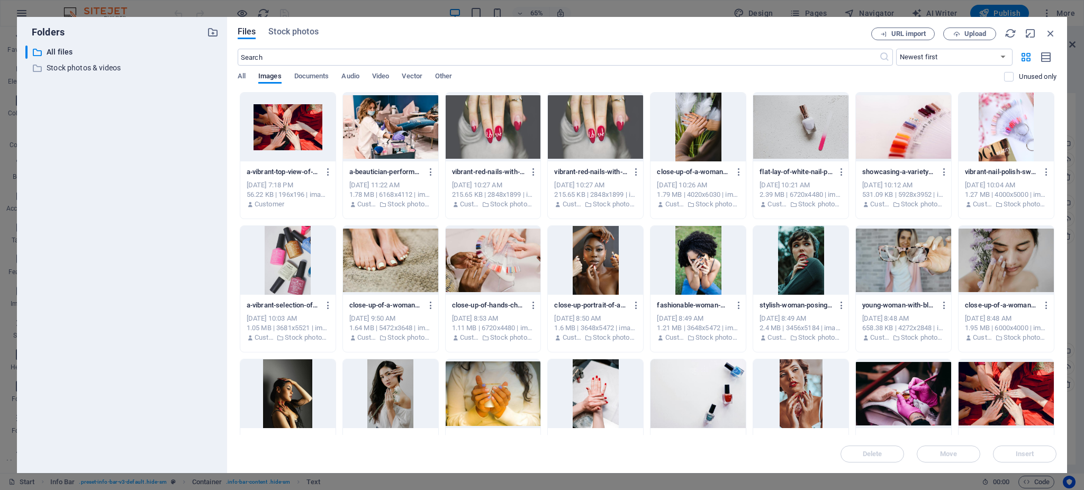
click at [706, 207] on p "Stock photos & videos" at bounding box center [718, 205] width 44 height 10
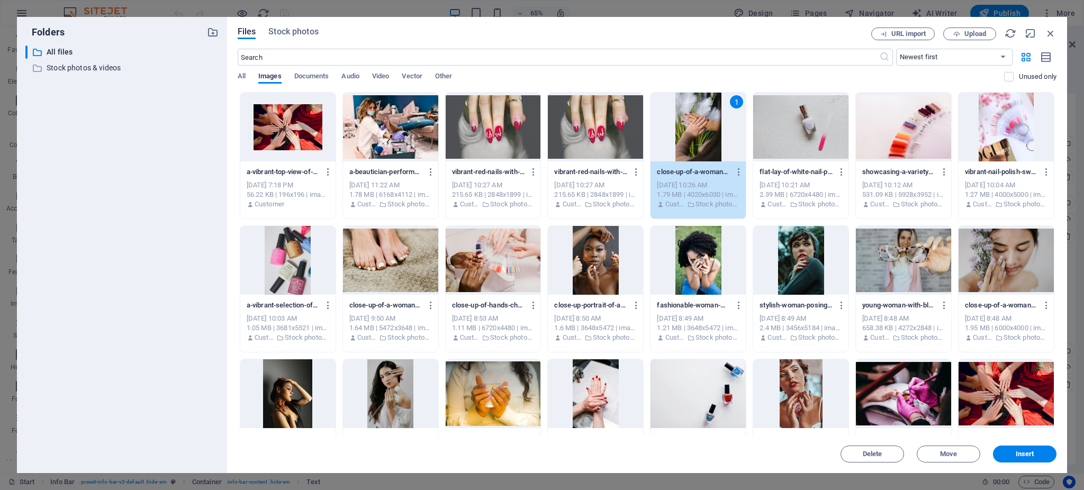
click at [253, 147] on div at bounding box center [287, 127] width 95 height 69
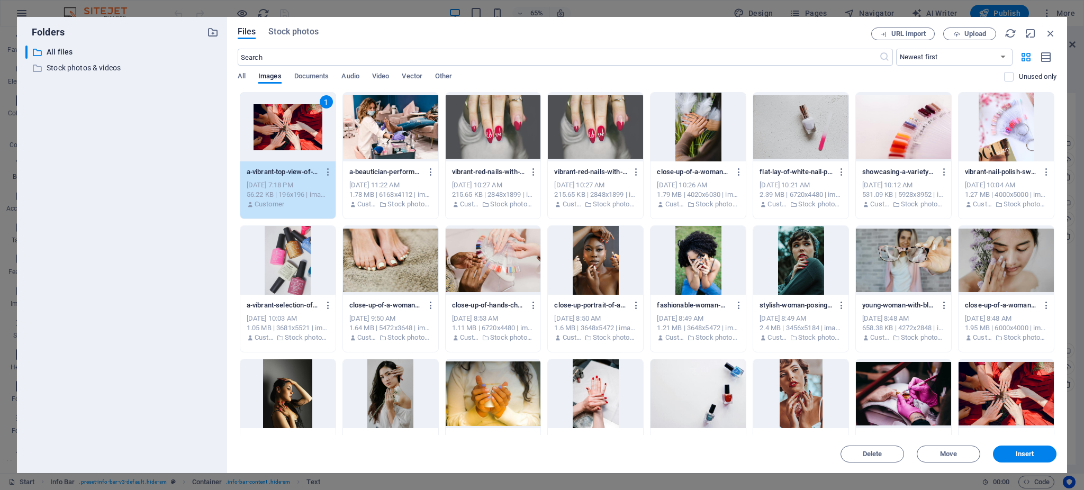
click at [407, 130] on div at bounding box center [390, 127] width 95 height 69
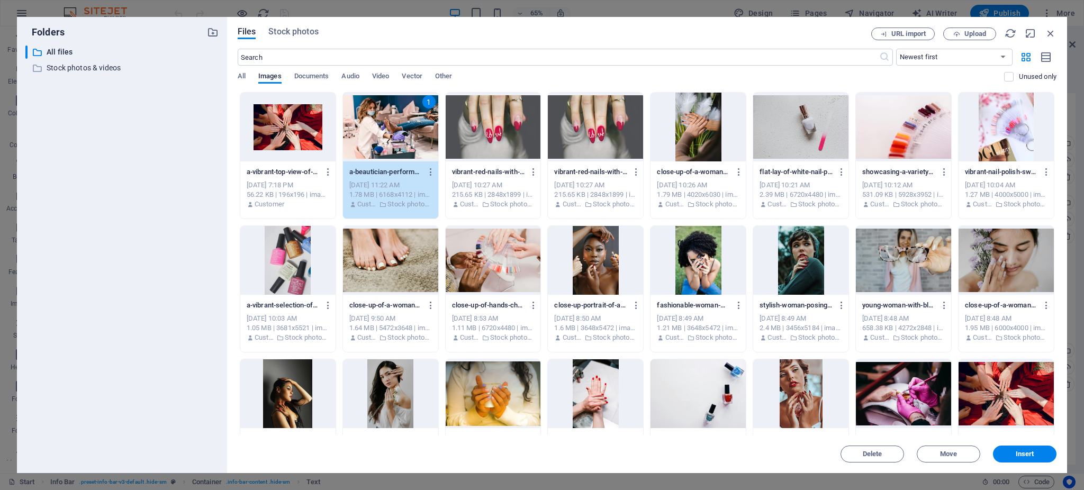
click at [500, 130] on div at bounding box center [493, 127] width 95 height 69
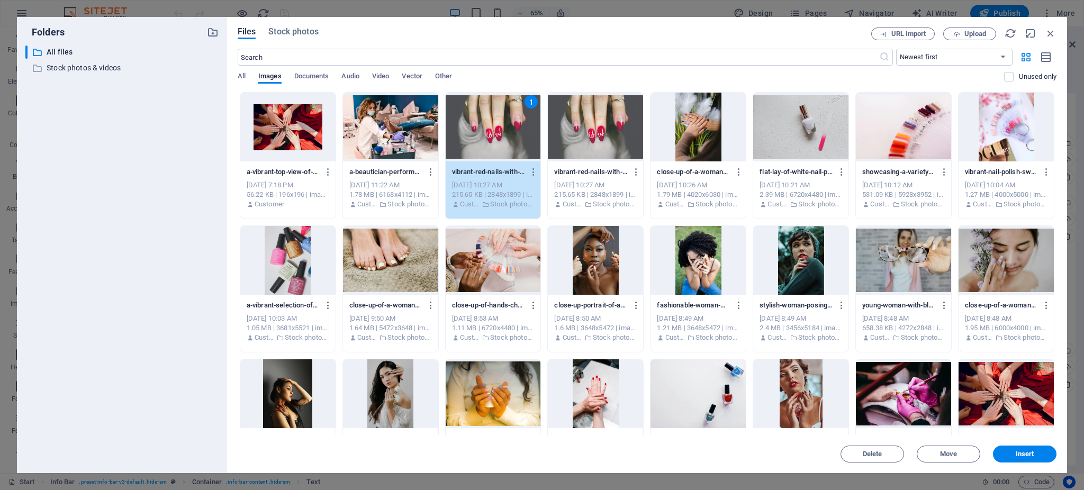
click at [304, 124] on div at bounding box center [287, 127] width 95 height 69
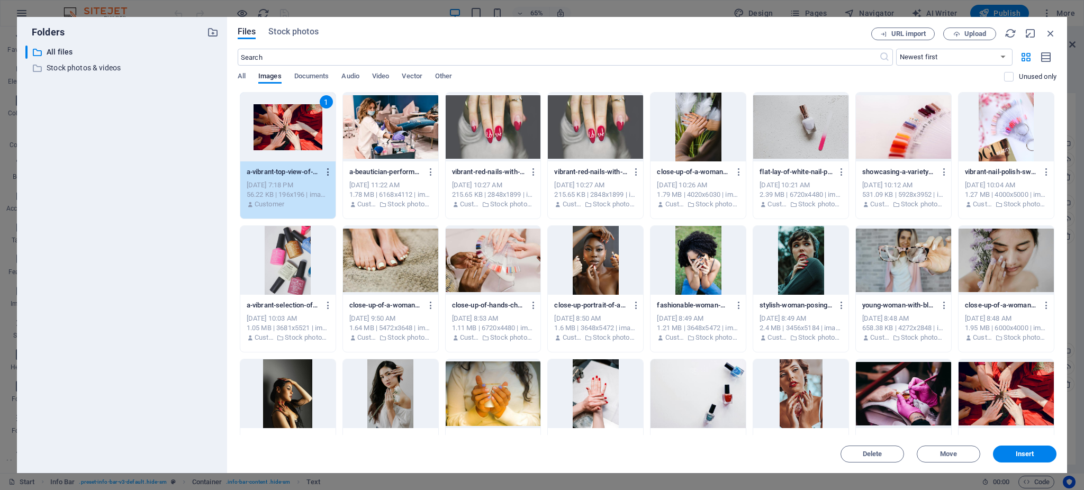
click at [328, 170] on icon "button" at bounding box center [328, 172] width 10 height 10
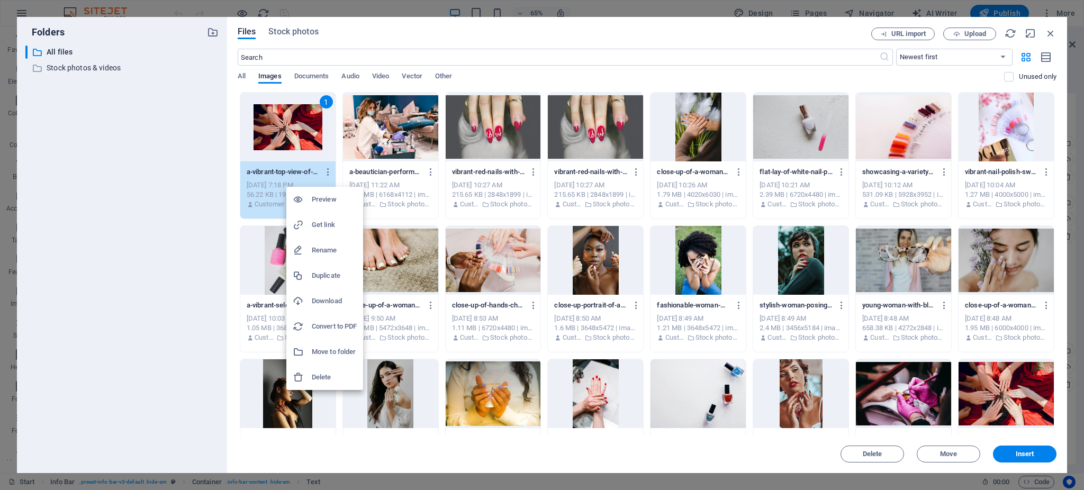
click at [329, 303] on h6 "Download" at bounding box center [334, 301] width 45 height 13
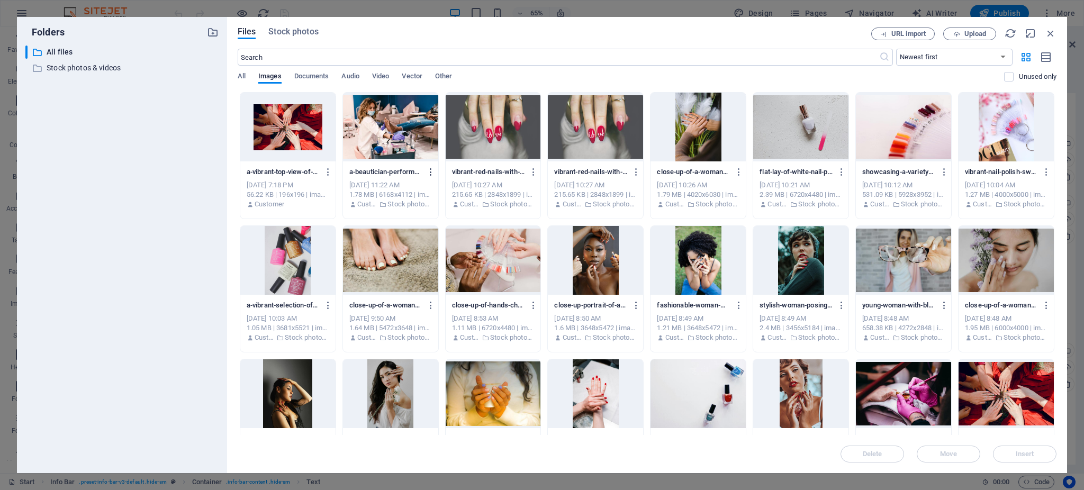
click at [430, 168] on icon "button" at bounding box center [431, 172] width 10 height 10
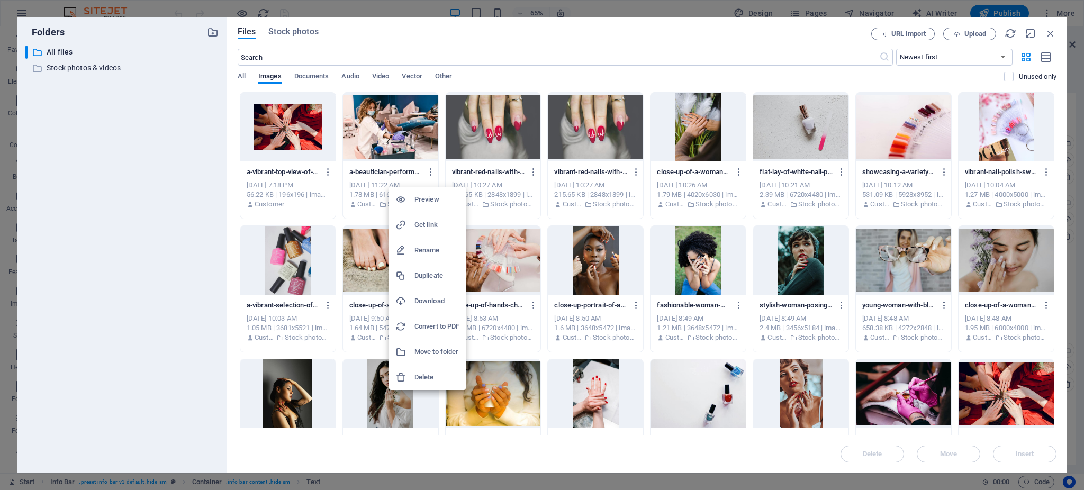
click at [432, 293] on li "Download" at bounding box center [427, 300] width 77 height 25
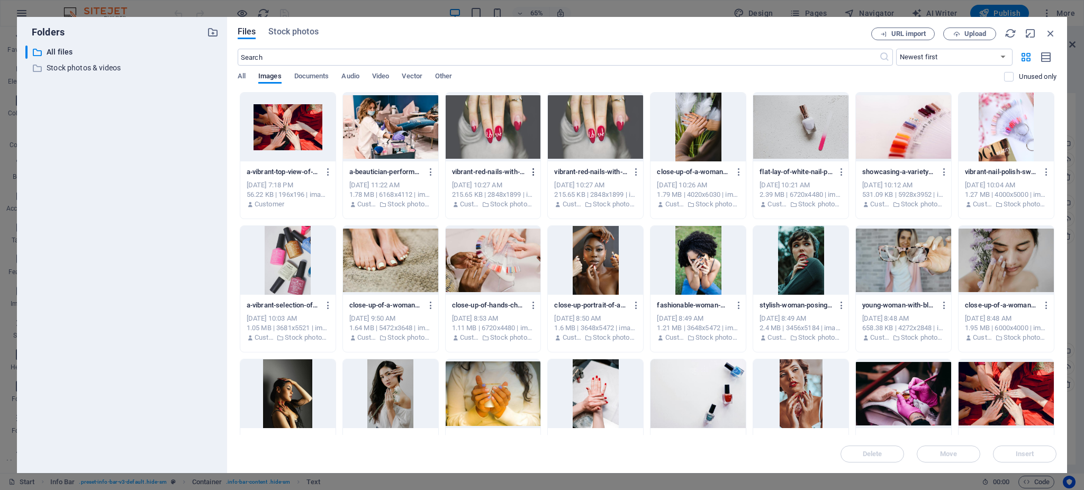
click at [530, 170] on icon "button" at bounding box center [534, 172] width 10 height 10
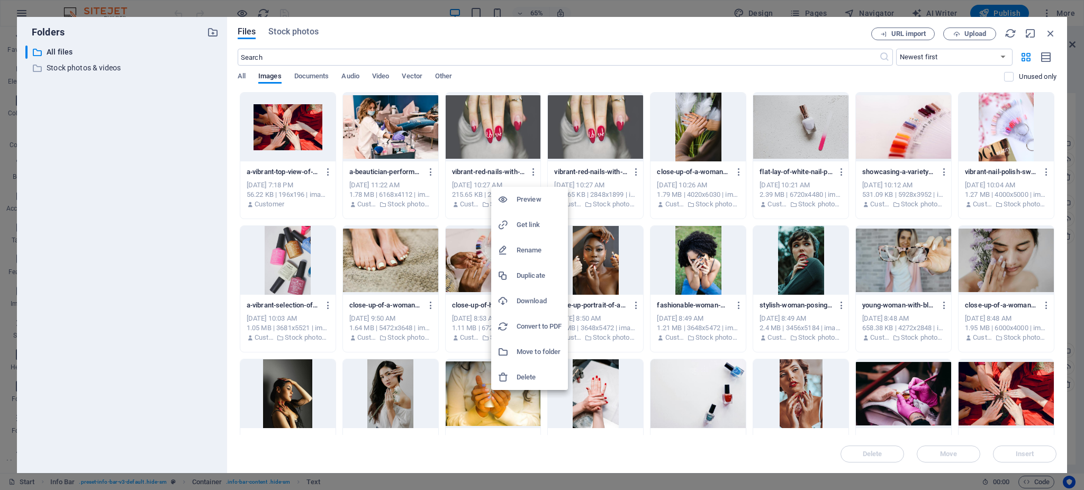
click at [536, 301] on h6 "Download" at bounding box center [539, 301] width 45 height 13
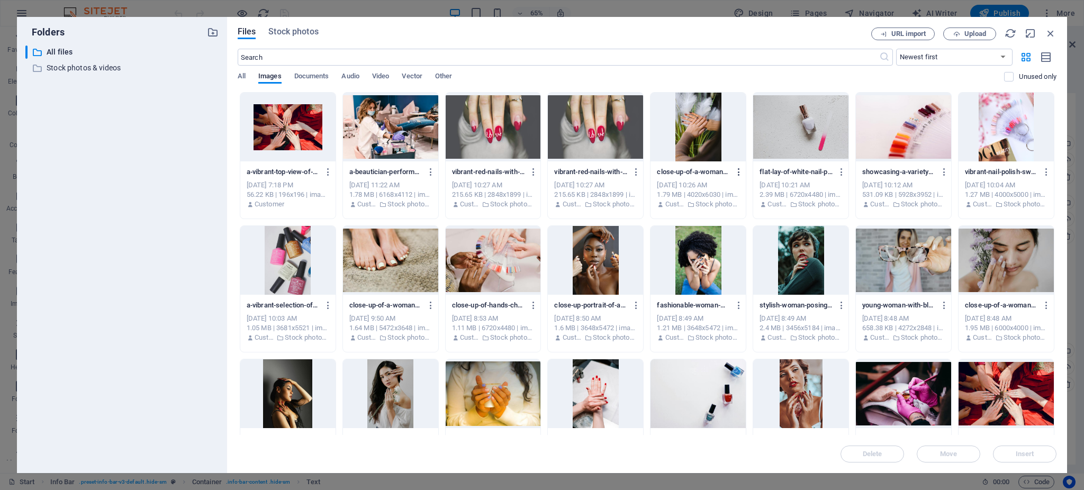
click at [737, 170] on icon "button" at bounding box center [739, 172] width 10 height 10
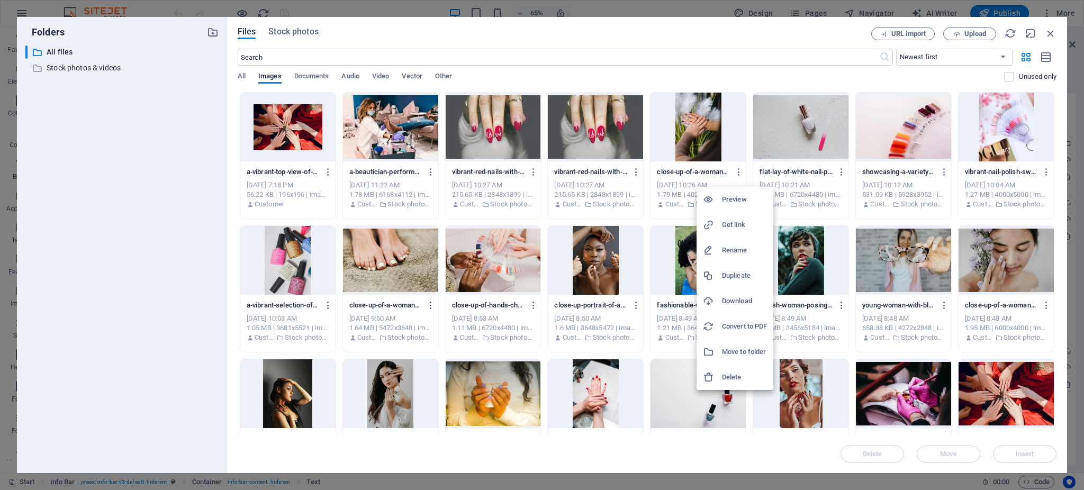
click at [727, 299] on h6 "Download" at bounding box center [744, 301] width 45 height 13
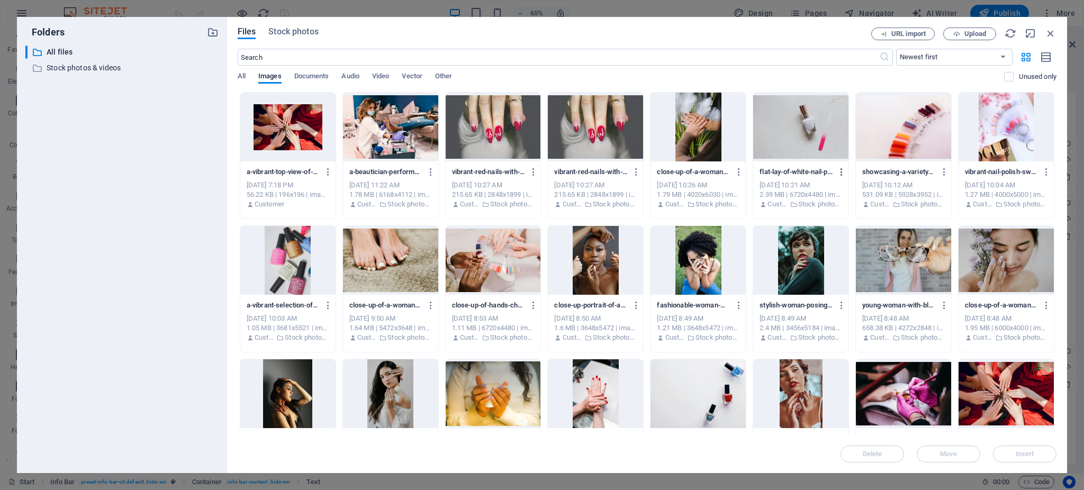
click at [841, 167] on icon "button" at bounding box center [842, 172] width 10 height 10
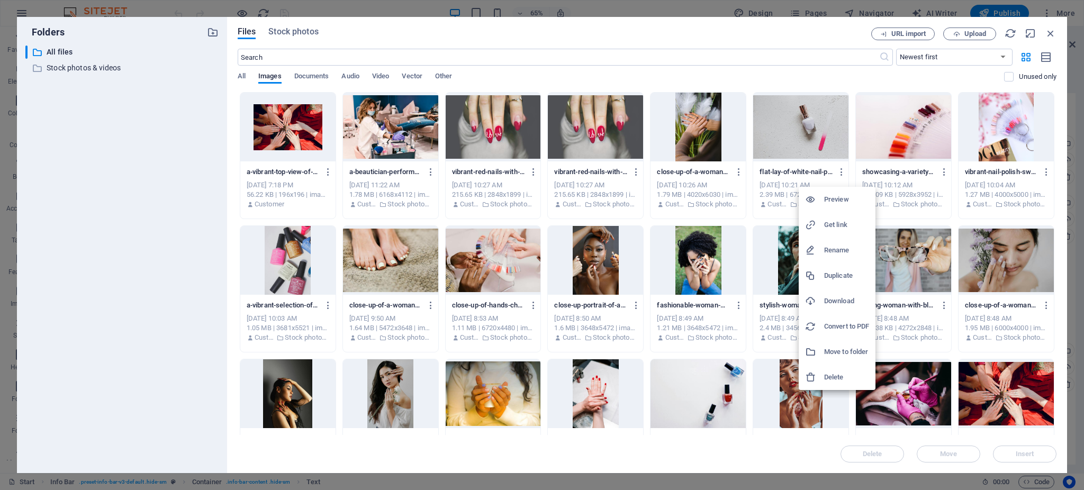
click at [839, 300] on h6 "Download" at bounding box center [846, 301] width 45 height 13
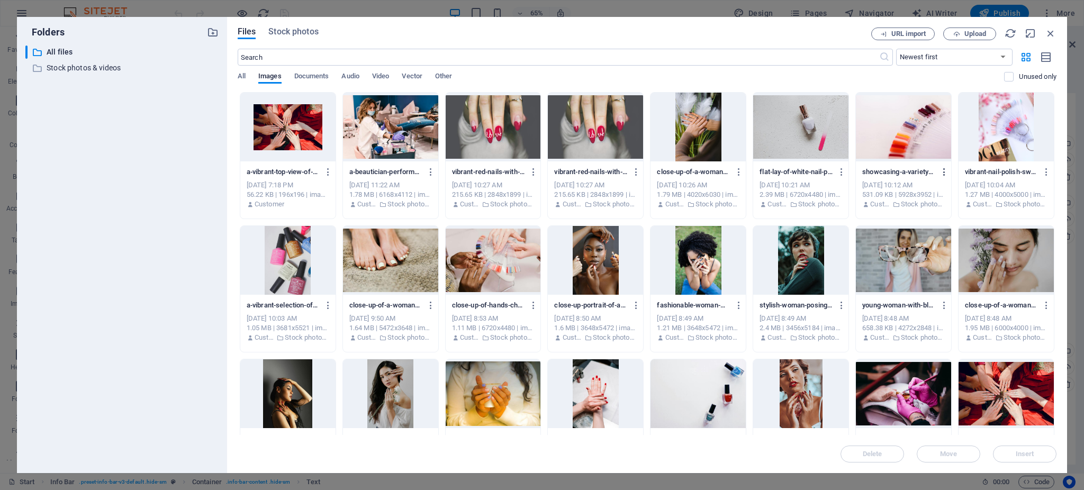
click at [940, 172] on icon "button" at bounding box center [945, 172] width 10 height 10
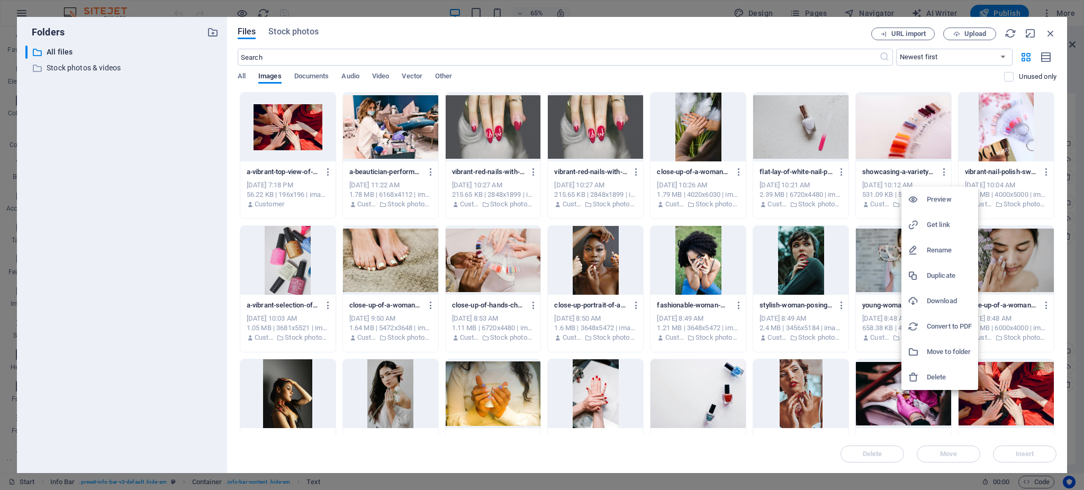
click at [943, 304] on h6 "Download" at bounding box center [949, 301] width 45 height 13
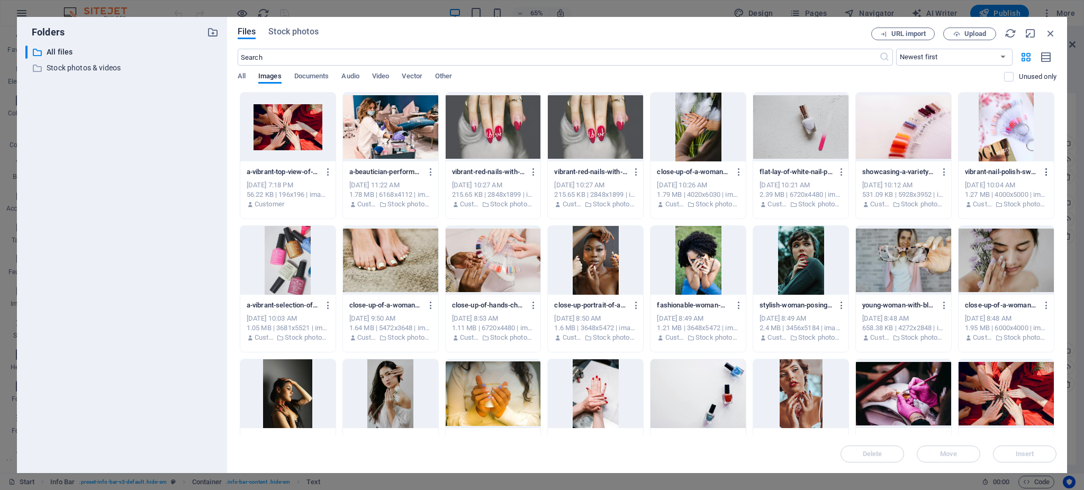
click at [1045, 173] on icon "button" at bounding box center [1047, 172] width 10 height 10
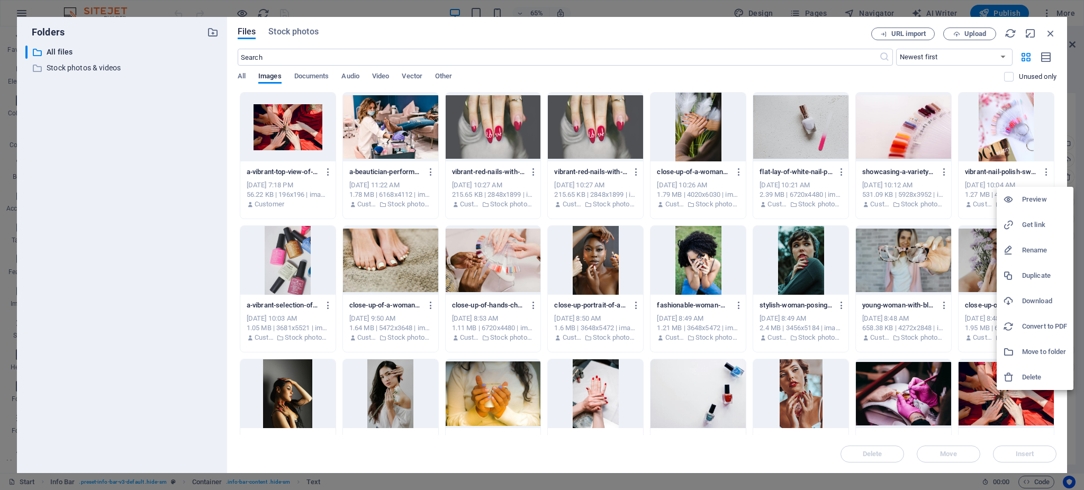
click at [1029, 301] on h6 "Download" at bounding box center [1044, 301] width 45 height 13
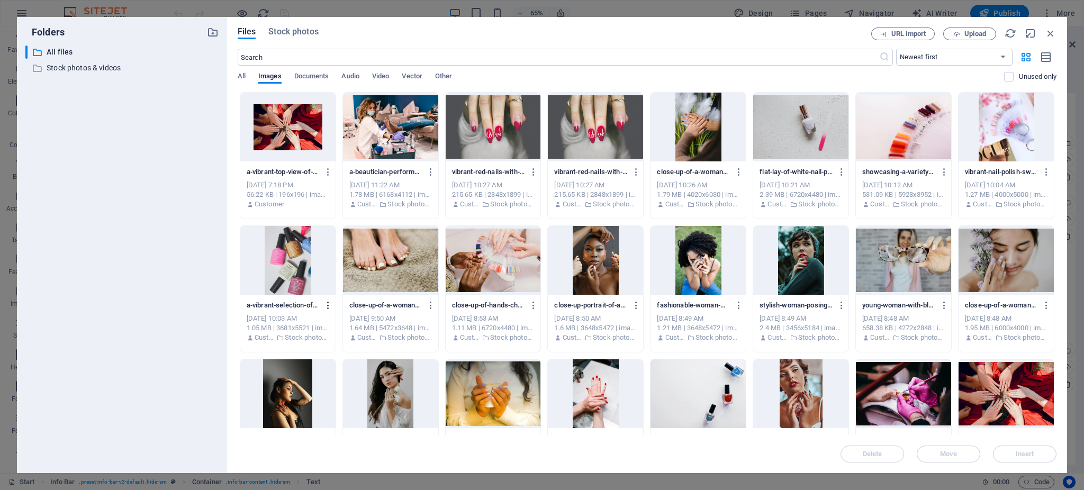
click at [328, 304] on icon "button" at bounding box center [328, 306] width 10 height 10
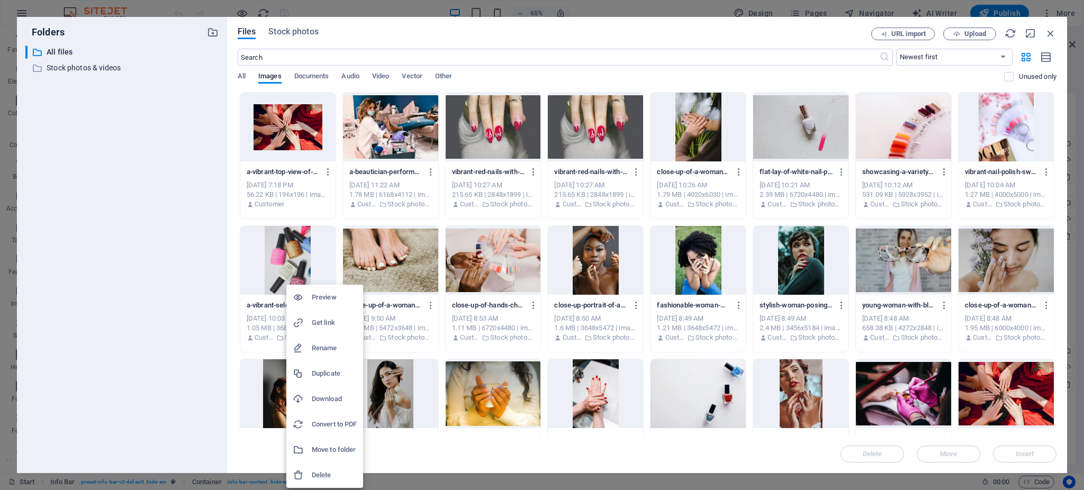
click at [335, 398] on h6 "Download" at bounding box center [334, 399] width 45 height 13
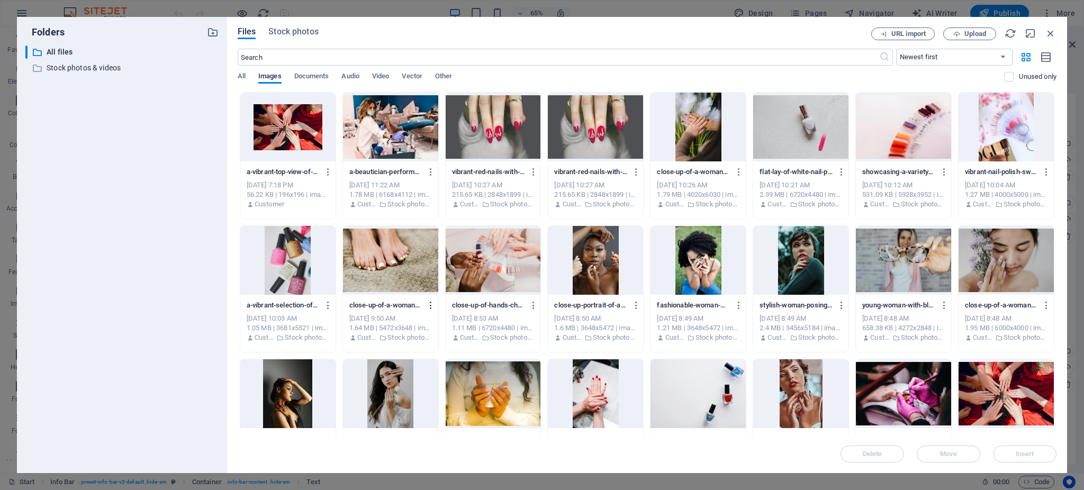
click at [432, 304] on icon "button" at bounding box center [431, 306] width 10 height 10
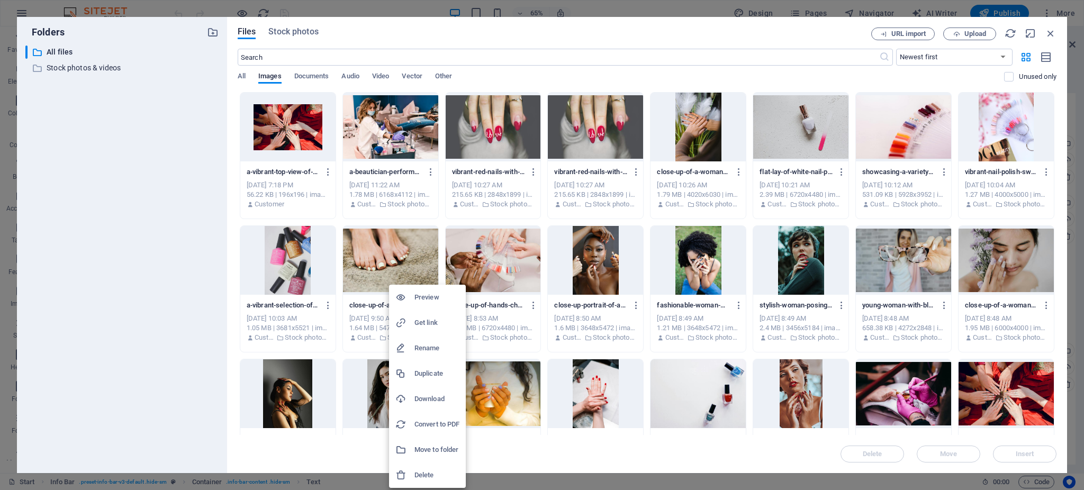
click at [436, 401] on h6 "Download" at bounding box center [436, 399] width 45 height 13
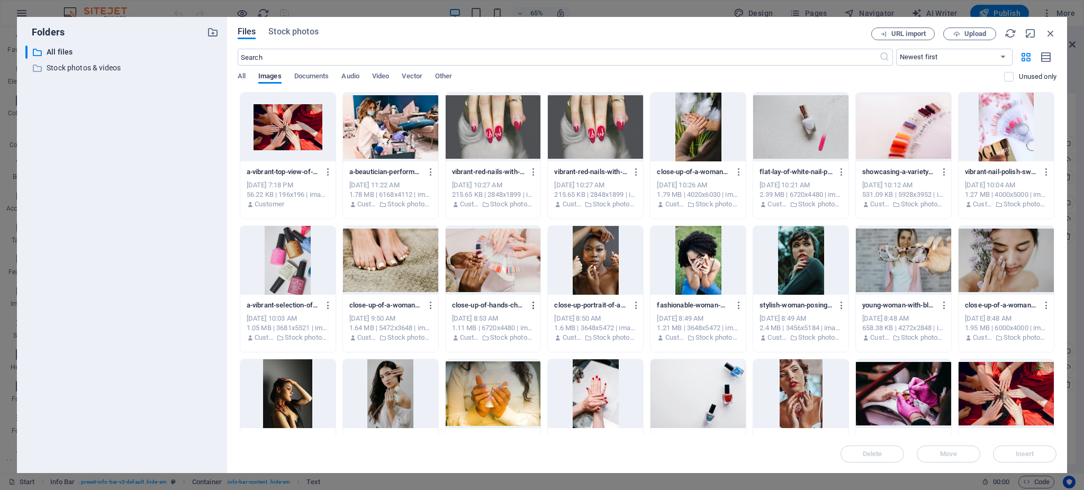
click at [532, 303] on icon "button" at bounding box center [534, 306] width 10 height 10
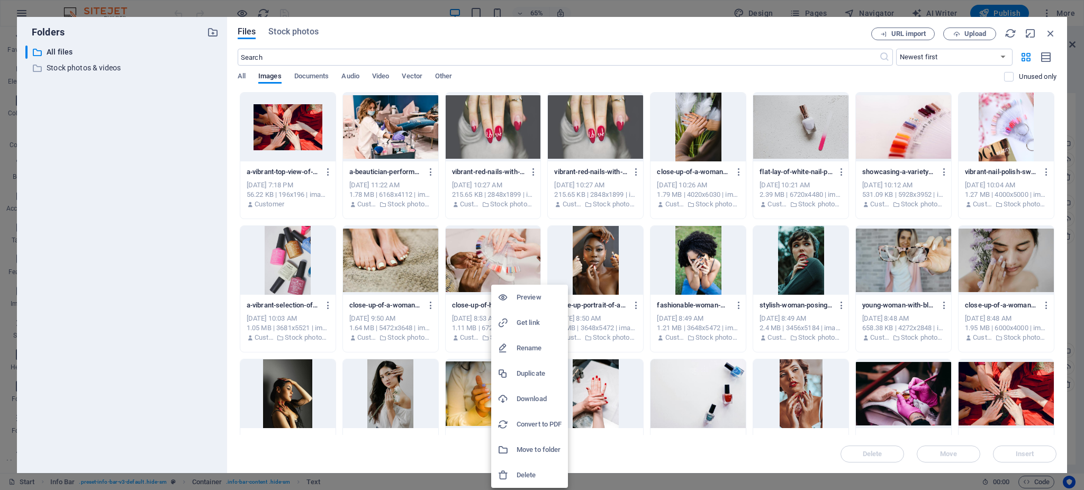
click at [537, 398] on h6 "Download" at bounding box center [539, 399] width 45 height 13
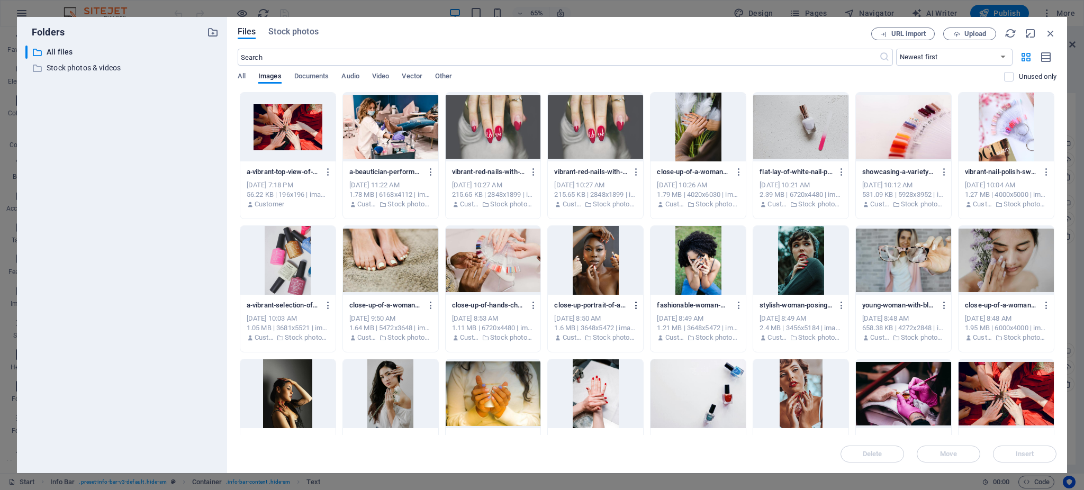
click at [636, 309] on icon "button" at bounding box center [636, 306] width 10 height 10
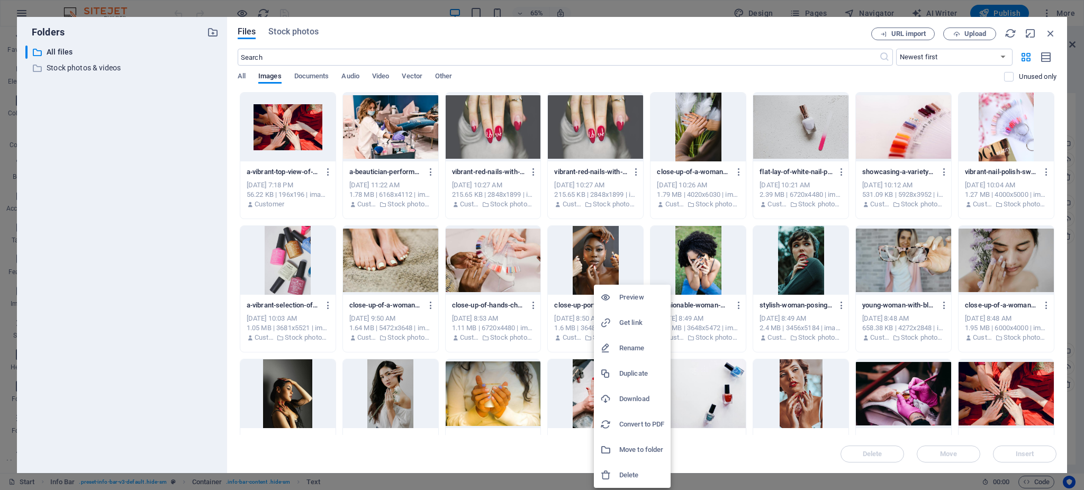
click at [637, 399] on h6 "Download" at bounding box center [641, 399] width 45 height 13
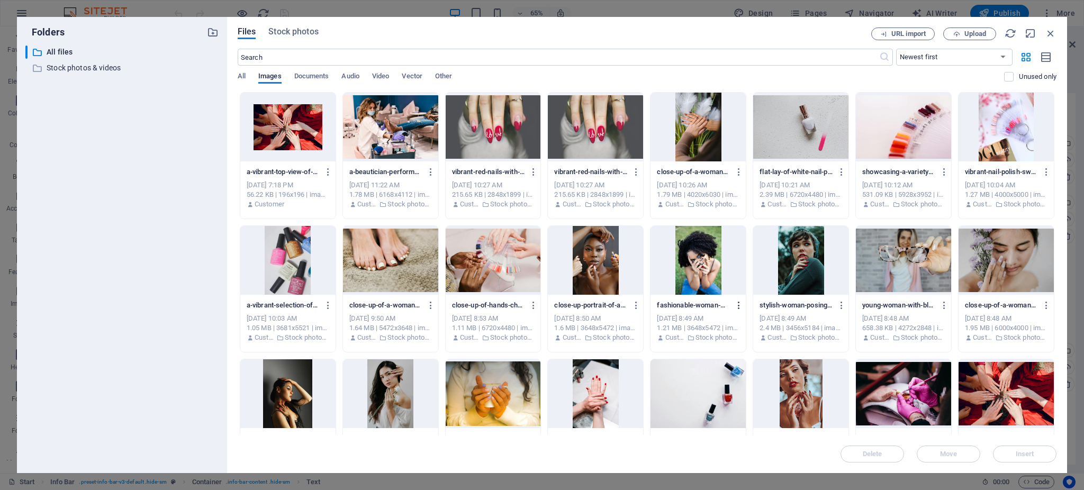
click at [737, 308] on icon "button" at bounding box center [739, 306] width 10 height 10
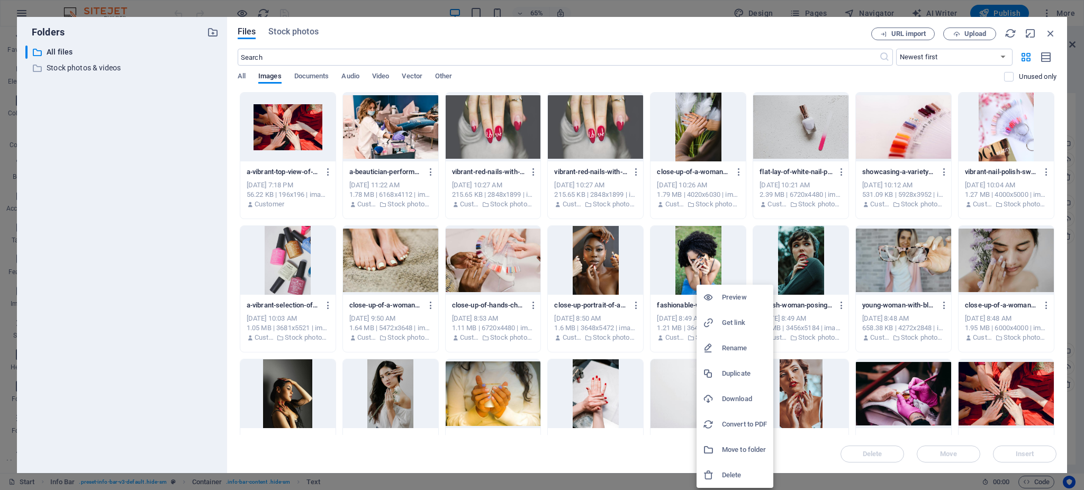
click at [739, 398] on h6 "Download" at bounding box center [744, 399] width 45 height 13
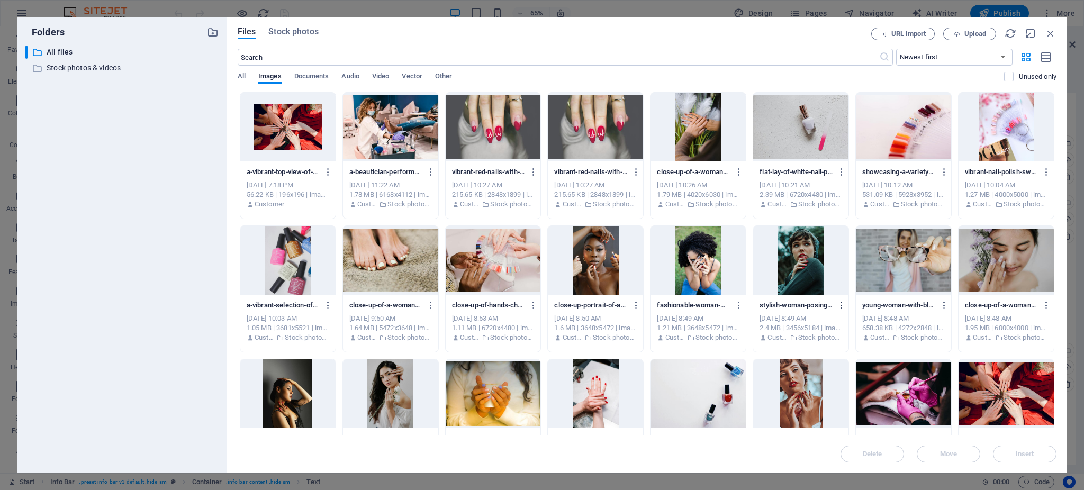
click at [837, 308] on icon "button" at bounding box center [842, 306] width 10 height 10
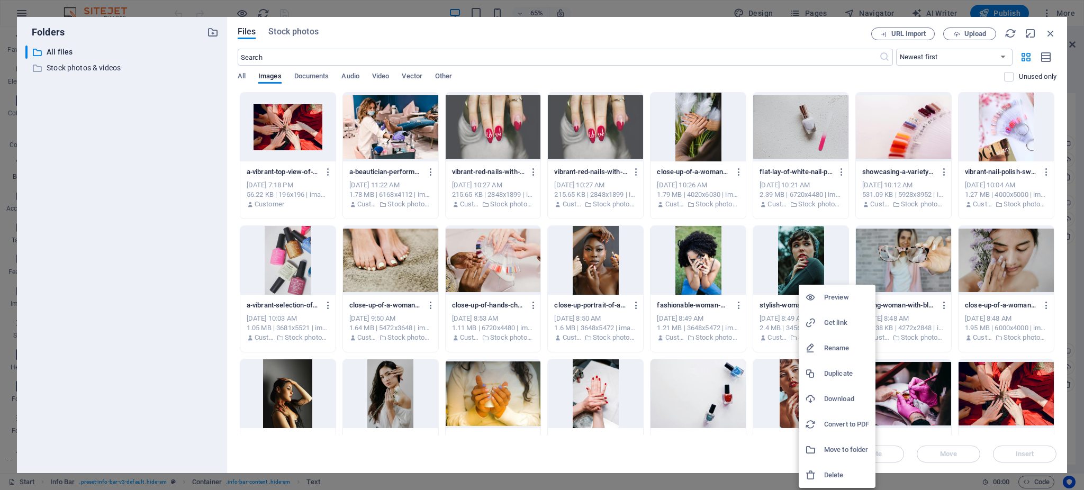
click at [840, 394] on h6 "Download" at bounding box center [846, 399] width 45 height 13
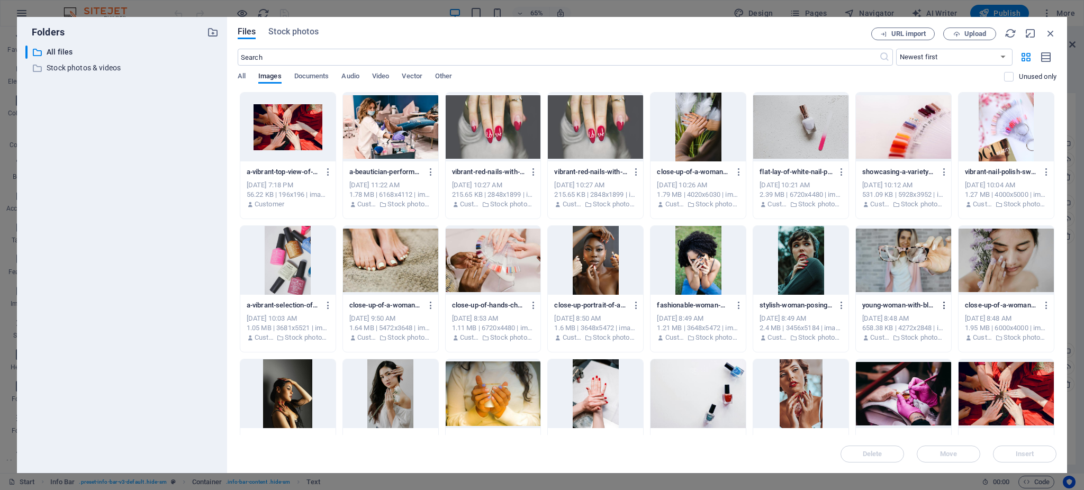
click at [945, 306] on icon "button" at bounding box center [945, 306] width 10 height 10
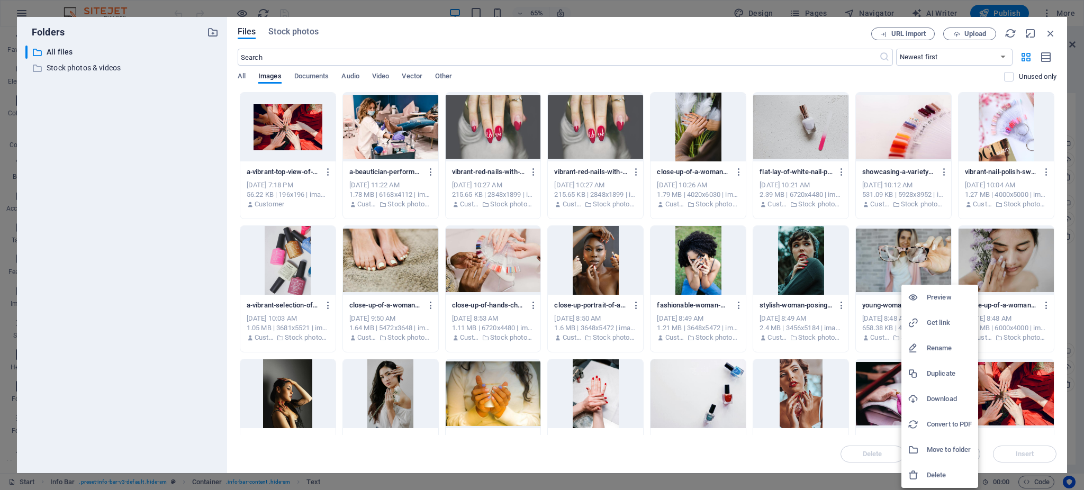
click at [949, 389] on li "Download" at bounding box center [939, 398] width 77 height 25
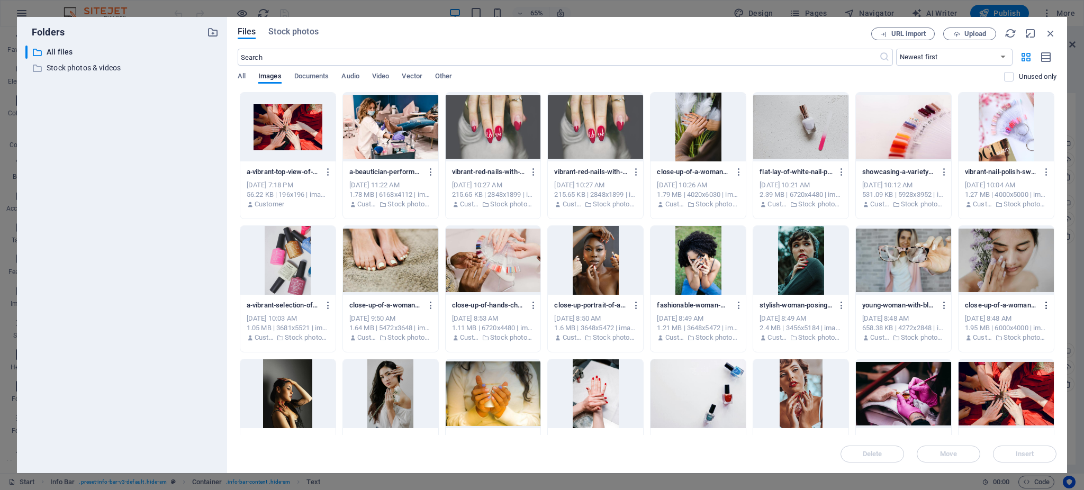
click at [1044, 304] on icon "button" at bounding box center [1047, 306] width 10 height 10
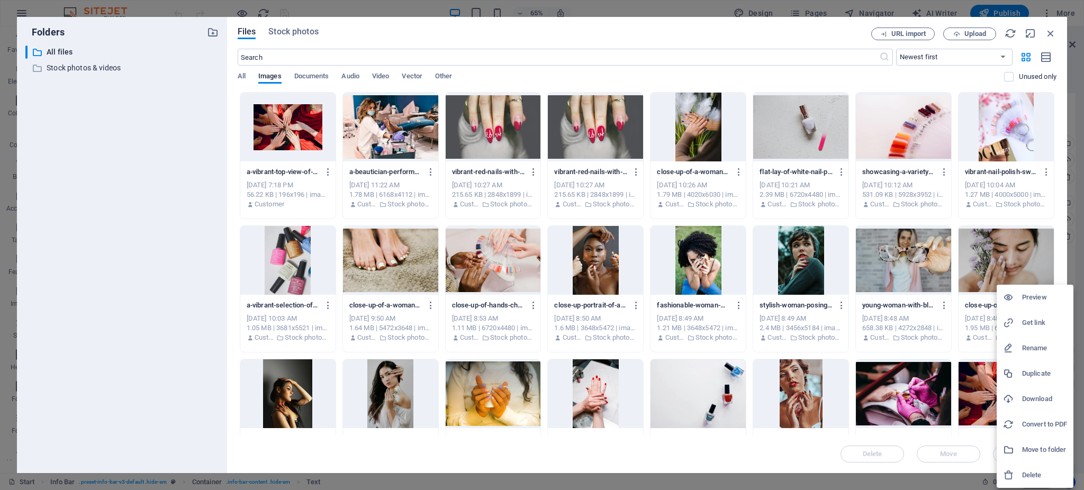
click at [1031, 397] on h6 "Download" at bounding box center [1044, 399] width 45 height 13
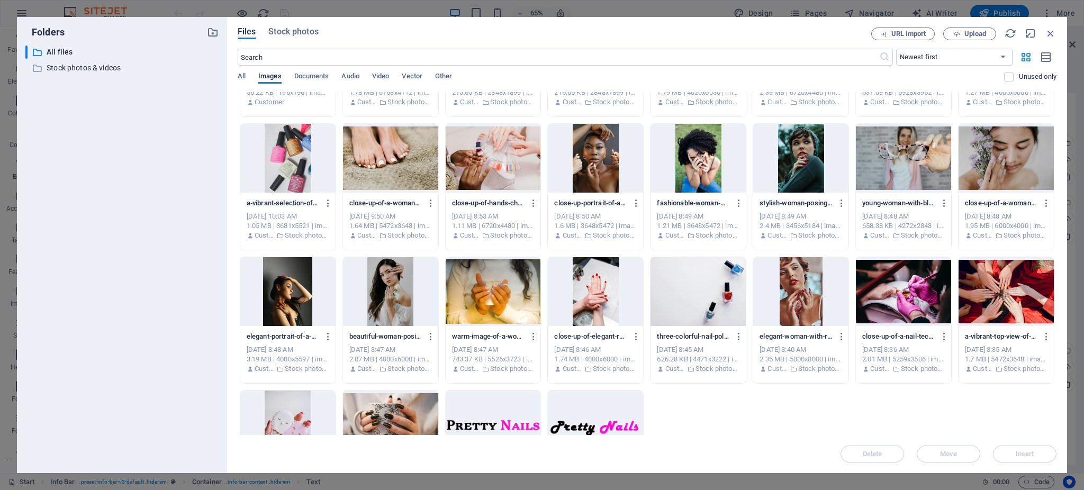
scroll to position [106, 0]
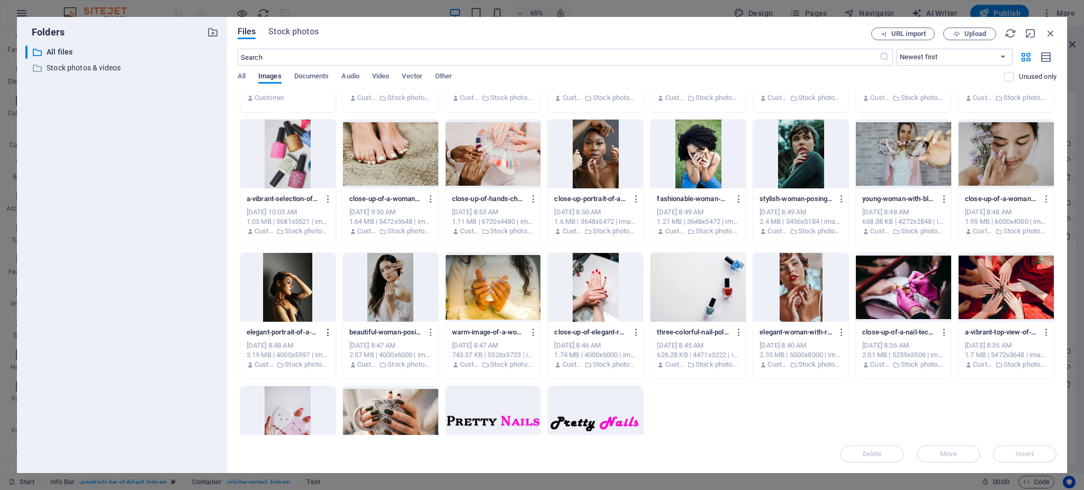
click at [329, 329] on icon "button" at bounding box center [328, 333] width 10 height 10
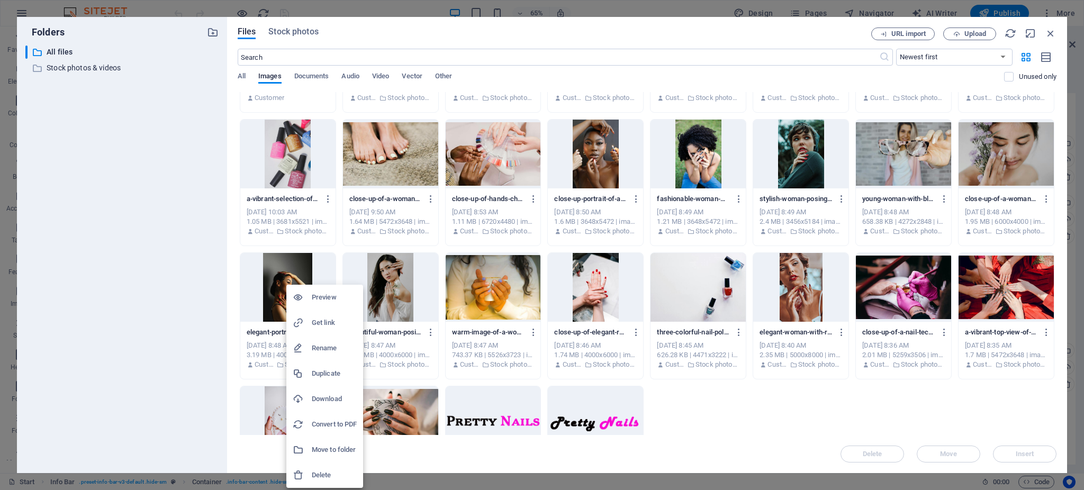
click at [334, 389] on li "Download" at bounding box center [324, 398] width 77 height 25
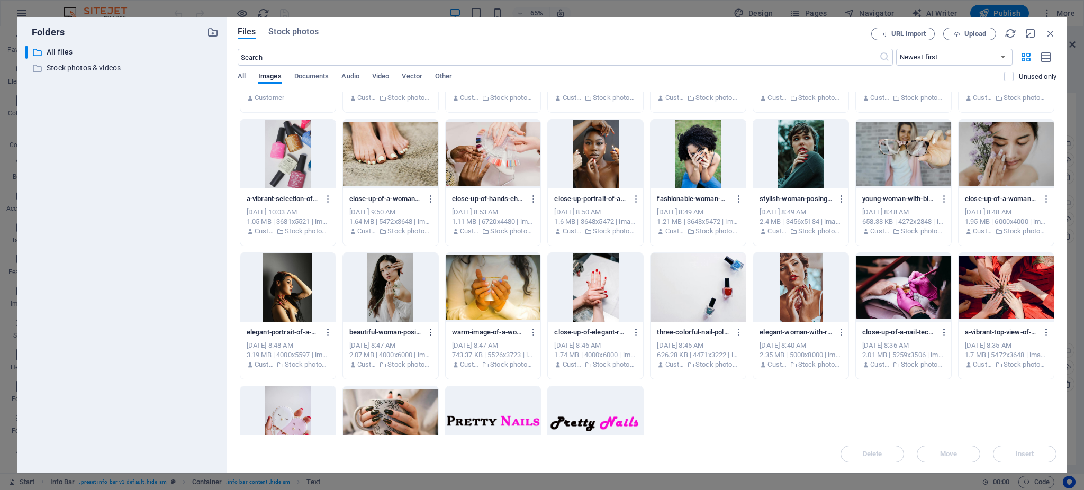
click at [433, 330] on icon "button" at bounding box center [431, 333] width 10 height 10
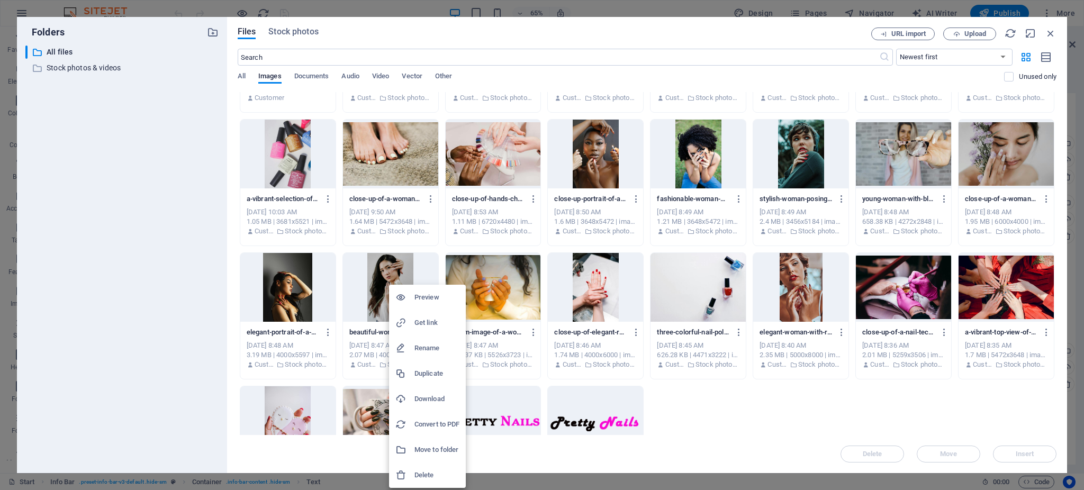
click at [436, 397] on h6 "Download" at bounding box center [436, 399] width 45 height 13
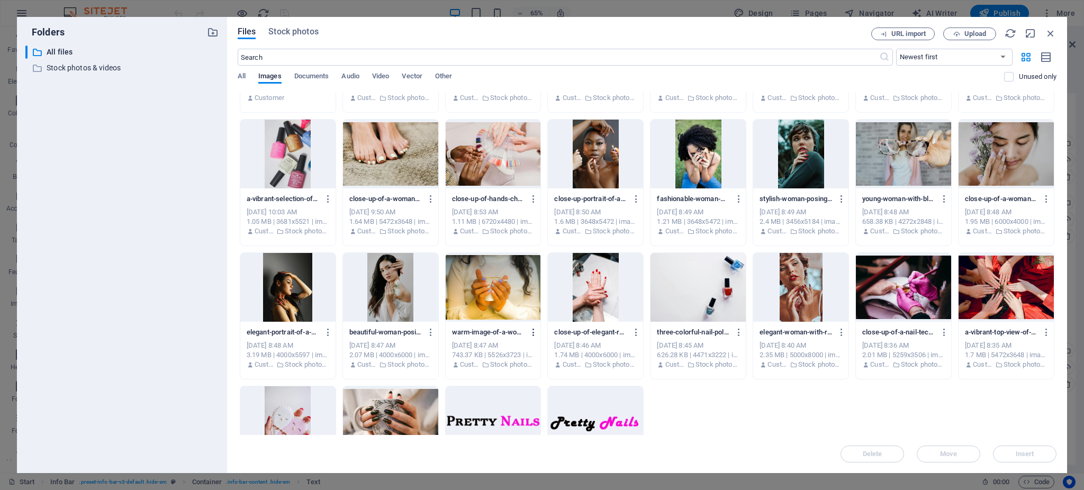
click at [534, 331] on icon "button" at bounding box center [534, 333] width 10 height 10
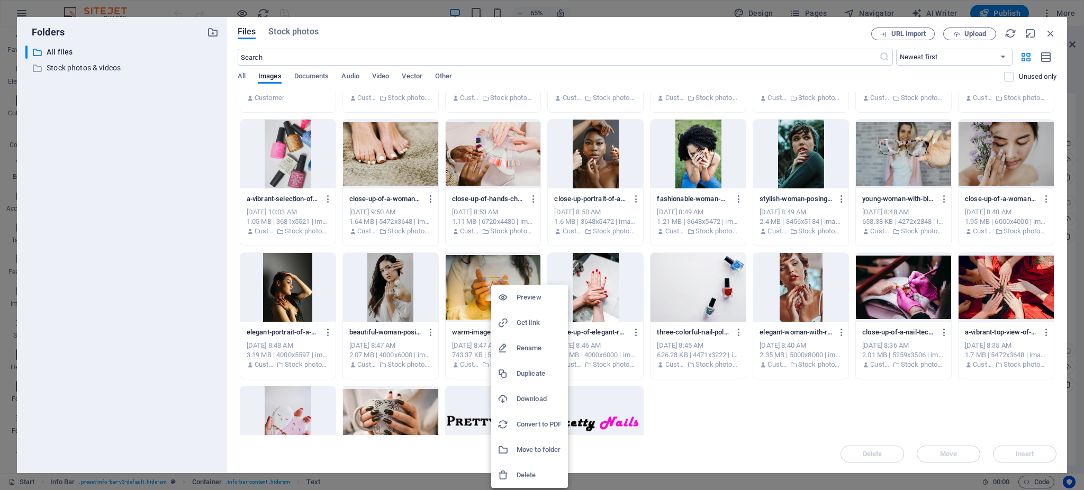
click at [543, 398] on h6 "Download" at bounding box center [539, 399] width 45 height 13
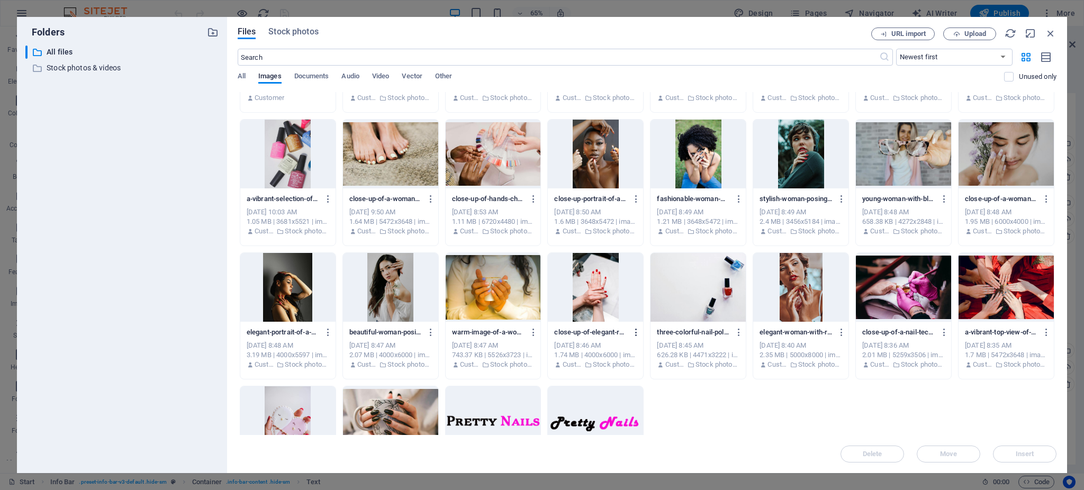
click at [635, 328] on icon "button" at bounding box center [636, 333] width 10 height 10
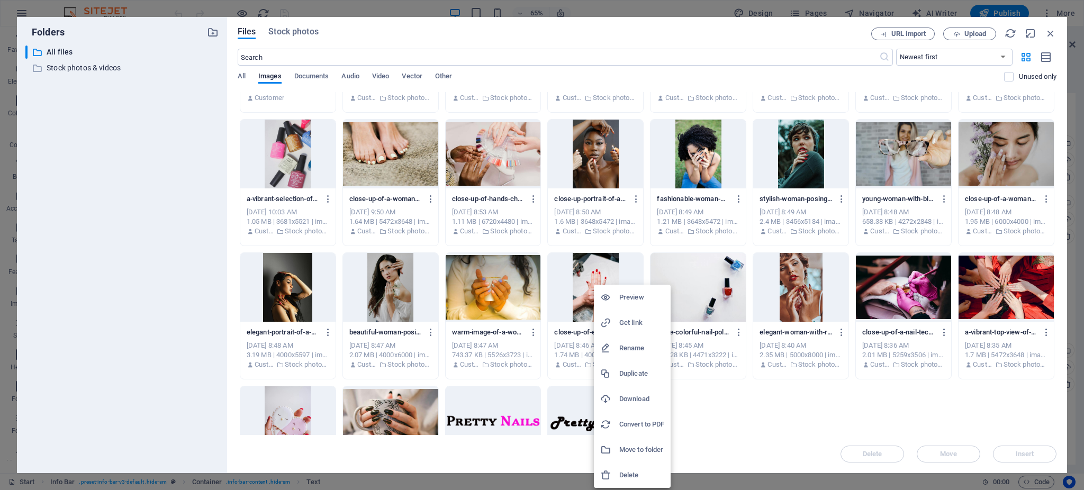
click at [637, 403] on h6 "Download" at bounding box center [641, 399] width 45 height 13
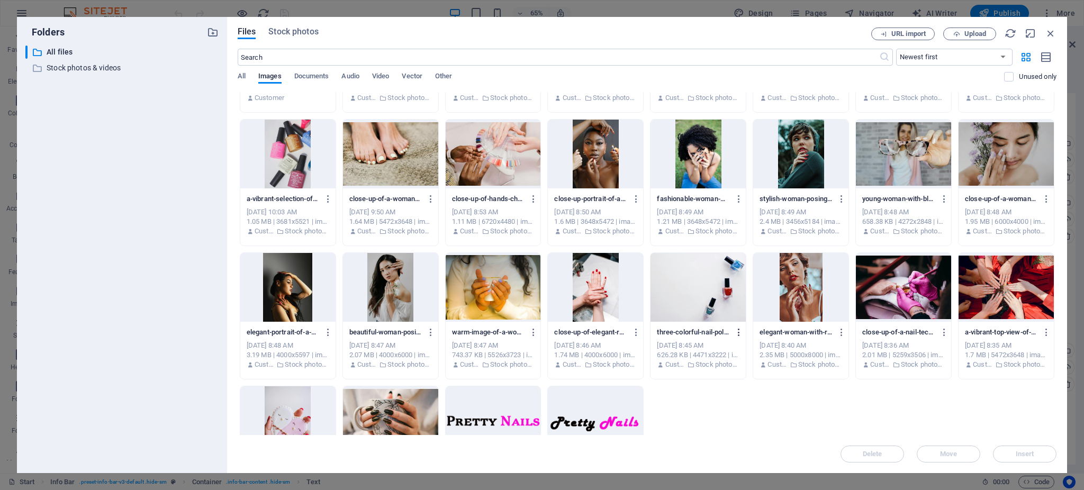
click at [736, 333] on icon "button" at bounding box center [739, 333] width 10 height 10
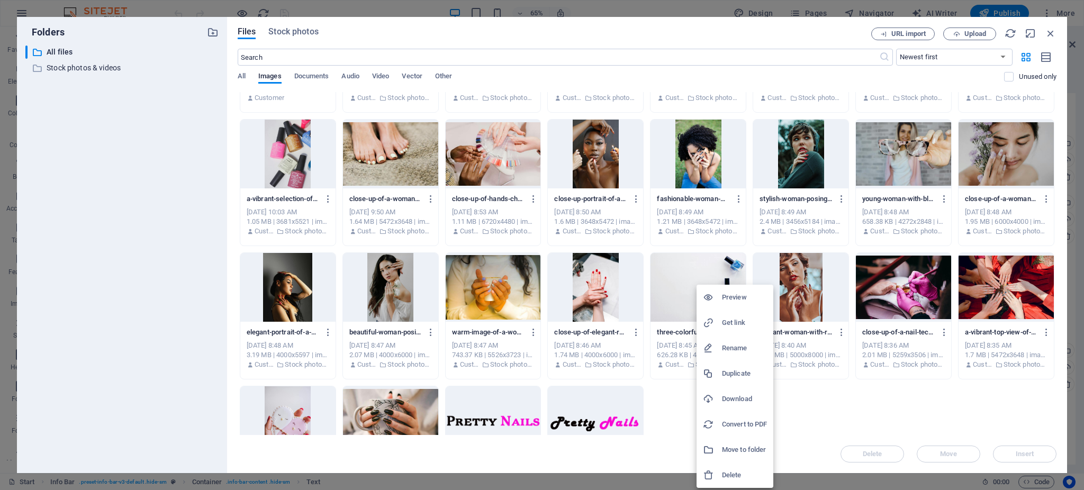
click at [747, 404] on h6 "Download" at bounding box center [744, 399] width 45 height 13
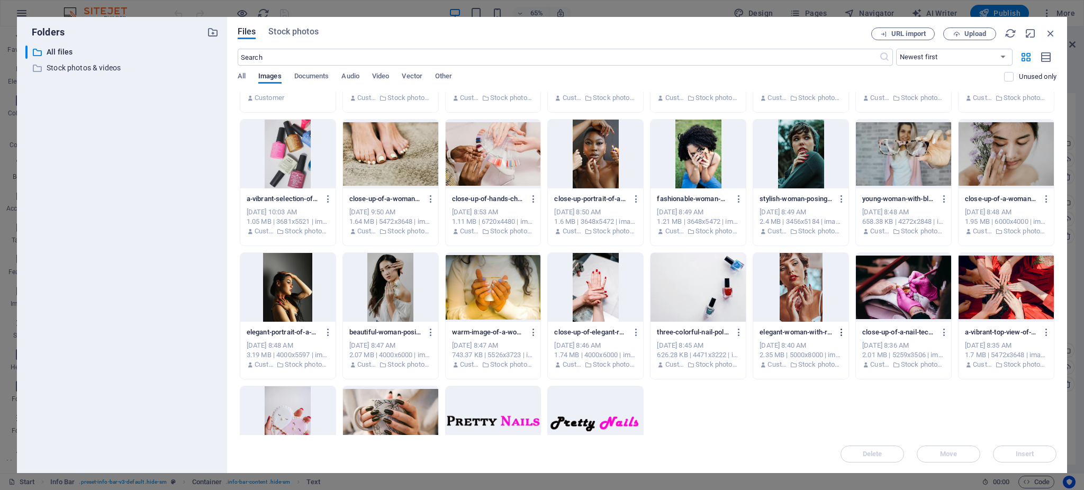
click at [841, 328] on icon "button" at bounding box center [842, 333] width 10 height 10
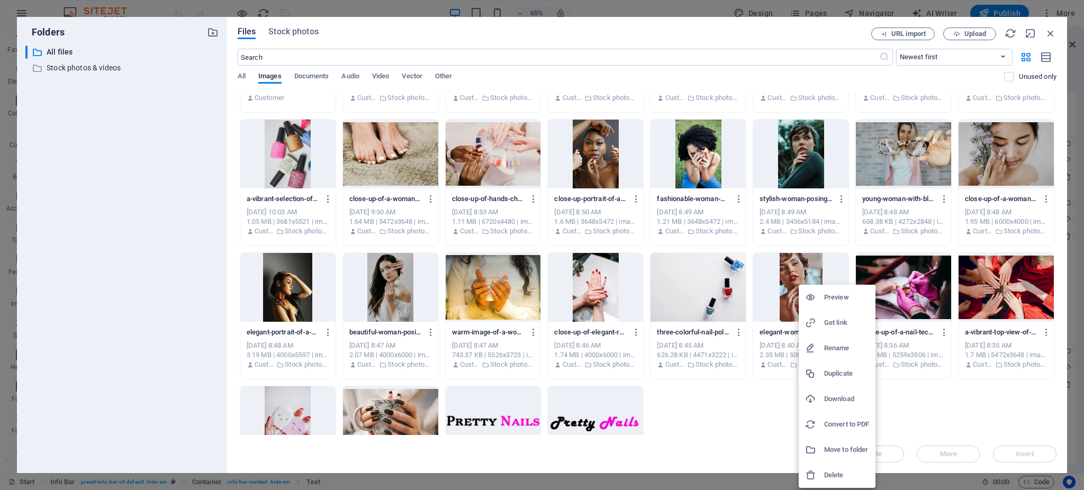
click at [841, 394] on h6 "Download" at bounding box center [846, 399] width 45 height 13
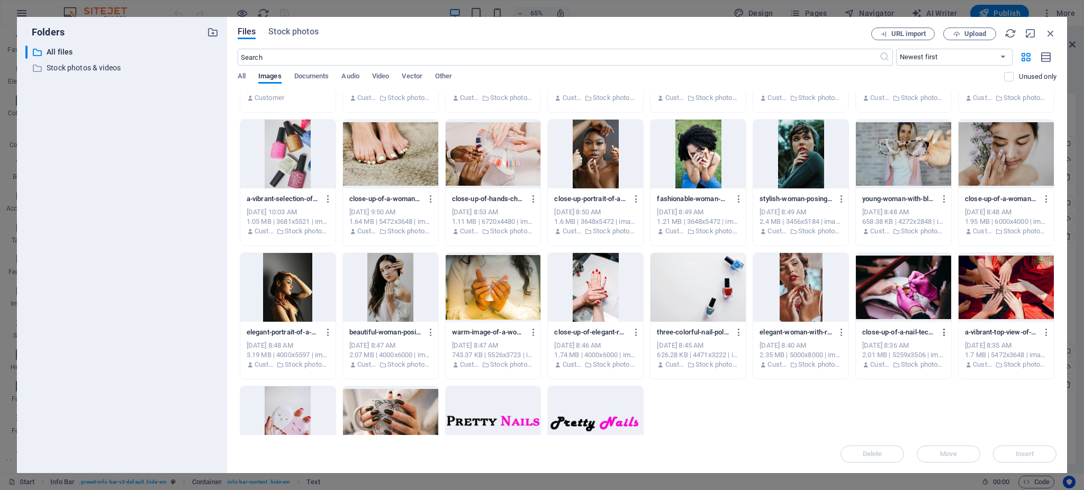
click at [947, 330] on icon "button" at bounding box center [945, 333] width 10 height 10
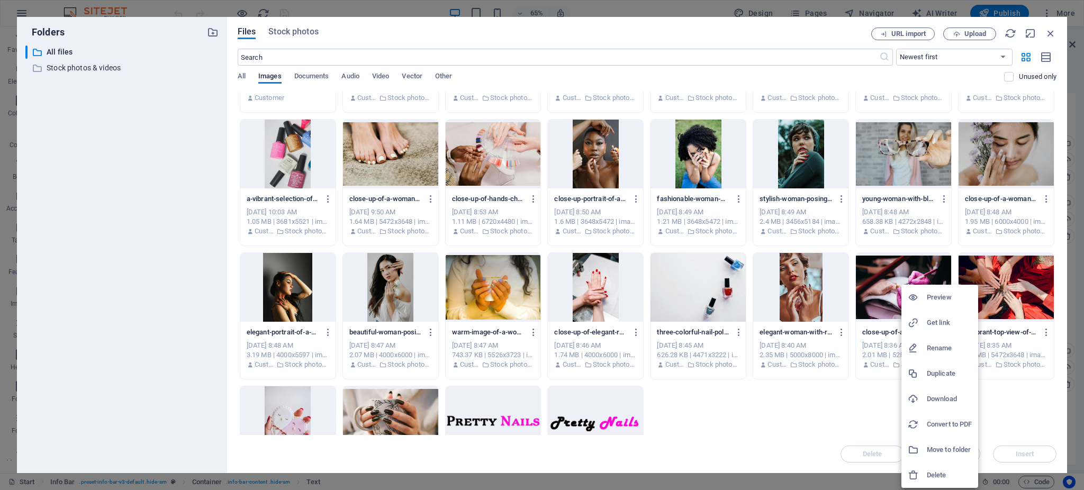
click at [945, 394] on h6 "Download" at bounding box center [949, 399] width 45 height 13
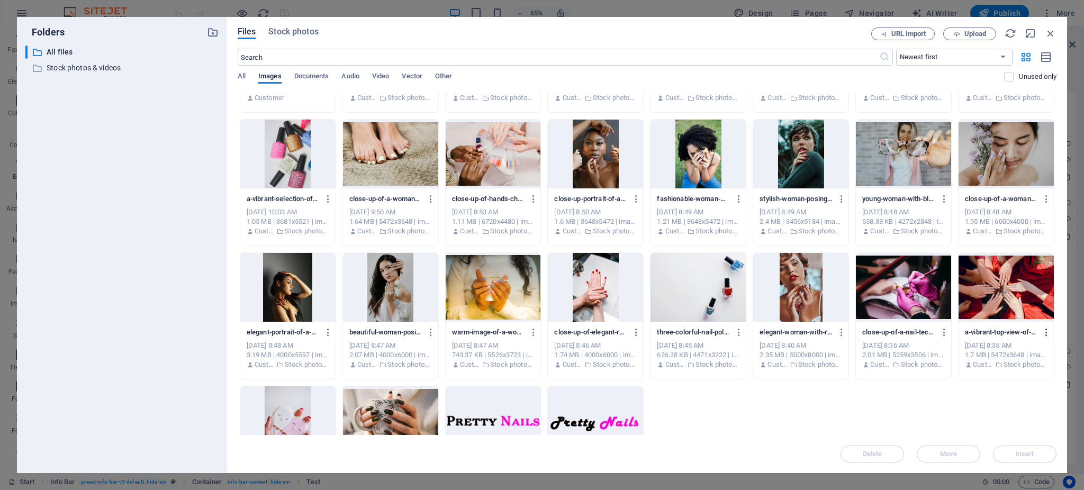
click at [1043, 331] on icon "button" at bounding box center [1047, 333] width 10 height 10
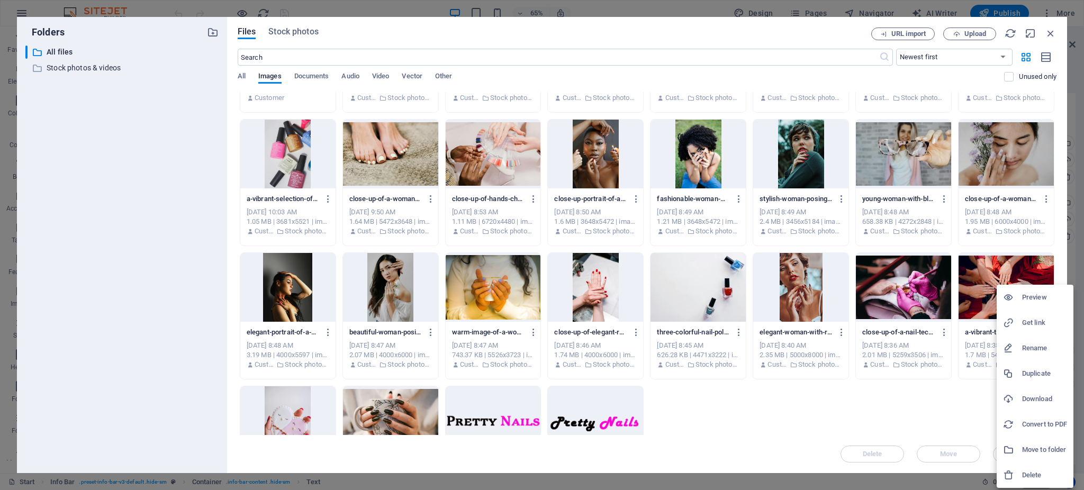
click at [1017, 396] on div at bounding box center [1012, 399] width 19 height 11
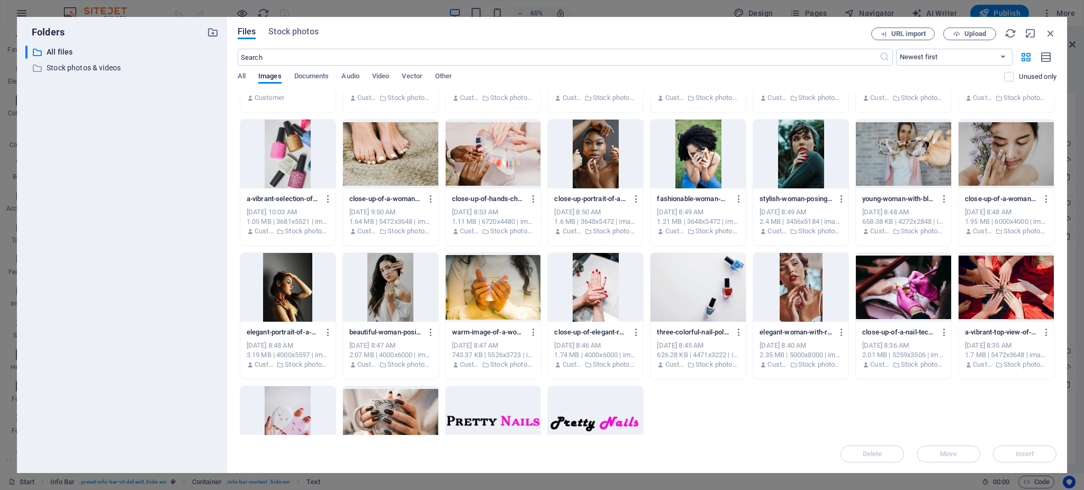
scroll to position [183, 0]
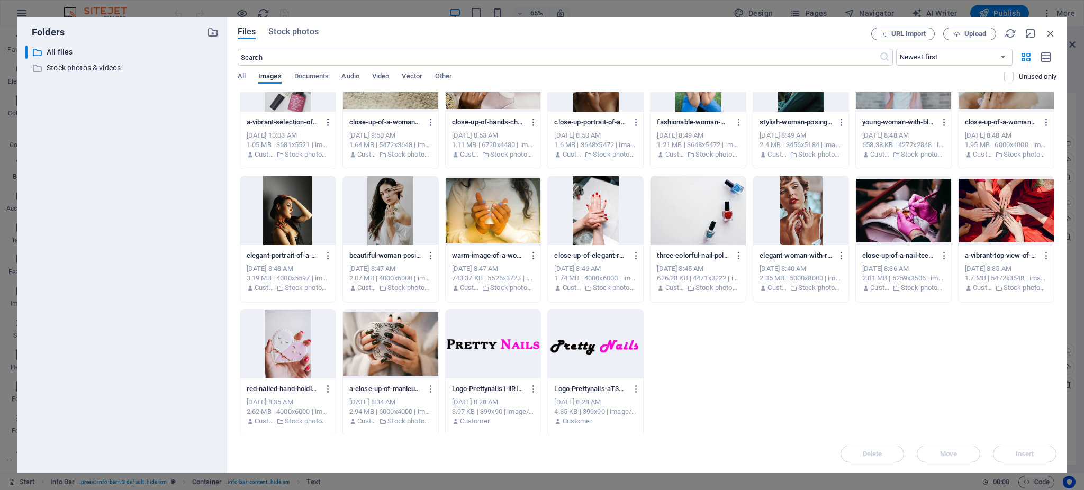
click at [329, 386] on icon "button" at bounding box center [328, 389] width 10 height 10
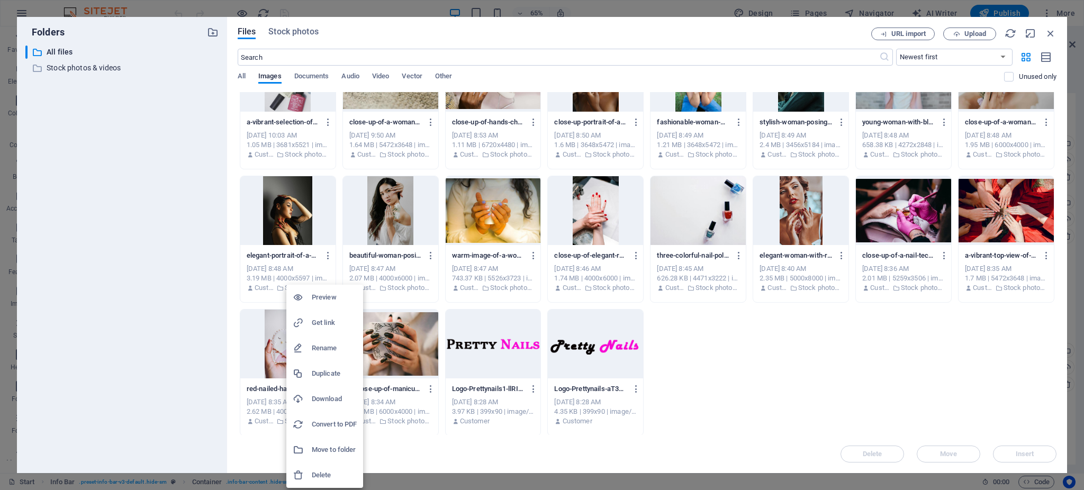
click at [327, 397] on h6 "Download" at bounding box center [334, 399] width 45 height 13
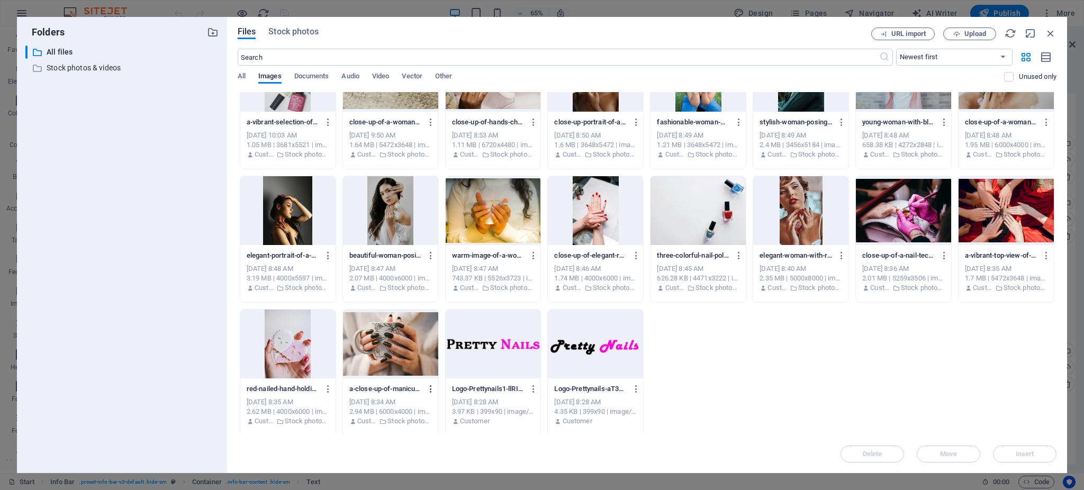
click at [427, 384] on icon "button" at bounding box center [431, 389] width 10 height 10
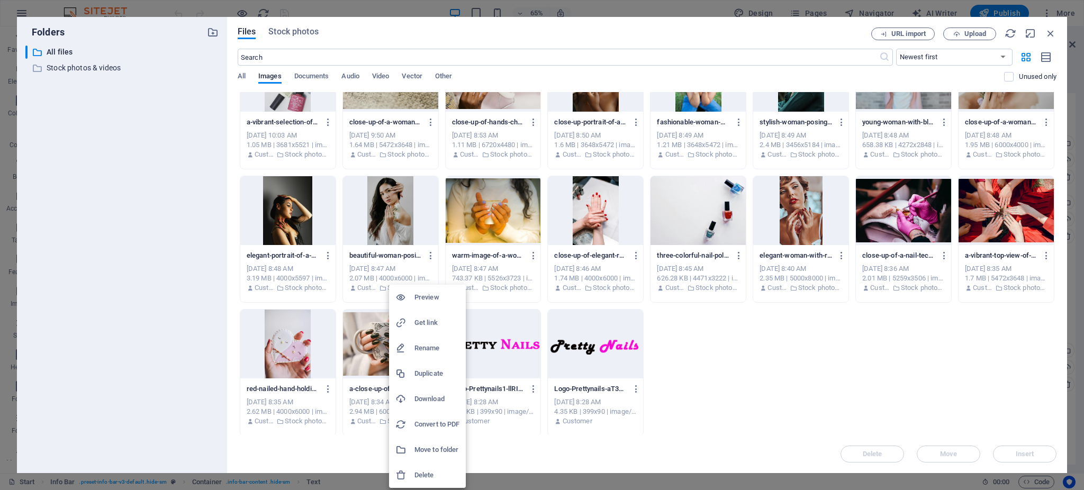
click at [439, 399] on h6 "Download" at bounding box center [436, 399] width 45 height 13
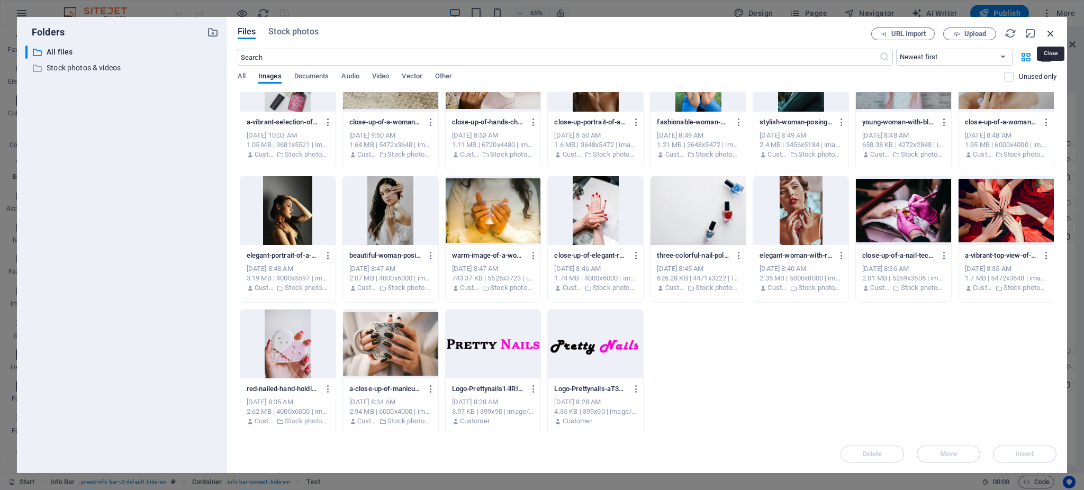
click at [1054, 31] on icon "button" at bounding box center [1051, 34] width 12 height 12
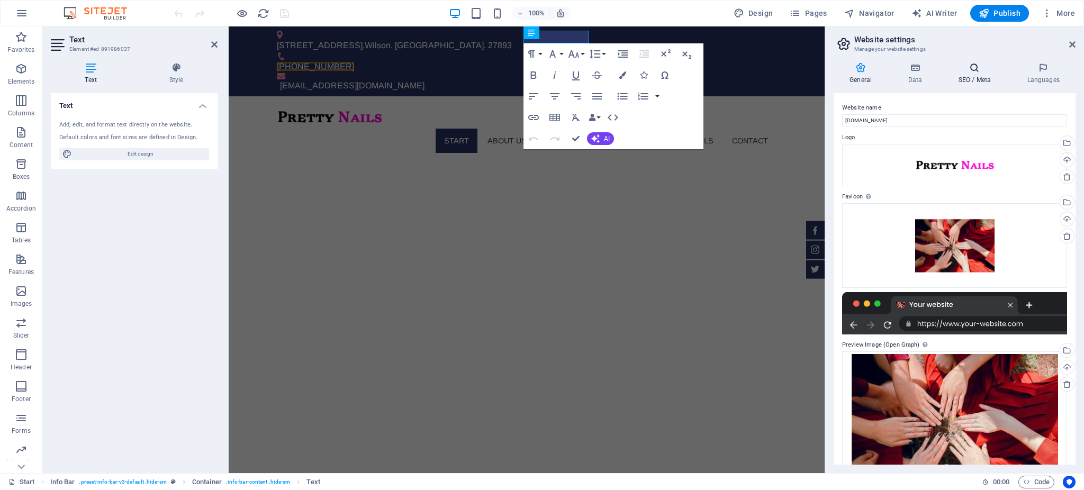
click at [972, 70] on icon at bounding box center [974, 67] width 65 height 11
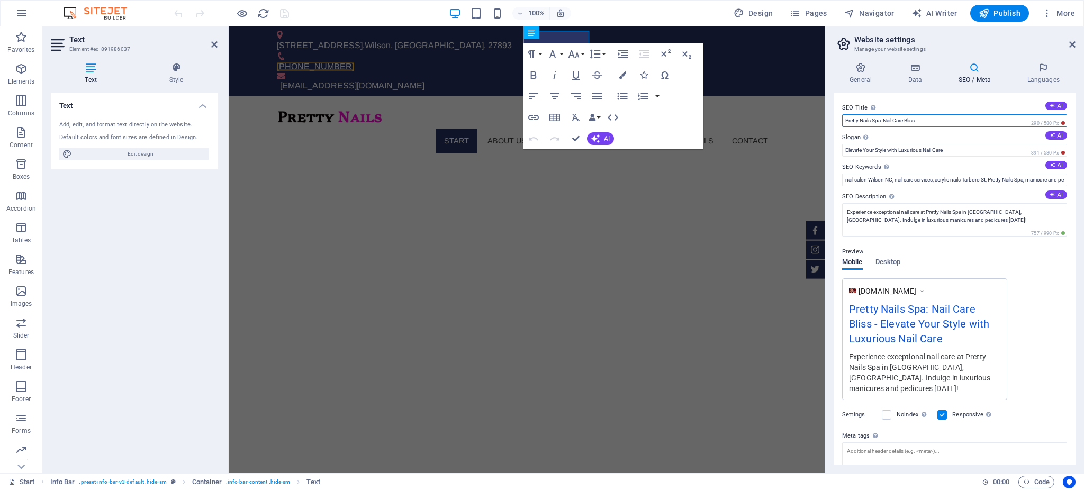
click at [954, 116] on input "Pretty Nails Spa: Nail Care Bliss" at bounding box center [954, 120] width 225 height 13
click at [950, 153] on input "Elevate Your Style with Luxurious Nail Care" at bounding box center [954, 150] width 225 height 13
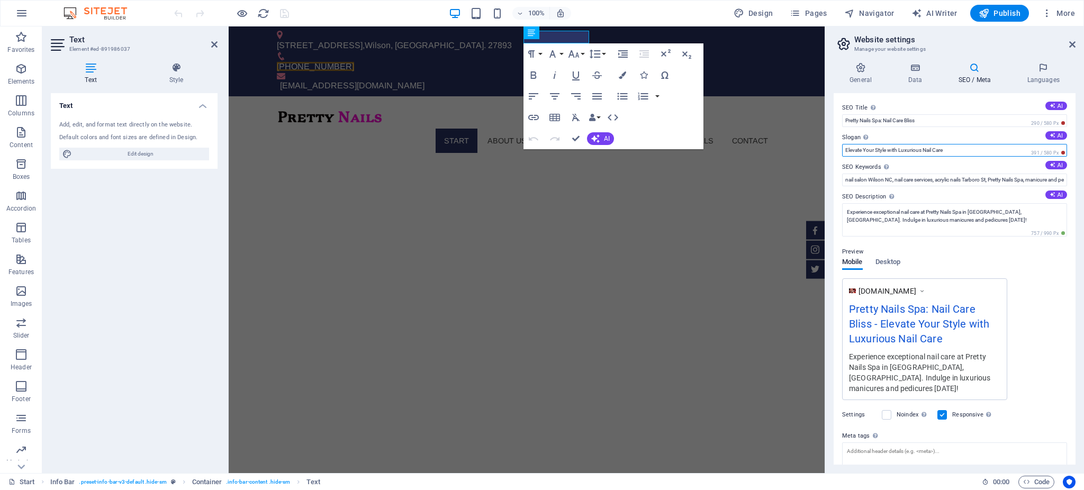
click at [950, 153] on input "Elevate Your Style with Luxurious Nail Care" at bounding box center [954, 150] width 225 height 13
click at [943, 179] on input "nail salon Wilson NC, nail care services, acrylic nails Tarboro St, Pretty Nail…" at bounding box center [954, 180] width 225 height 13
click at [929, 219] on textarea "Experience exceptional nail care at Pretty Nails Spa in [GEOGRAPHIC_DATA], [GEO…" at bounding box center [954, 219] width 225 height 33
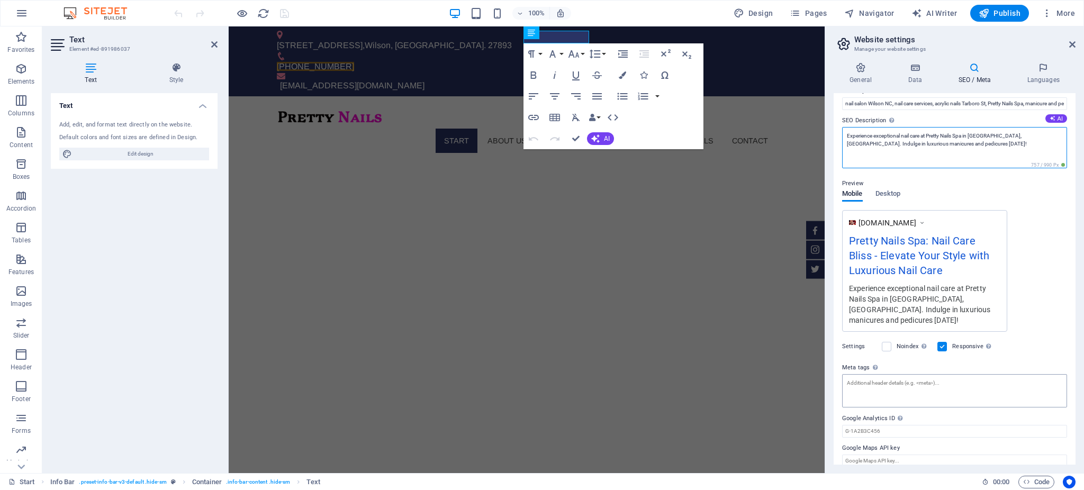
scroll to position [76, 0]
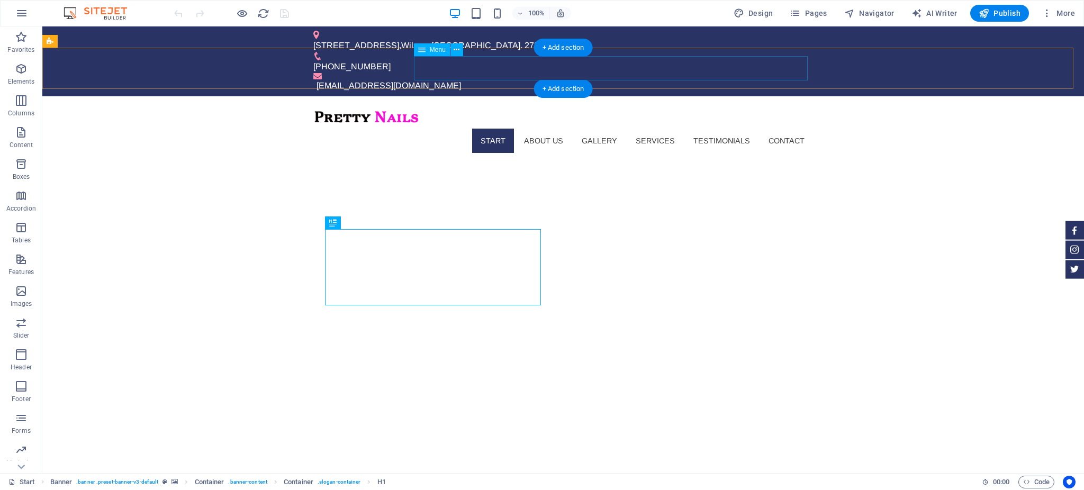
click at [790, 129] on nav "Start About us Gallery Services Testimonials Contact" at bounding box center [563, 141] width 500 height 24
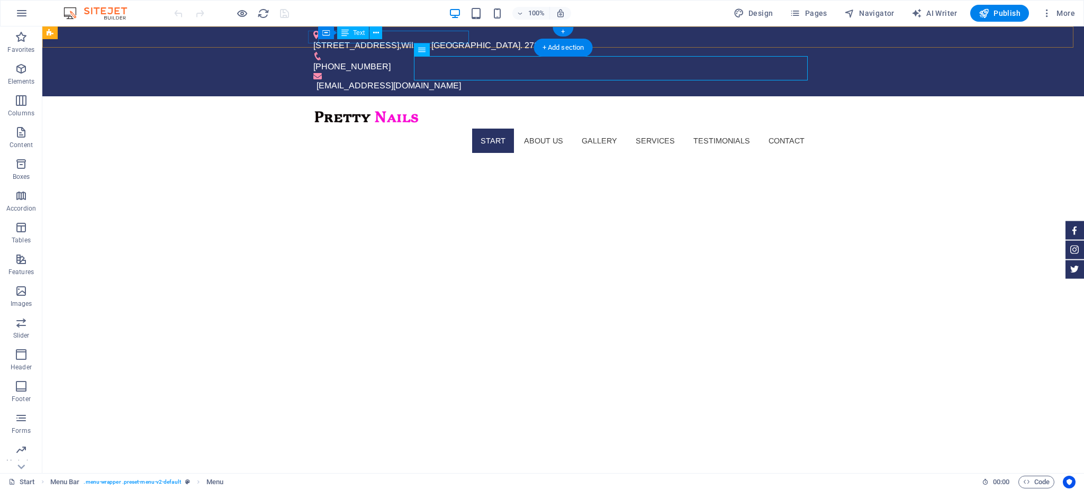
click at [460, 39] on div "[STREET_ADDRESS]" at bounding box center [558, 45] width 491 height 13
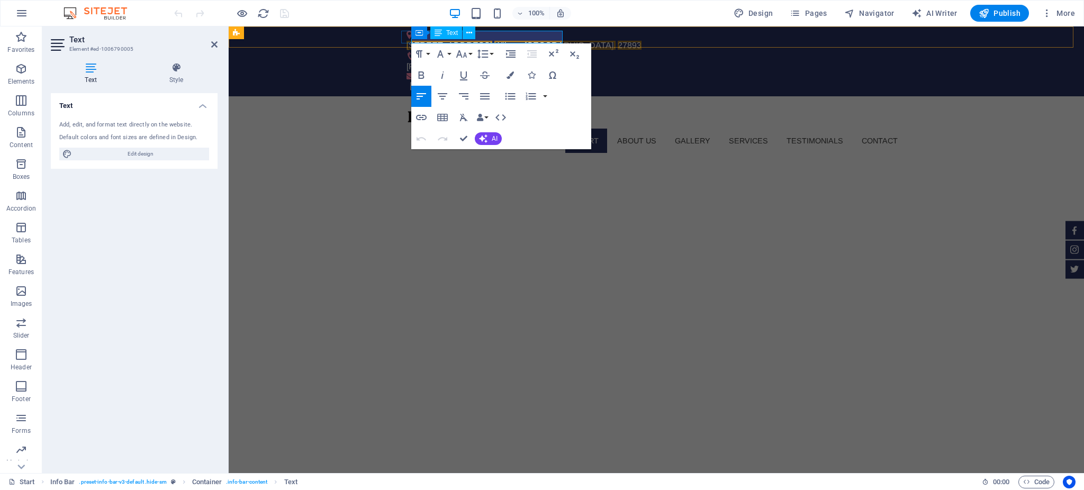
click at [618, 41] on span "27893" at bounding box center [630, 45] width 24 height 9
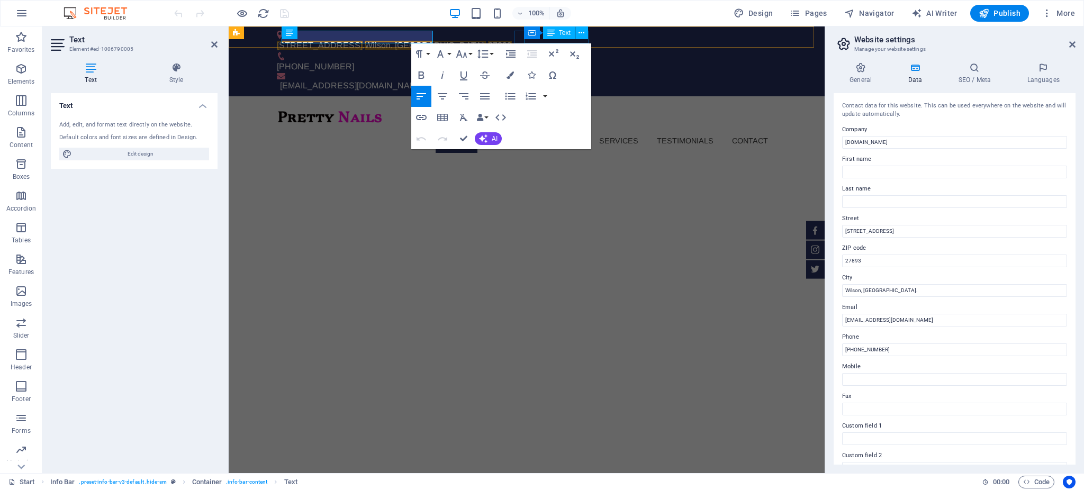
click at [547, 35] on icon at bounding box center [550, 32] width 7 height 13
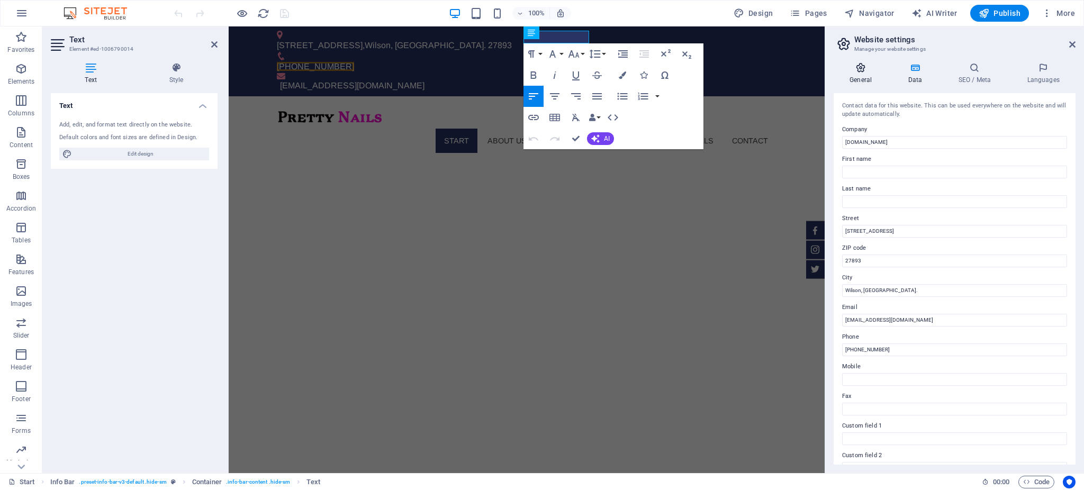
click at [871, 73] on h4 "General" at bounding box center [863, 73] width 58 height 22
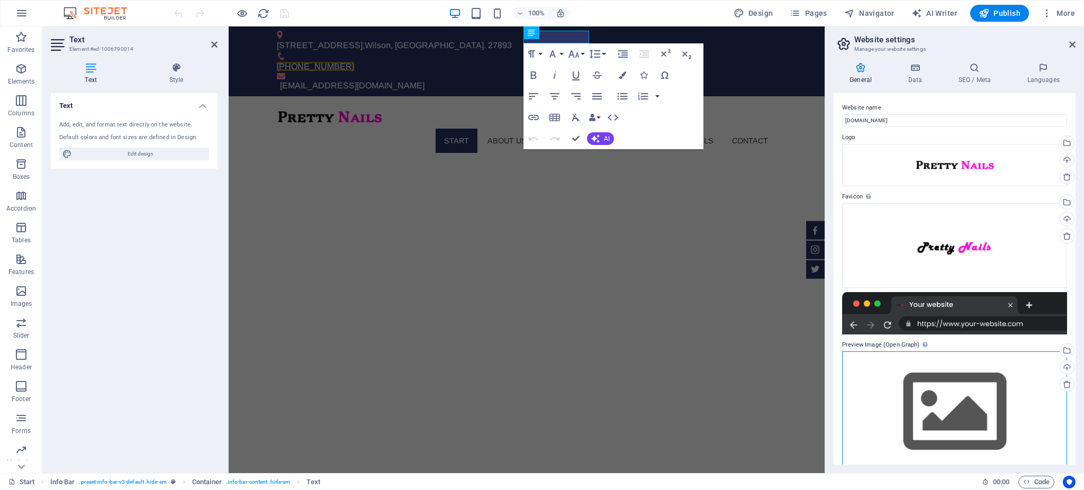
click at [944, 411] on div "Drag files here, click to choose files or select files from Files or our free s…" at bounding box center [954, 411] width 225 height 121
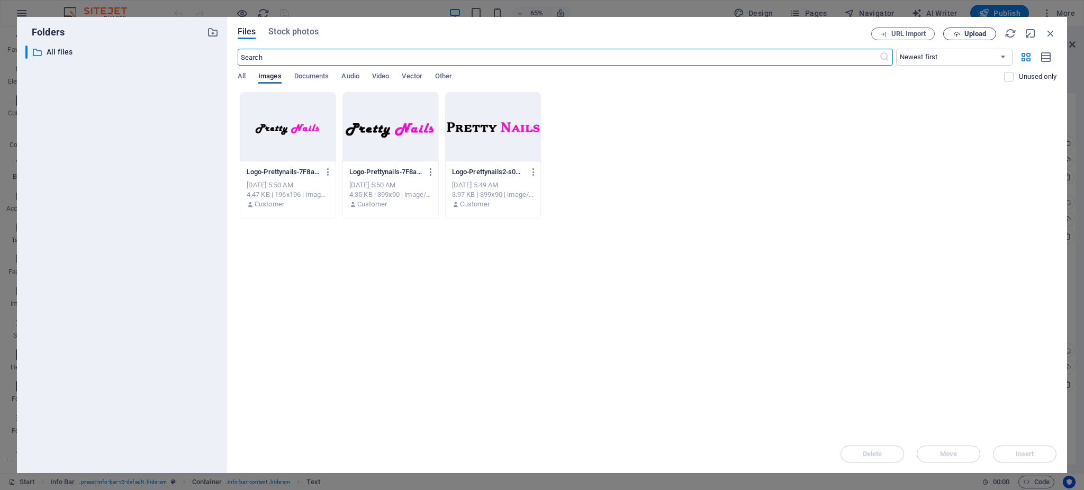
click at [960, 34] on span "Upload" at bounding box center [969, 34] width 43 height 7
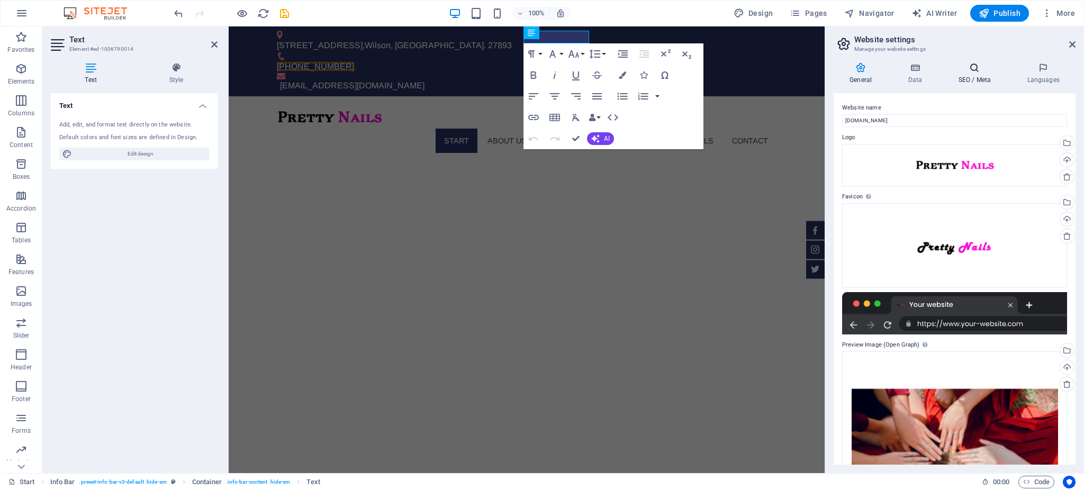
click at [980, 64] on icon at bounding box center [974, 67] width 65 height 11
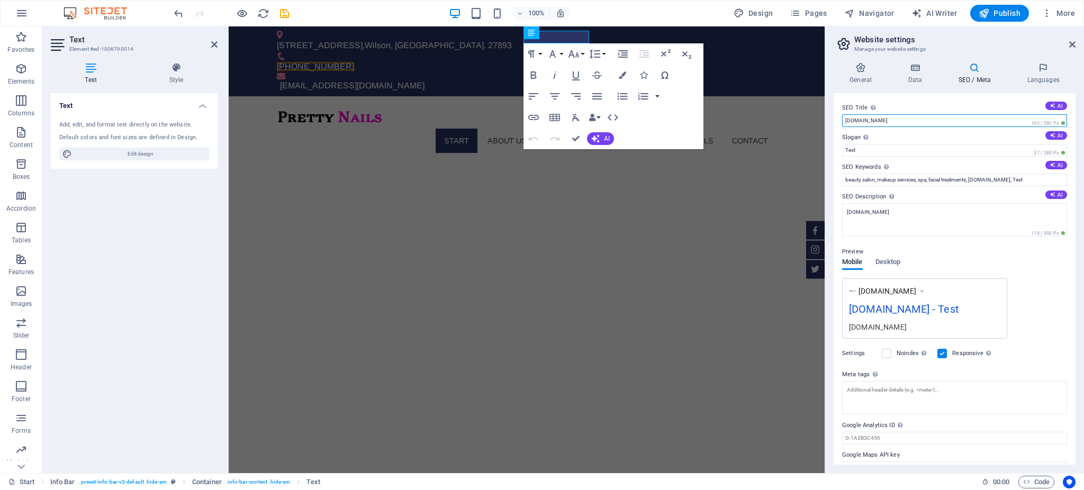
click at [955, 117] on input "[DOMAIN_NAME]" at bounding box center [954, 120] width 225 height 13
paste input "Pretty Nails Spa: Nail Care Bliss"
type input "Pretty Nails Spa: Nail Care Bliss"
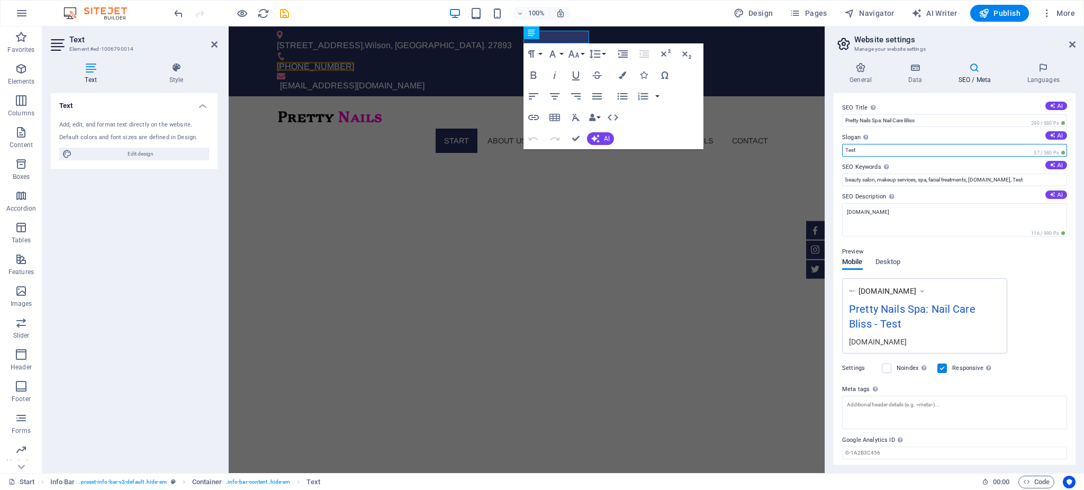
click at [951, 147] on input "Test" at bounding box center [954, 150] width 225 height 13
paste input "Elevate Your Style with Luxurious Nail Care"
type input "Elevate Your Style with Luxurious Nail Care"
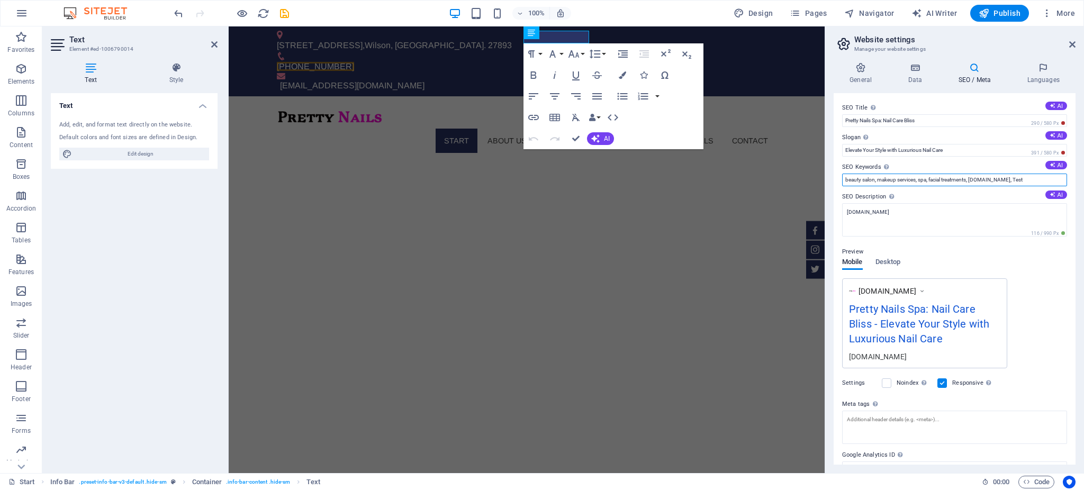
click at [941, 180] on input "beauty salon, makeup services, spa, facial treatments, [DOMAIN_NAME], Test" at bounding box center [954, 180] width 225 height 13
paste input "nail salon Wilson NC, nail care services, acrylic nails Tarboro St, Pretty Nail…"
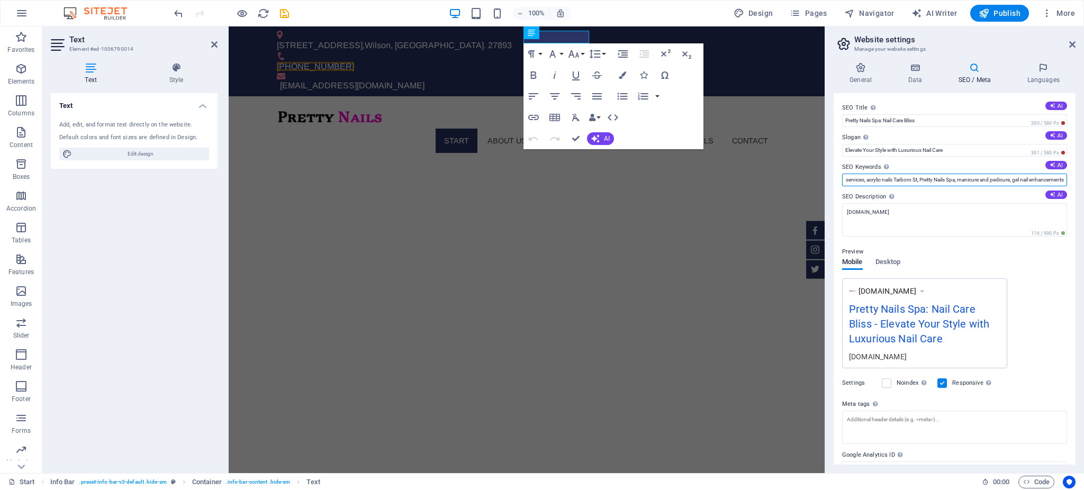
type input "nail salon Wilson NC, nail care services, acrylic nails Tarboro St, Pretty Nail…"
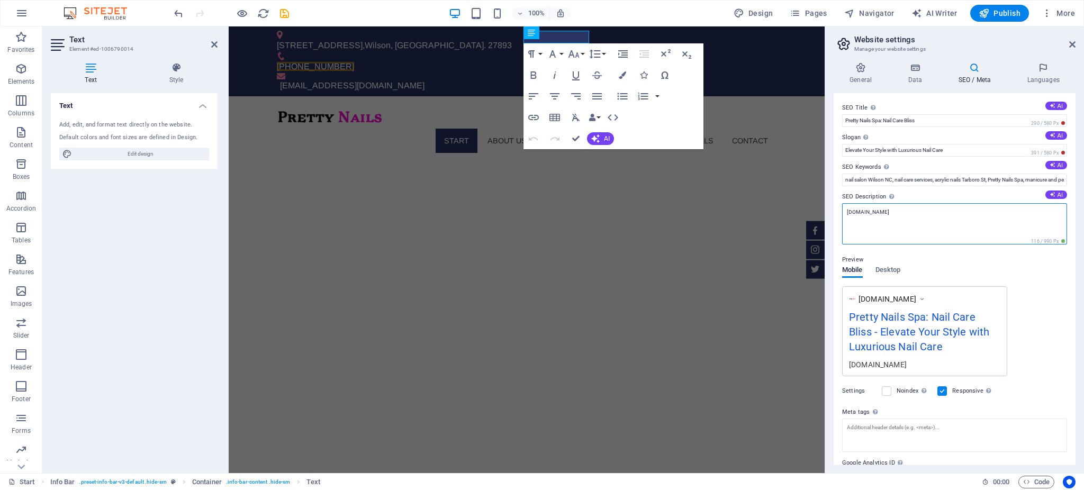
click at [929, 220] on textarea "[DOMAIN_NAME]" at bounding box center [954, 223] width 225 height 41
paste textarea "Experience exceptional nail care at Pretty Nails Spa in [GEOGRAPHIC_DATA], [GEO…"
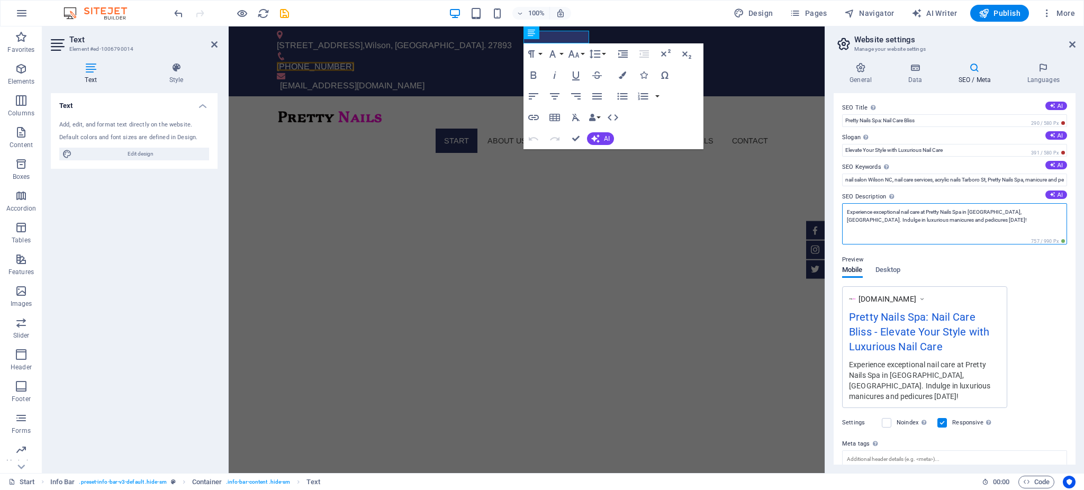
scroll to position [76, 0]
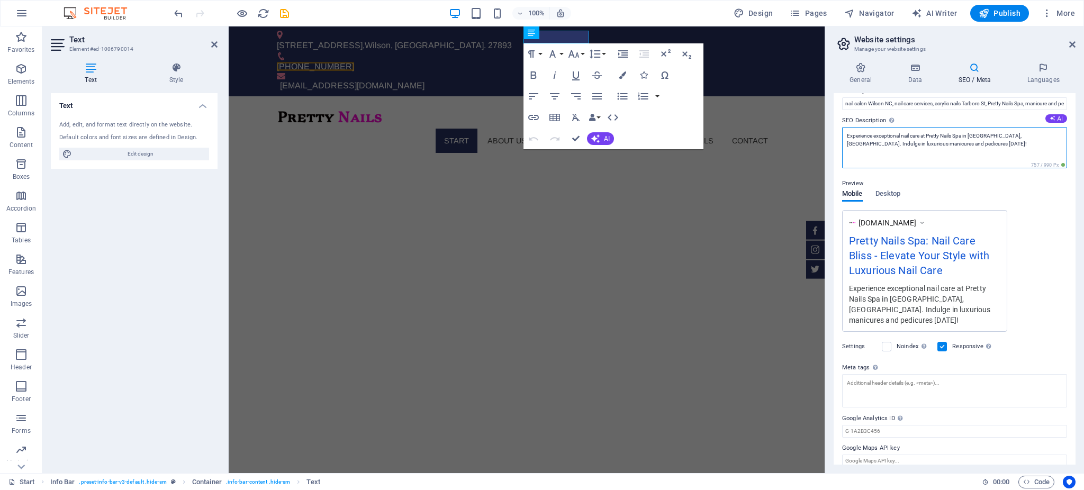
type textarea "Experience exceptional nail care at Pretty Nails Spa in [GEOGRAPHIC_DATA], [GEO…"
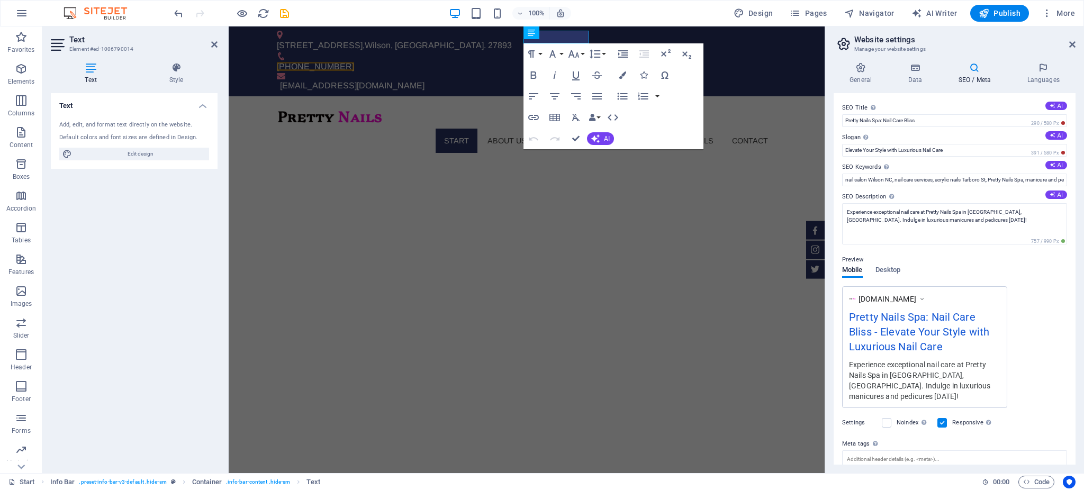
click at [292, 14] on div "100% Design Pages Navigator AI Writer Publish More" at bounding box center [625, 13] width 907 height 17
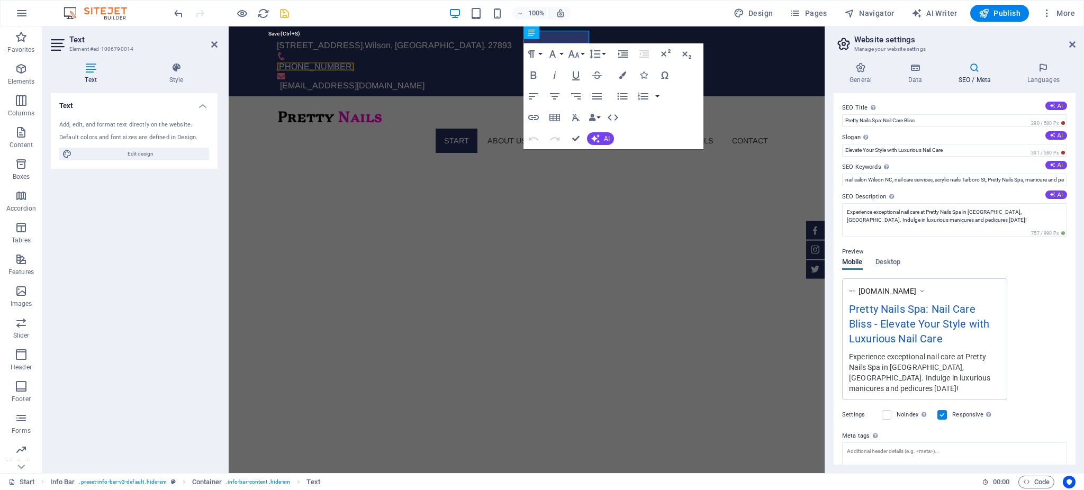
click at [285, 13] on icon "save" at bounding box center [284, 13] width 12 height 12
checkbox input "false"
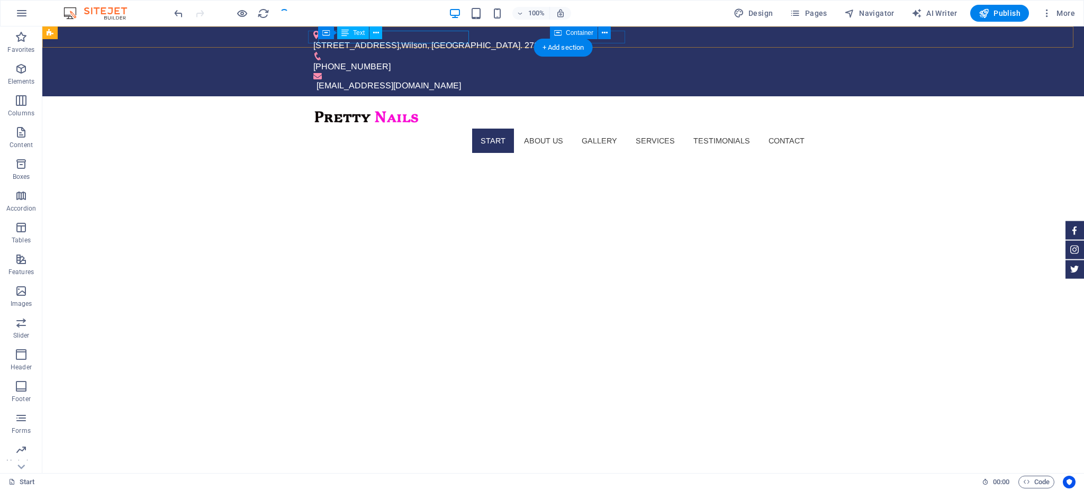
click at [459, 39] on div "[STREET_ADDRESS]" at bounding box center [558, 45] width 491 height 13
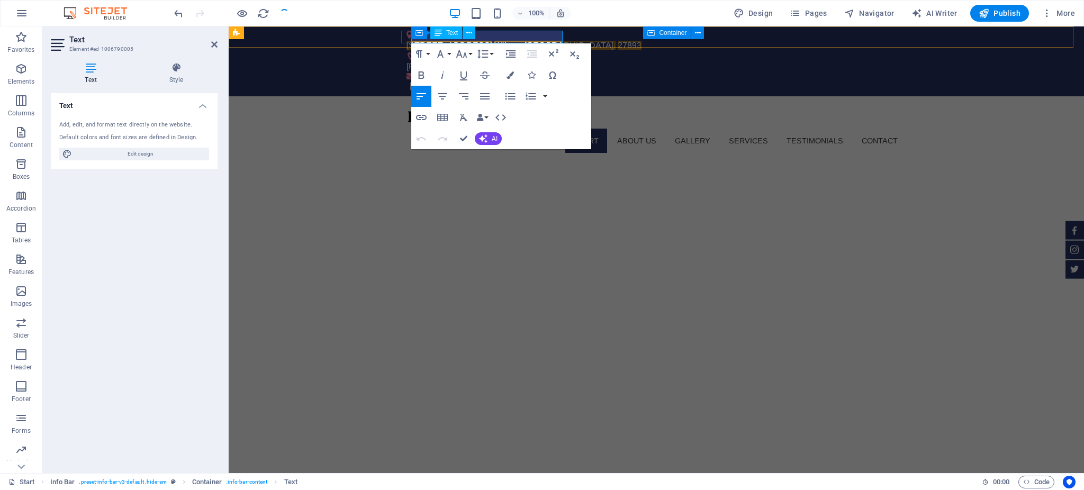
click at [618, 41] on span "27893" at bounding box center [630, 45] width 24 height 9
select select "41"
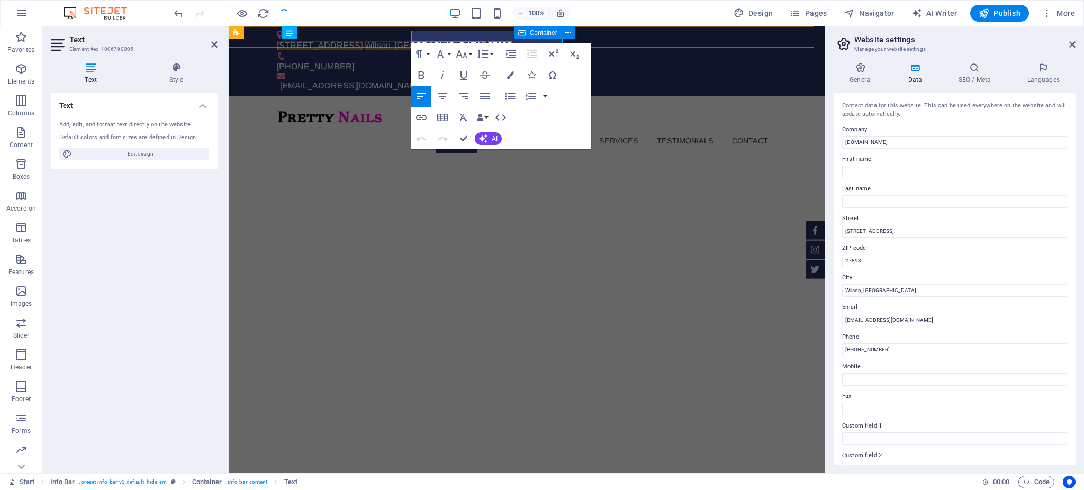
click at [556, 33] on span "Container" at bounding box center [544, 33] width 28 height 6
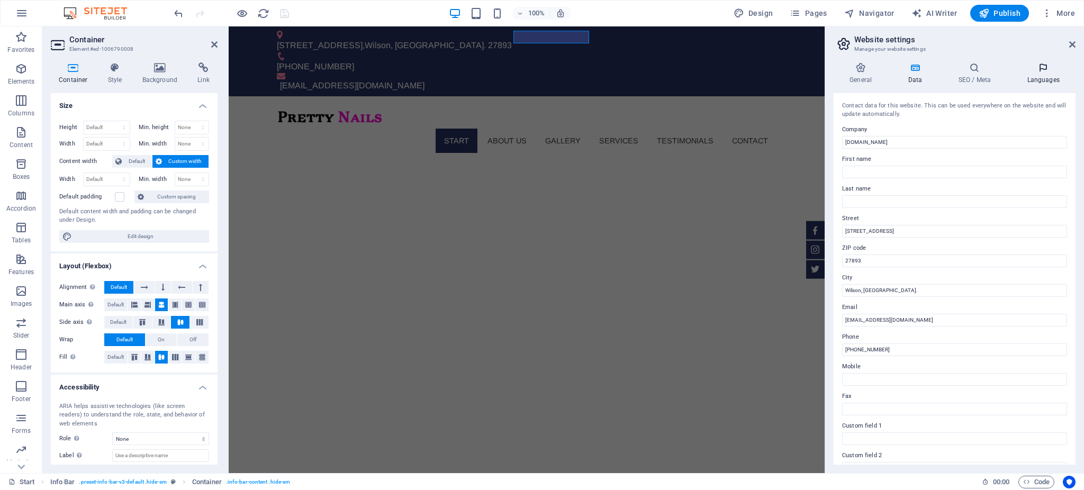
click at [1056, 73] on h4 "Languages" at bounding box center [1043, 73] width 65 height 22
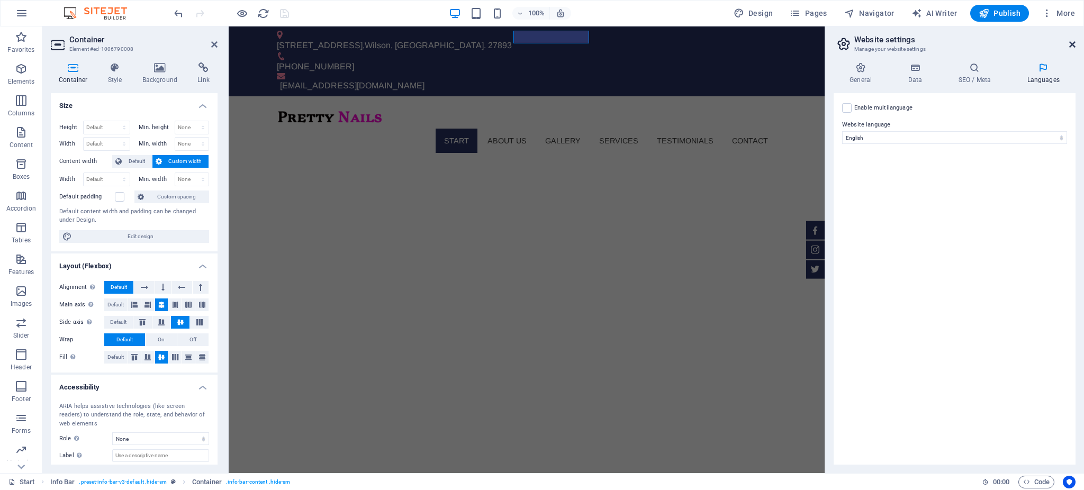
click at [1071, 44] on icon at bounding box center [1072, 44] width 6 height 8
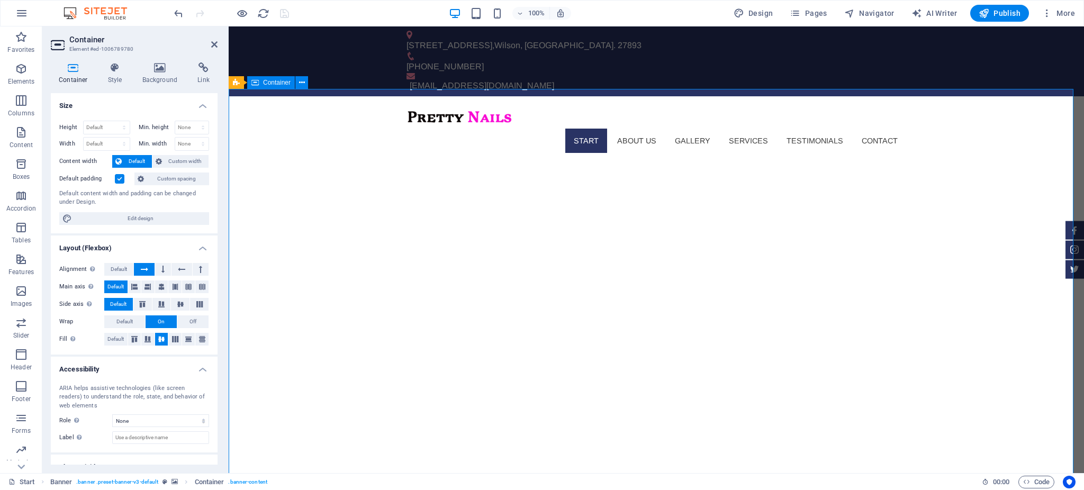
click at [111, 76] on h4 "Style" at bounding box center [117, 73] width 34 height 22
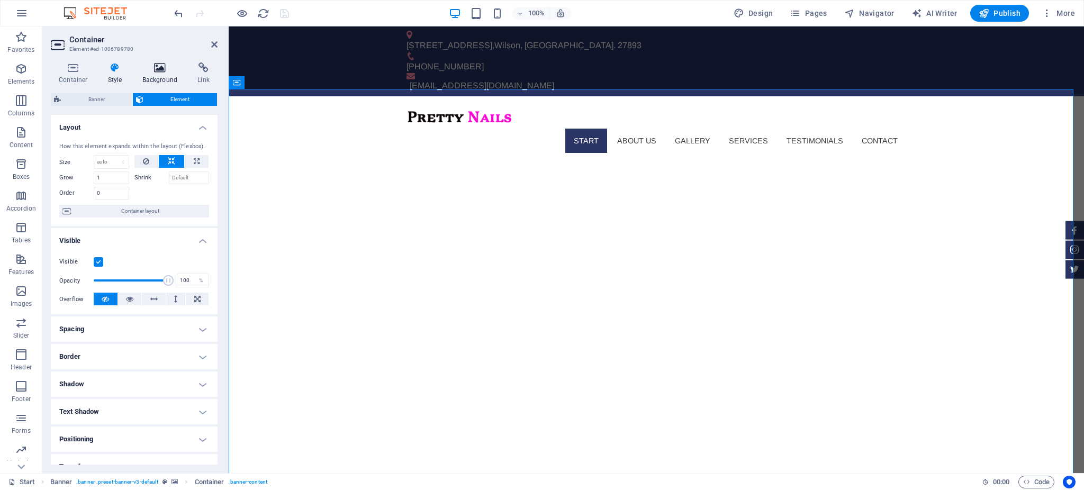
click at [151, 73] on icon at bounding box center [159, 67] width 51 height 11
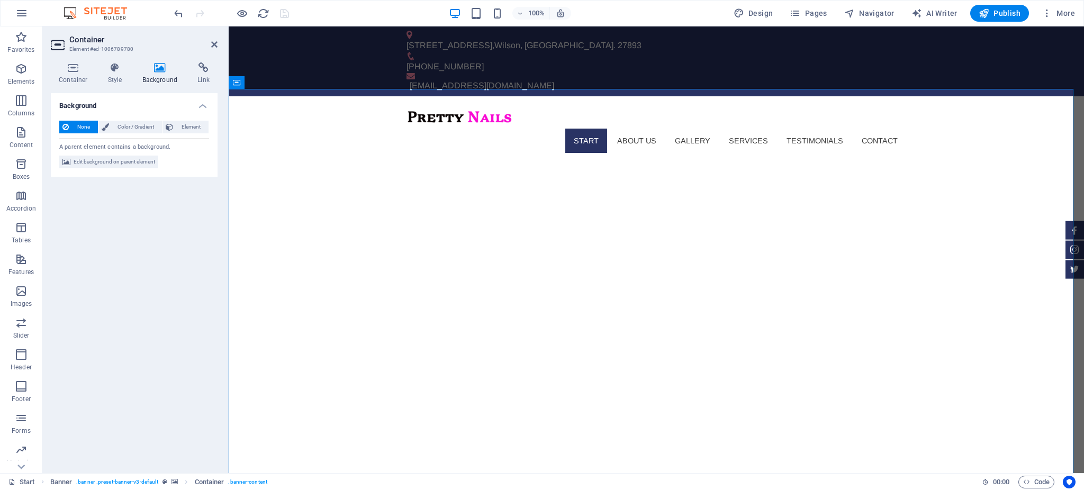
click at [161, 75] on h4 "Background" at bounding box center [162, 73] width 56 height 22
click at [138, 159] on span "Edit background on parent element" at bounding box center [115, 162] width 82 height 13
select select "fade"
select select "ms"
select select "s"
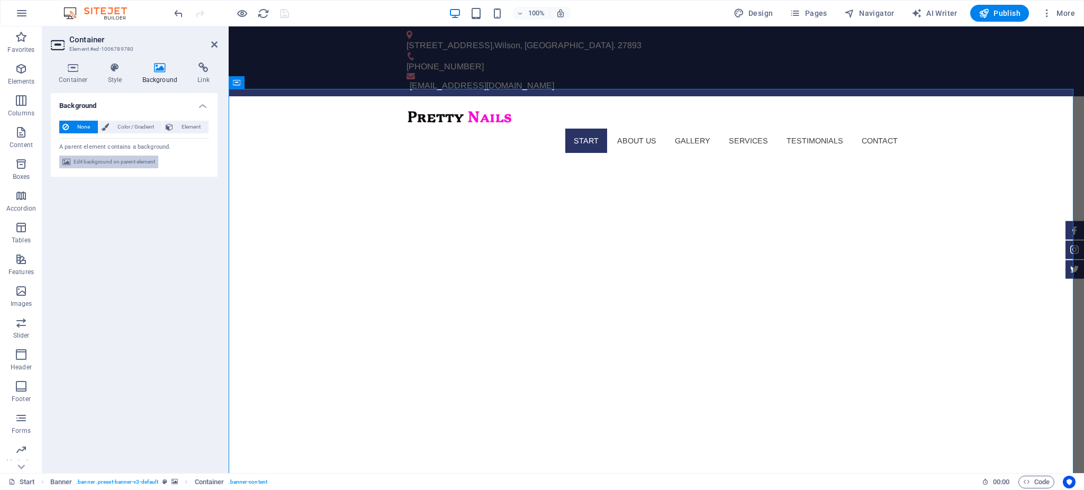
select select "ondemand"
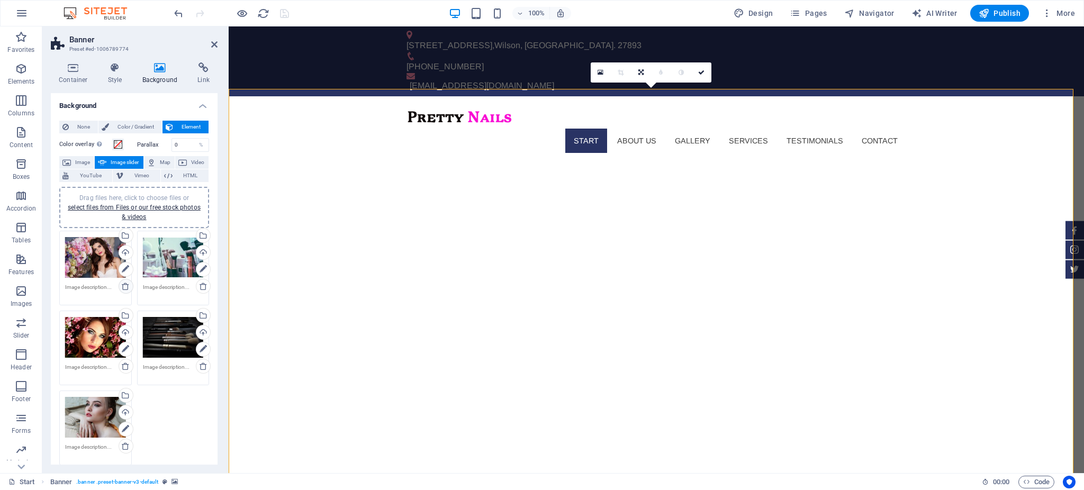
click at [123, 285] on icon at bounding box center [125, 286] width 8 height 8
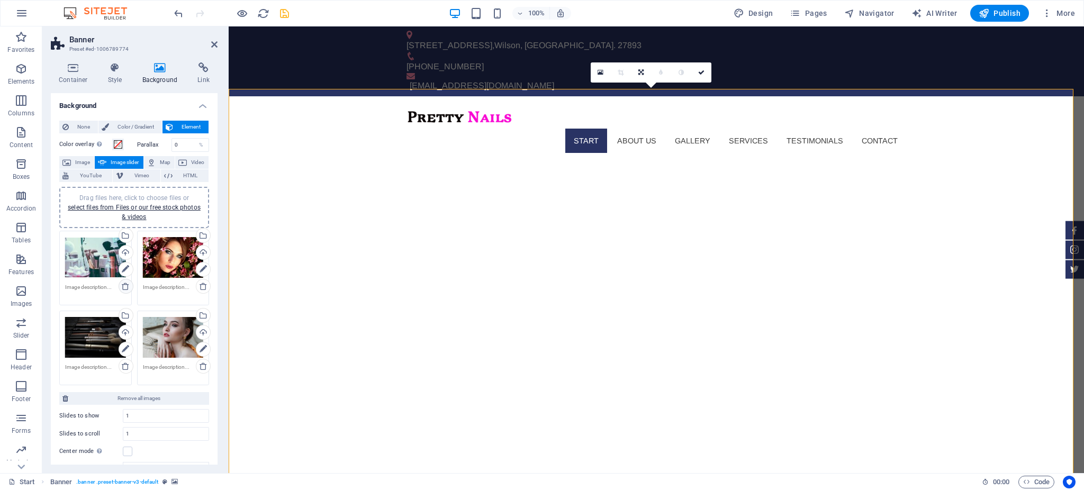
click at [123, 285] on icon at bounding box center [125, 286] width 8 height 8
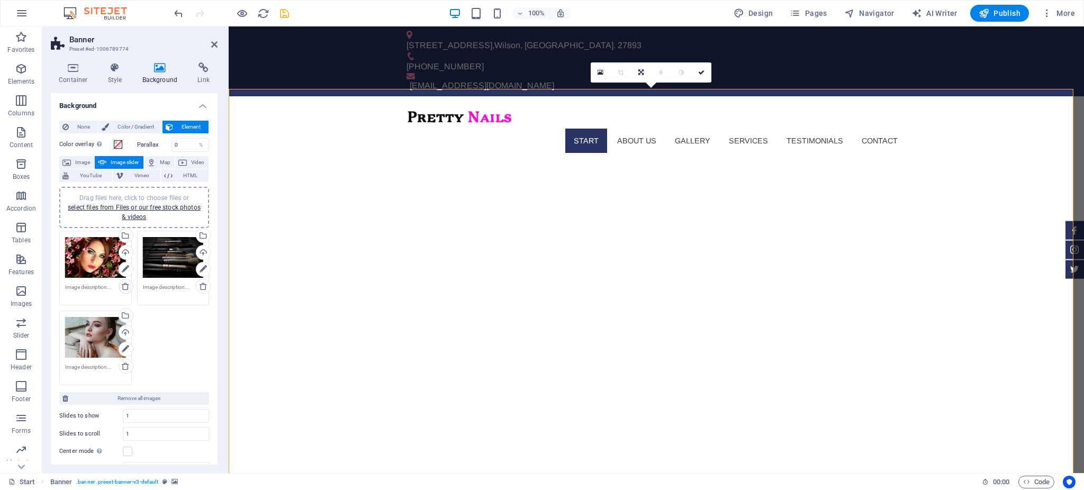
click at [123, 285] on icon at bounding box center [125, 286] width 8 height 8
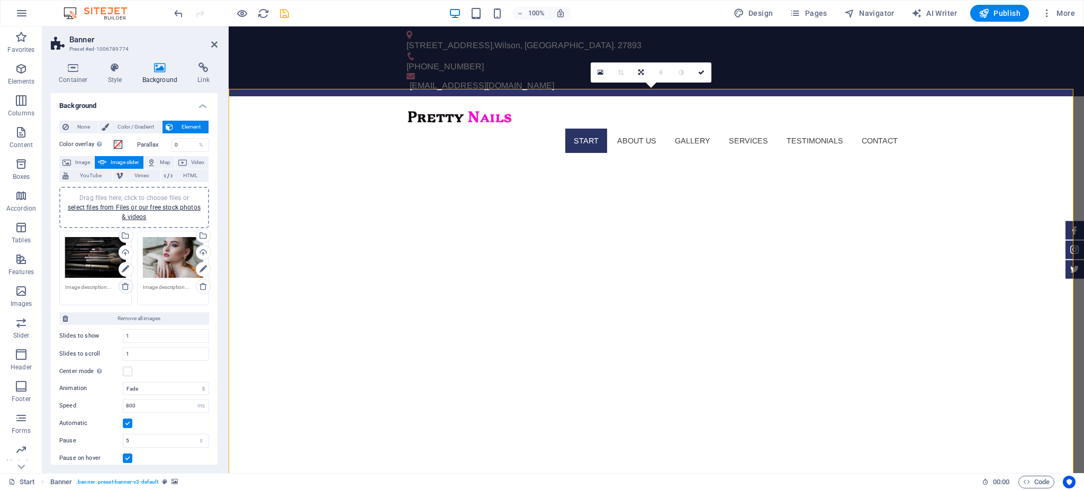
click at [123, 285] on icon at bounding box center [125, 286] width 8 height 8
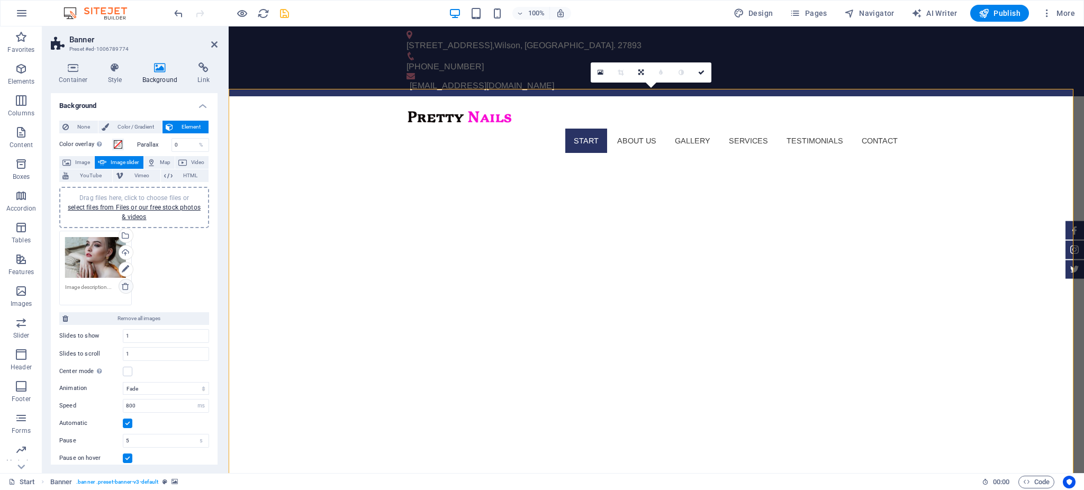
click at [123, 285] on icon at bounding box center [125, 286] width 8 height 8
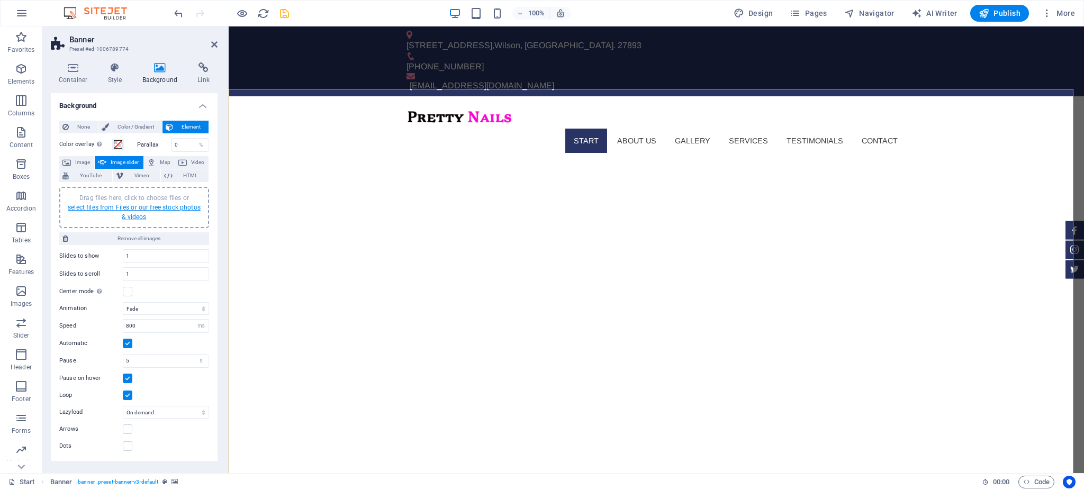
click at [140, 206] on link "select files from Files or our free stock photos & videos" at bounding box center [134, 212] width 133 height 17
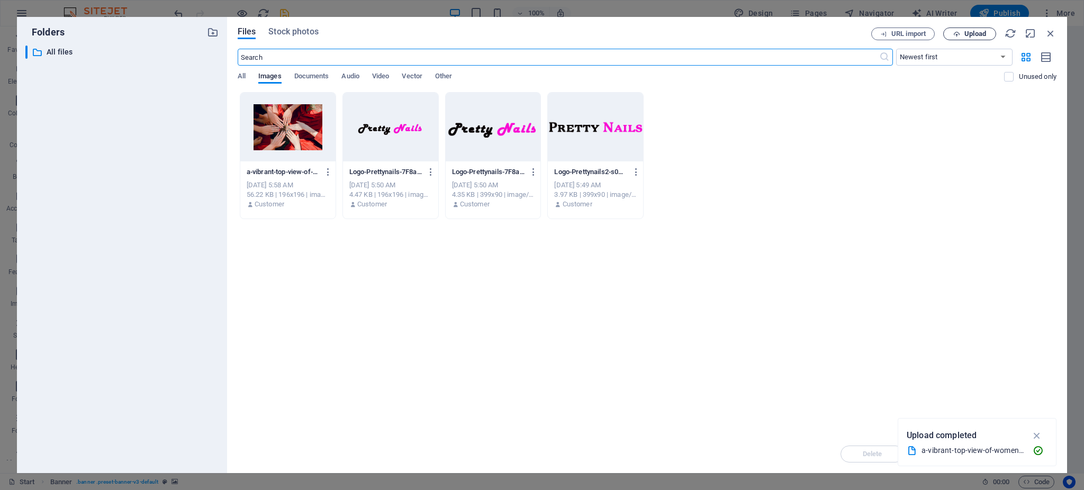
click at [971, 32] on span "Upload" at bounding box center [975, 34] width 22 height 6
click at [968, 31] on span "Upload" at bounding box center [975, 34] width 22 height 6
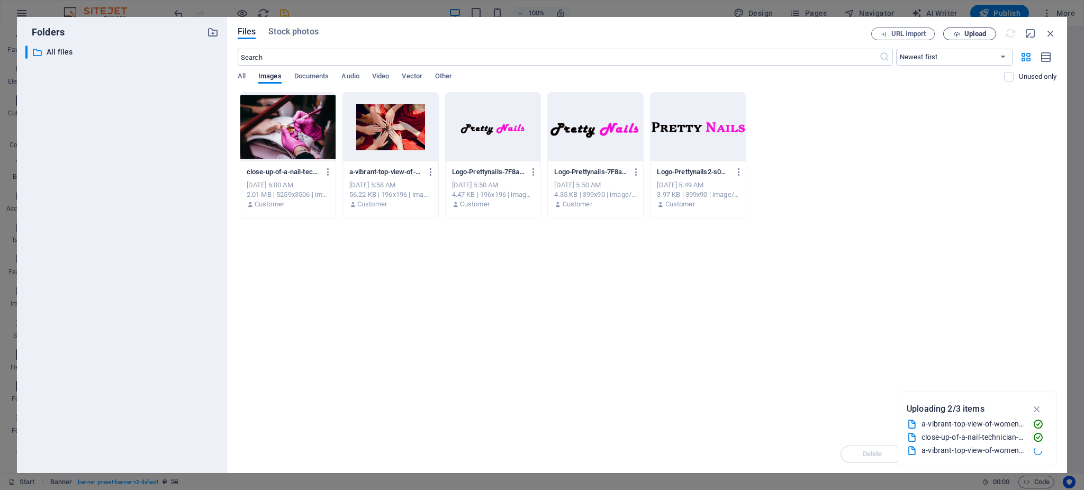
click at [969, 33] on span "Upload" at bounding box center [975, 34] width 22 height 6
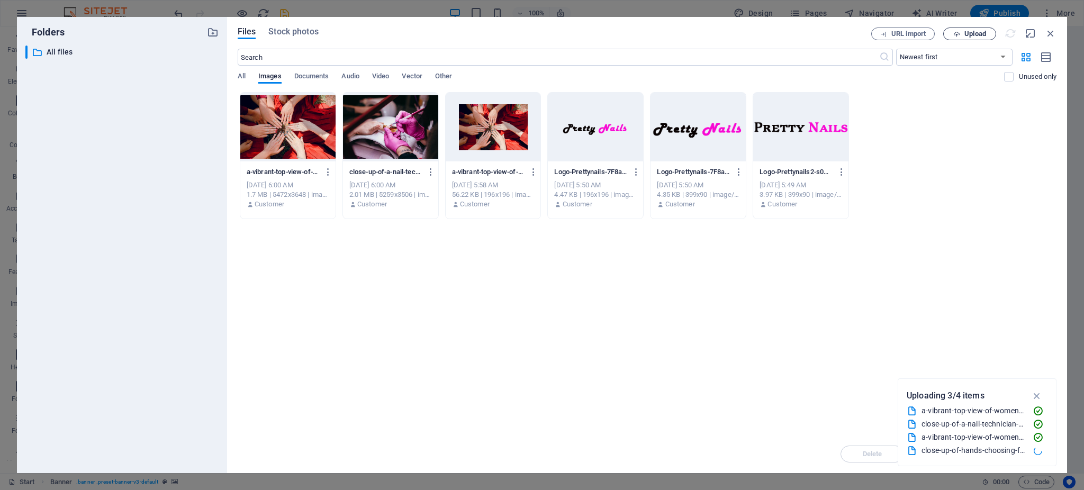
click at [972, 34] on span "Upload" at bounding box center [975, 34] width 22 height 6
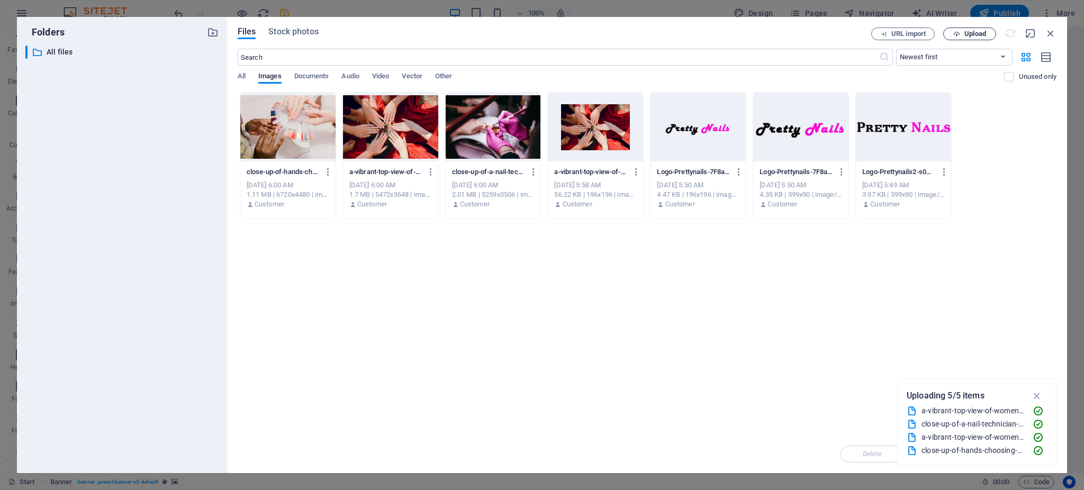
click at [965, 32] on span "Upload" at bounding box center [975, 34] width 22 height 6
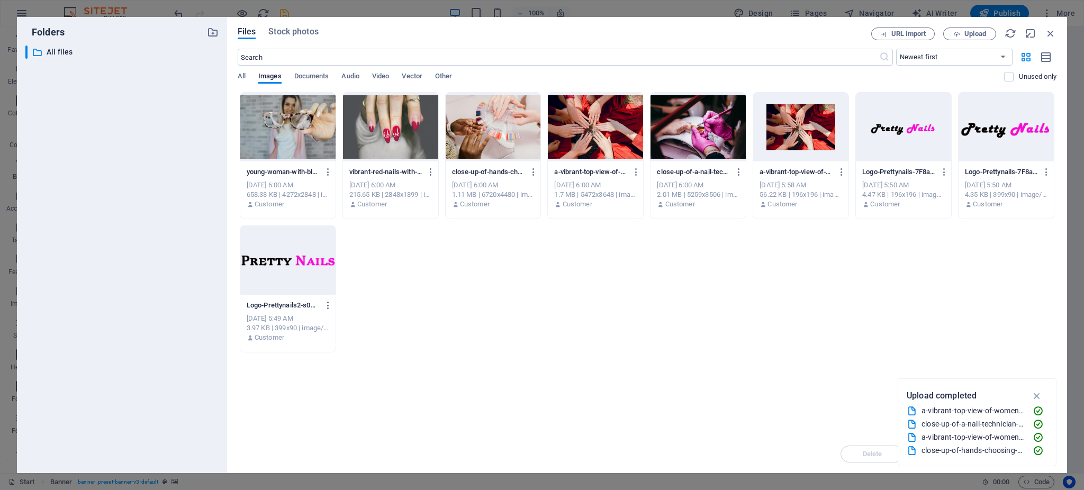
click at [708, 126] on div at bounding box center [698, 127] width 95 height 69
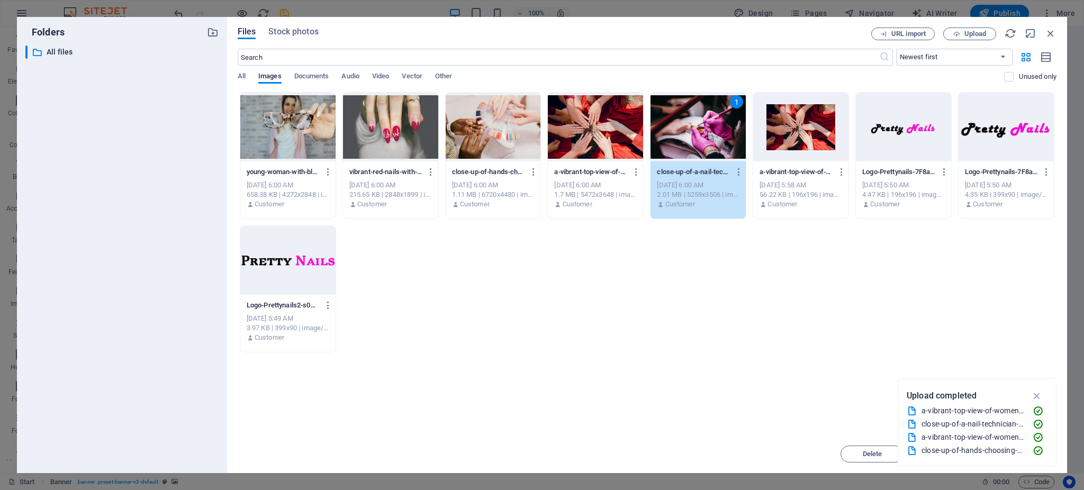
click at [708, 126] on div "1" at bounding box center [698, 127] width 95 height 69
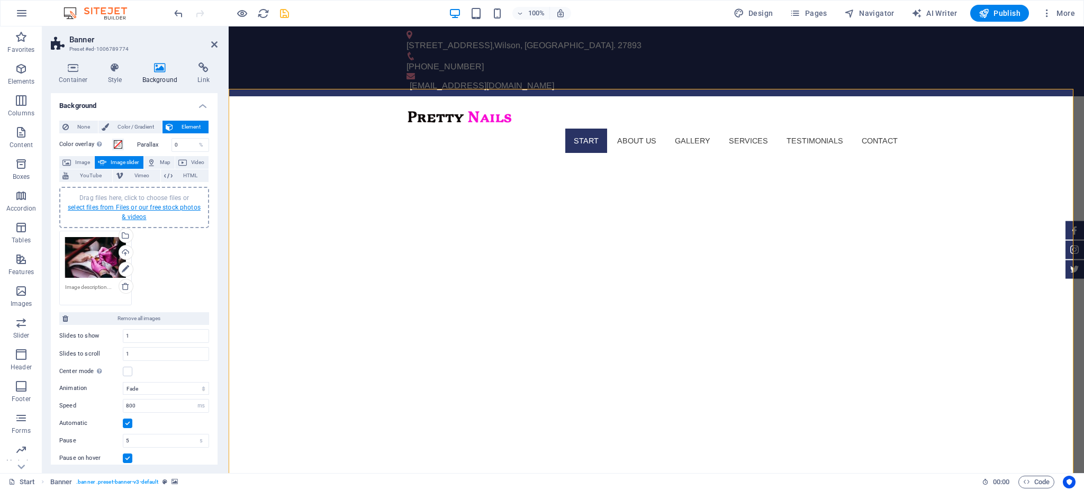
click at [147, 207] on link "select files from Files or our free stock photos & videos" at bounding box center [134, 212] width 133 height 17
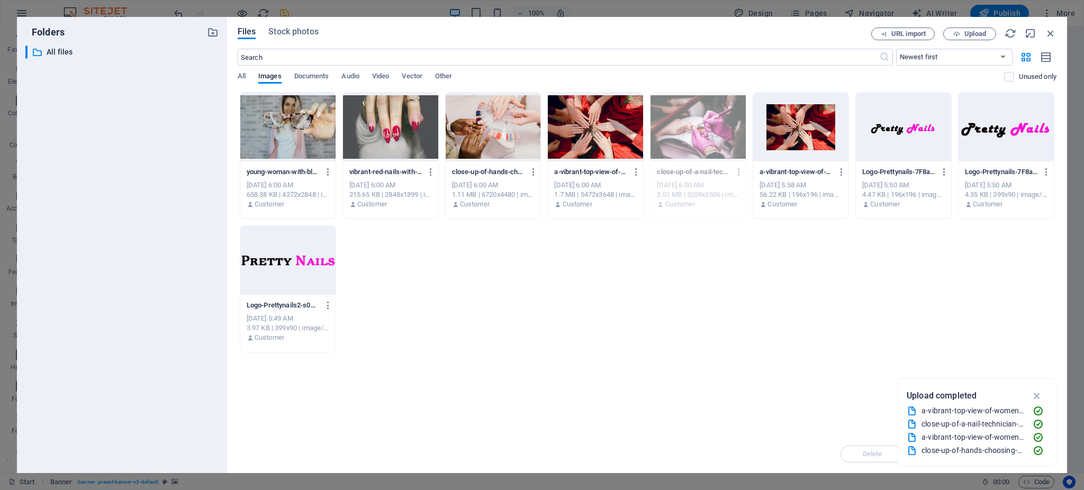
click at [786, 132] on div at bounding box center [800, 127] width 95 height 69
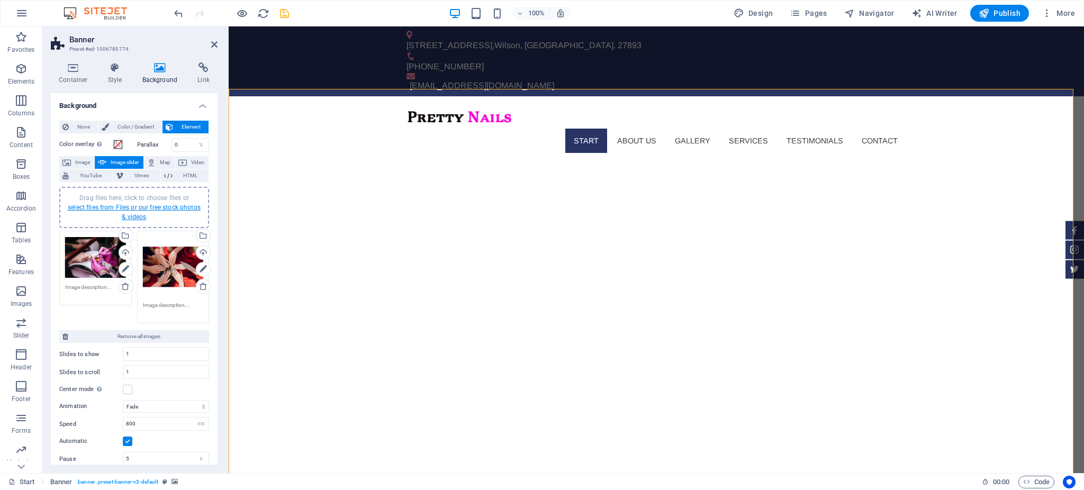
click at [139, 207] on link "select files from Files or our free stock photos & videos" at bounding box center [134, 212] width 133 height 17
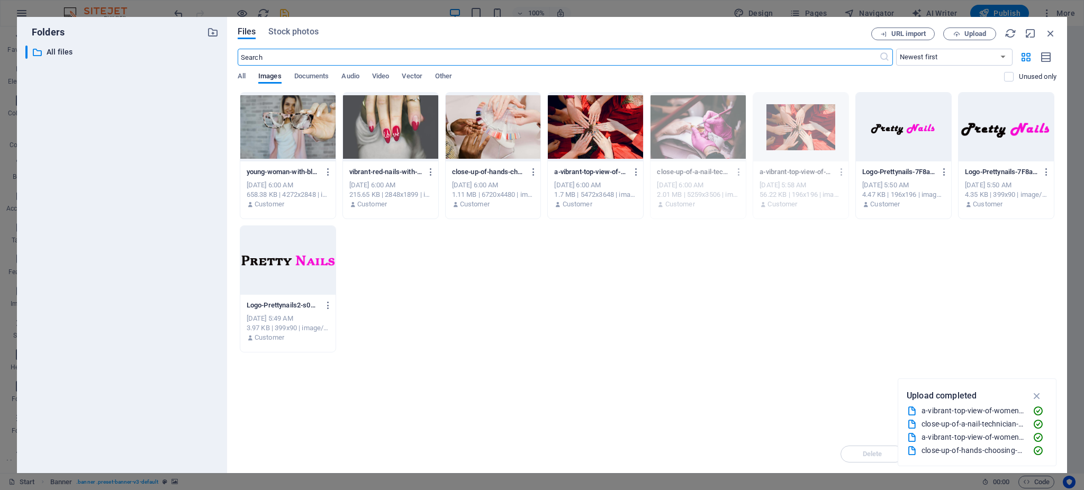
click at [506, 139] on div at bounding box center [493, 127] width 95 height 69
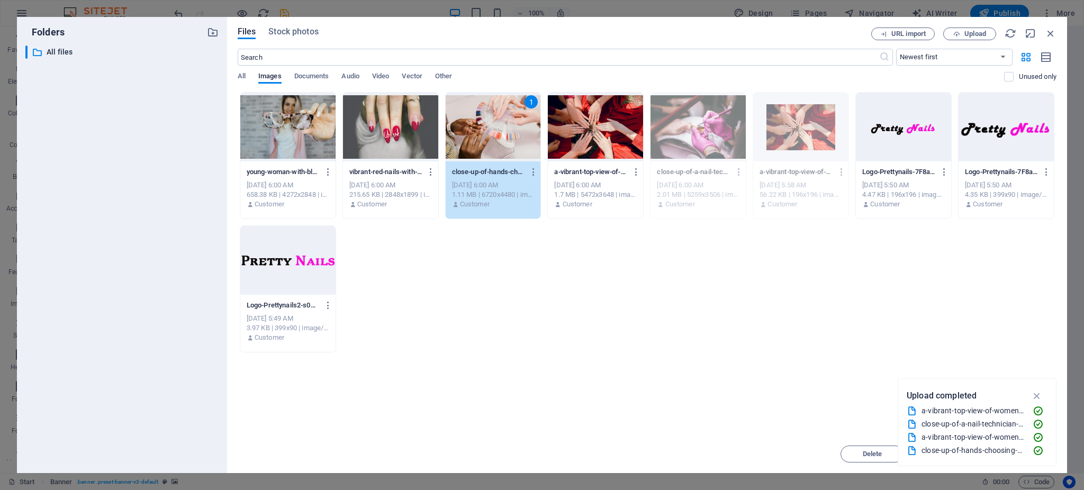
click at [506, 139] on div "1" at bounding box center [493, 127] width 95 height 69
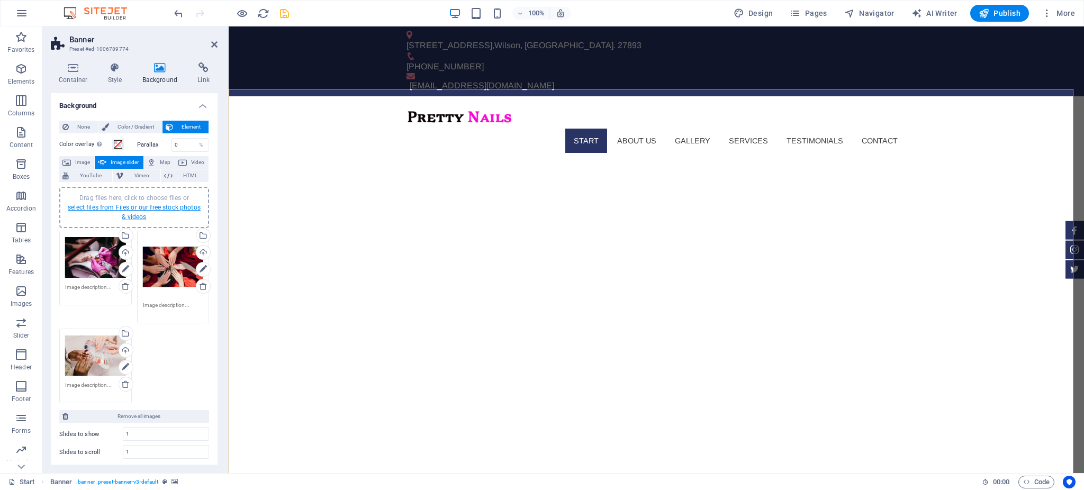
click at [133, 210] on link "select files from Files or our free stock photos & videos" at bounding box center [134, 212] width 133 height 17
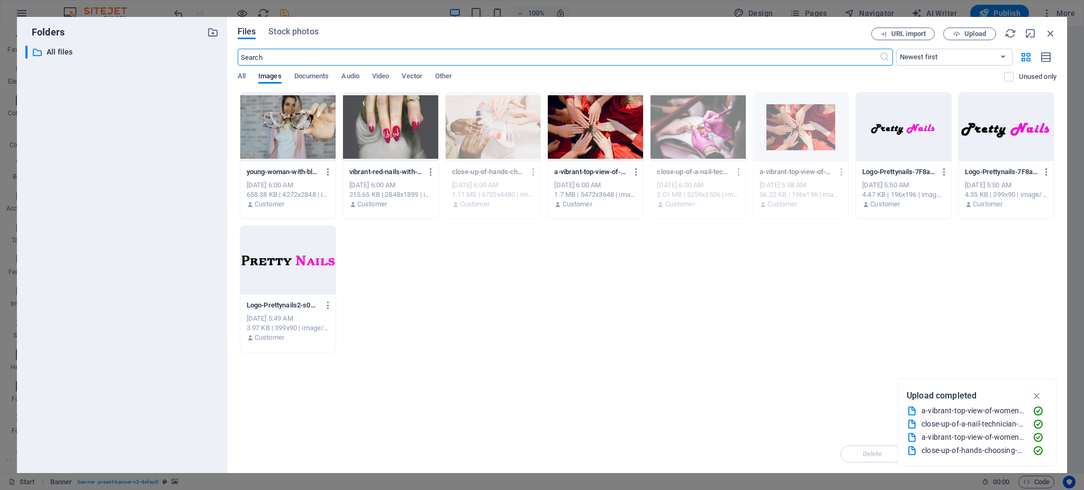
click at [381, 137] on div at bounding box center [390, 127] width 95 height 69
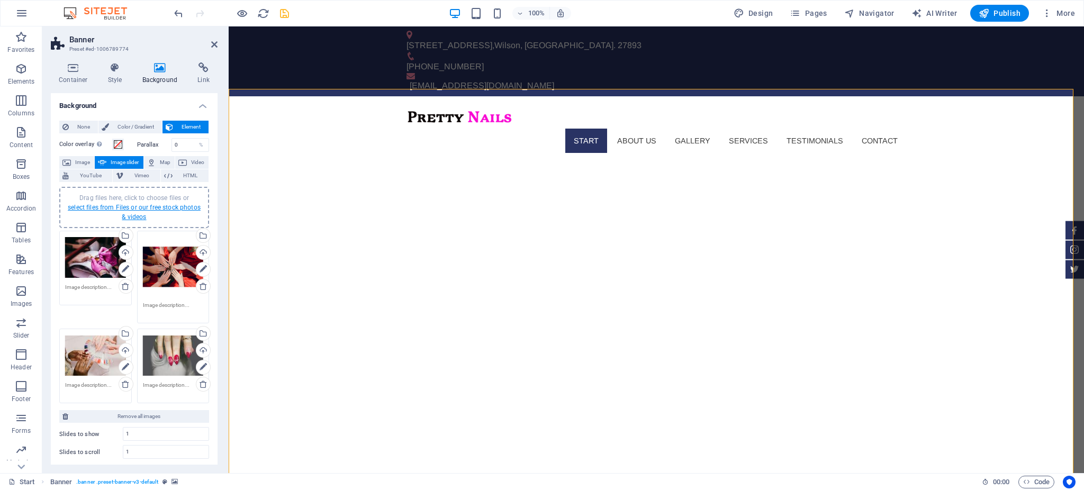
click at [146, 204] on link "select files from Files or our free stock photos & videos" at bounding box center [134, 212] width 133 height 17
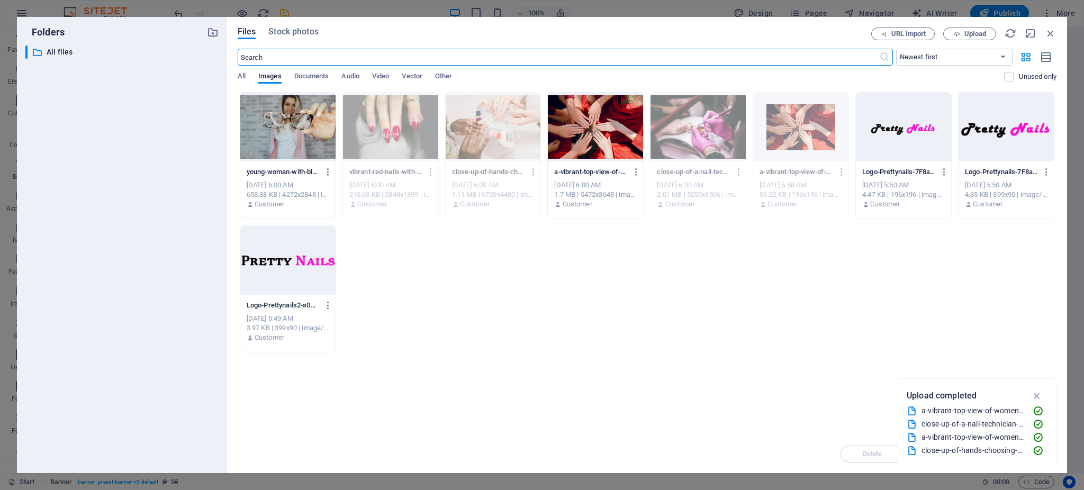
click at [306, 133] on div at bounding box center [287, 127] width 95 height 69
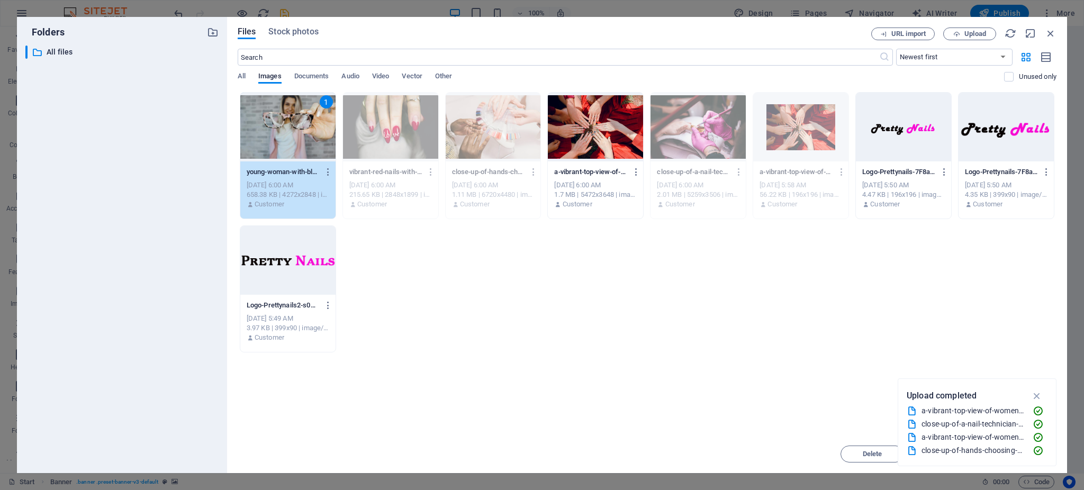
click at [306, 133] on div "1" at bounding box center [287, 127] width 95 height 69
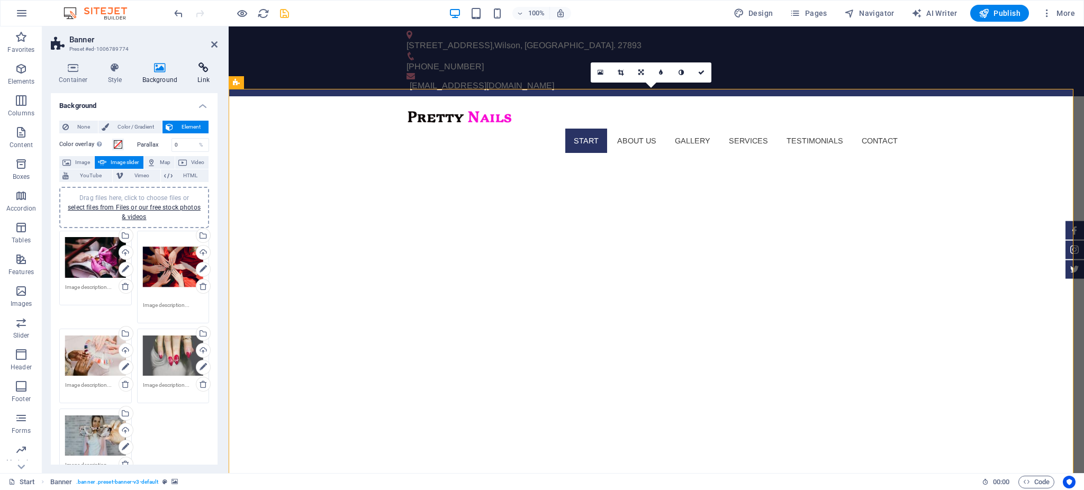
click at [205, 73] on h4 "Link" at bounding box center [203, 73] width 28 height 22
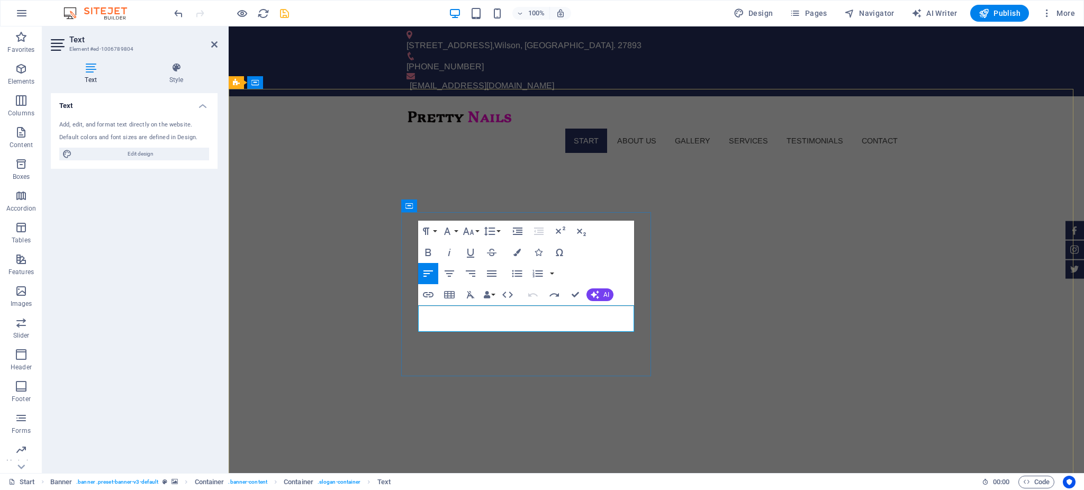
drag, startPoint x: 460, startPoint y: 326, endPoint x: 411, endPoint y: 313, distance: 51.0
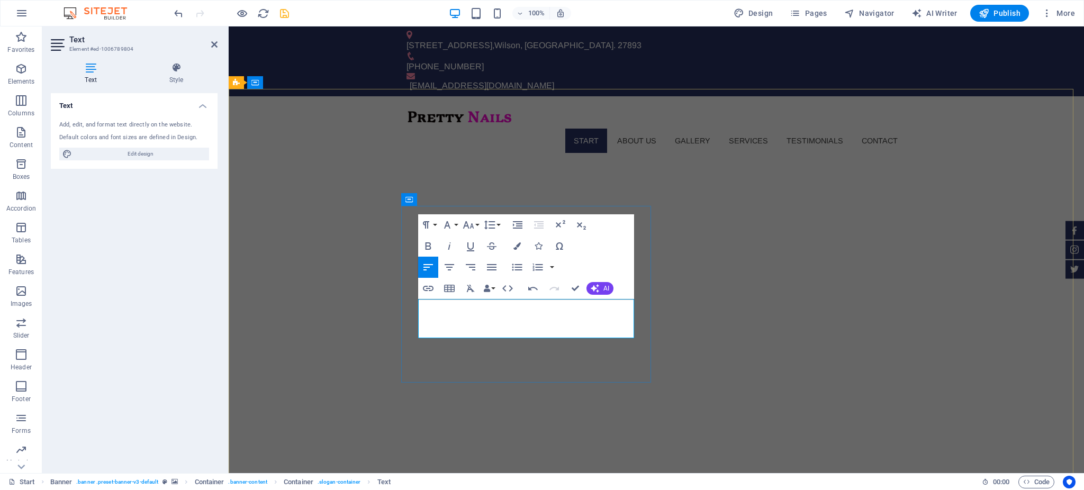
scroll to position [144, 0]
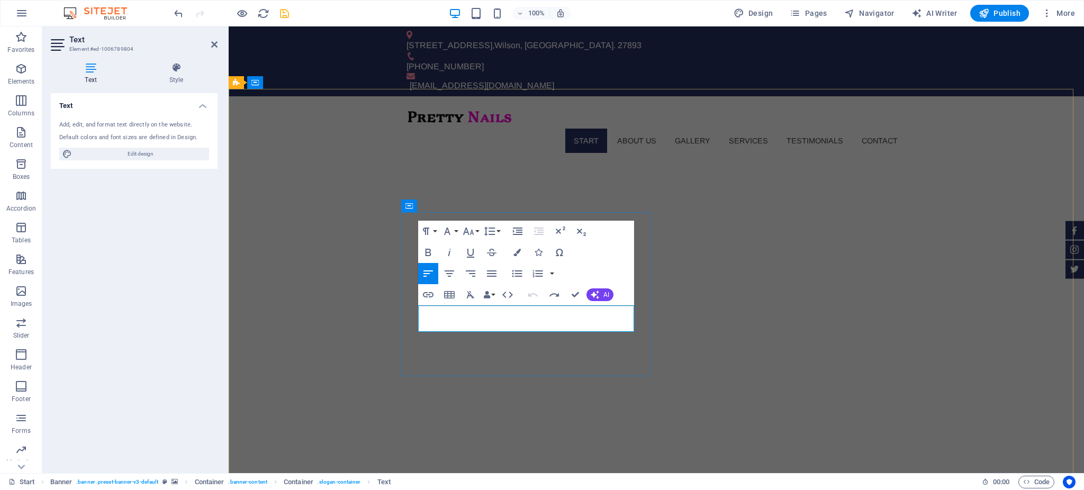
drag, startPoint x: 459, startPoint y: 323, endPoint x: 393, endPoint y: 312, distance: 67.0
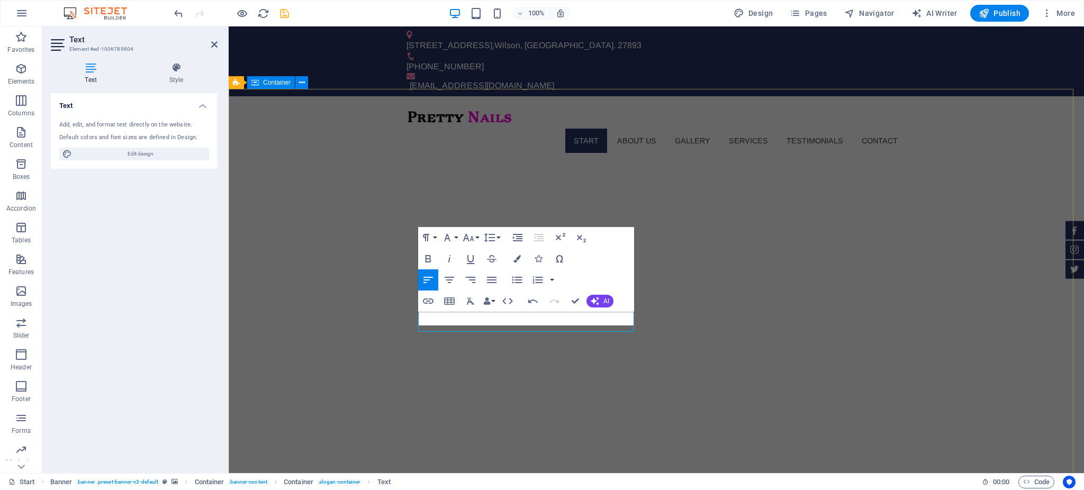
scroll to position [109, 3]
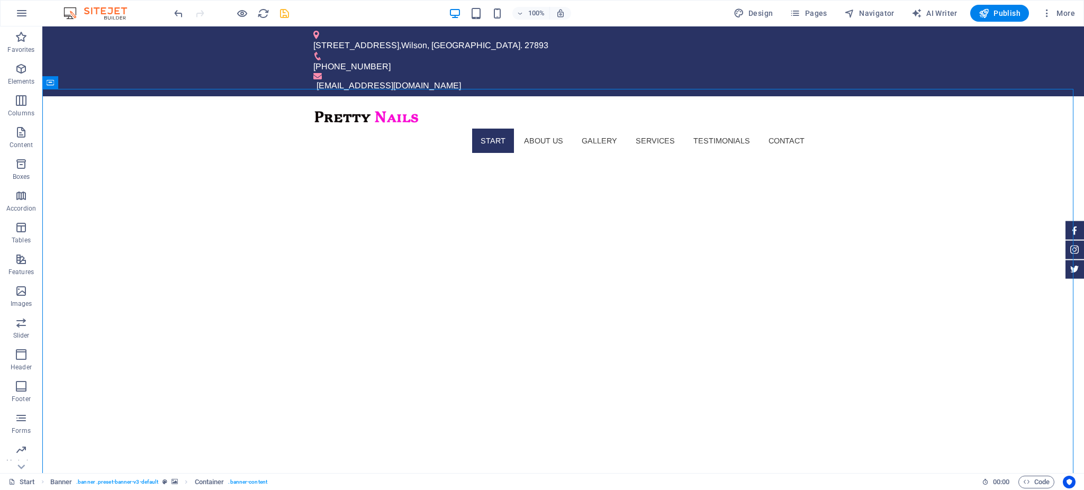
click at [283, 12] on icon "save" at bounding box center [284, 13] width 12 height 12
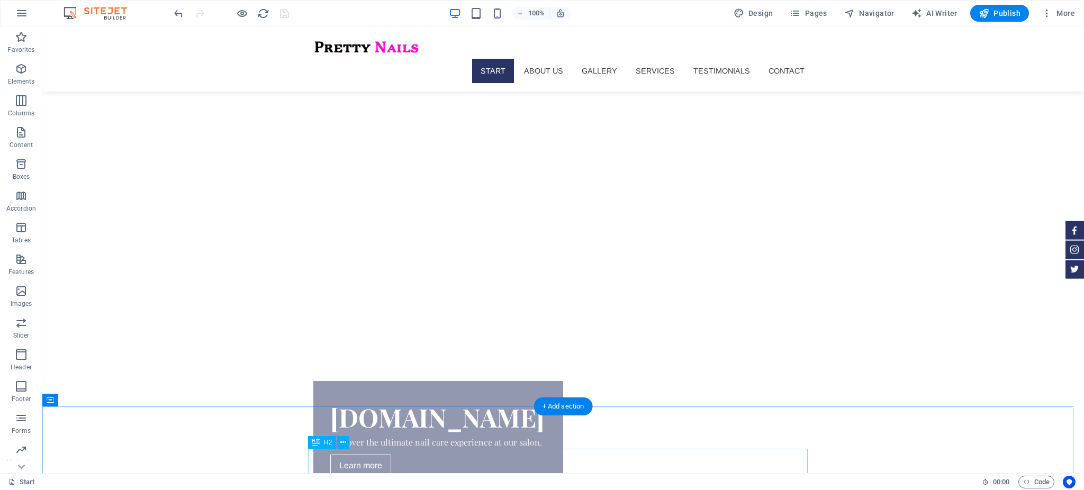
scroll to position [369, 0]
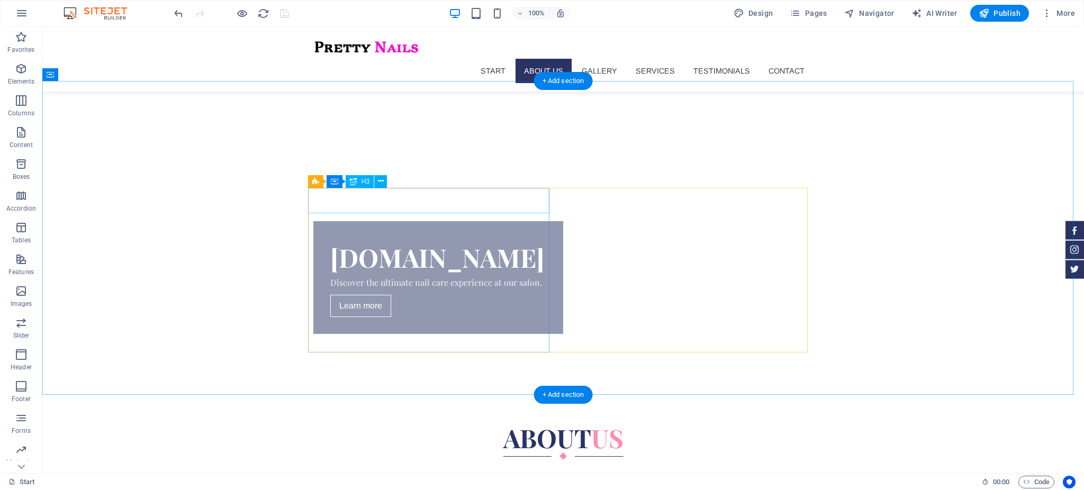
click at [407, 483] on div "Lorem ipsum dolor sit amet" at bounding box center [433, 495] width 241 height 25
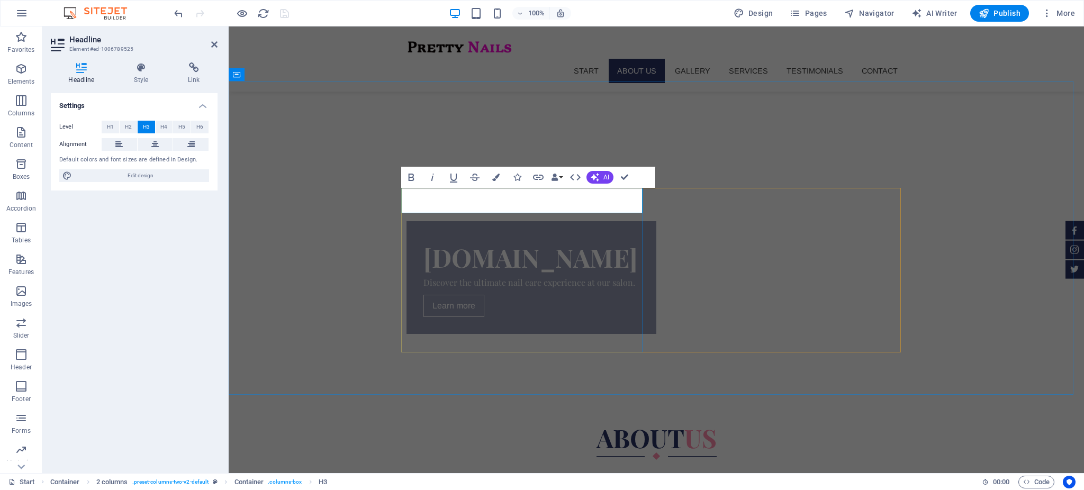
scroll to position [0, 3]
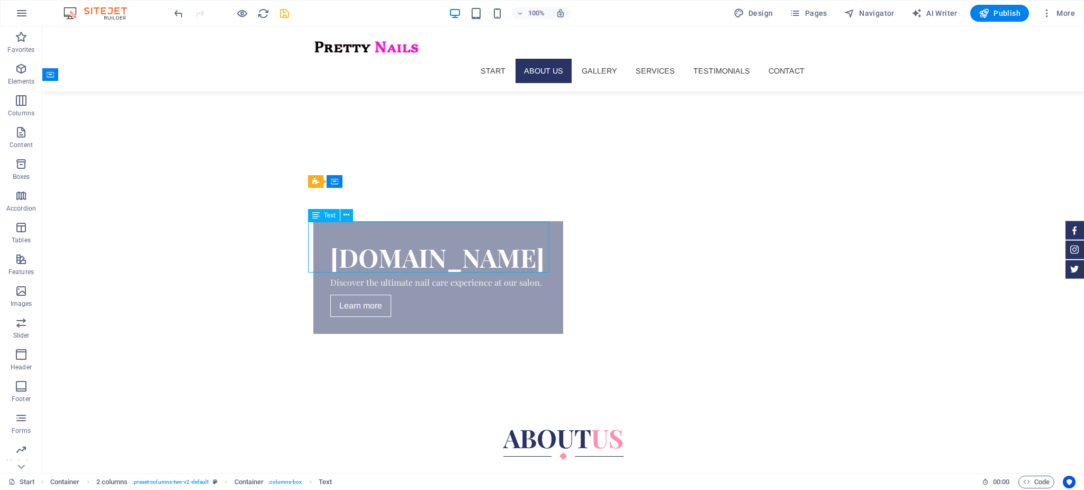
drag, startPoint x: 254, startPoint y: 231, endPoint x: 441, endPoint y: 231, distance: 186.8
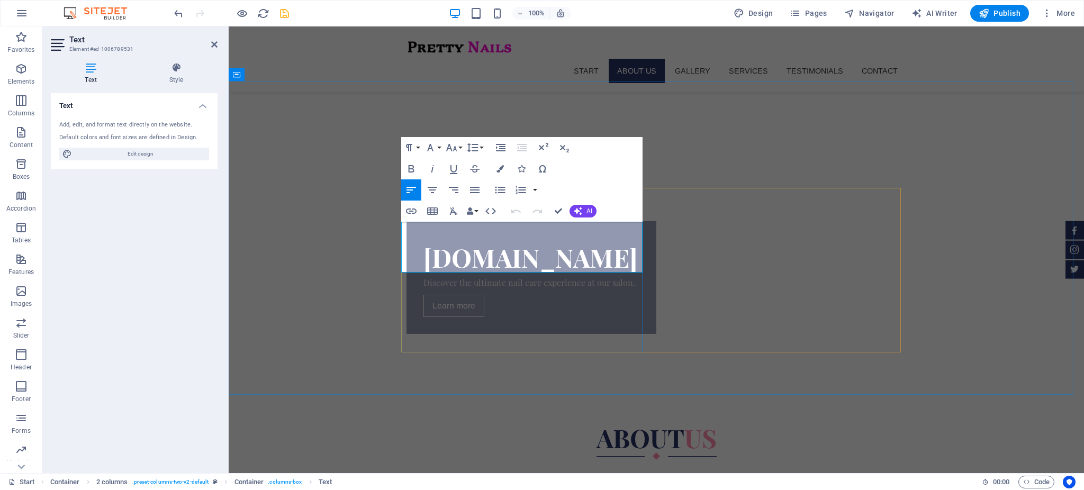
drag, startPoint x: 450, startPoint y: 266, endPoint x: 409, endPoint y: 231, distance: 54.8
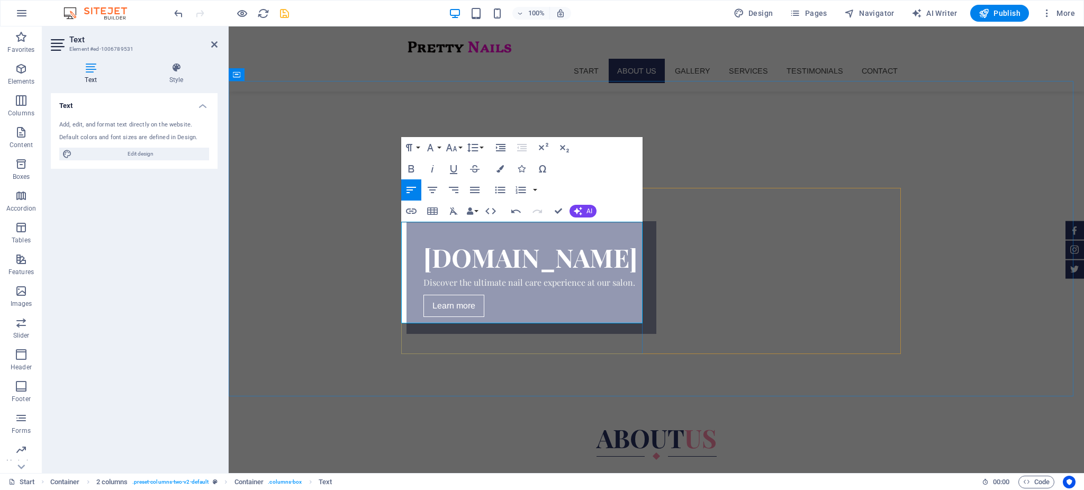
scroll to position [4093, 1]
click at [288, 16] on icon "save" at bounding box center [284, 13] width 12 height 12
checkbox input "false"
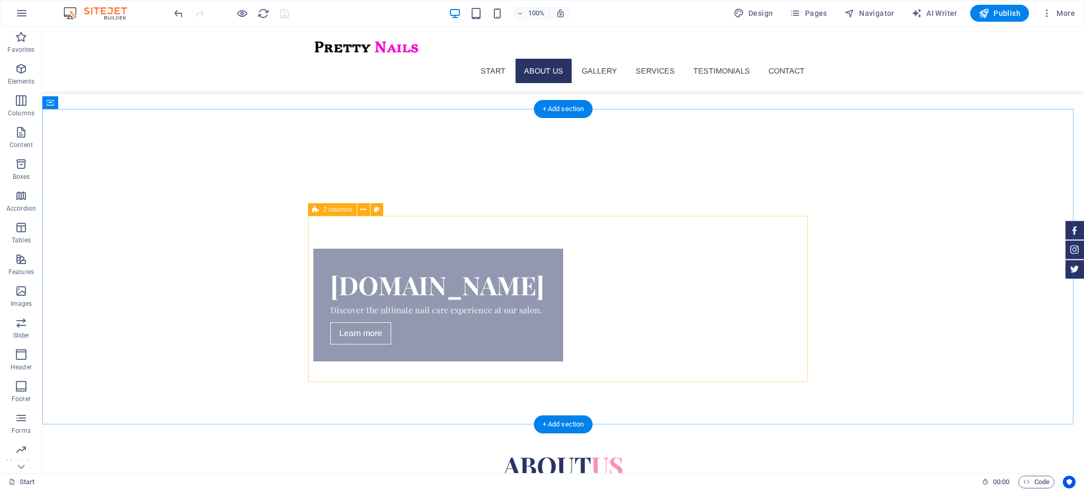
scroll to position [341, 0]
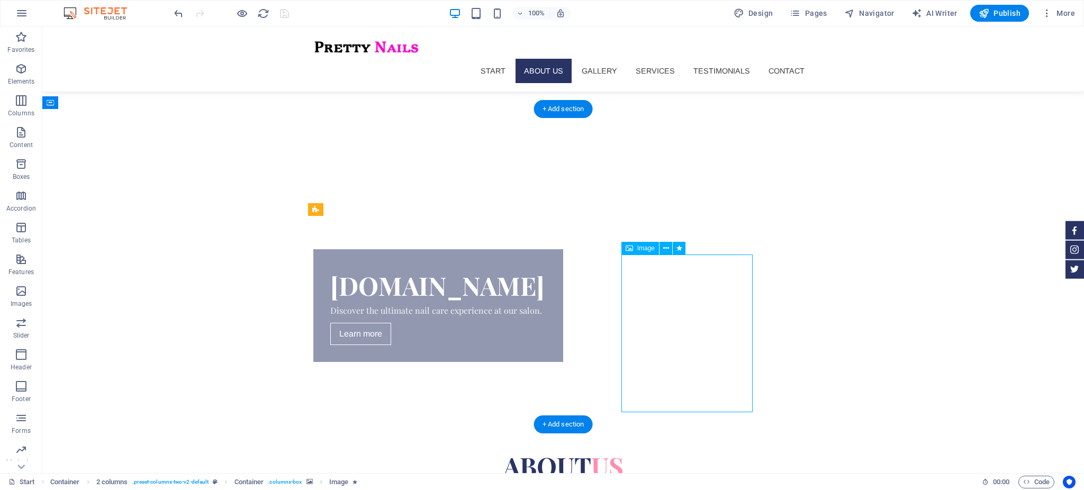
select select "%"
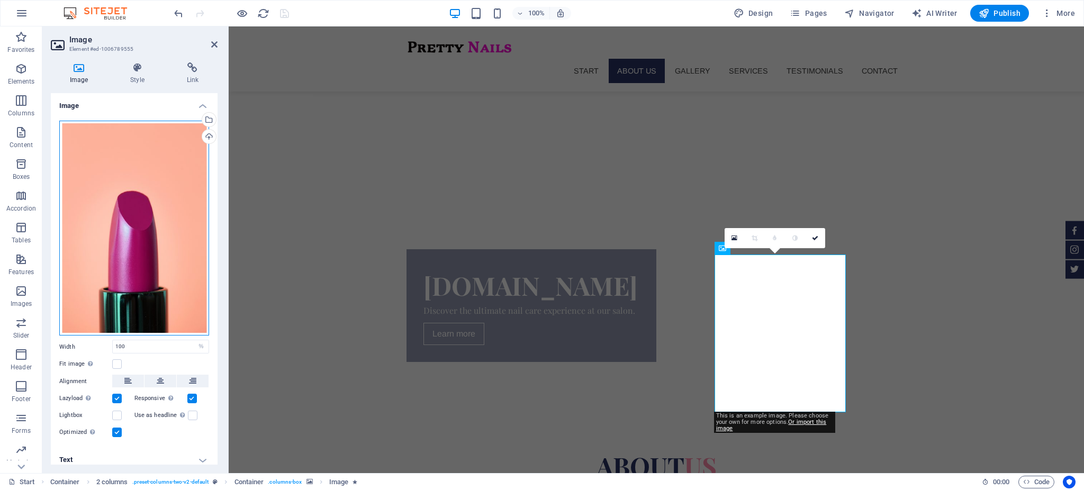
click at [184, 165] on div "Drag files here, click to choose files or select files from Files or our free s…" at bounding box center [134, 228] width 150 height 215
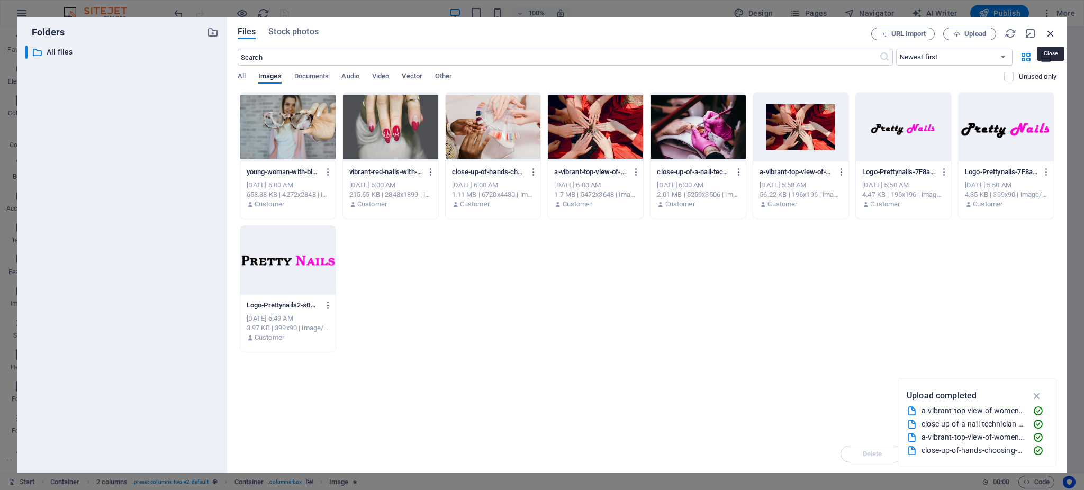
click at [1050, 32] on icon "button" at bounding box center [1051, 34] width 12 height 12
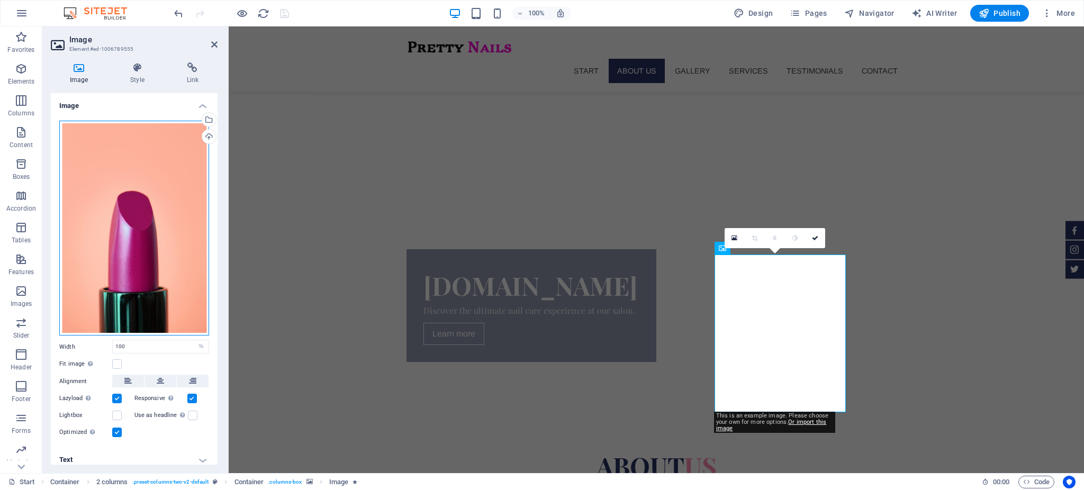
click at [141, 194] on div "Drag files here, click to choose files or select files from Files or our free s…" at bounding box center [134, 228] width 150 height 215
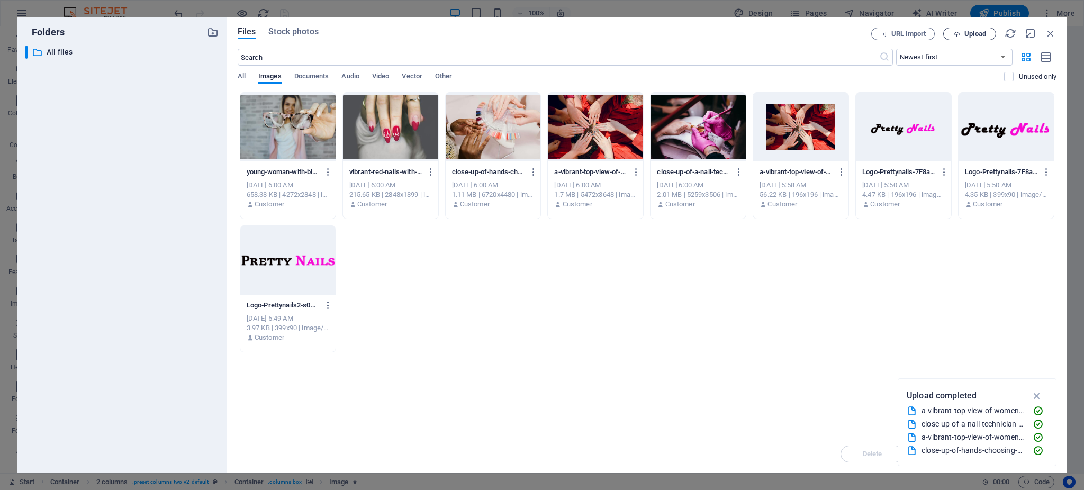
click at [969, 31] on span "Upload" at bounding box center [975, 34] width 22 height 6
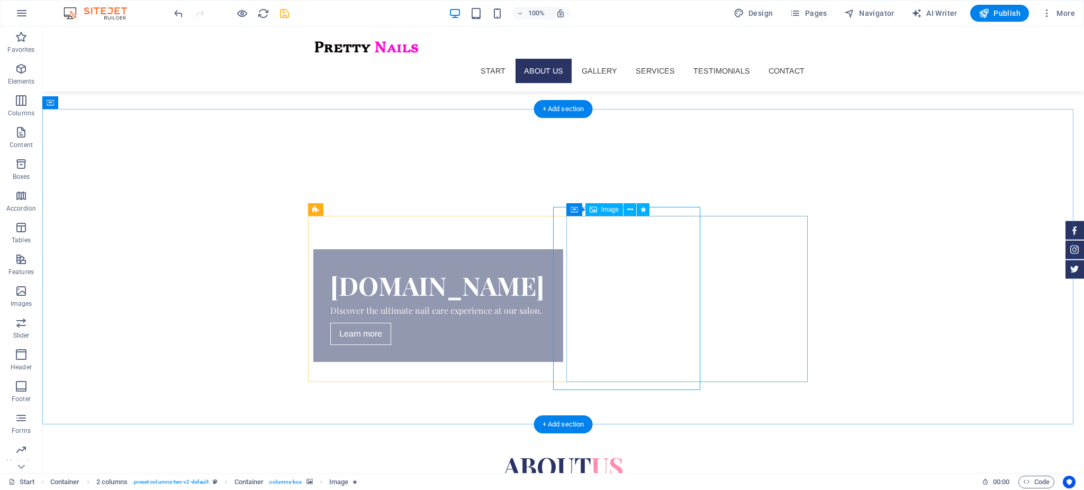
select select "%"
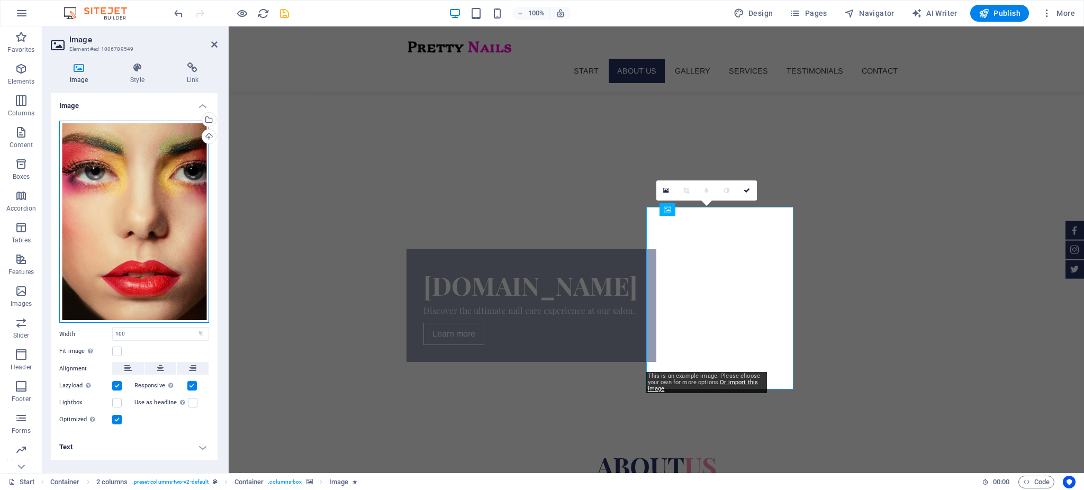
click at [132, 231] on div "Drag files here, click to choose files or select files from Files or our free s…" at bounding box center [134, 222] width 150 height 203
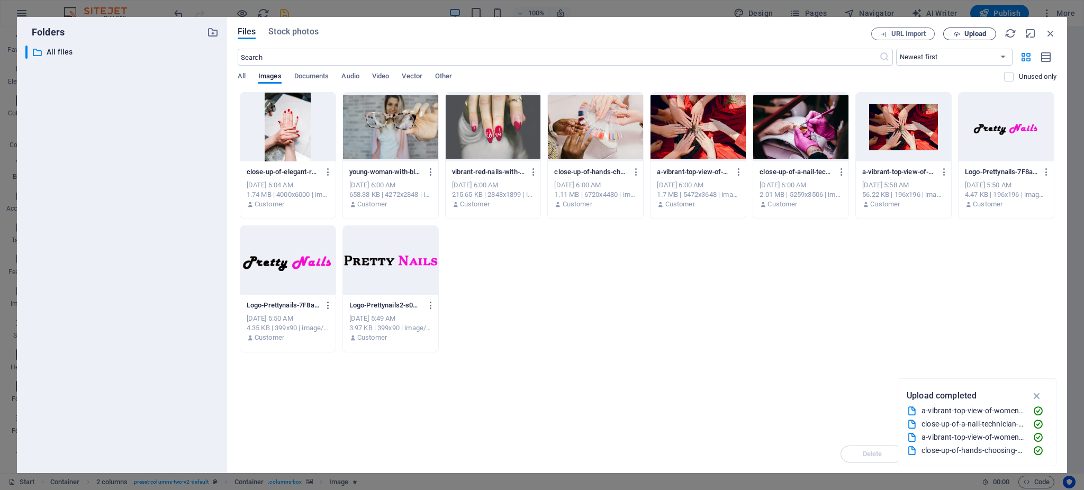
click at [978, 31] on span "Upload" at bounding box center [975, 34] width 22 height 6
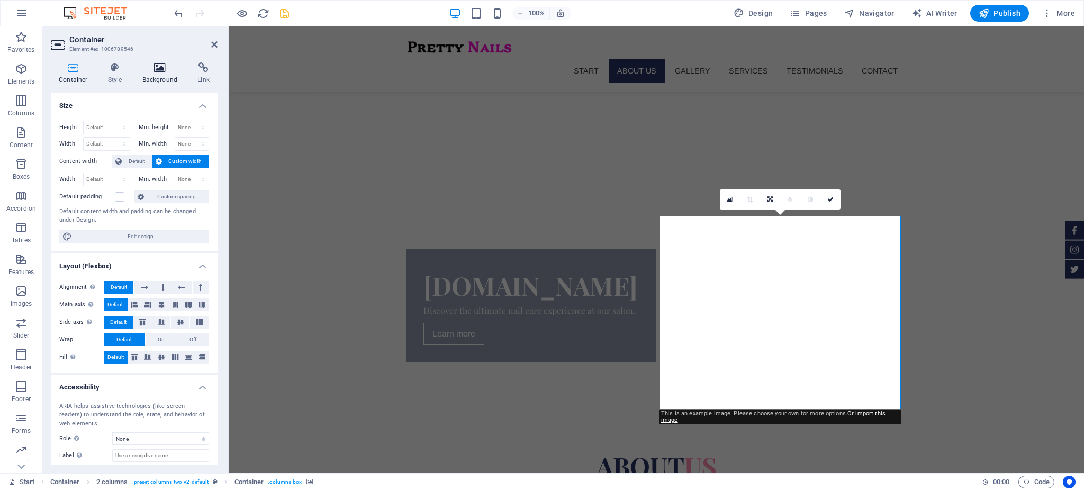
click at [158, 70] on icon at bounding box center [159, 67] width 51 height 11
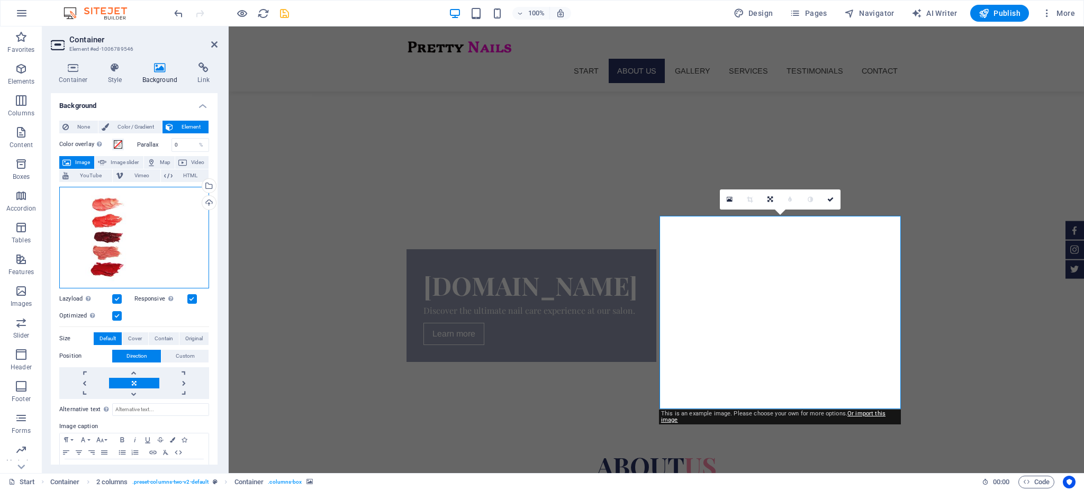
click at [151, 243] on div "Drag files here, click to choose files or select files from Files or our free s…" at bounding box center [134, 238] width 150 height 102
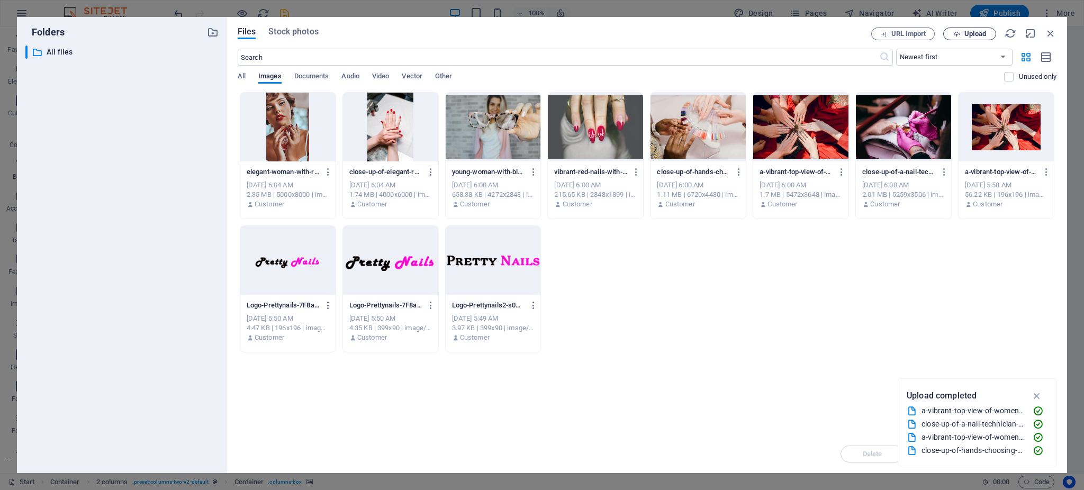
click at [973, 31] on span "Upload" at bounding box center [975, 34] width 22 height 6
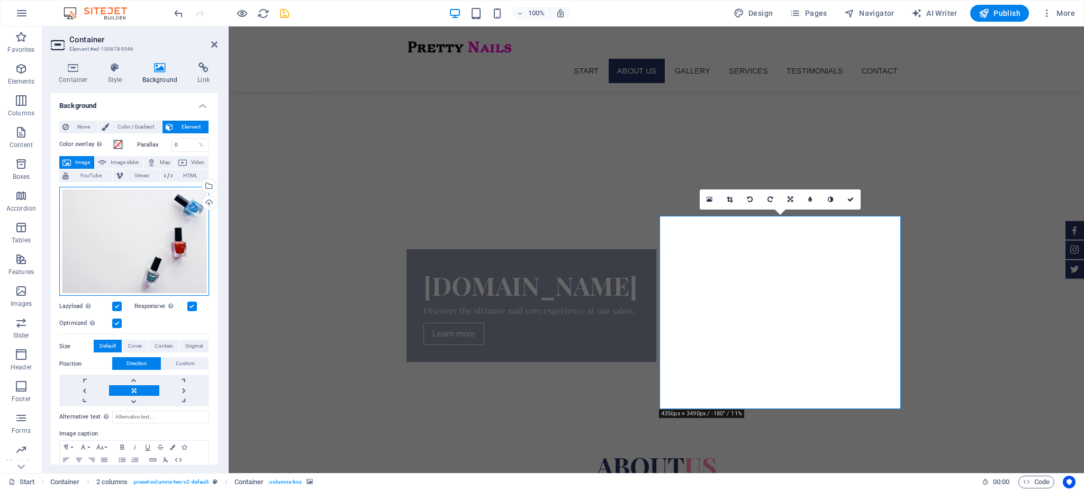
drag, startPoint x: 162, startPoint y: 237, endPoint x: 185, endPoint y: 242, distance: 23.3
click at [185, 242] on div "Drag files here, click to choose files or select files from Files or our free s…" at bounding box center [134, 242] width 150 height 110
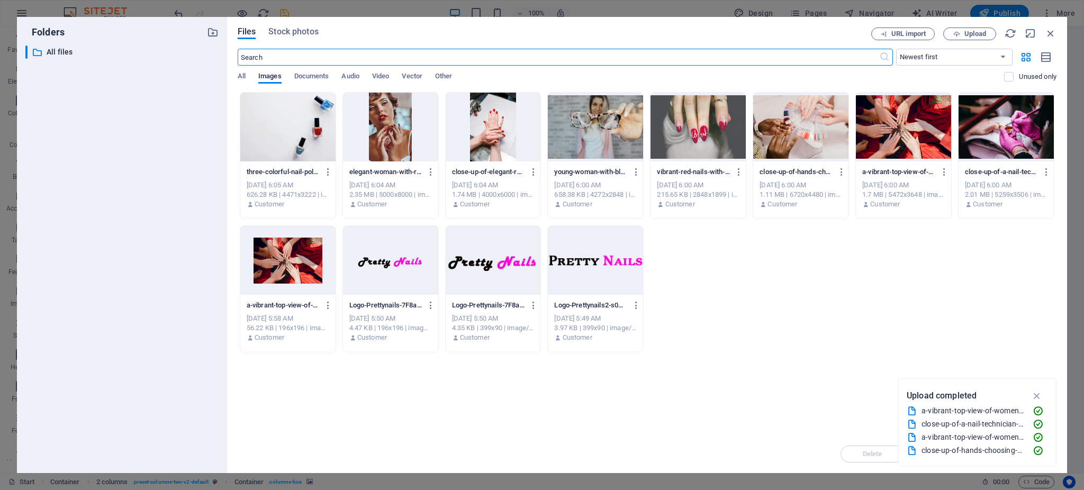
click at [303, 124] on div at bounding box center [287, 127] width 95 height 69
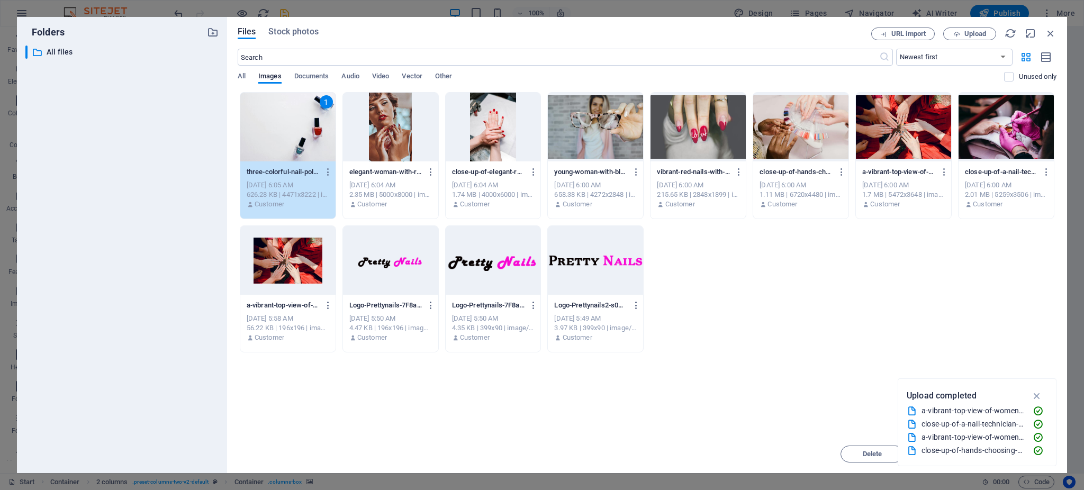
click at [303, 124] on div "1" at bounding box center [287, 127] width 95 height 69
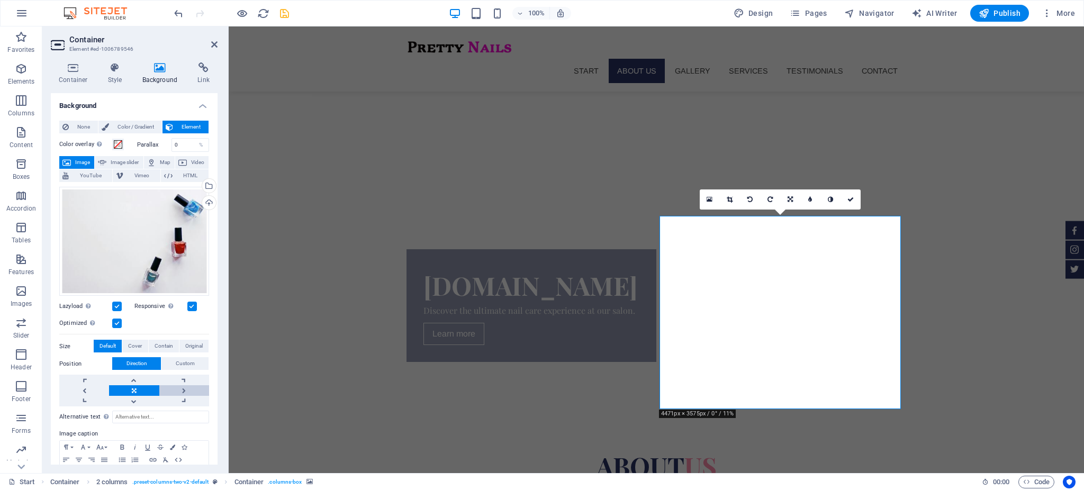
click at [179, 392] on link at bounding box center [184, 390] width 50 height 11
click at [180, 396] on link at bounding box center [184, 401] width 50 height 11
click at [180, 380] on link at bounding box center [184, 380] width 50 height 11
click at [87, 390] on link at bounding box center [84, 390] width 50 height 11
click at [80, 376] on link at bounding box center [84, 380] width 50 height 11
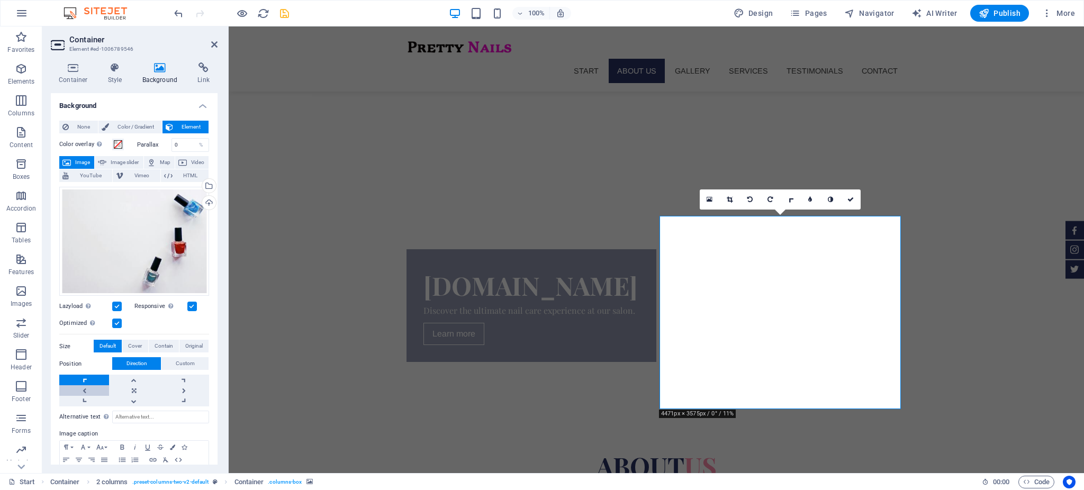
click at [84, 390] on link at bounding box center [84, 390] width 50 height 11
click at [136, 387] on link at bounding box center [134, 390] width 50 height 11
click at [133, 375] on link at bounding box center [134, 380] width 50 height 11
click at [133, 394] on link at bounding box center [134, 390] width 50 height 11
click at [191, 387] on link at bounding box center [184, 390] width 50 height 11
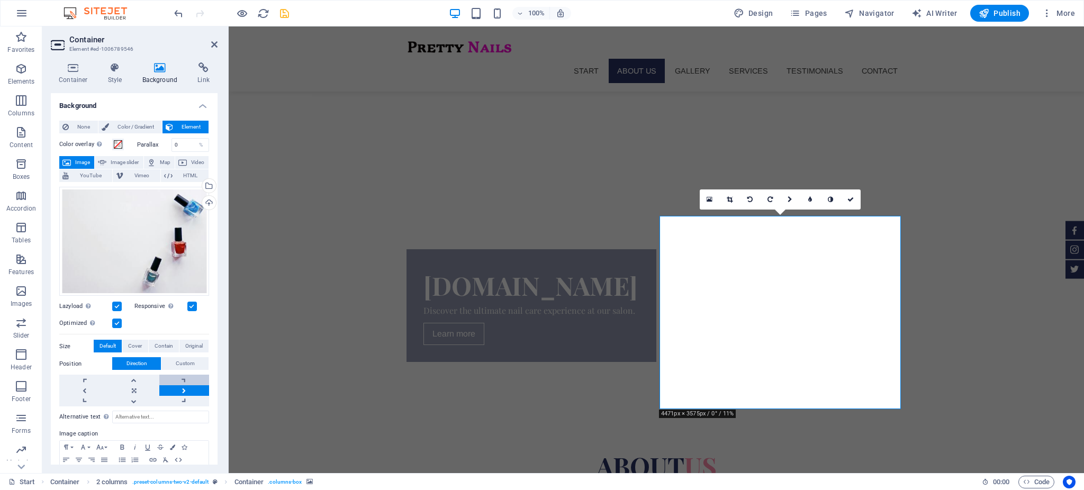
click at [183, 378] on link at bounding box center [184, 380] width 50 height 11
click at [183, 389] on link at bounding box center [184, 390] width 50 height 11
click at [184, 400] on link at bounding box center [184, 401] width 50 height 11
click at [138, 401] on link at bounding box center [134, 401] width 50 height 11
click at [77, 399] on link at bounding box center [84, 401] width 50 height 11
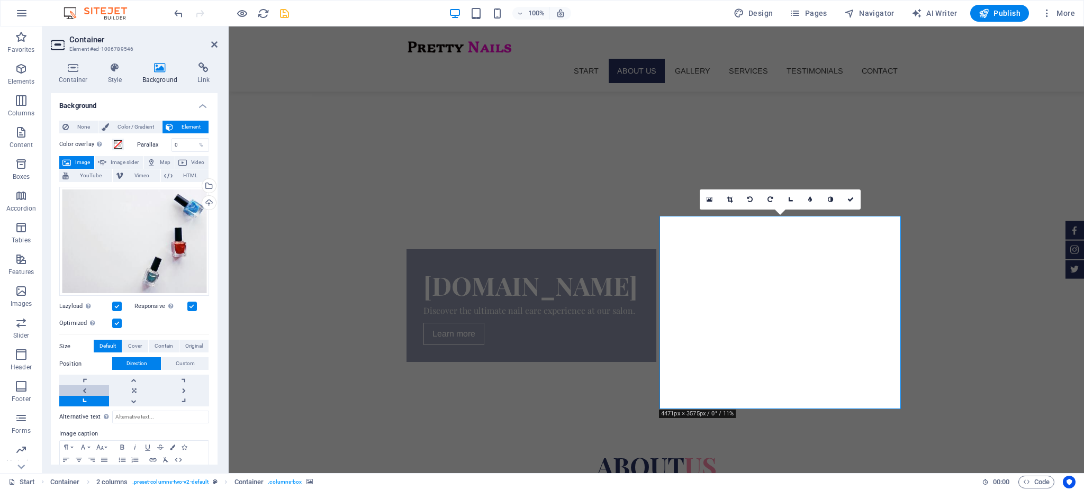
click at [82, 387] on link at bounding box center [84, 390] width 50 height 11
click at [82, 380] on link at bounding box center [84, 380] width 50 height 11
click at [130, 378] on link at bounding box center [134, 380] width 50 height 11
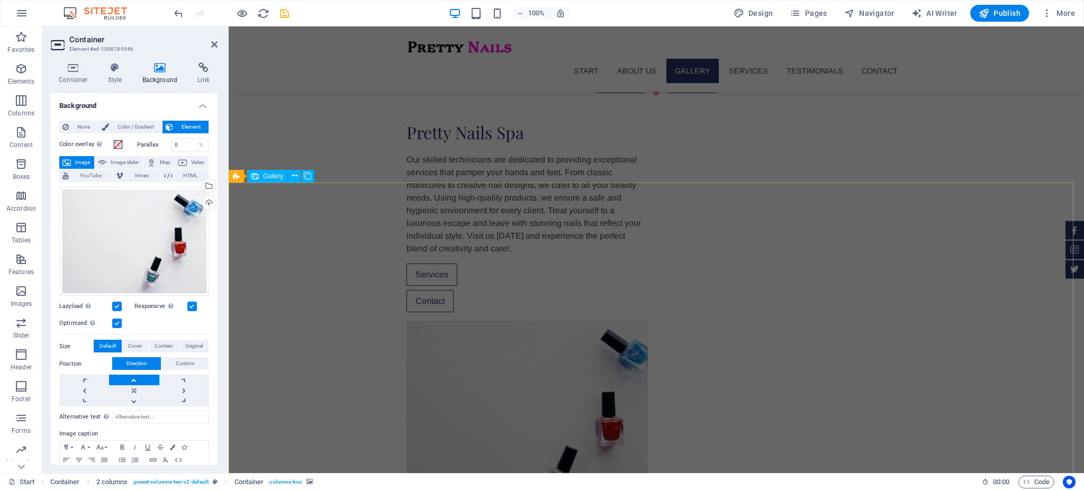
scroll to position [733, 0]
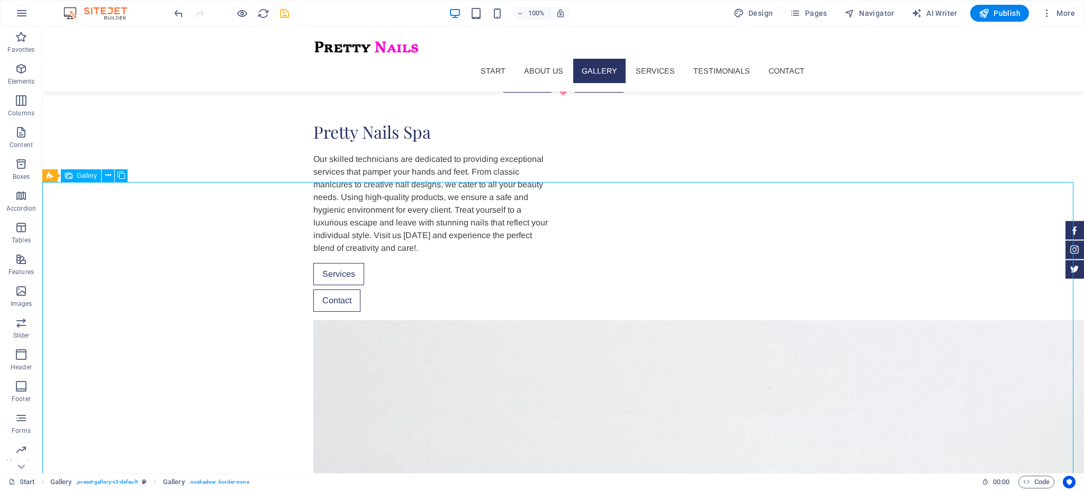
select select "4"
select select "px"
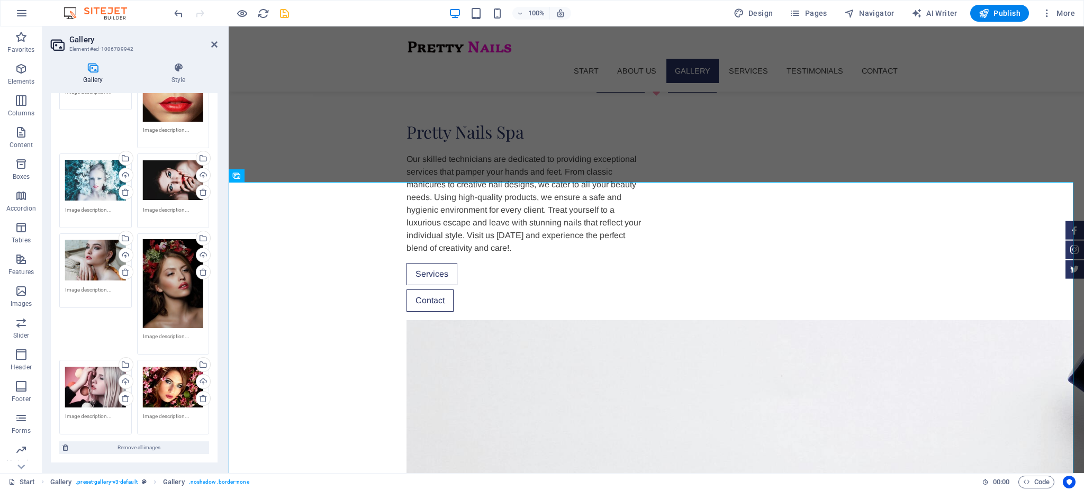
scroll to position [0, 0]
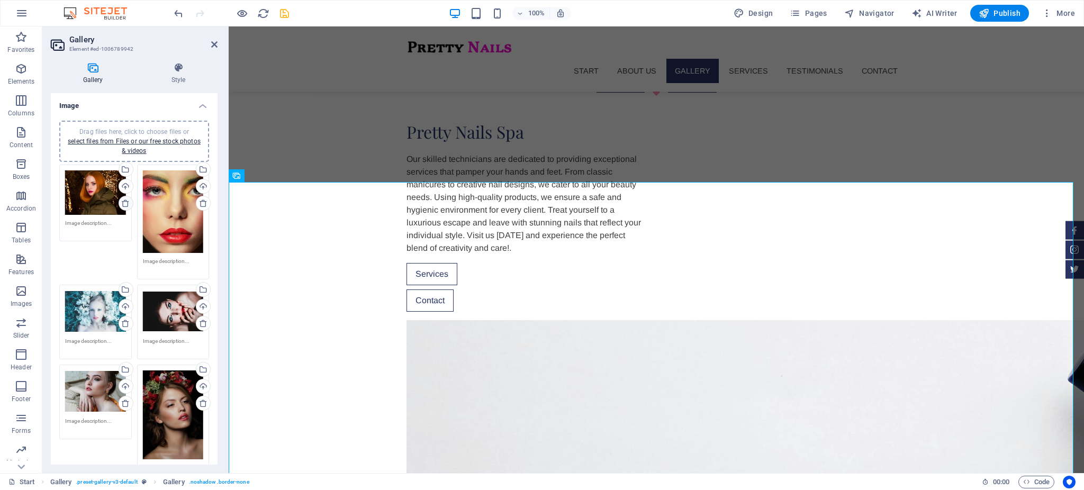
click at [124, 203] on icon at bounding box center [125, 203] width 8 height 8
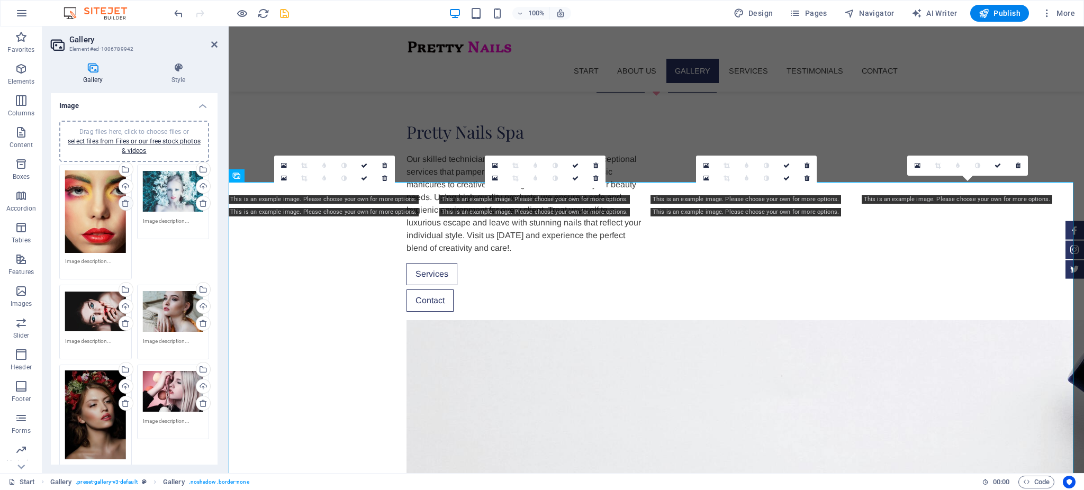
click at [124, 203] on icon at bounding box center [125, 203] width 8 height 8
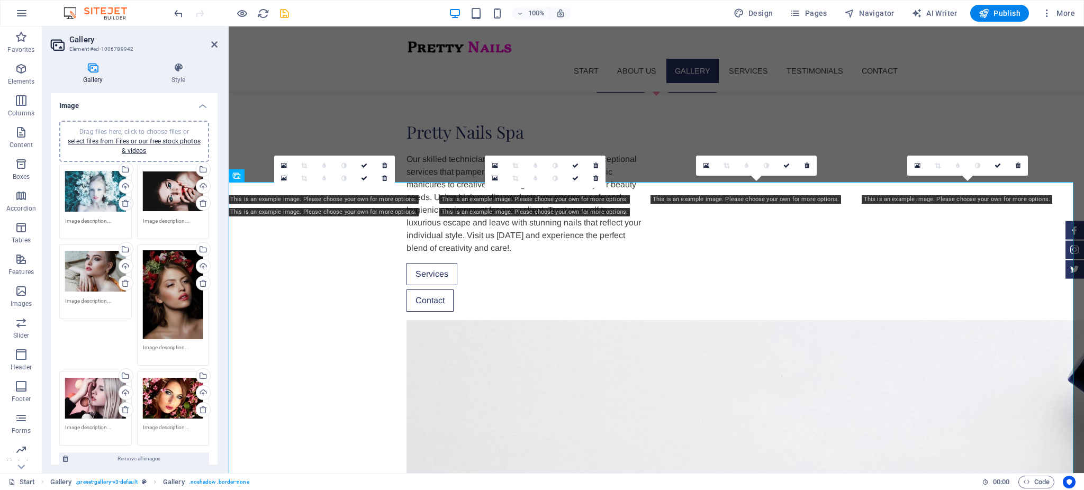
click at [124, 203] on icon at bounding box center [125, 203] width 8 height 8
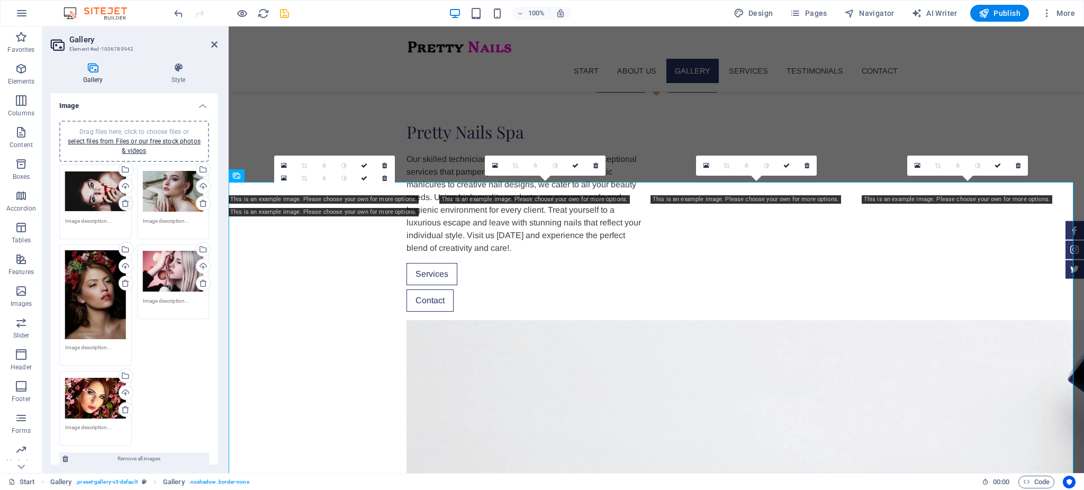
click at [124, 203] on icon at bounding box center [125, 203] width 8 height 8
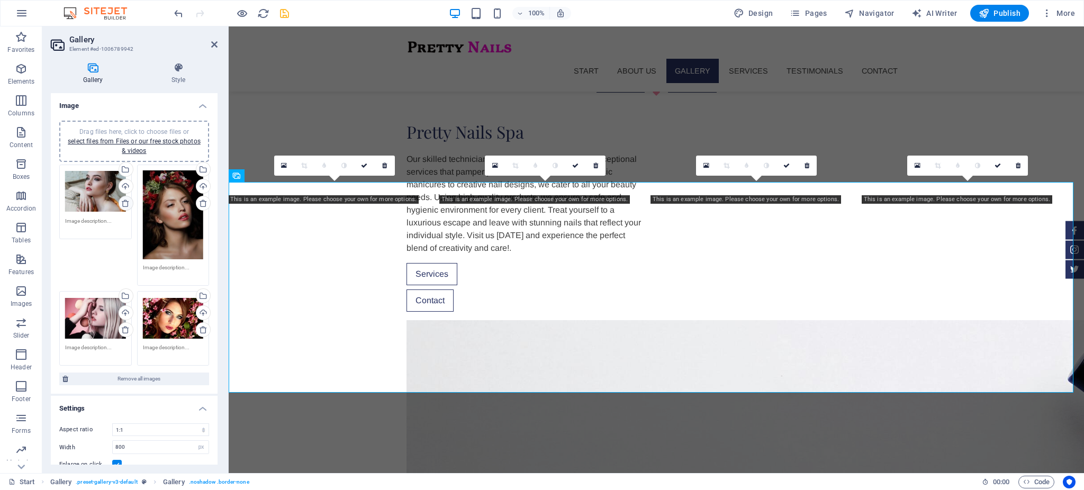
click at [124, 203] on icon at bounding box center [125, 203] width 8 height 8
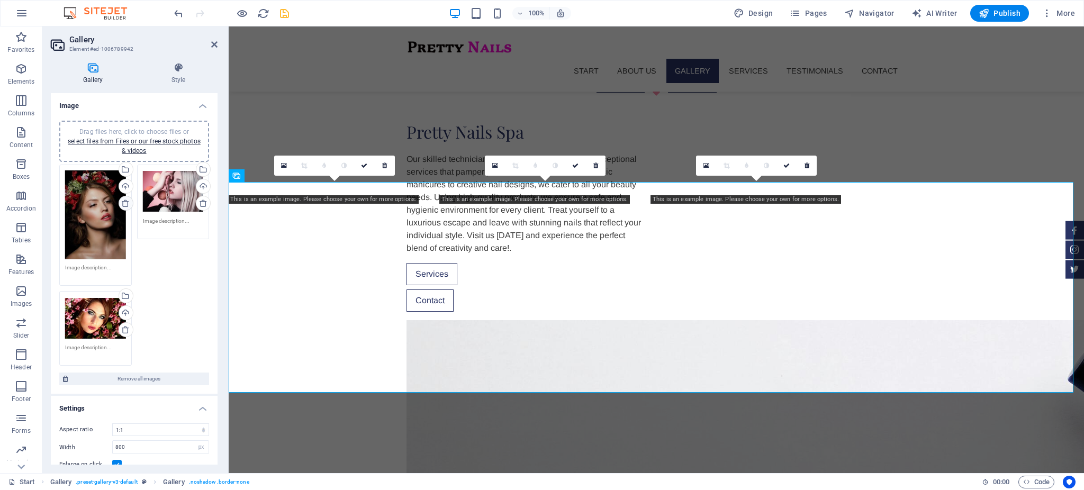
click at [124, 203] on icon at bounding box center [125, 203] width 8 height 8
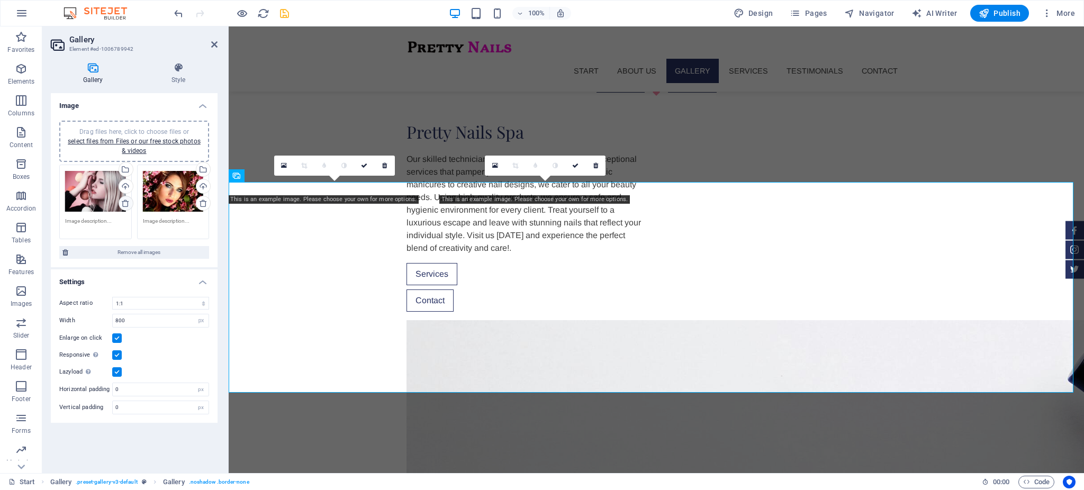
click at [124, 203] on icon at bounding box center [125, 203] width 8 height 8
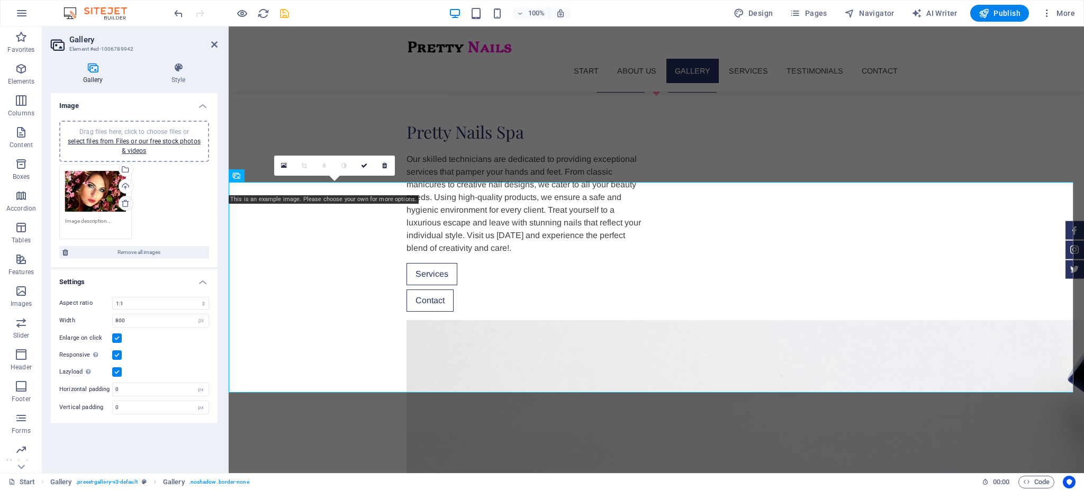
click at [124, 203] on icon at bounding box center [125, 203] width 8 height 8
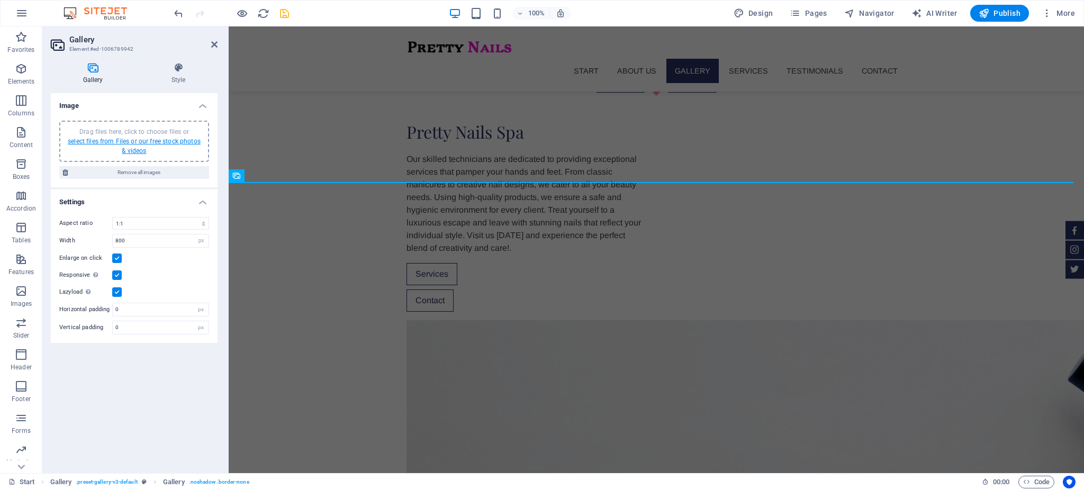
click at [144, 141] on link "select files from Files or our free stock photos & videos" at bounding box center [134, 146] width 133 height 17
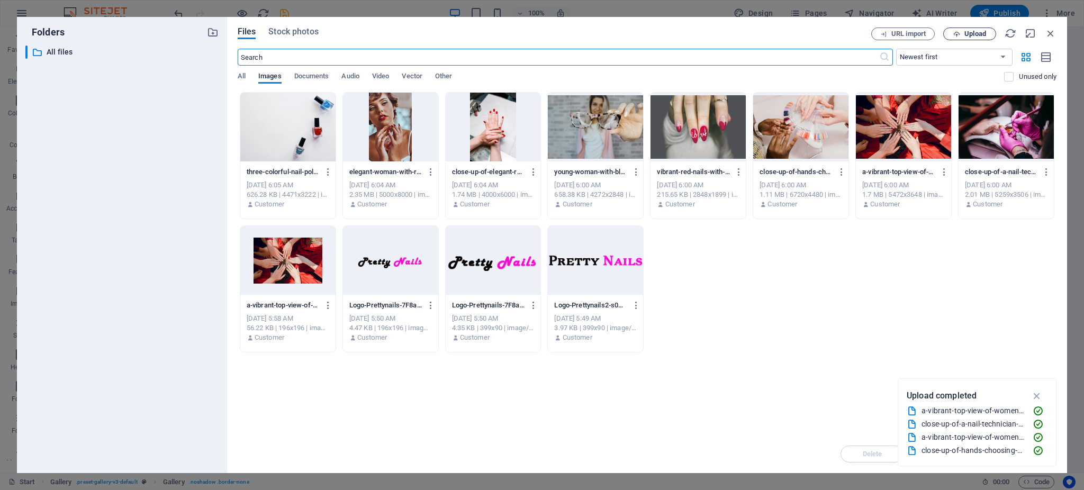
click at [966, 31] on span "Upload" at bounding box center [975, 34] width 22 height 6
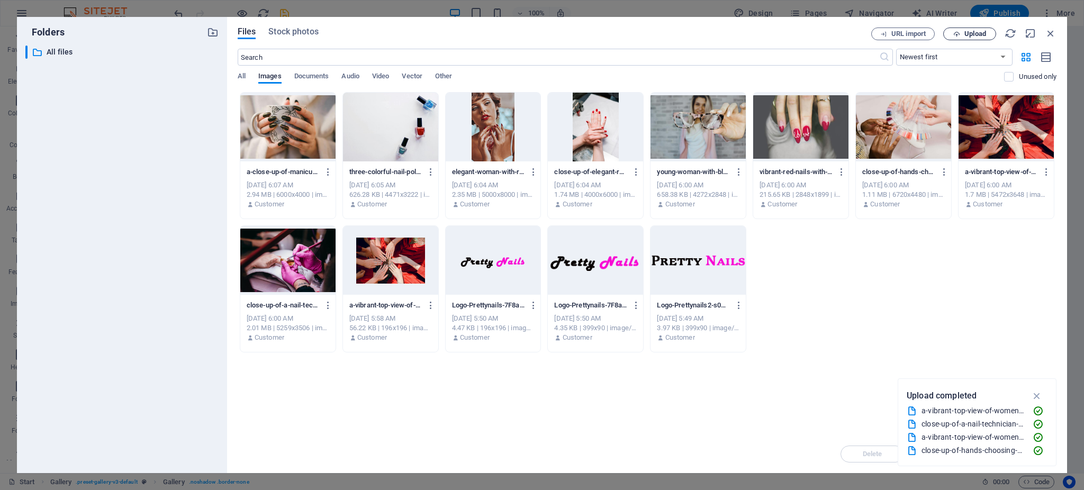
click at [978, 34] on span "Upload" at bounding box center [975, 34] width 22 height 6
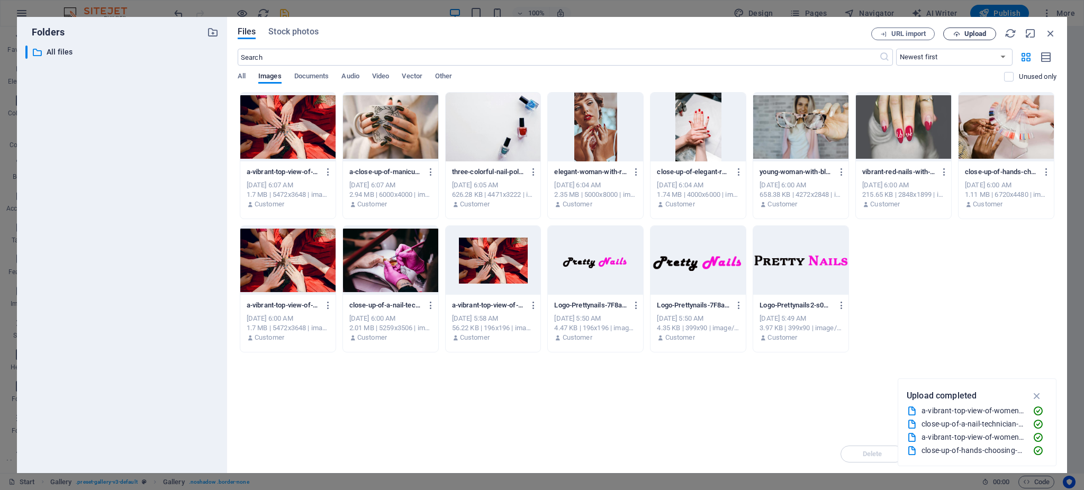
click at [970, 37] on span "Upload" at bounding box center [975, 34] width 22 height 6
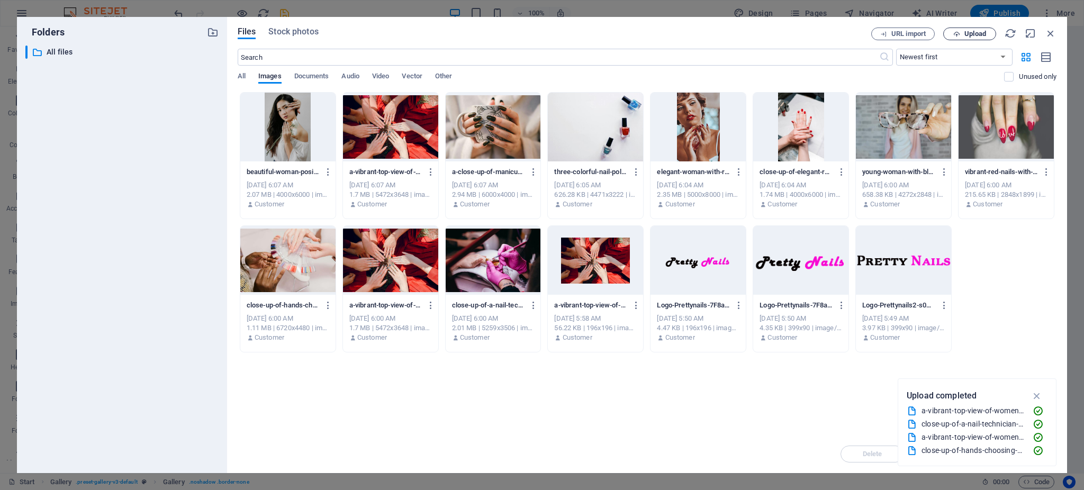
click at [960, 36] on span "Upload" at bounding box center [969, 34] width 43 height 7
click at [961, 33] on span "Upload" at bounding box center [969, 34] width 43 height 7
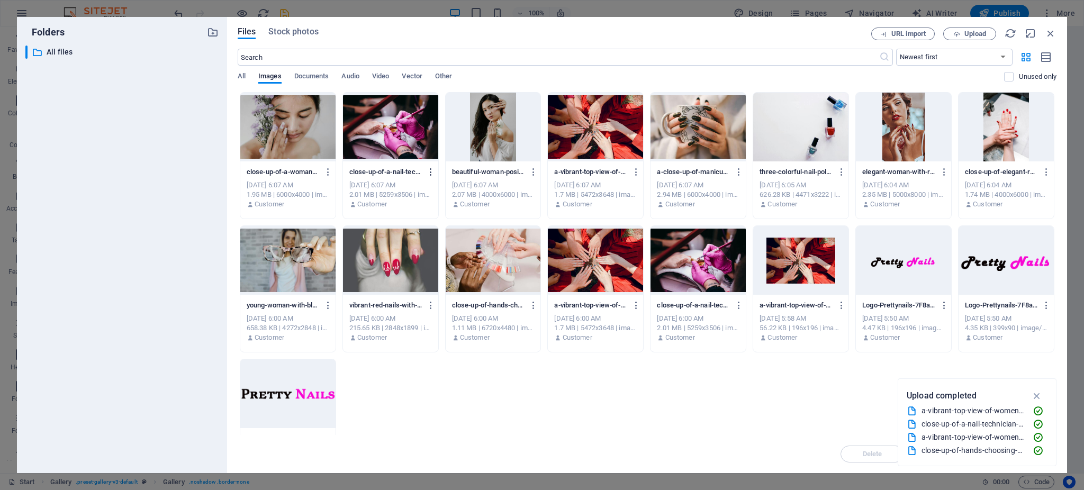
click at [428, 175] on icon "button" at bounding box center [431, 172] width 10 height 10
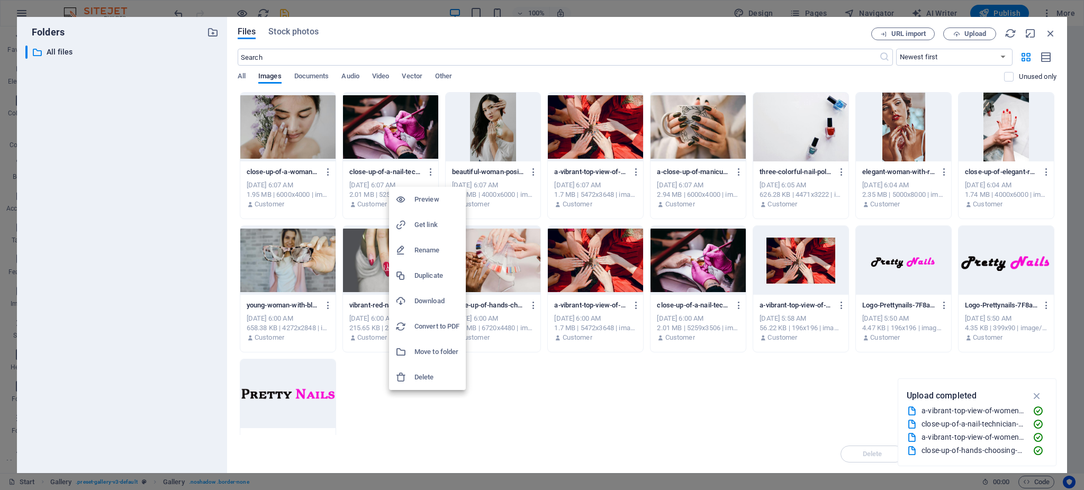
click at [431, 381] on h6 "Delete" at bounding box center [436, 377] width 45 height 13
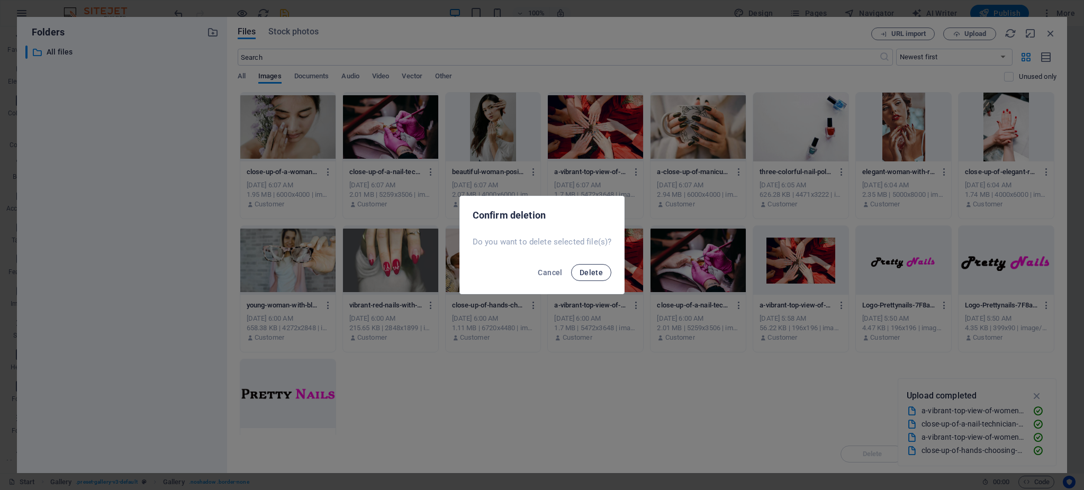
click at [590, 273] on span "Delete" at bounding box center [591, 272] width 23 height 8
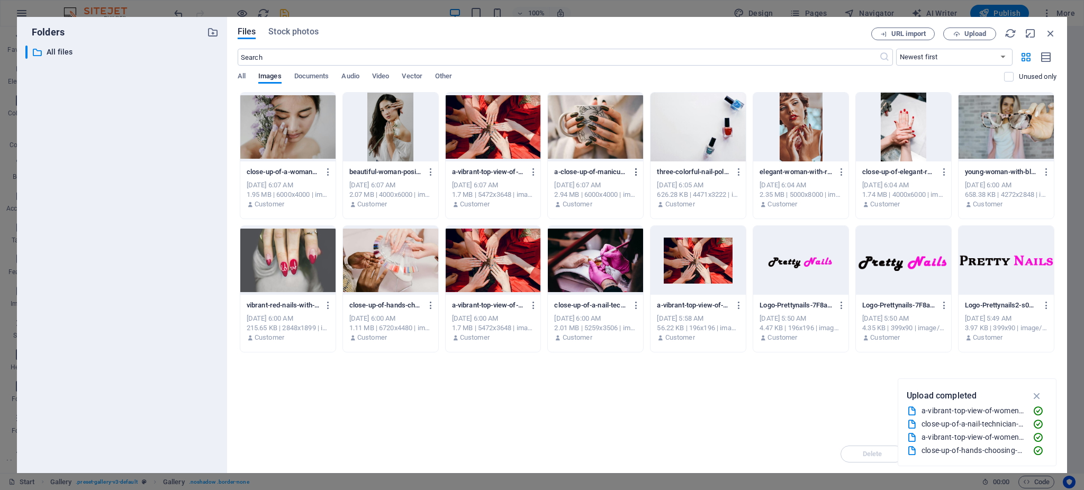
click at [638, 170] on icon "button" at bounding box center [636, 172] width 10 height 10
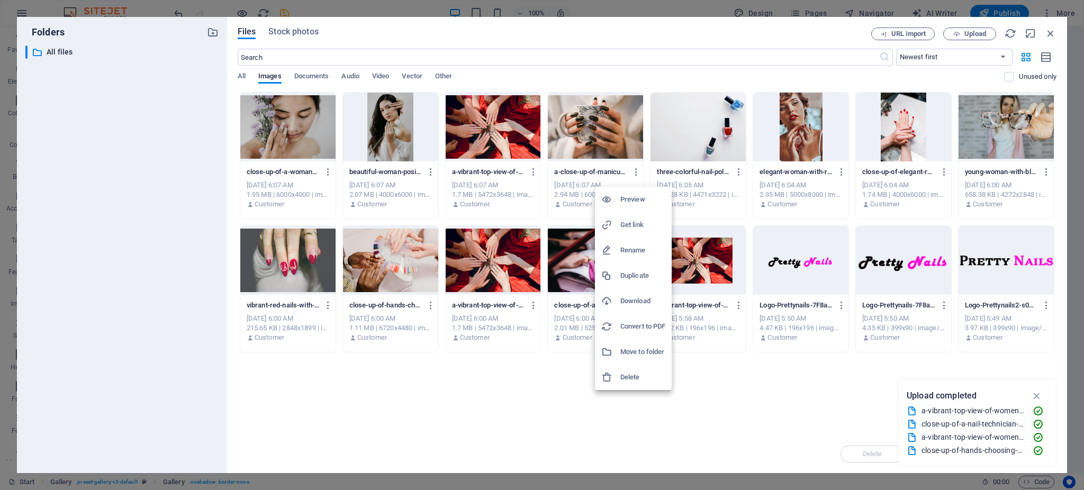
click at [535, 169] on div at bounding box center [542, 245] width 1084 height 490
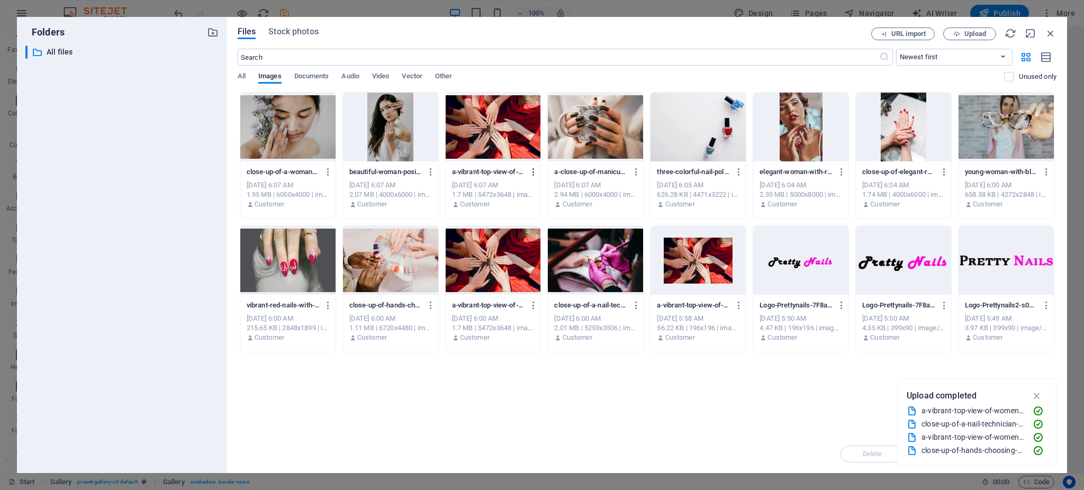
click at [530, 172] on icon "button" at bounding box center [534, 172] width 10 height 10
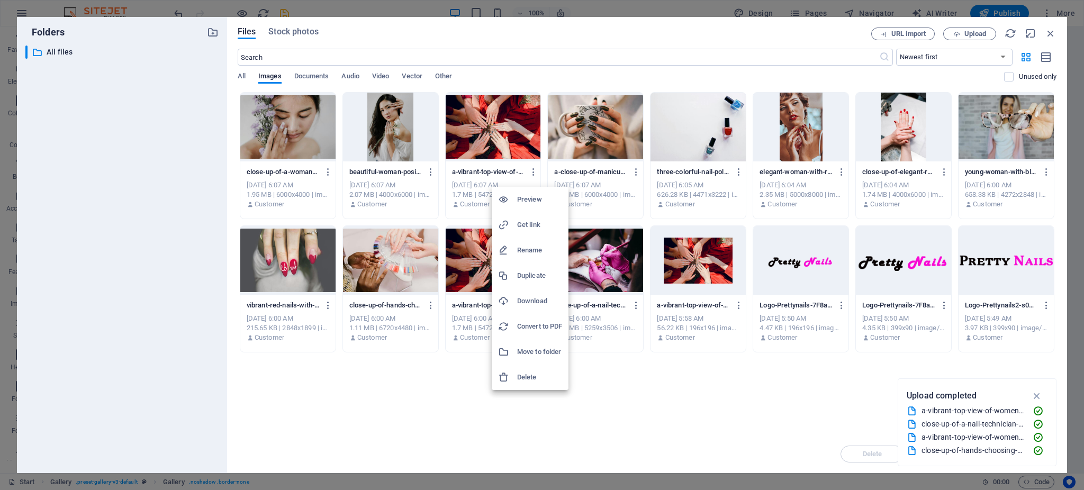
click at [531, 376] on h6 "Delete" at bounding box center [539, 377] width 45 height 13
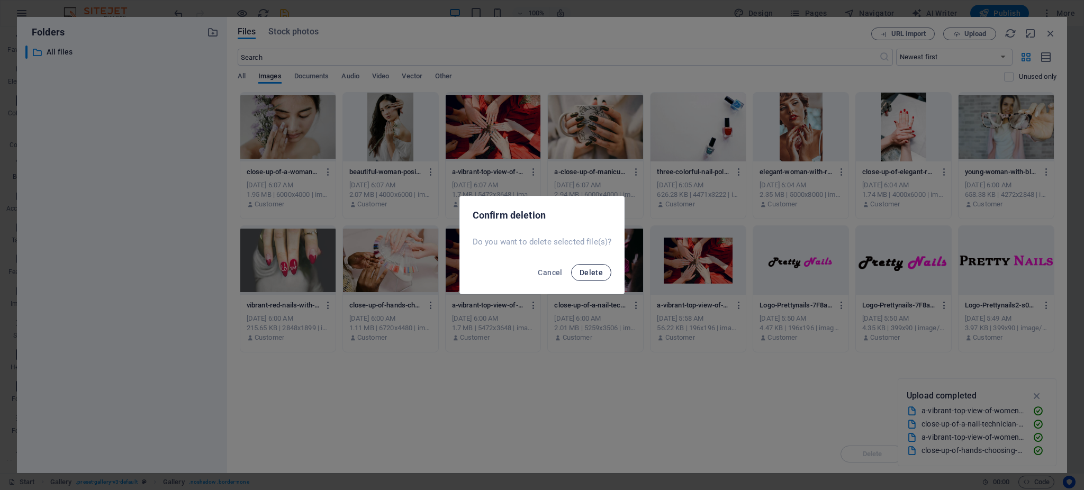
click at [593, 273] on span "Delete" at bounding box center [591, 272] width 23 height 8
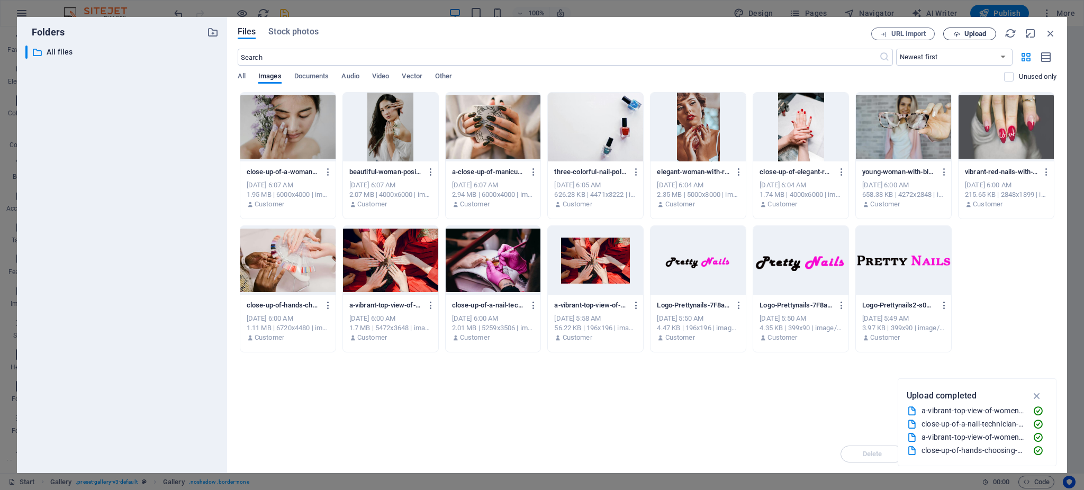
click at [970, 33] on span "Upload" at bounding box center [975, 34] width 22 height 6
click at [969, 33] on span "Upload" at bounding box center [975, 34] width 22 height 6
click at [974, 37] on span "Upload" at bounding box center [975, 34] width 22 height 6
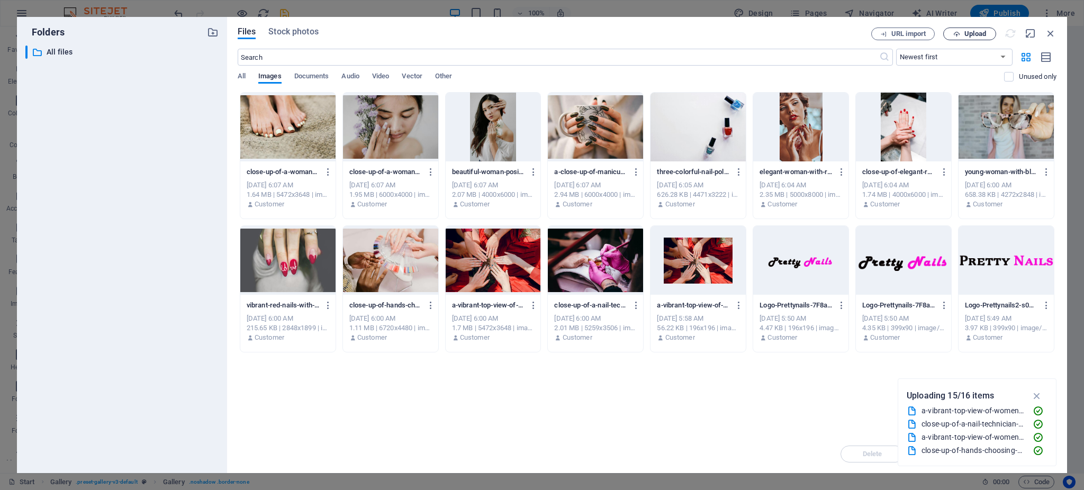
click at [960, 31] on span "Upload" at bounding box center [969, 34] width 43 height 7
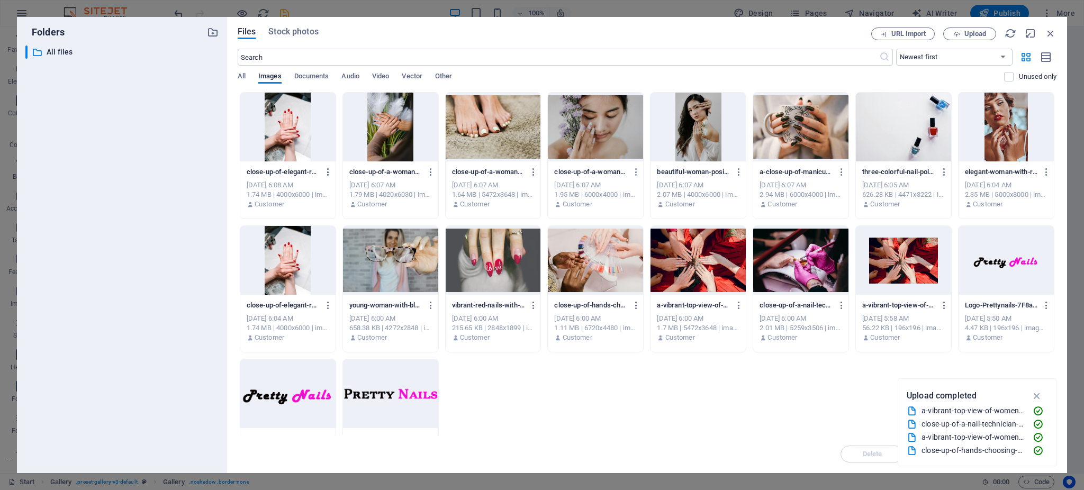
click at [327, 170] on icon "button" at bounding box center [328, 172] width 10 height 10
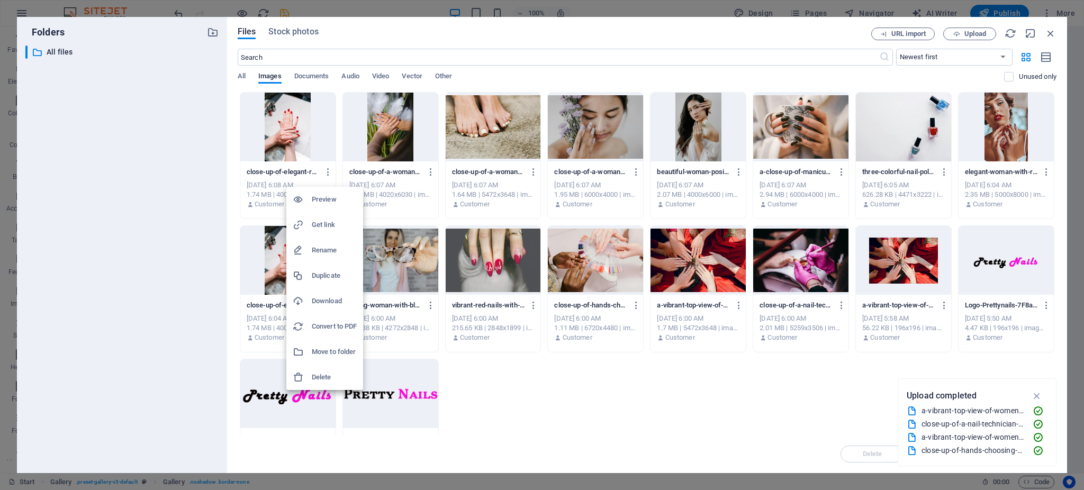
click at [322, 374] on h6 "Delete" at bounding box center [334, 377] width 45 height 13
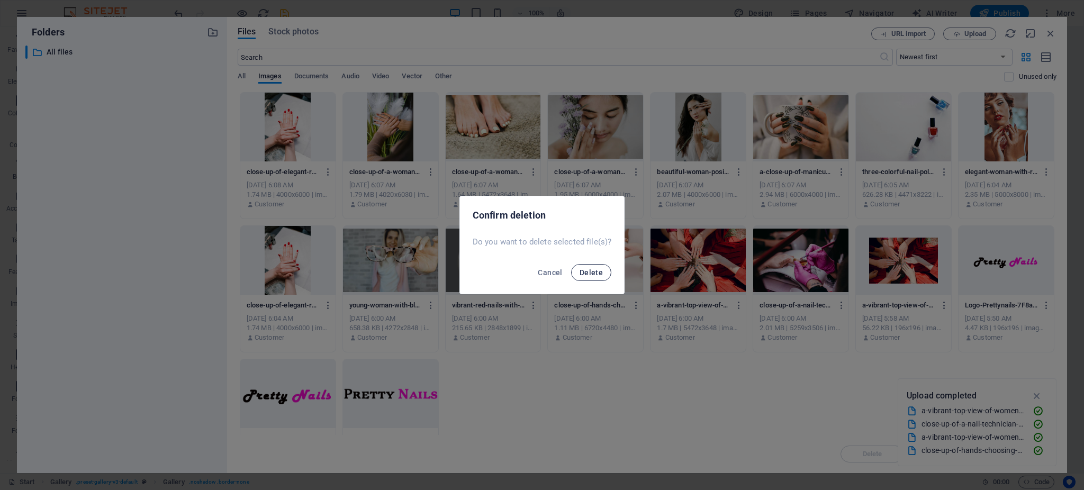
click at [585, 270] on span "Delete" at bounding box center [591, 272] width 23 height 8
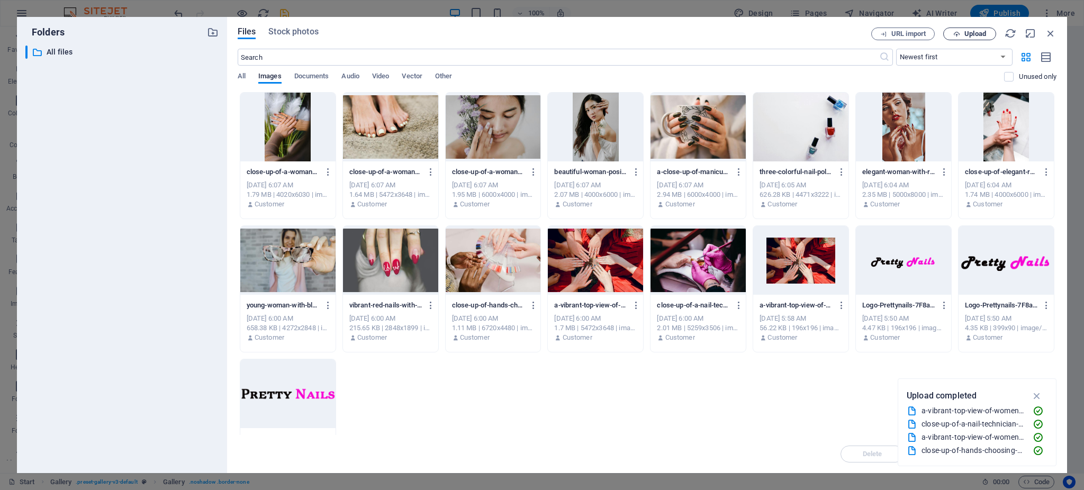
click at [961, 32] on span "Upload" at bounding box center [969, 34] width 43 height 7
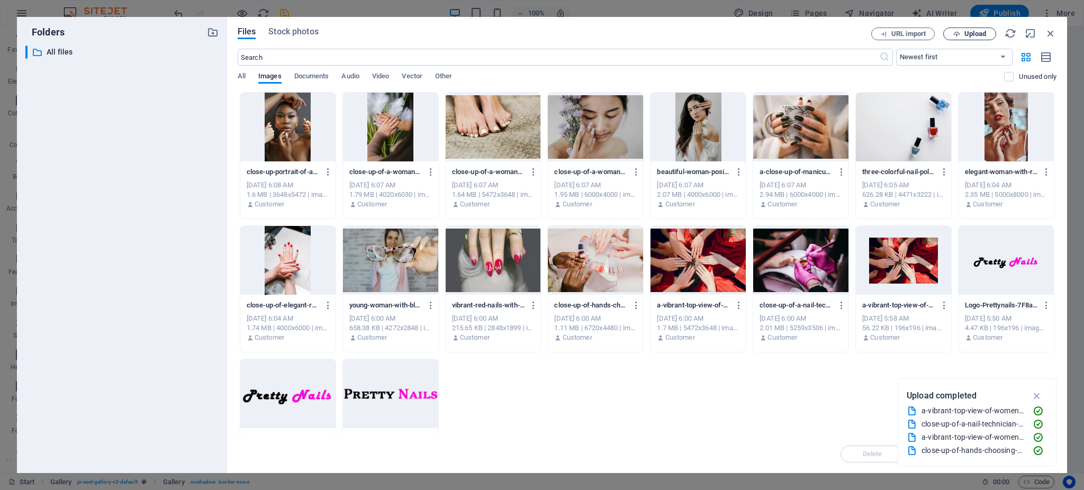
click at [965, 37] on span "Upload" at bounding box center [975, 34] width 22 height 6
click at [977, 32] on span "Upload" at bounding box center [975, 34] width 22 height 6
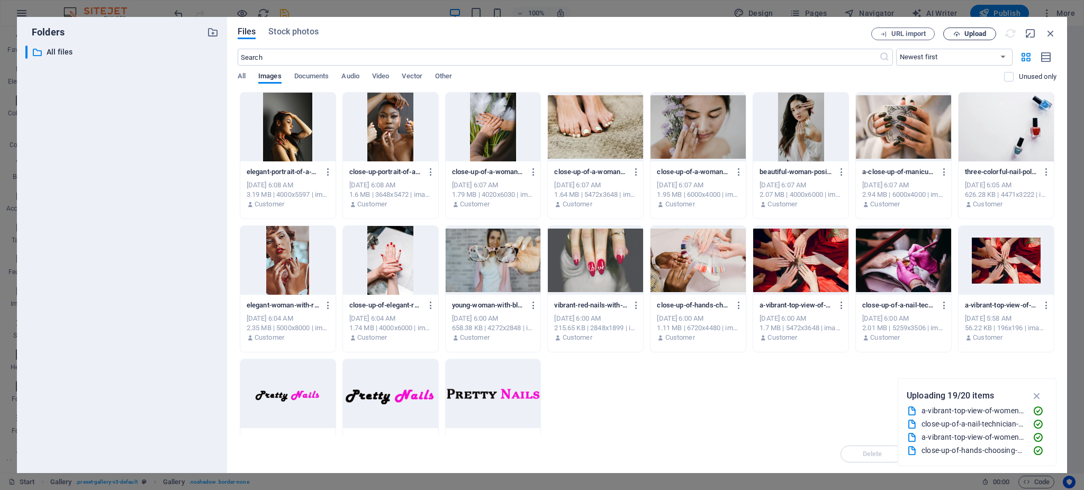
click at [955, 34] on icon "button" at bounding box center [956, 34] width 7 height 7
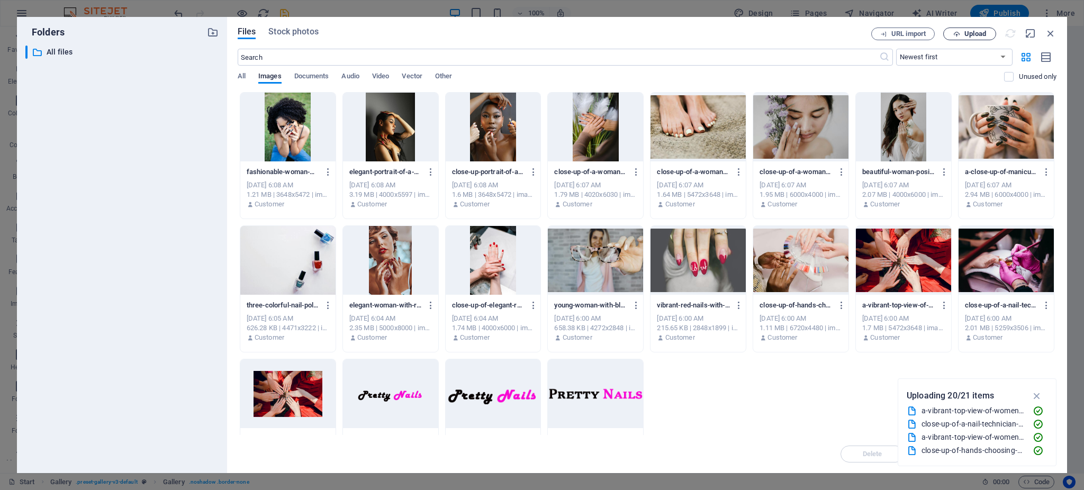
click at [963, 33] on span "Upload" at bounding box center [969, 34] width 43 height 7
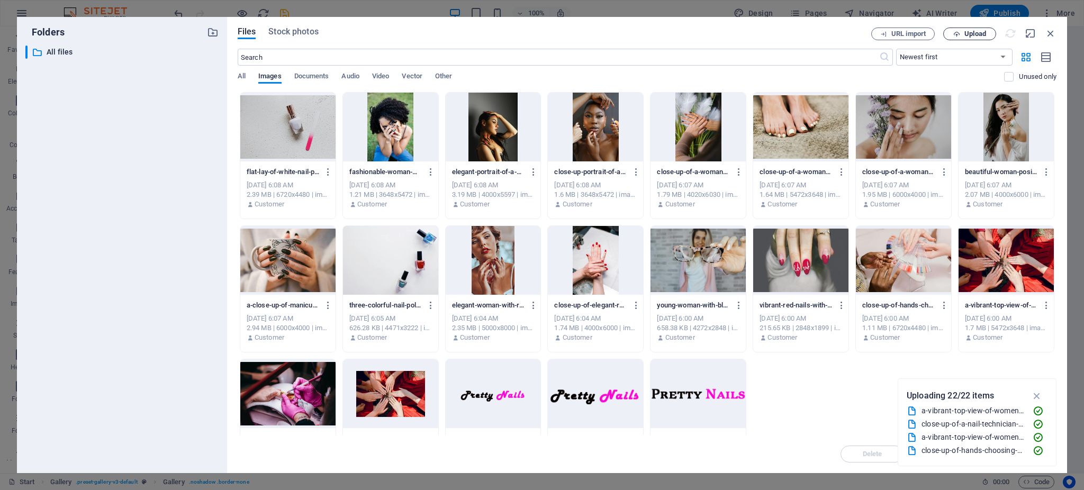
click at [962, 36] on span "Upload" at bounding box center [969, 34] width 43 height 7
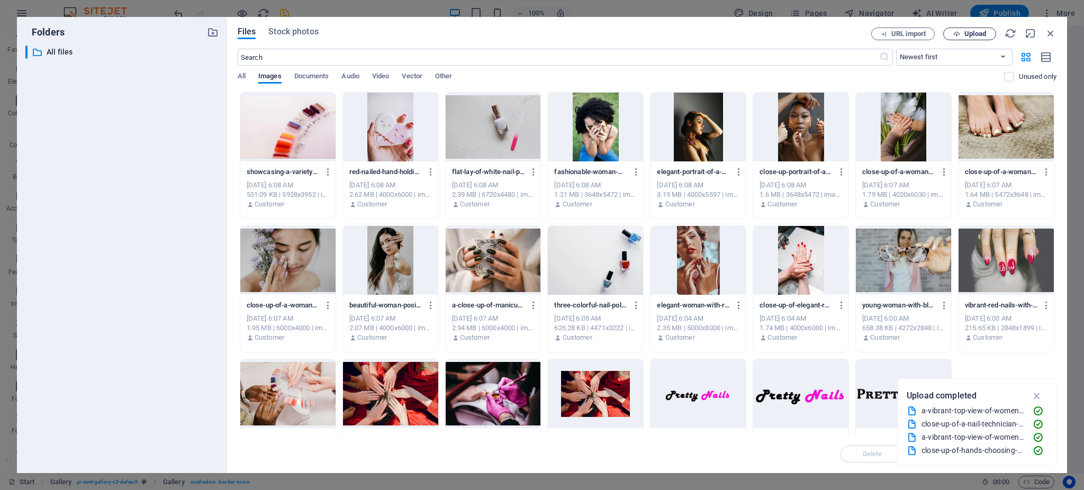
click at [972, 36] on span "Upload" at bounding box center [975, 34] width 22 height 6
click at [959, 29] on button "Upload" at bounding box center [969, 34] width 53 height 13
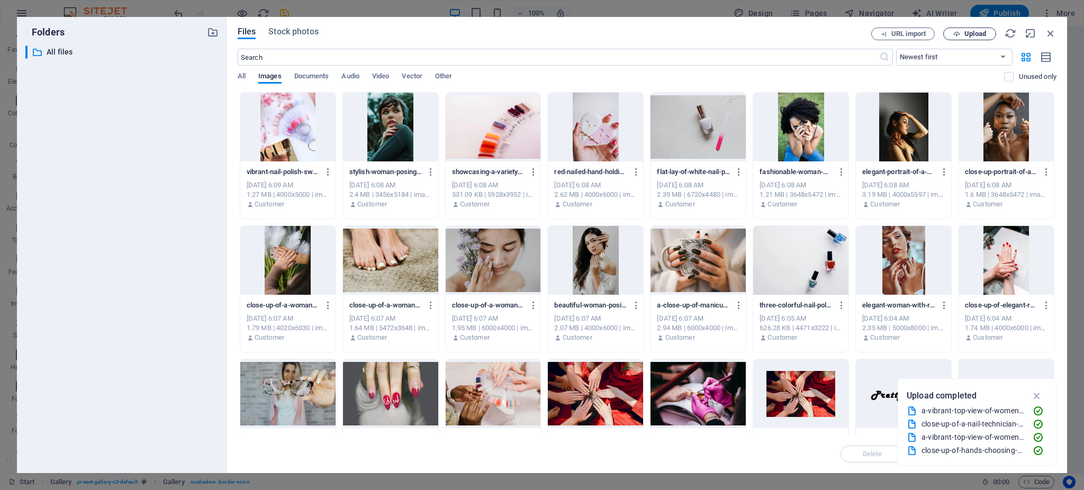
click at [976, 33] on span "Upload" at bounding box center [975, 34] width 22 height 6
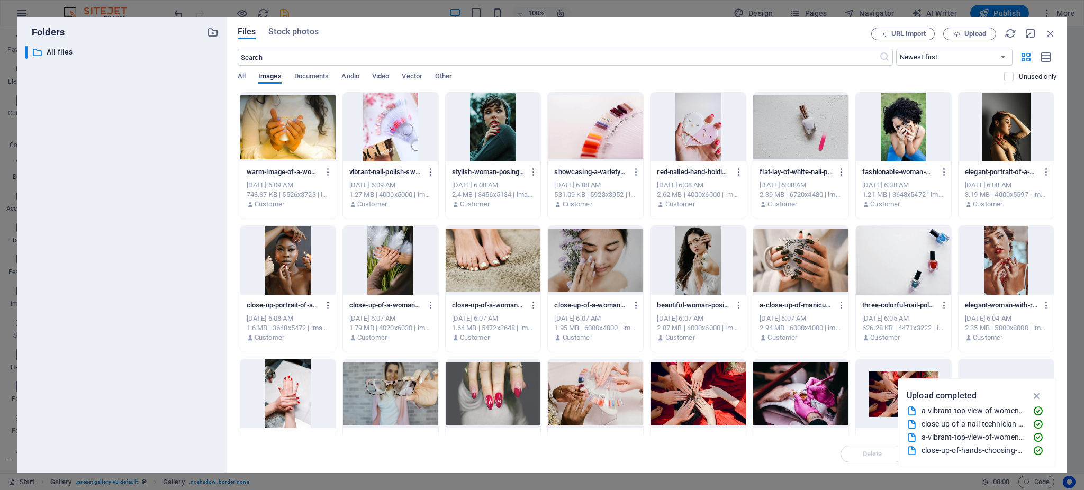
click at [521, 383] on div at bounding box center [493, 393] width 95 height 69
click at [521, 383] on div "1" at bounding box center [493, 393] width 95 height 69
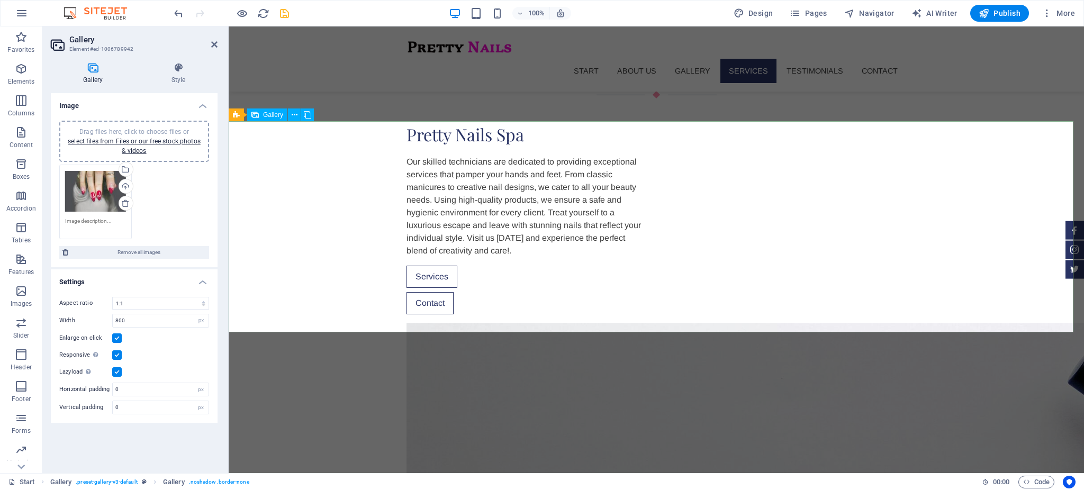
scroll to position [707, 0]
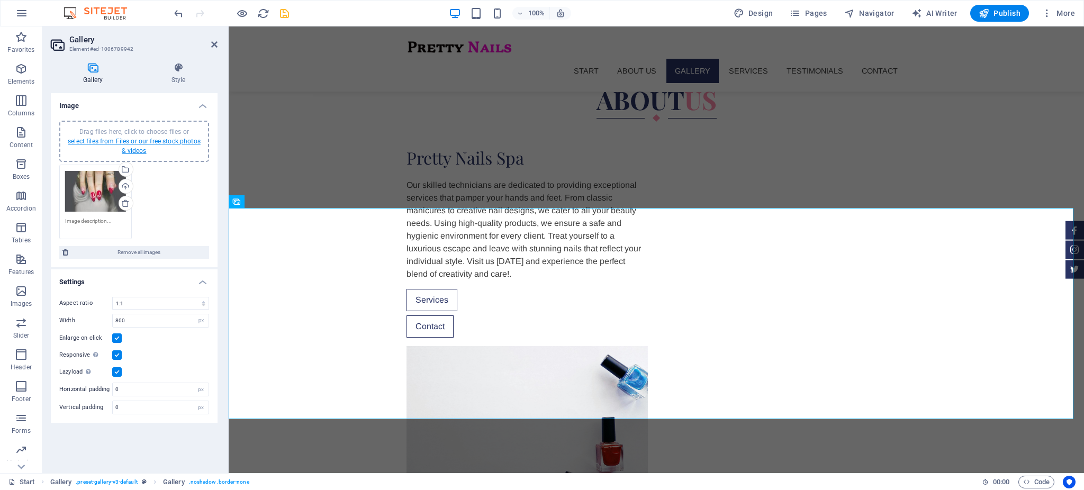
click at [170, 142] on link "select files from Files or our free stock photos & videos" at bounding box center [134, 146] width 133 height 17
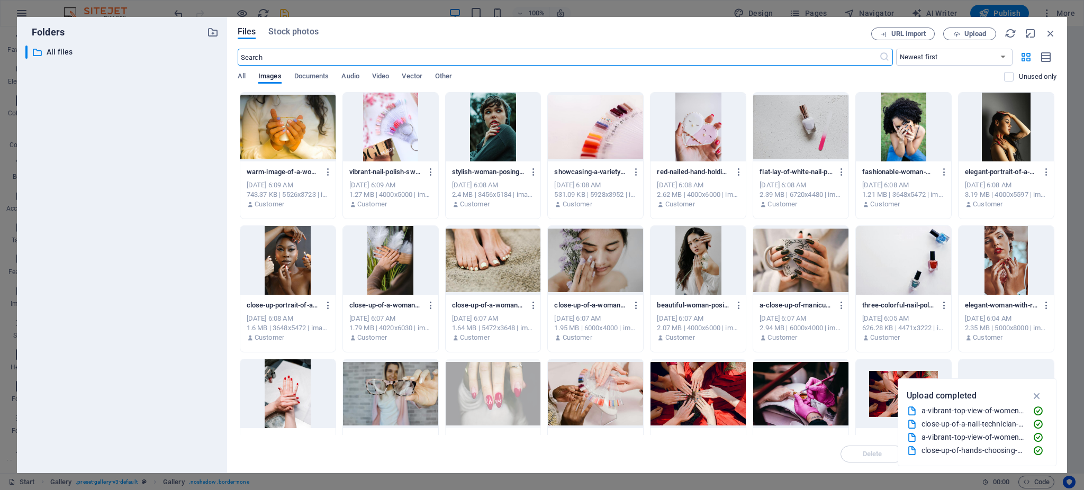
click at [786, 277] on div at bounding box center [800, 260] width 95 height 69
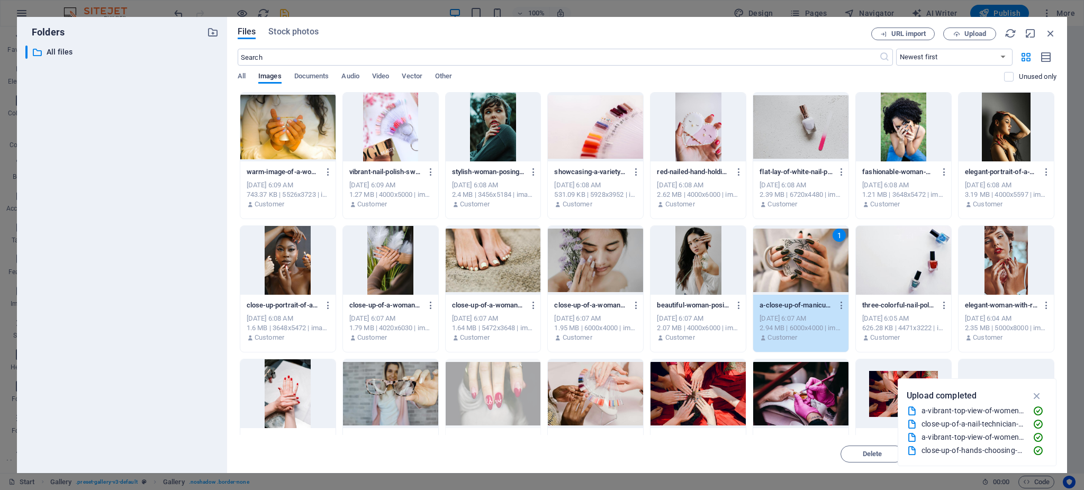
click at [786, 277] on div "1" at bounding box center [800, 260] width 95 height 69
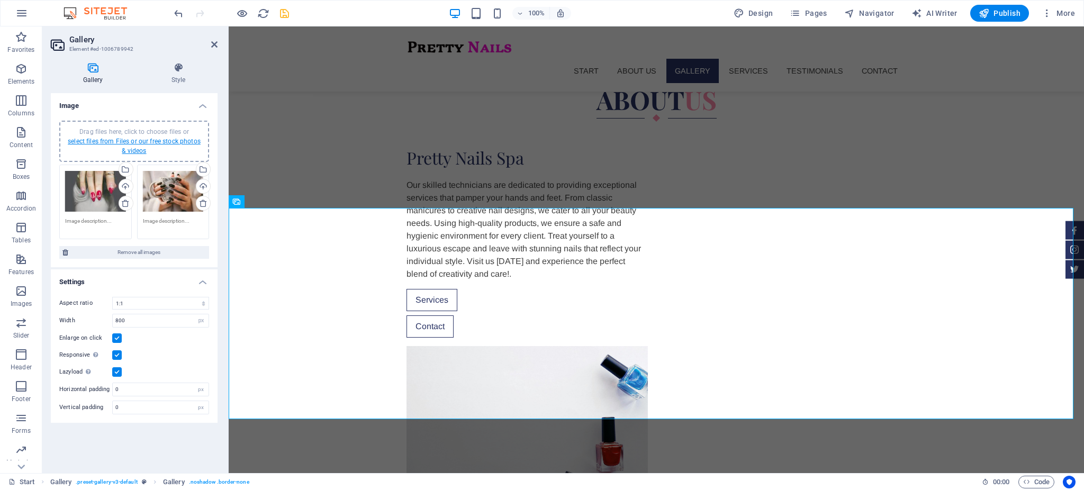
click at [158, 138] on link "select files from Files or our free stock photos & videos" at bounding box center [134, 146] width 133 height 17
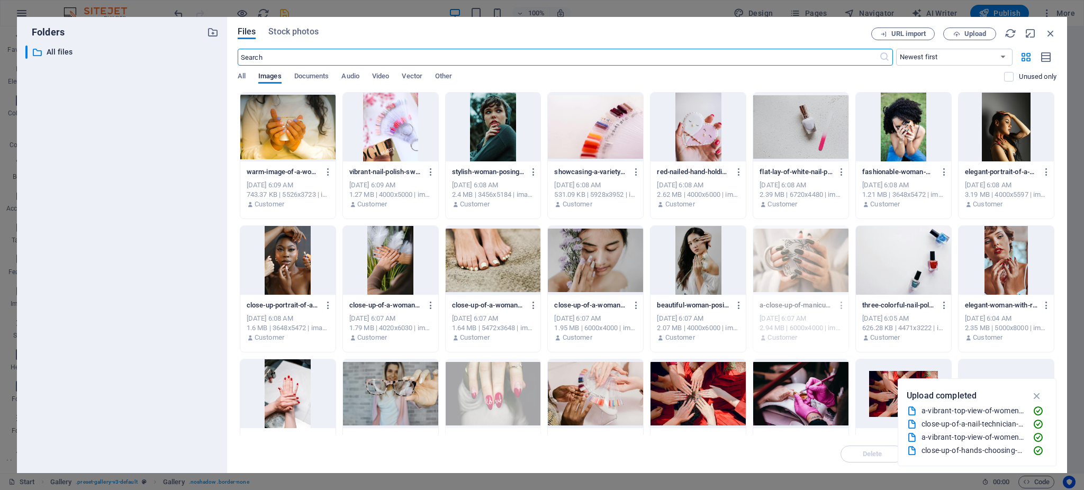
click at [671, 271] on div at bounding box center [698, 260] width 95 height 69
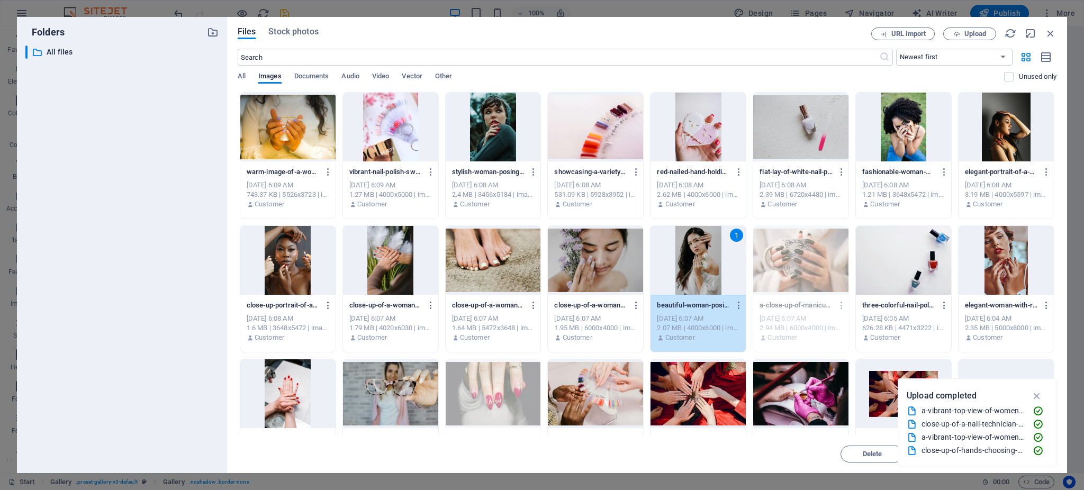
click at [671, 271] on div "1" at bounding box center [698, 260] width 95 height 69
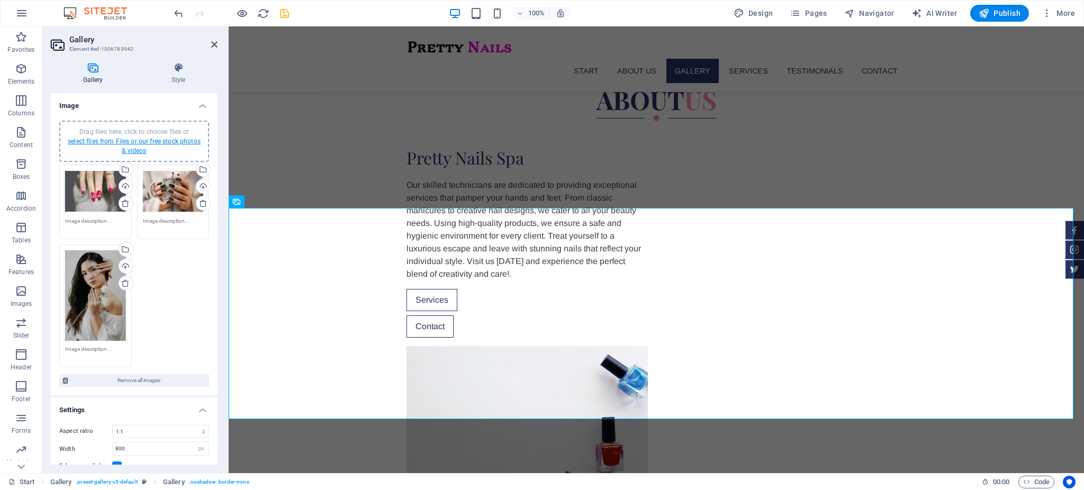
click at [137, 152] on link "select files from Files or our free stock photos & videos" at bounding box center [134, 146] width 133 height 17
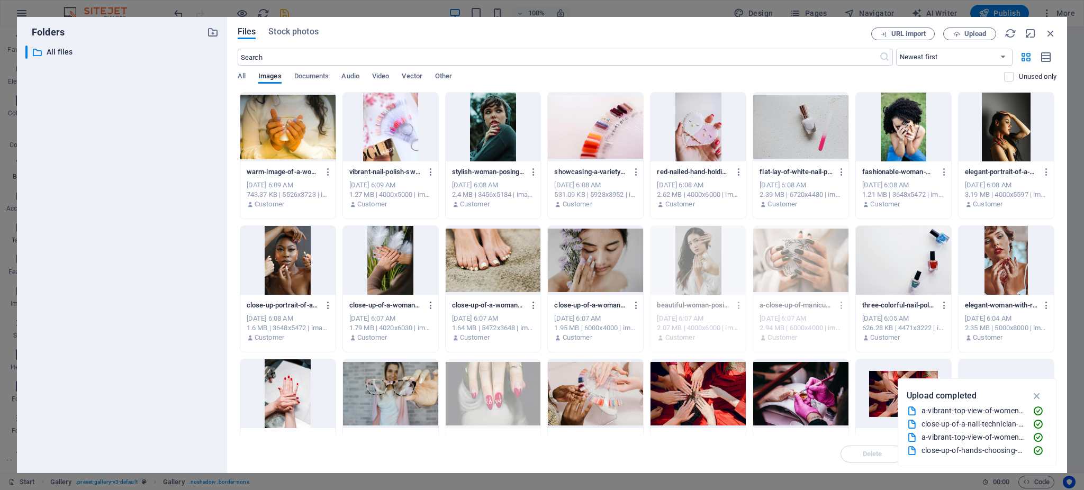
click at [585, 292] on div at bounding box center [595, 260] width 95 height 69
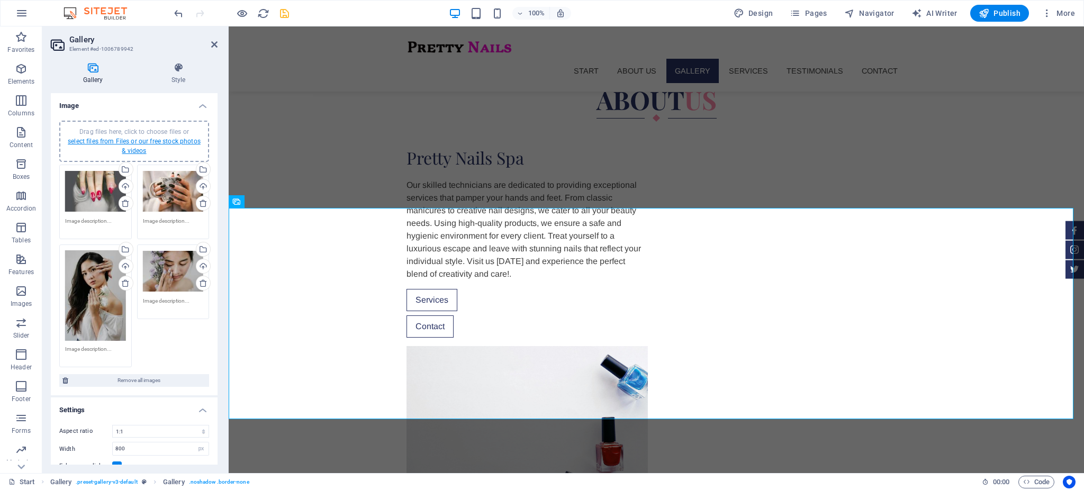
click at [143, 140] on link "select files from Files or our free stock photos & videos" at bounding box center [134, 146] width 133 height 17
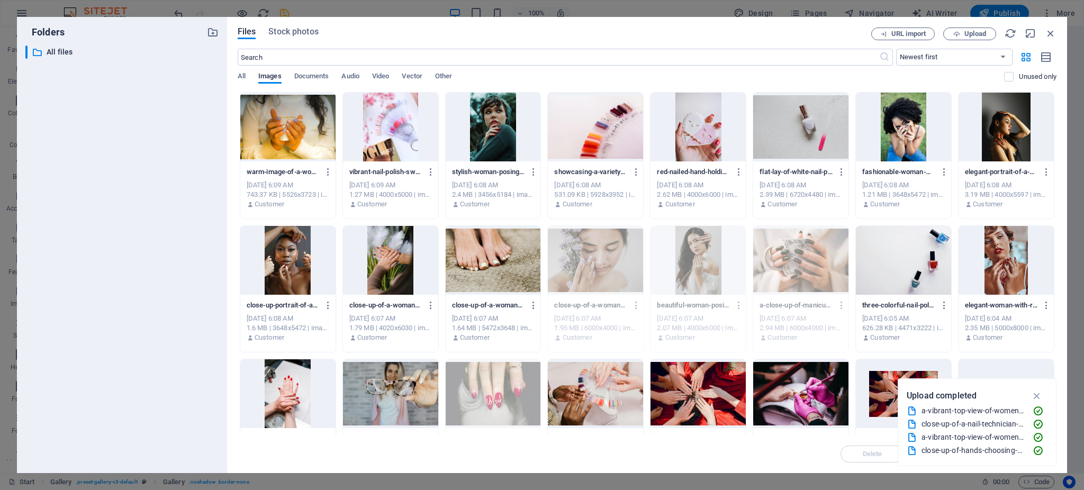
click at [393, 264] on div at bounding box center [390, 260] width 95 height 69
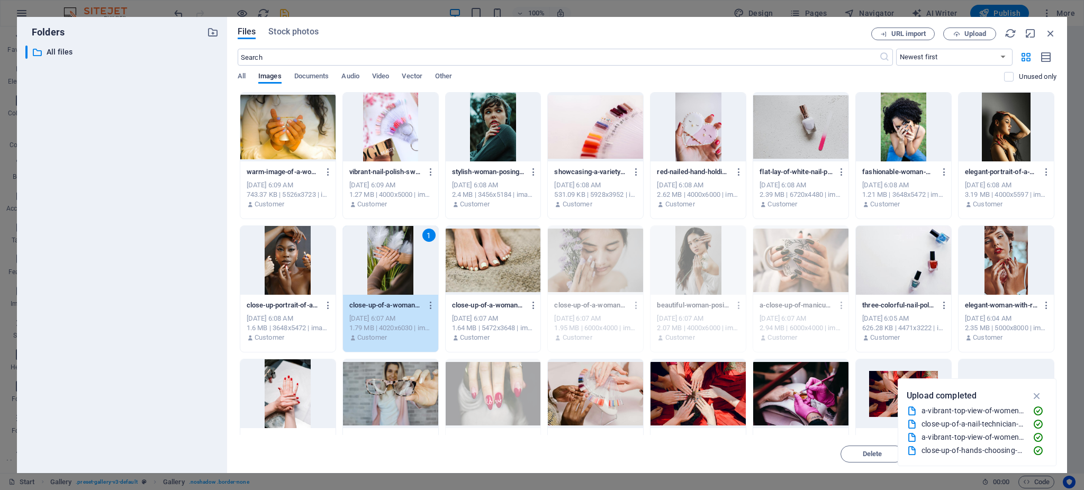
click at [493, 268] on div at bounding box center [493, 260] width 95 height 69
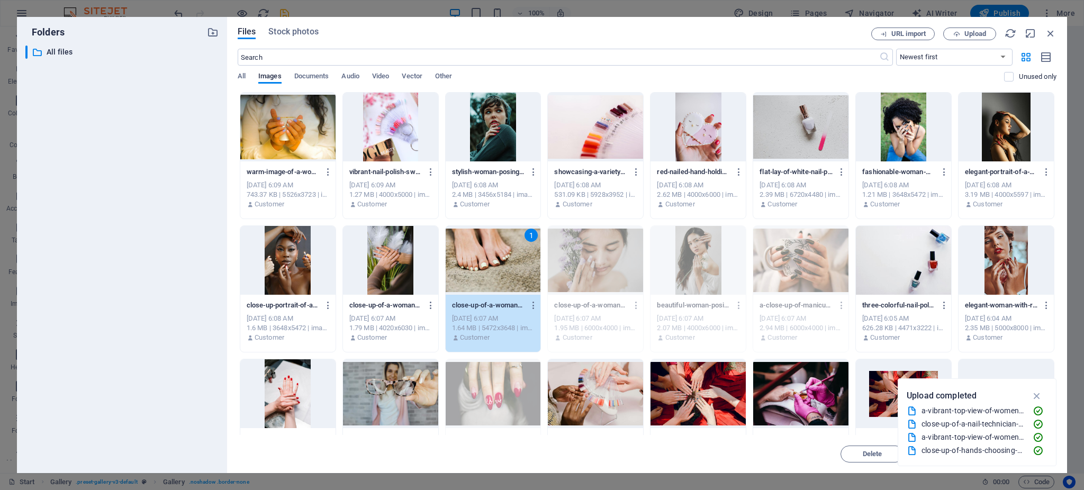
click at [493, 268] on div "1" at bounding box center [493, 260] width 95 height 69
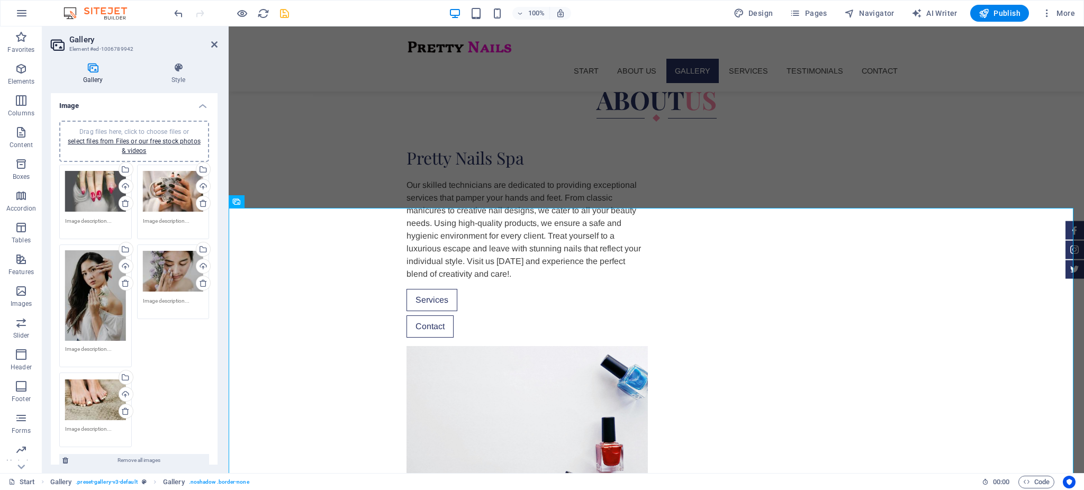
click at [150, 146] on div "Drag files here, click to choose files or select files from Files or our free s…" at bounding box center [134, 141] width 137 height 29
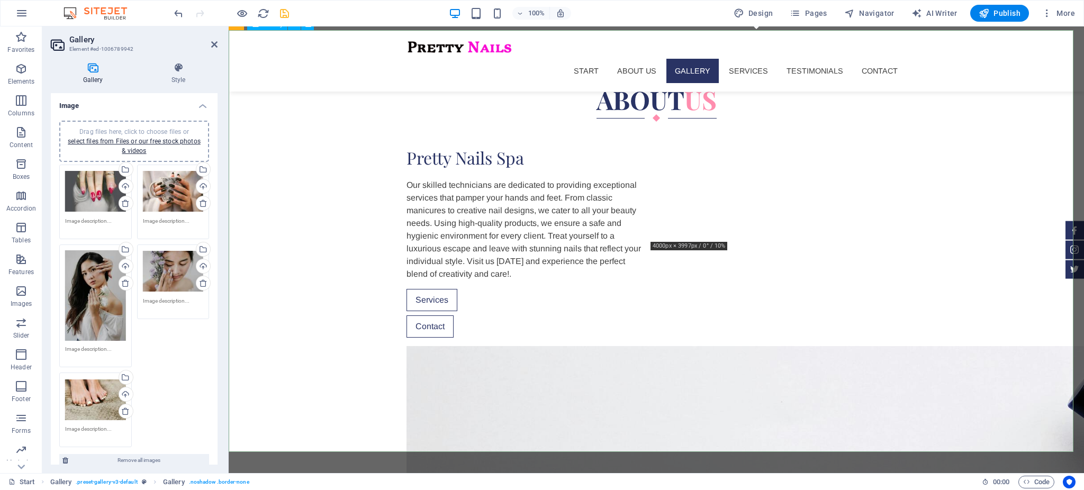
scroll to position [905, 0]
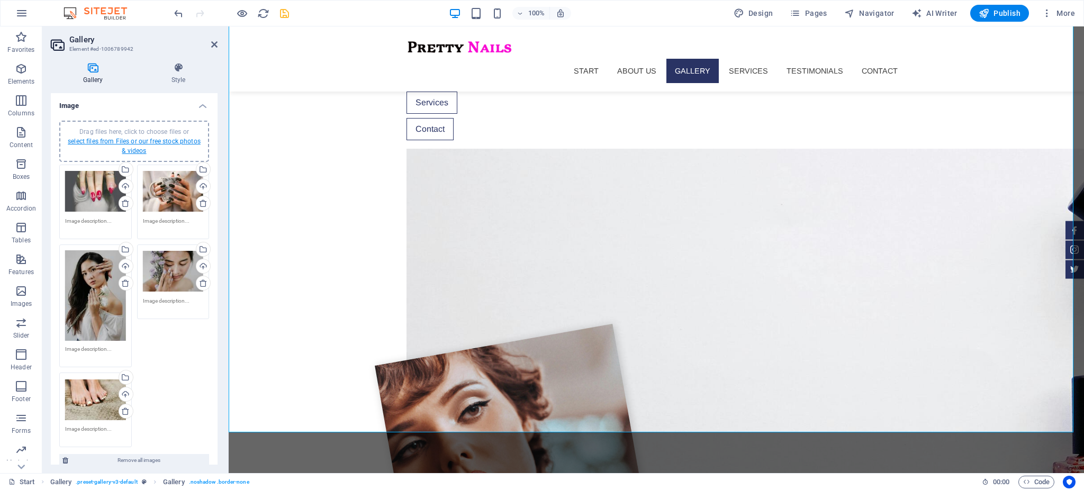
click at [187, 141] on link "select files from Files or our free stock photos & videos" at bounding box center [134, 146] width 133 height 17
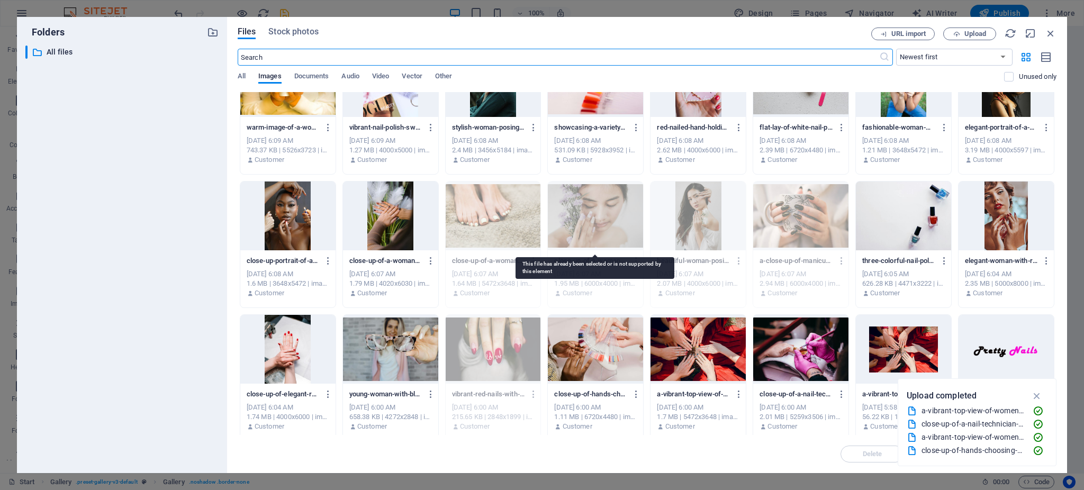
scroll to position [45, 0]
click at [382, 224] on div at bounding box center [390, 215] width 95 height 69
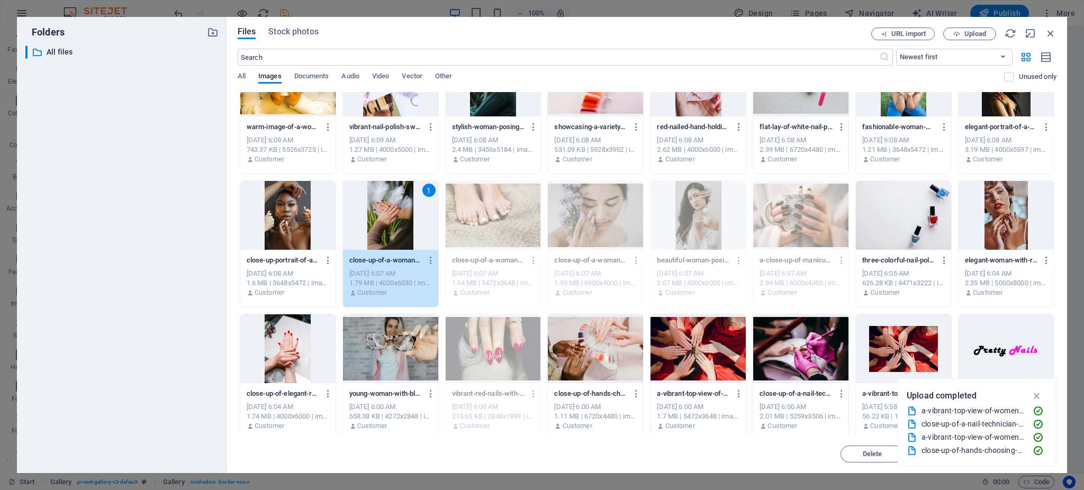
click at [382, 224] on div "1" at bounding box center [390, 215] width 95 height 69
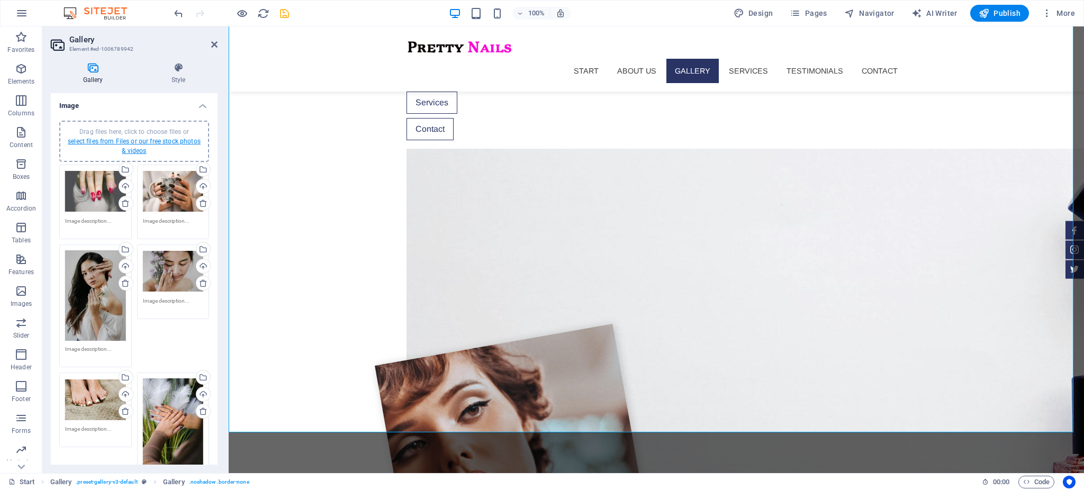
click at [164, 140] on link "select files from Files or our free stock photos & videos" at bounding box center [134, 146] width 133 height 17
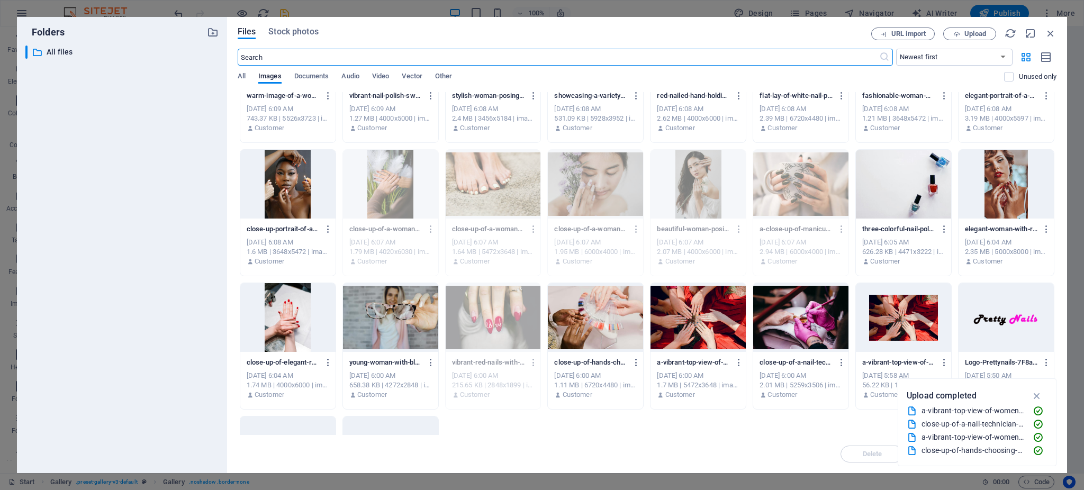
scroll to position [78, 0]
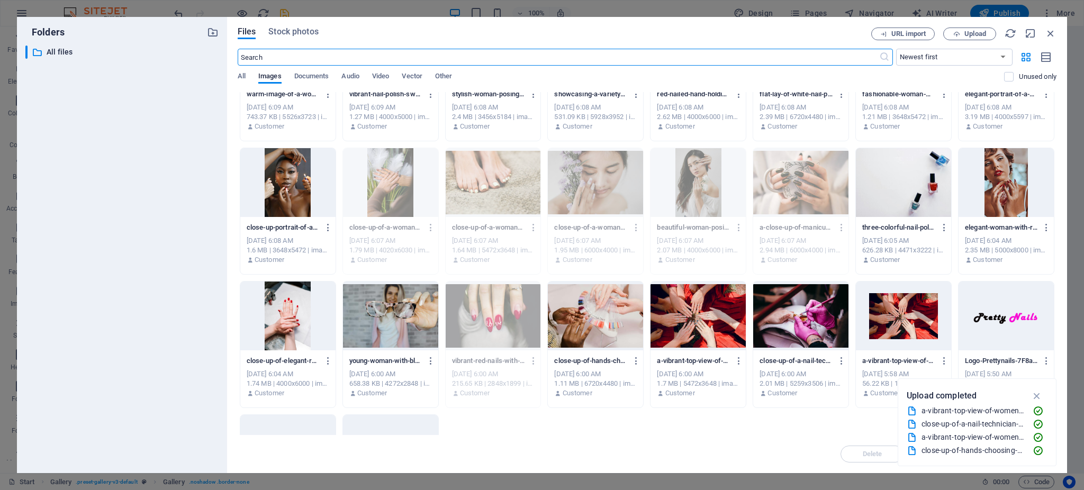
click at [311, 191] on div at bounding box center [287, 182] width 95 height 69
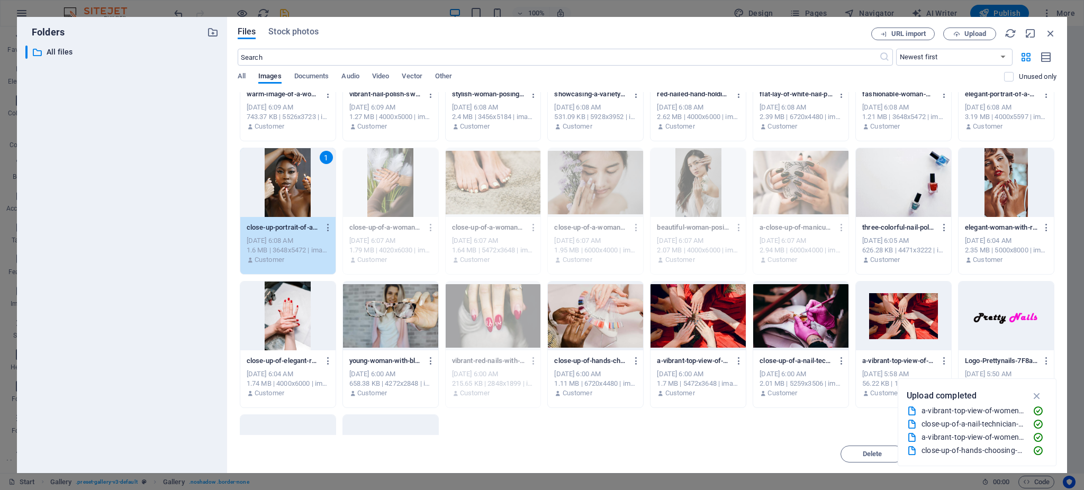
click at [311, 191] on div "1" at bounding box center [287, 182] width 95 height 69
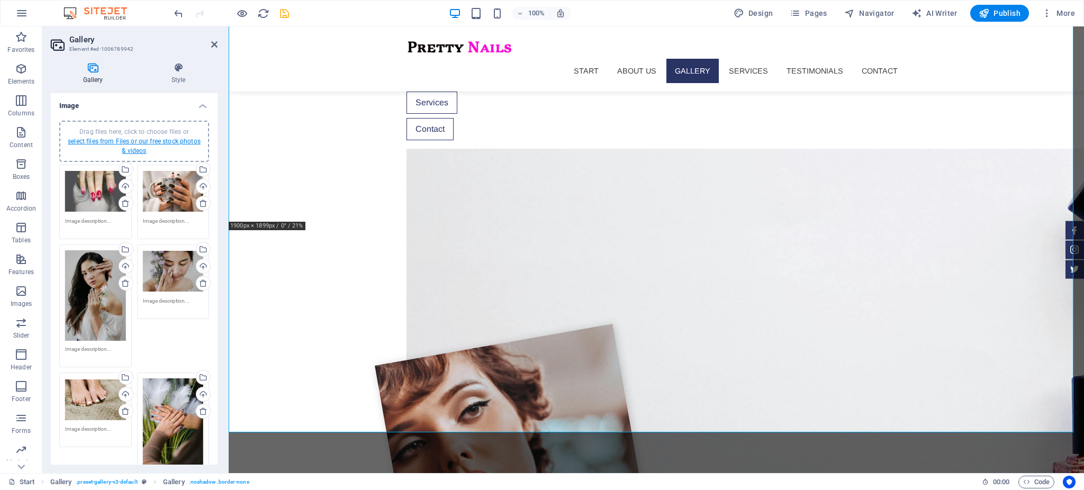
click at [147, 141] on link "select files from Files or our free stock photos & videos" at bounding box center [134, 146] width 133 height 17
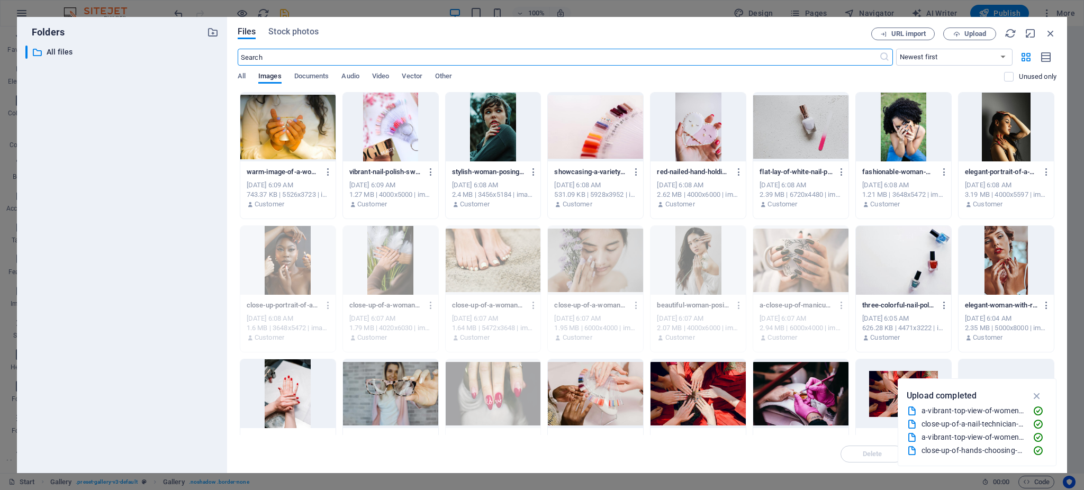
click at [320, 156] on div at bounding box center [287, 127] width 95 height 69
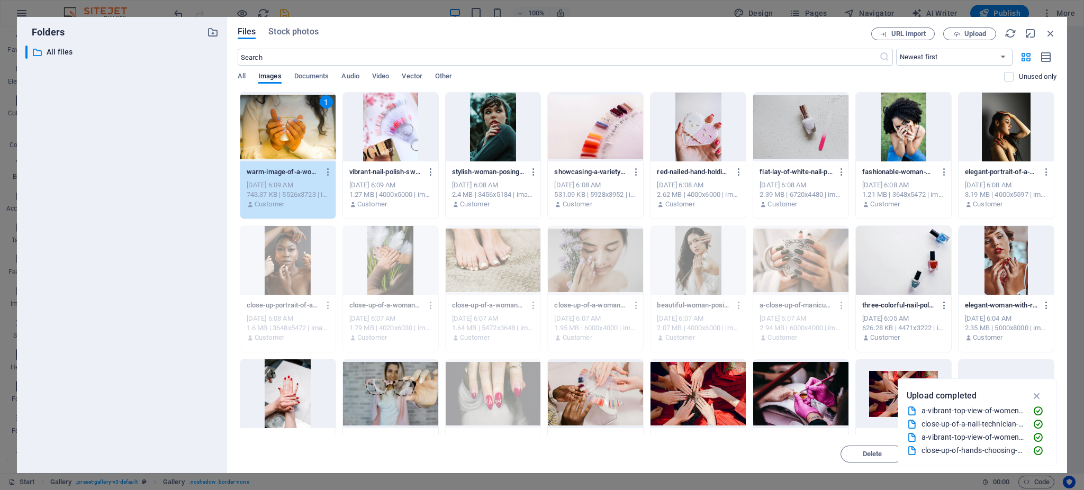
click at [320, 156] on div "1" at bounding box center [287, 127] width 95 height 69
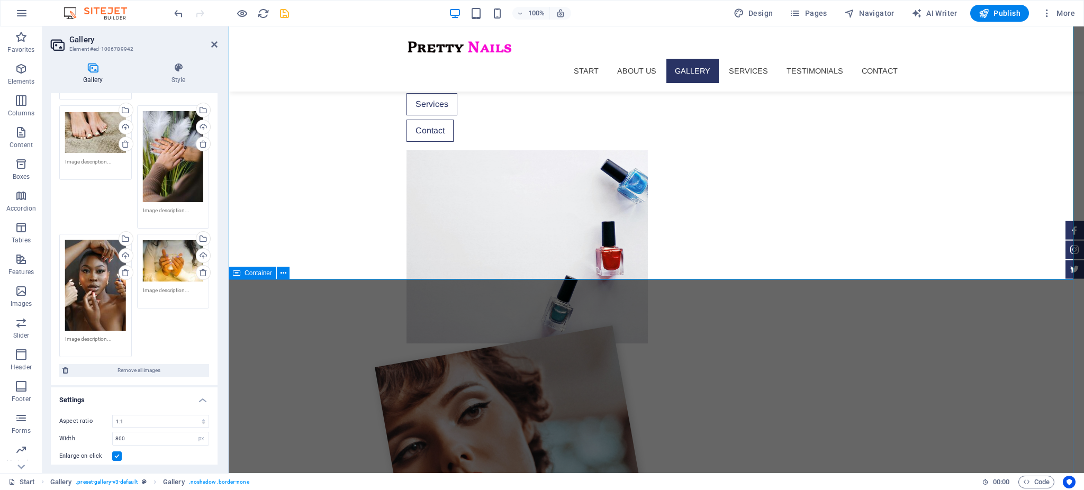
scroll to position [816, 0]
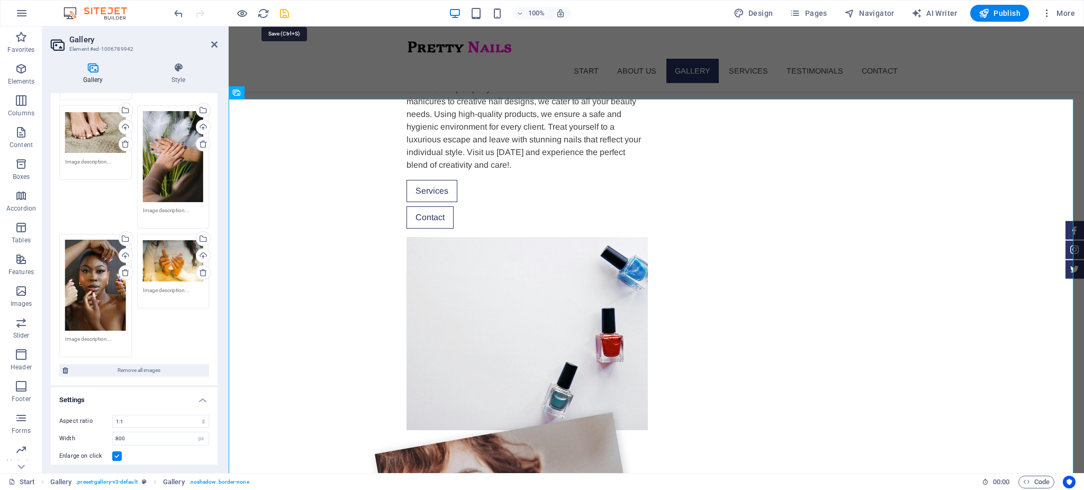
click at [285, 12] on icon "save" at bounding box center [284, 13] width 12 height 12
checkbox input "false"
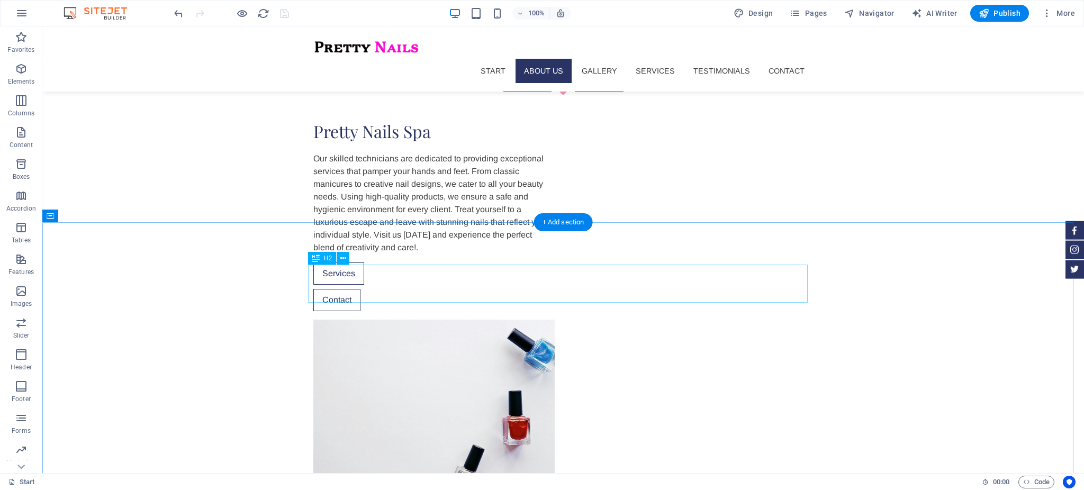
scroll to position [0, 0]
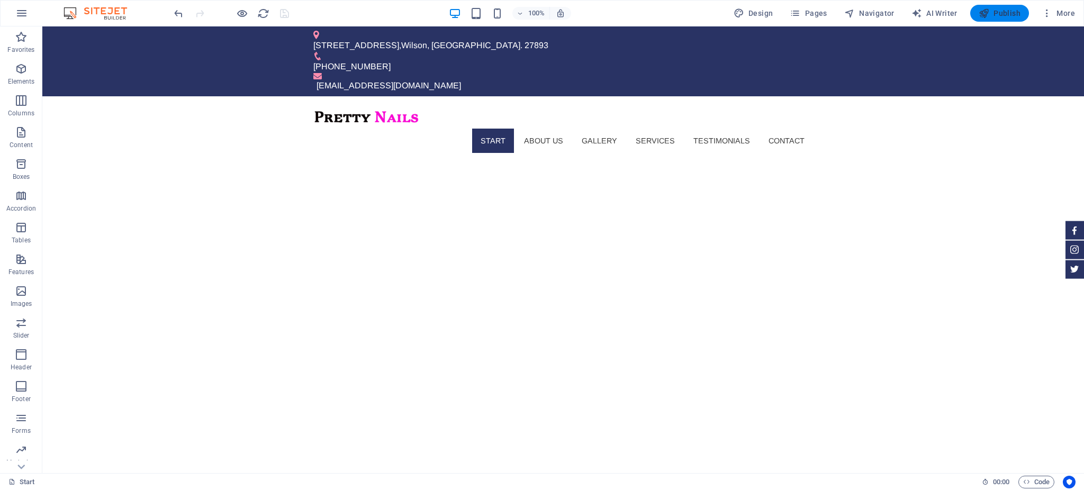
click at [1004, 15] on span "Publish" at bounding box center [1000, 13] width 42 height 11
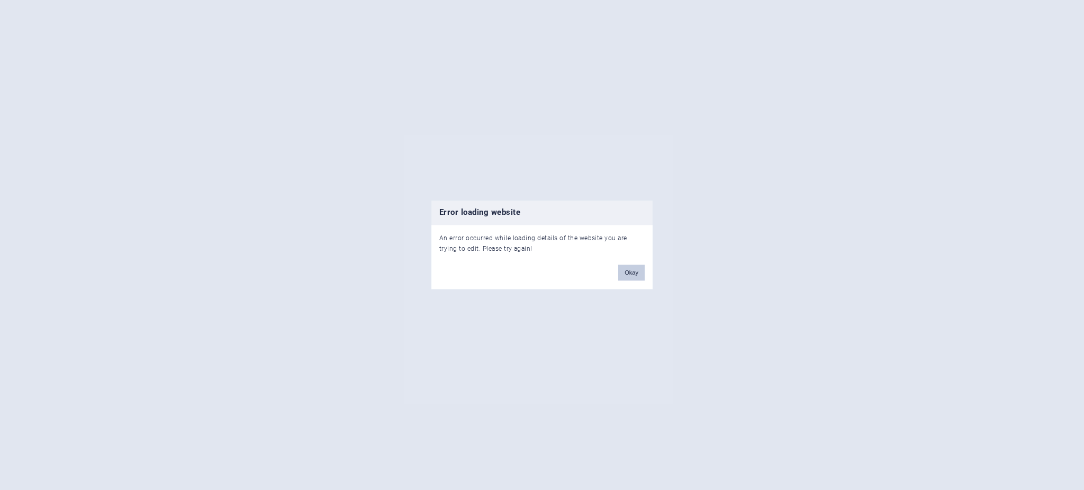
click at [629, 274] on button "Okay" at bounding box center [631, 273] width 26 height 16
